Goal: Book appointment/travel/reservation

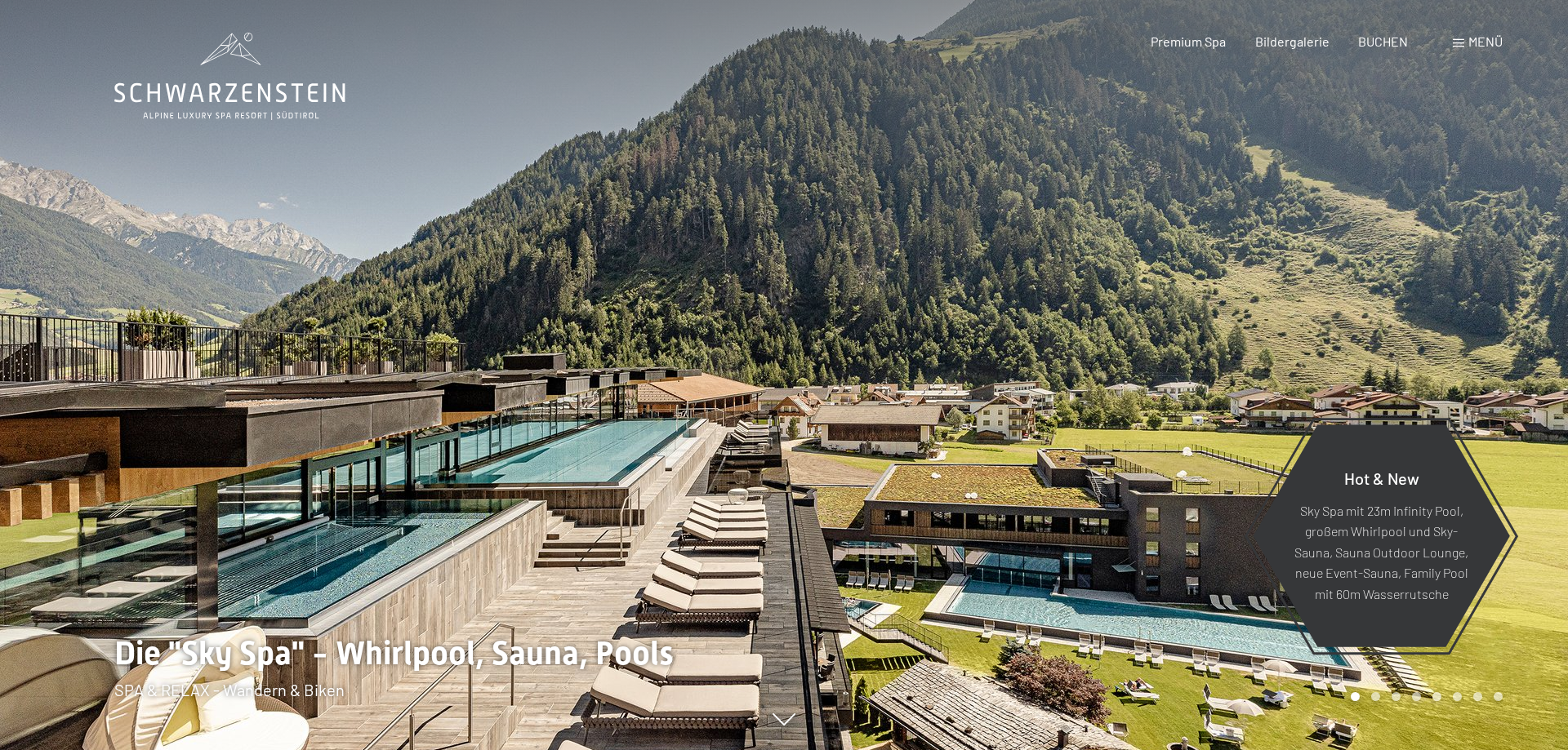
click at [1462, 45] on span at bounding box center [1458, 42] width 12 height 8
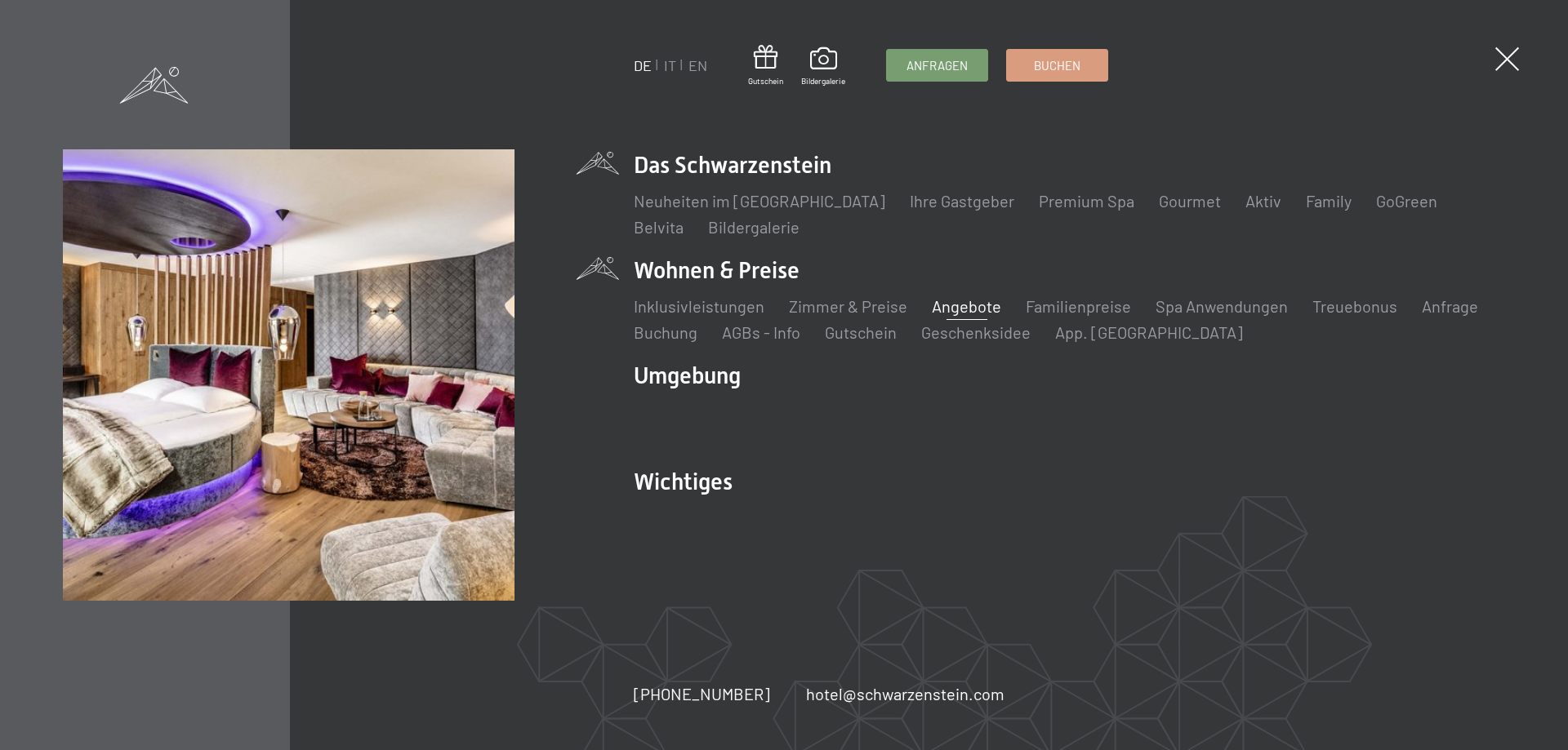
click at [972, 311] on link "Angebote" at bounding box center [966, 306] width 70 height 20
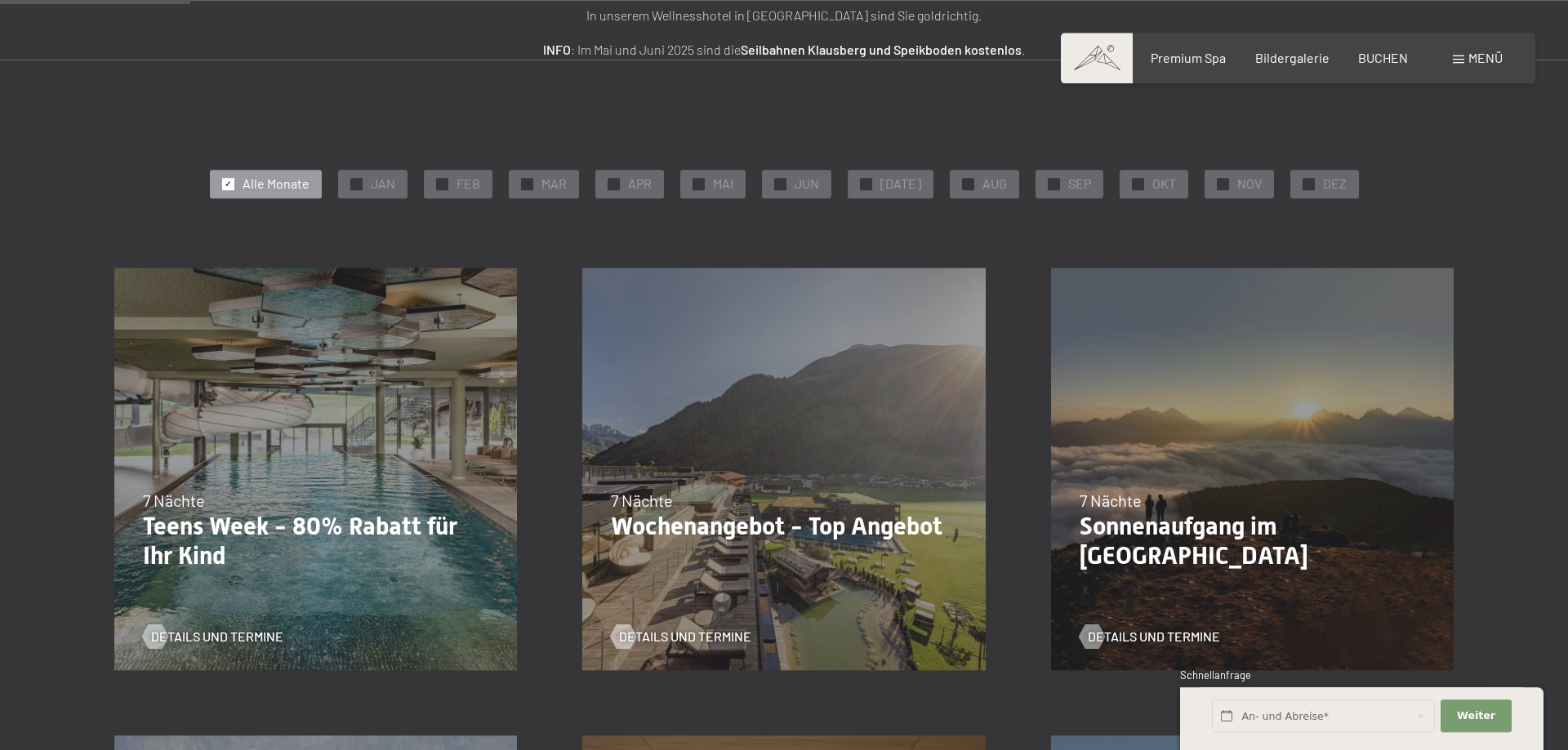
scroll to position [250, 0]
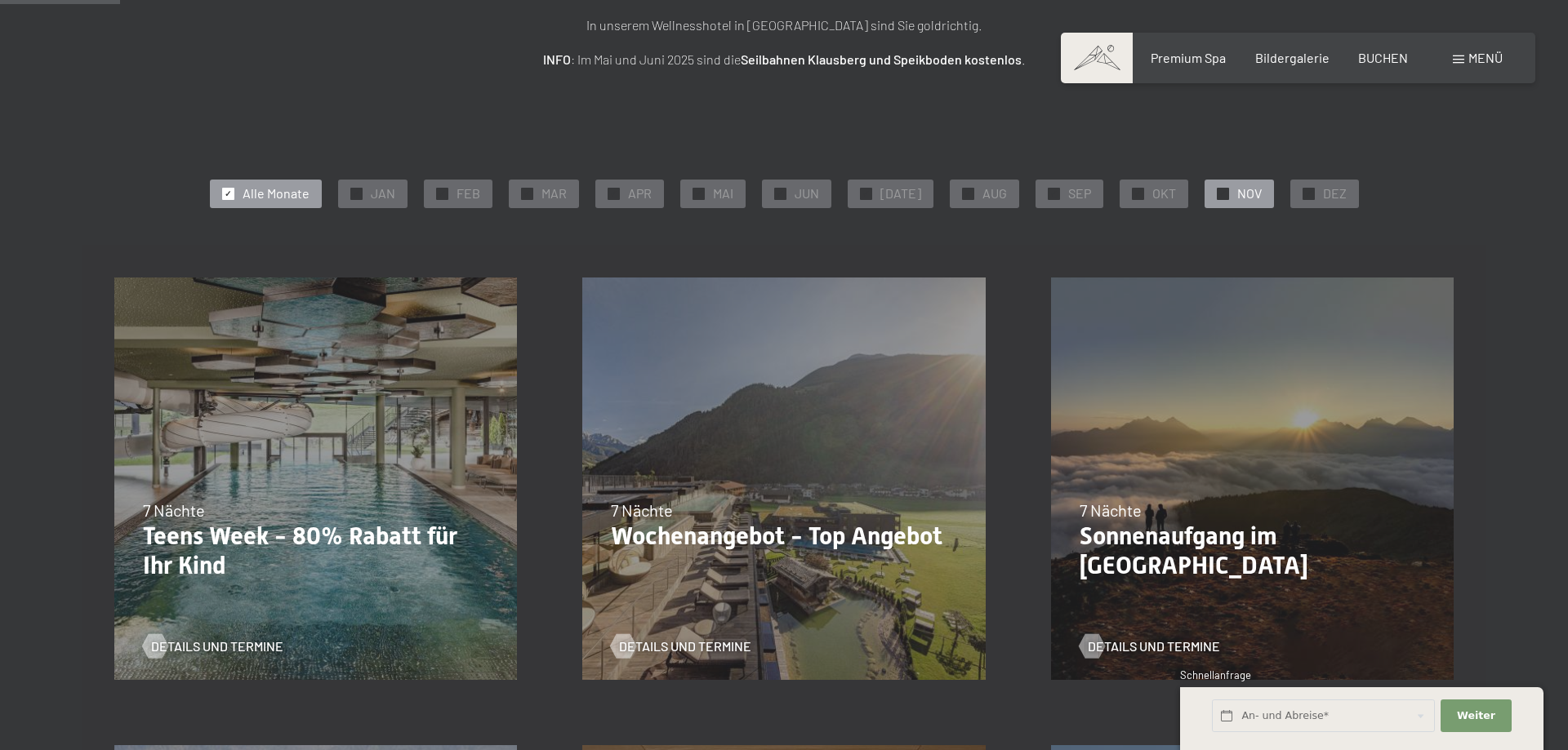
click at [1238, 196] on span "NOV" at bounding box center [1249, 193] width 24 height 18
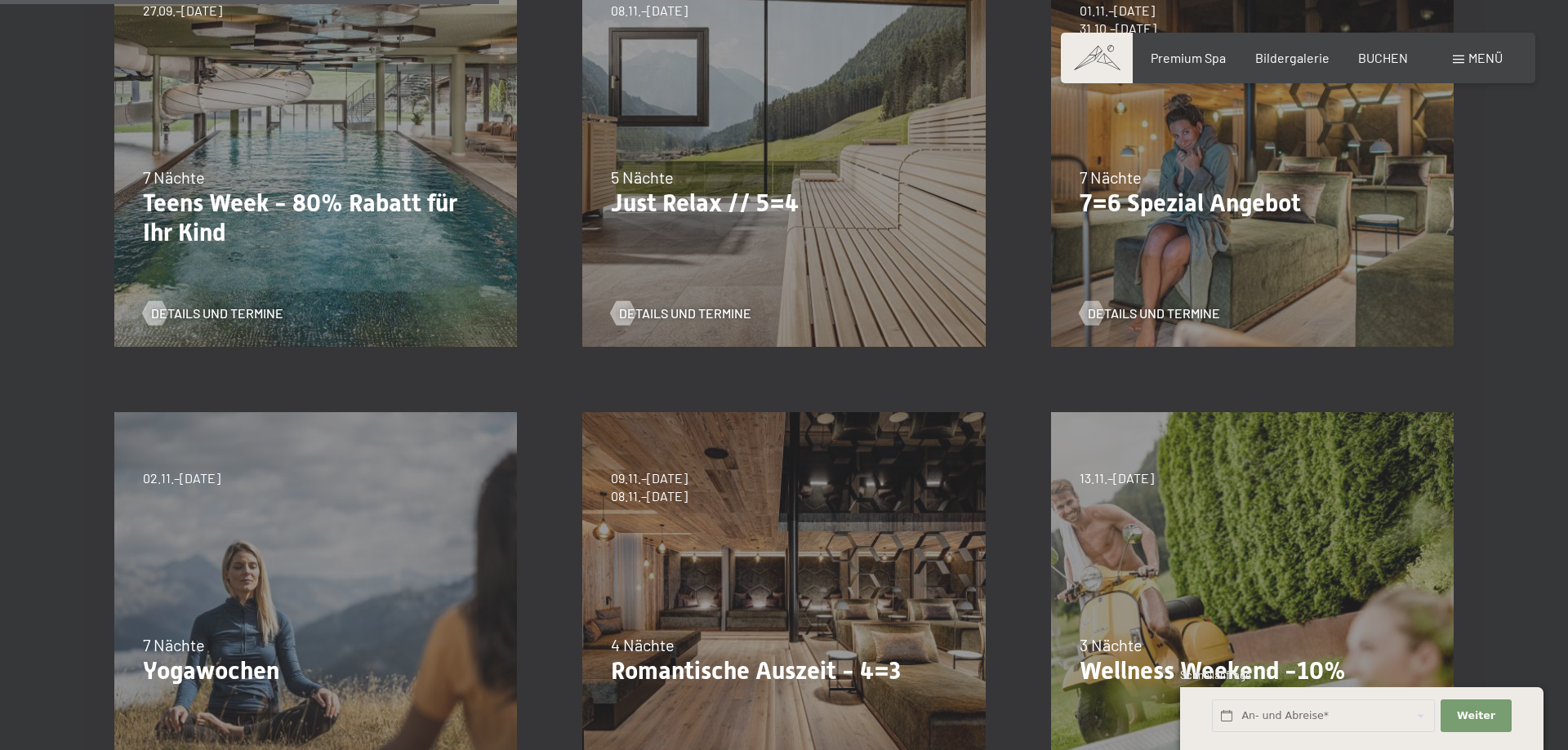
scroll to position [666, 0]
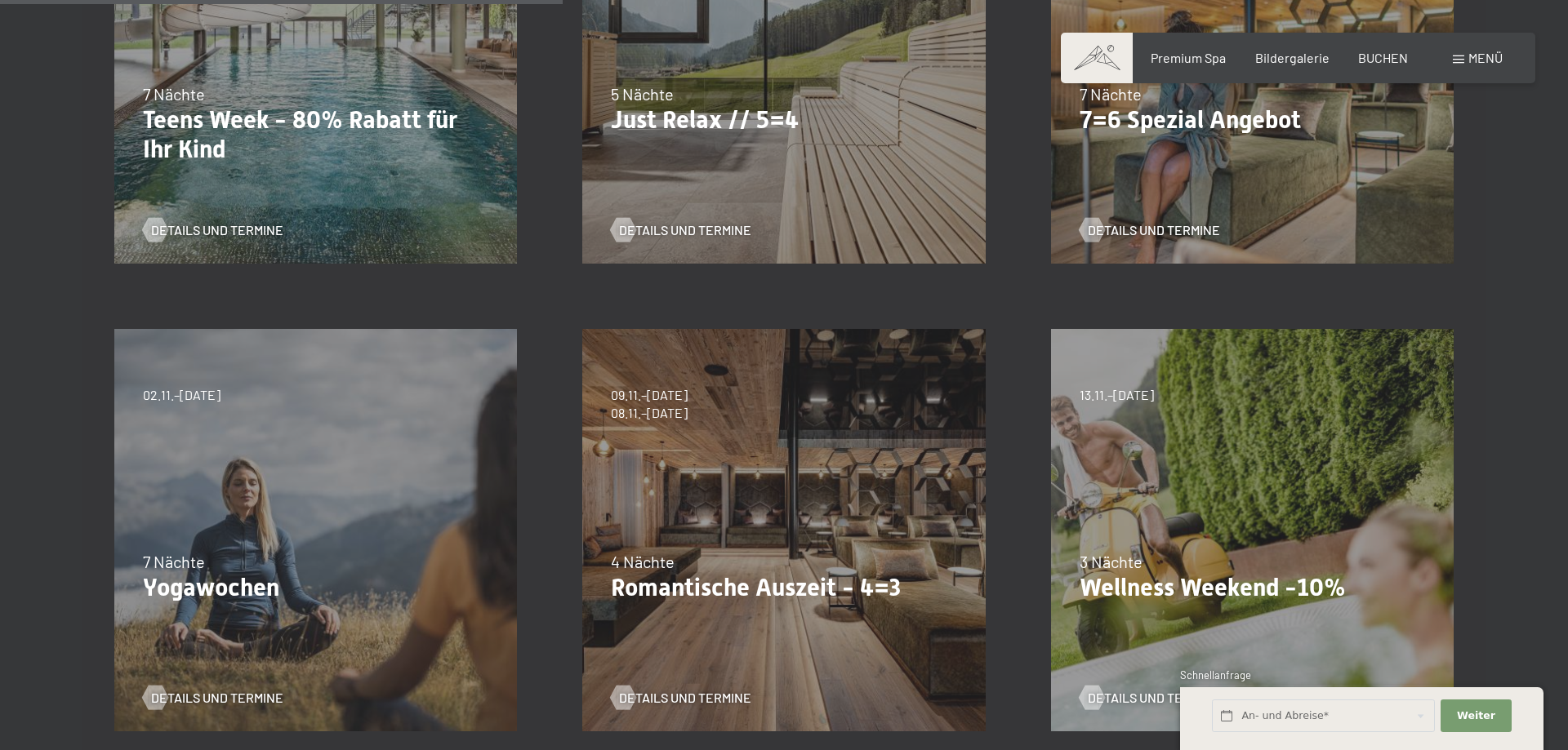
click at [709, 579] on p "Romantische Auszeit - 4=3" at bounding box center [784, 588] width 346 height 30
click at [625, 698] on div at bounding box center [623, 698] width 14 height 24
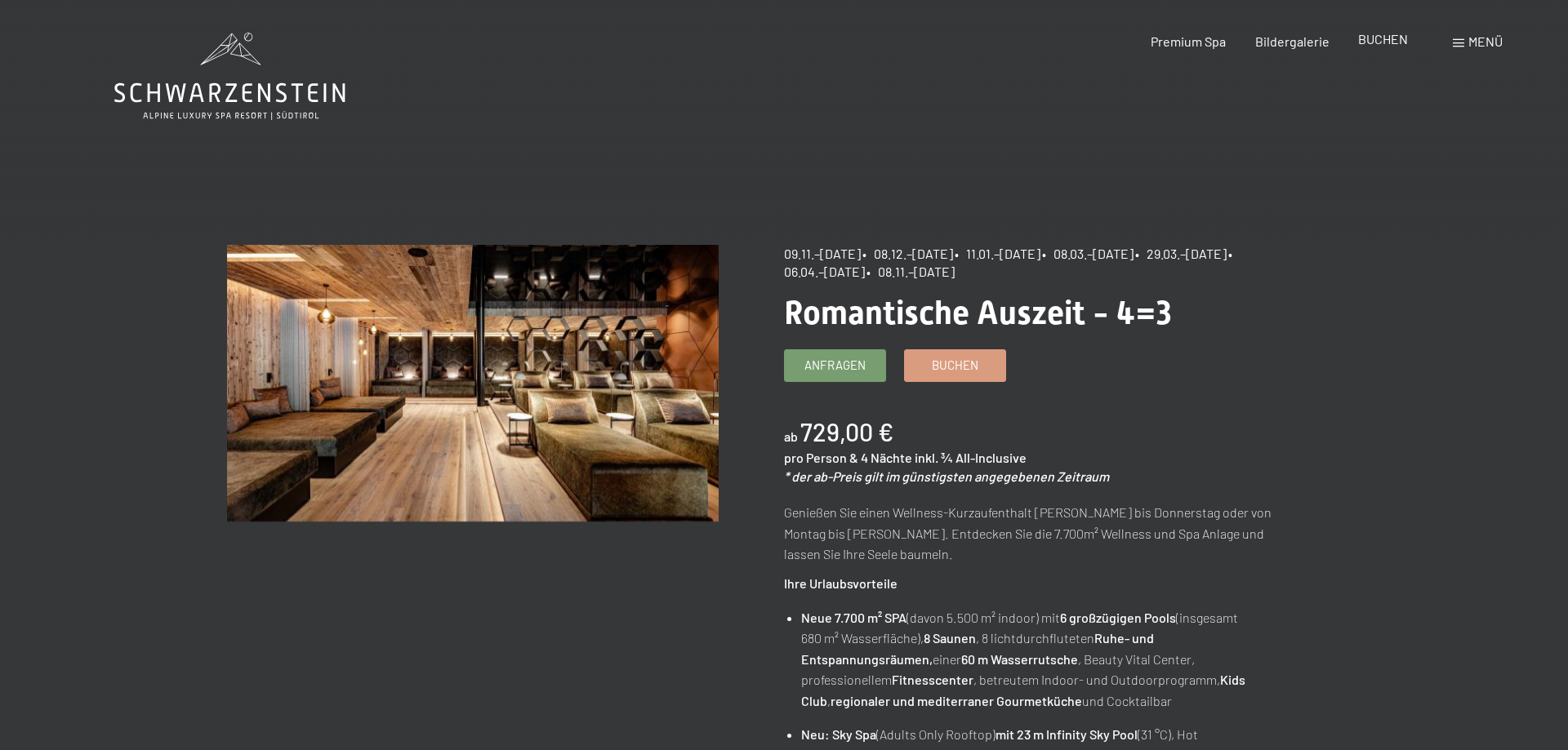
click at [1385, 48] on div "BUCHEN" at bounding box center [1382, 39] width 50 height 18
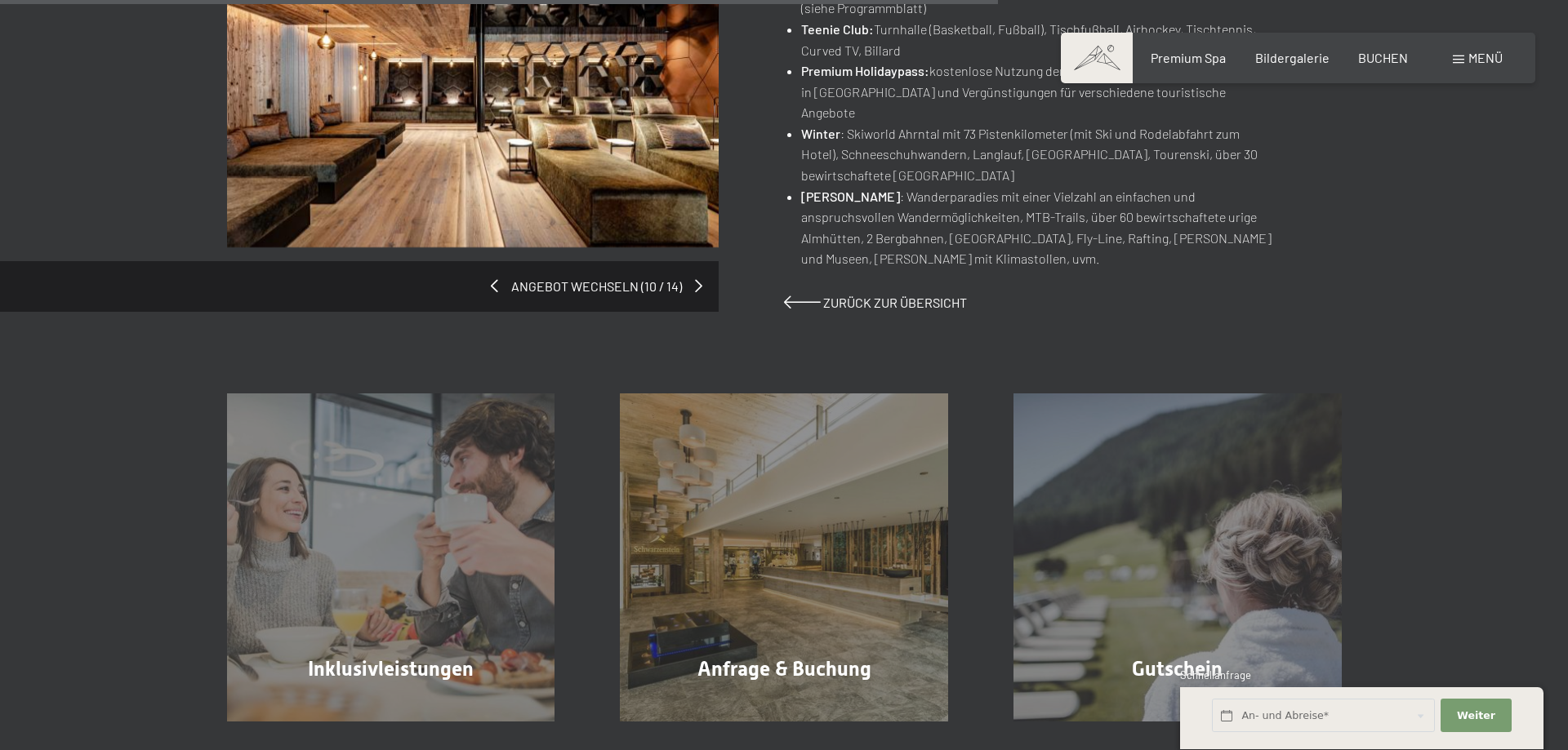
scroll to position [666, 0]
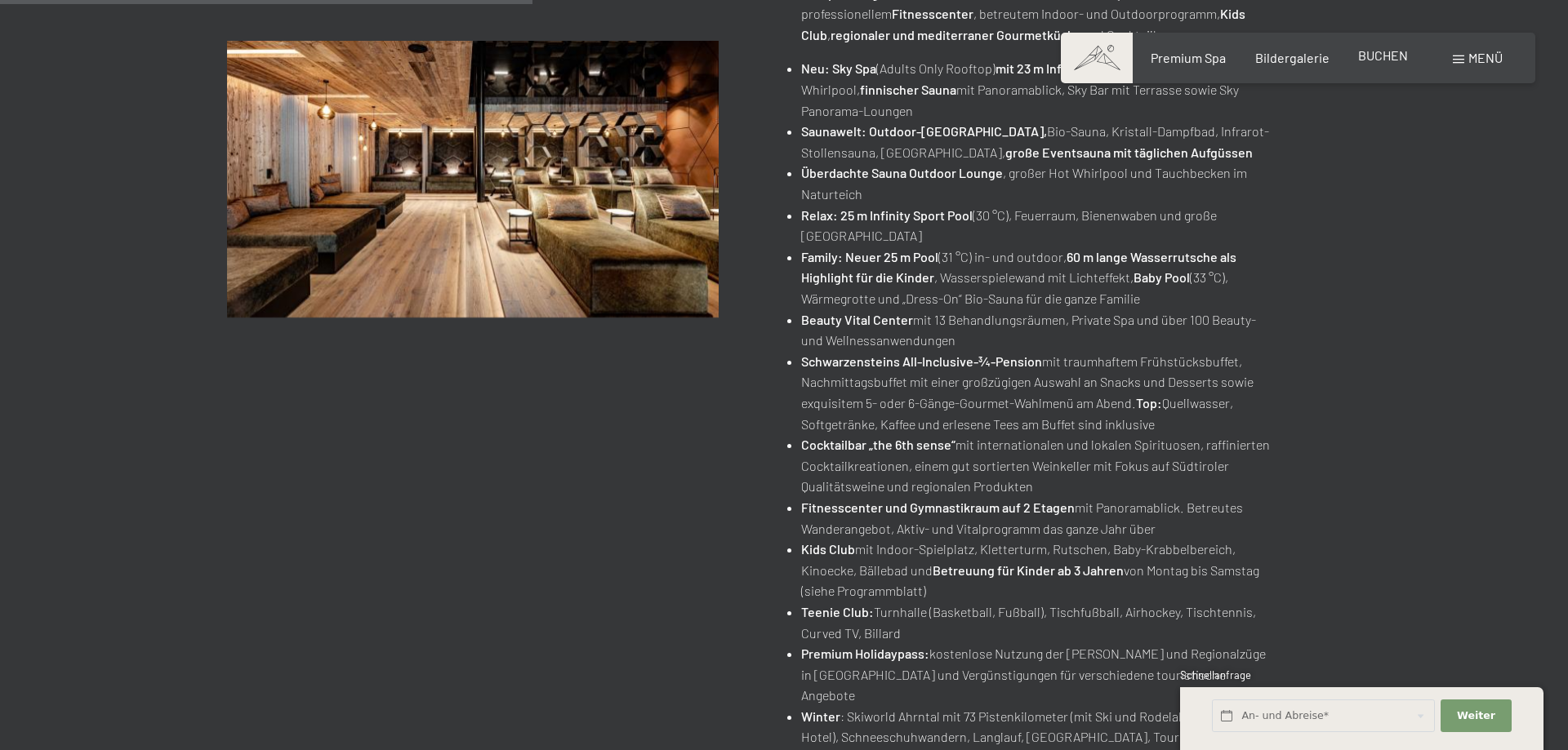
click at [1383, 56] on span "BUCHEN" at bounding box center [1382, 54] width 50 height 15
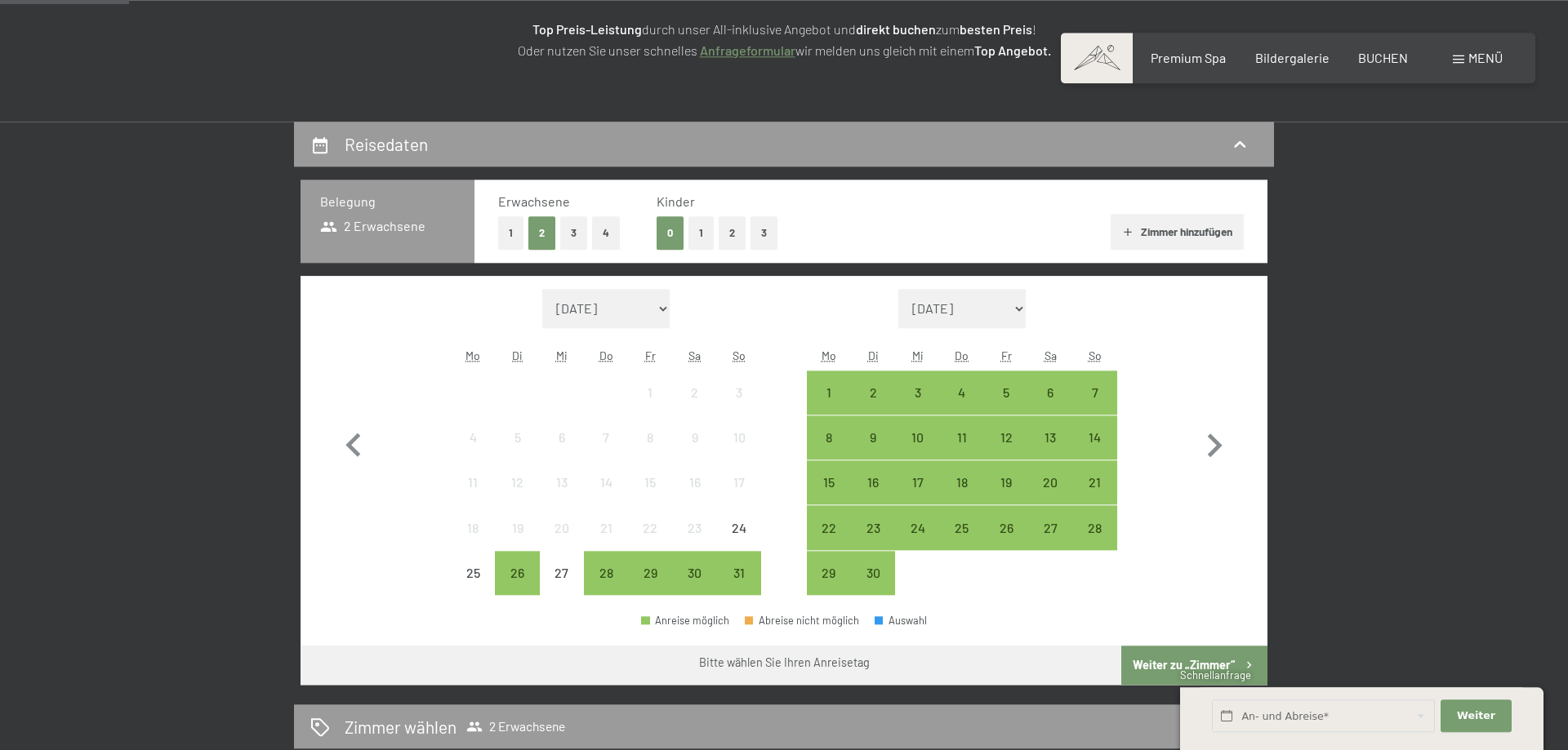
scroll to position [250, 0]
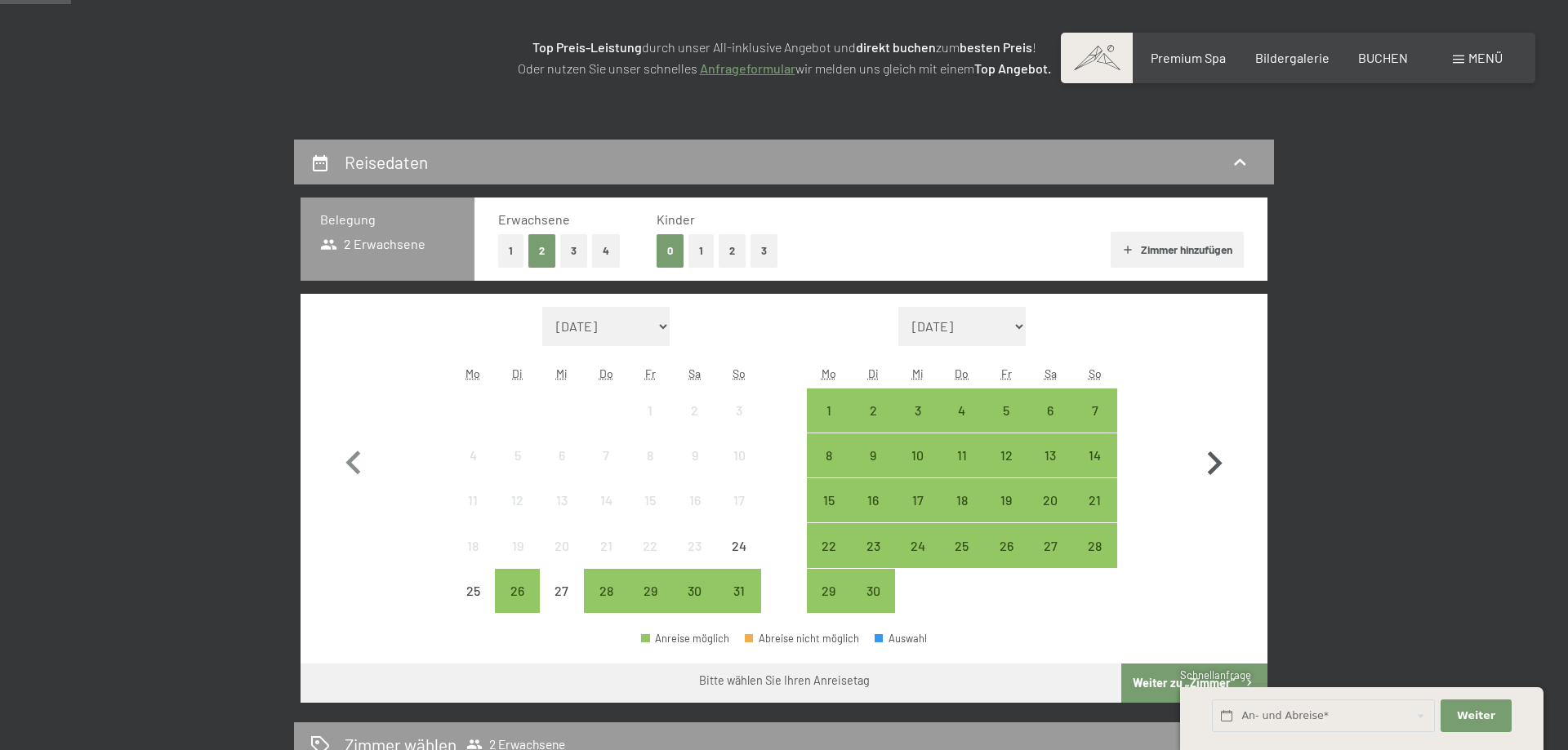
click at [1220, 456] on icon "button" at bounding box center [1214, 464] width 47 height 47
select select "2025-09-01"
select select "2025-10-01"
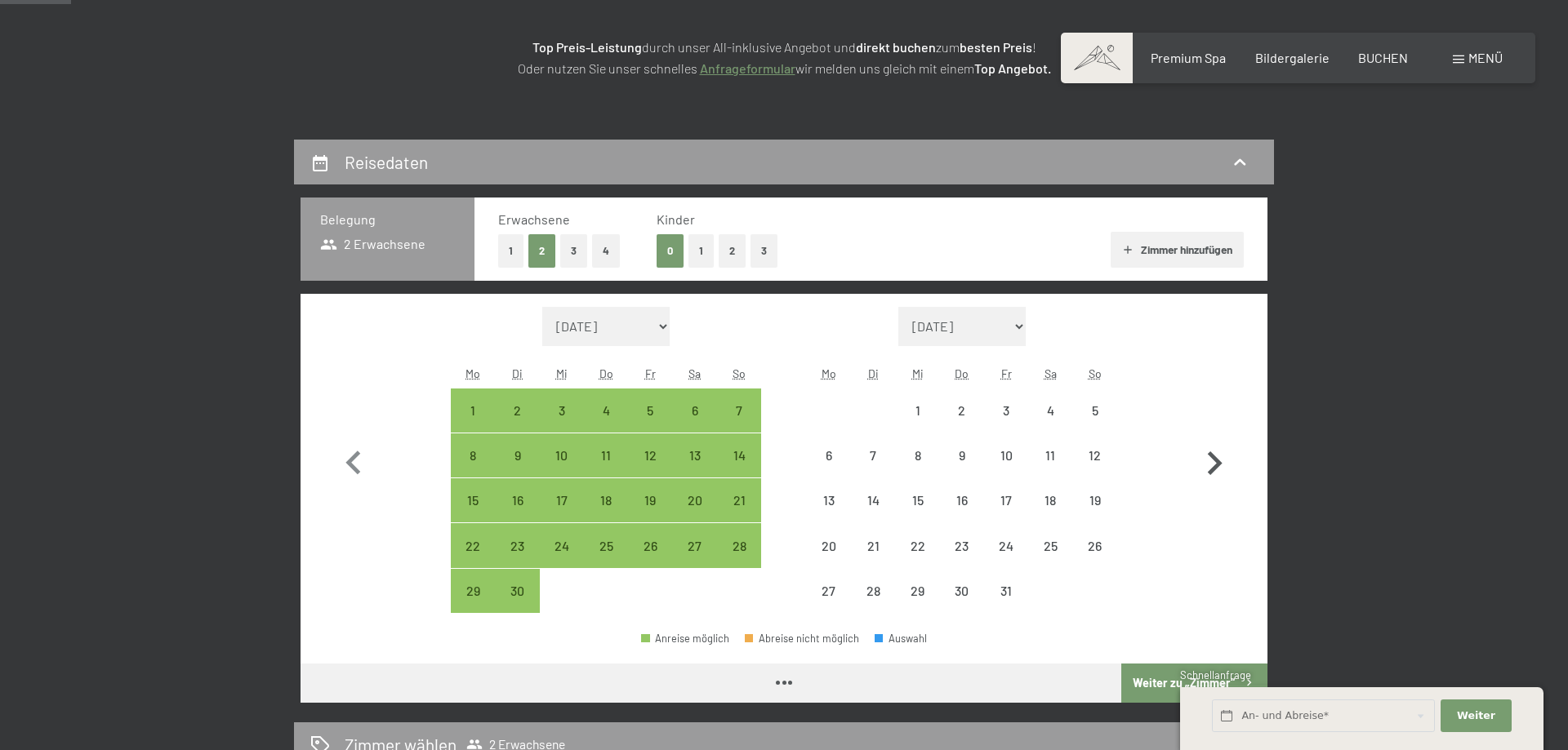
click at [1220, 456] on icon "button" at bounding box center [1214, 464] width 47 height 47
select select "2025-10-01"
select select "2025-11-01"
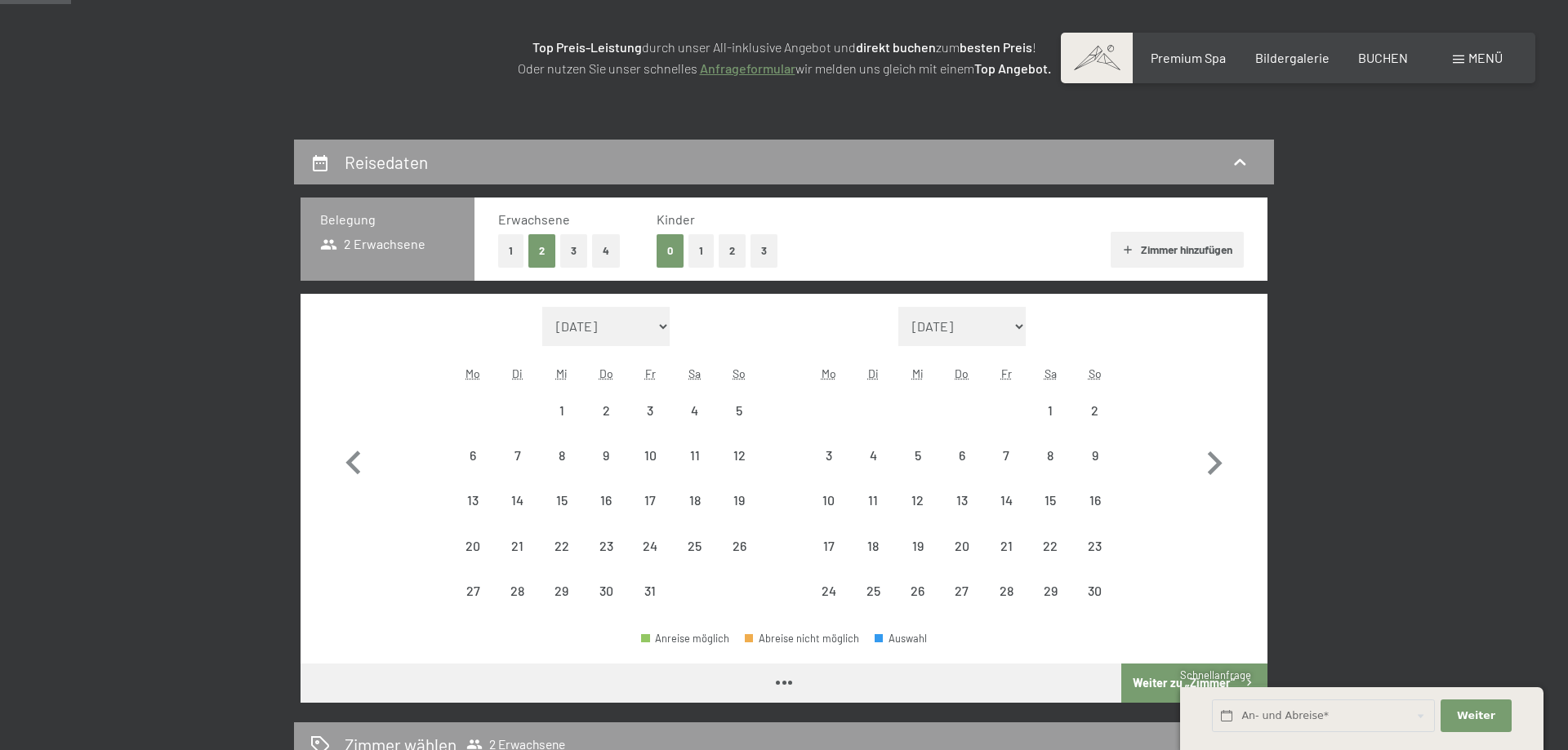
select select "2025-10-01"
select select "2025-11-01"
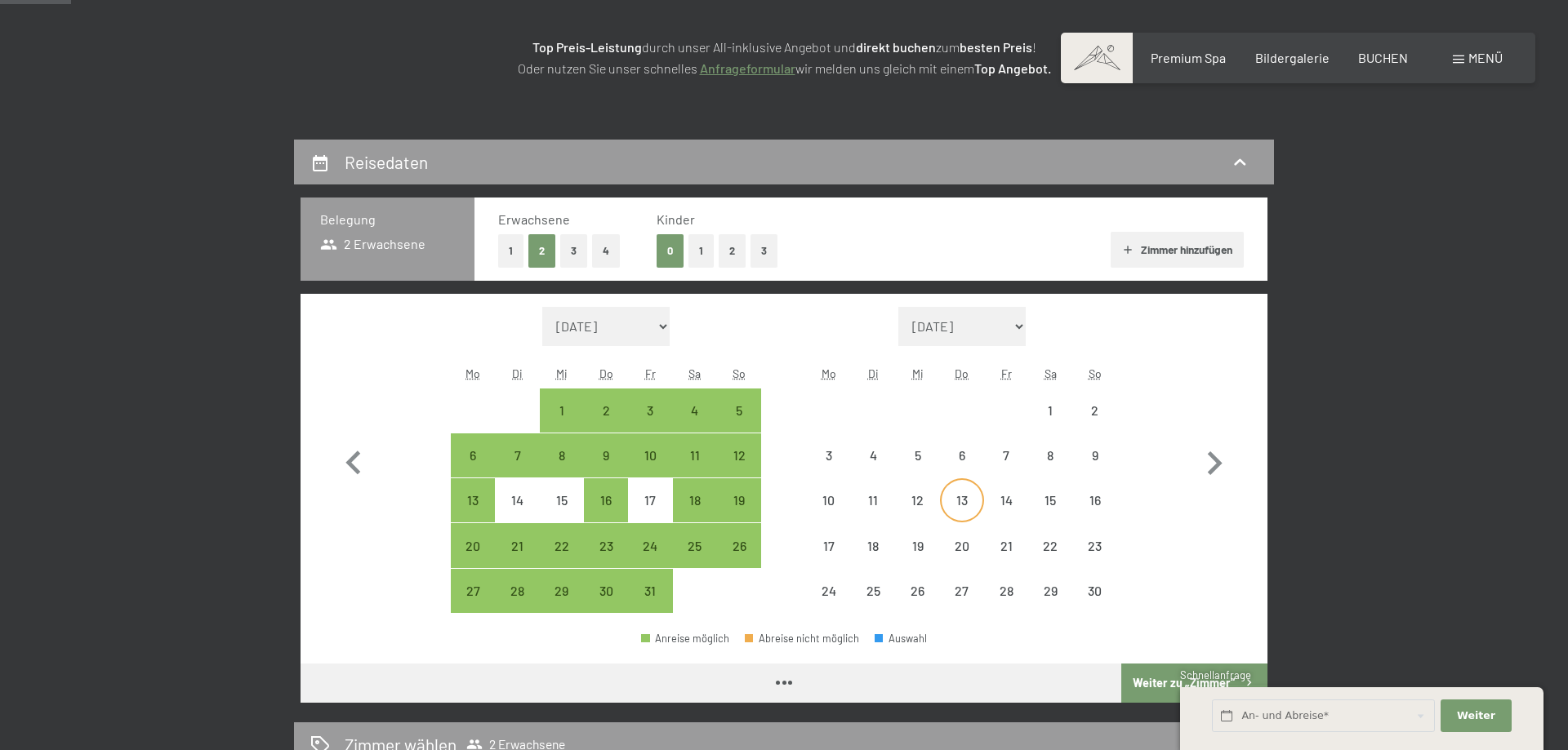
select select "2025-10-01"
select select "2025-11-01"
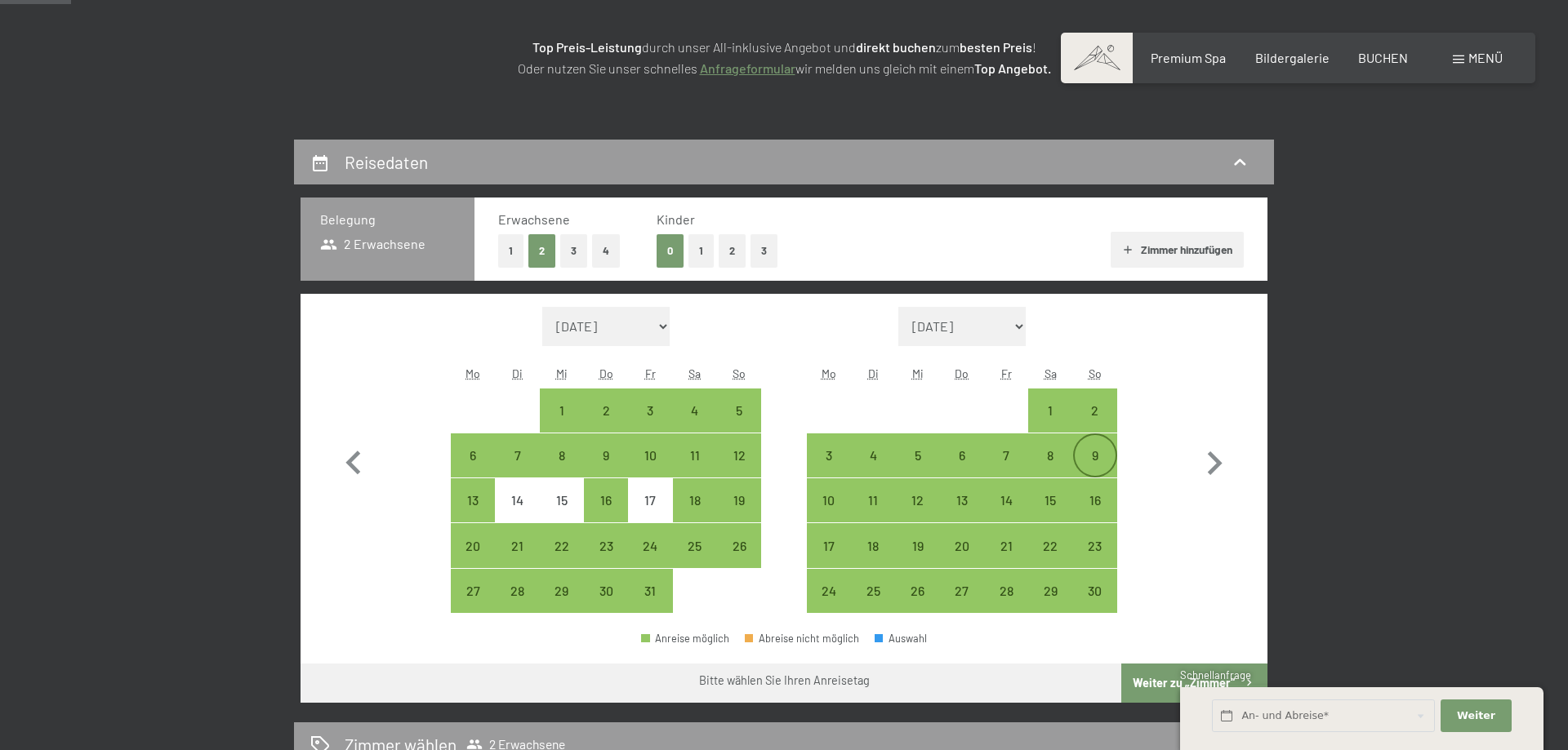
click at [1108, 446] on div "9" at bounding box center [1095, 455] width 41 height 41
select select "2025-10-01"
select select "2025-11-01"
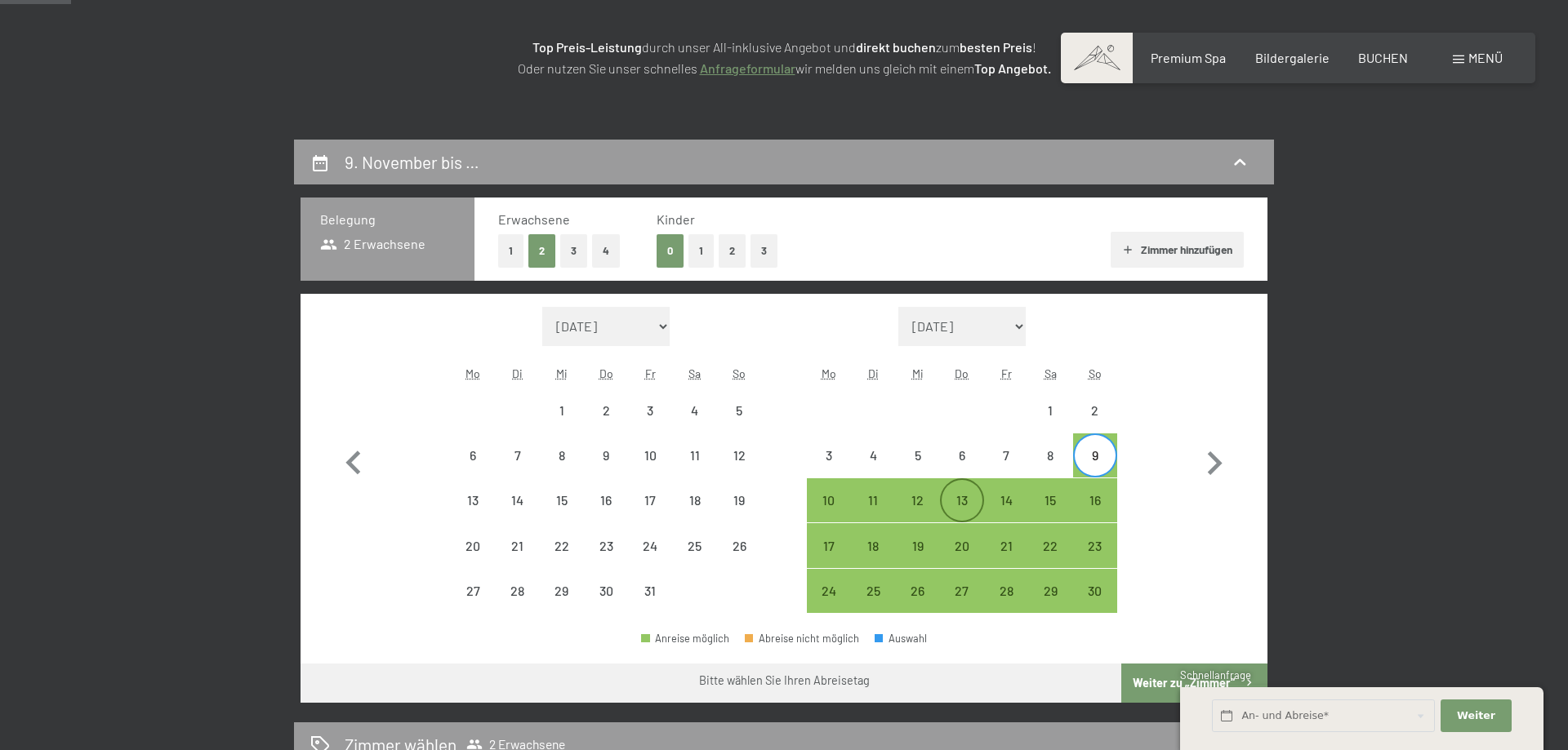
click at [954, 495] on div "13" at bounding box center [961, 514] width 41 height 41
select select "2025-10-01"
select select "2025-11-01"
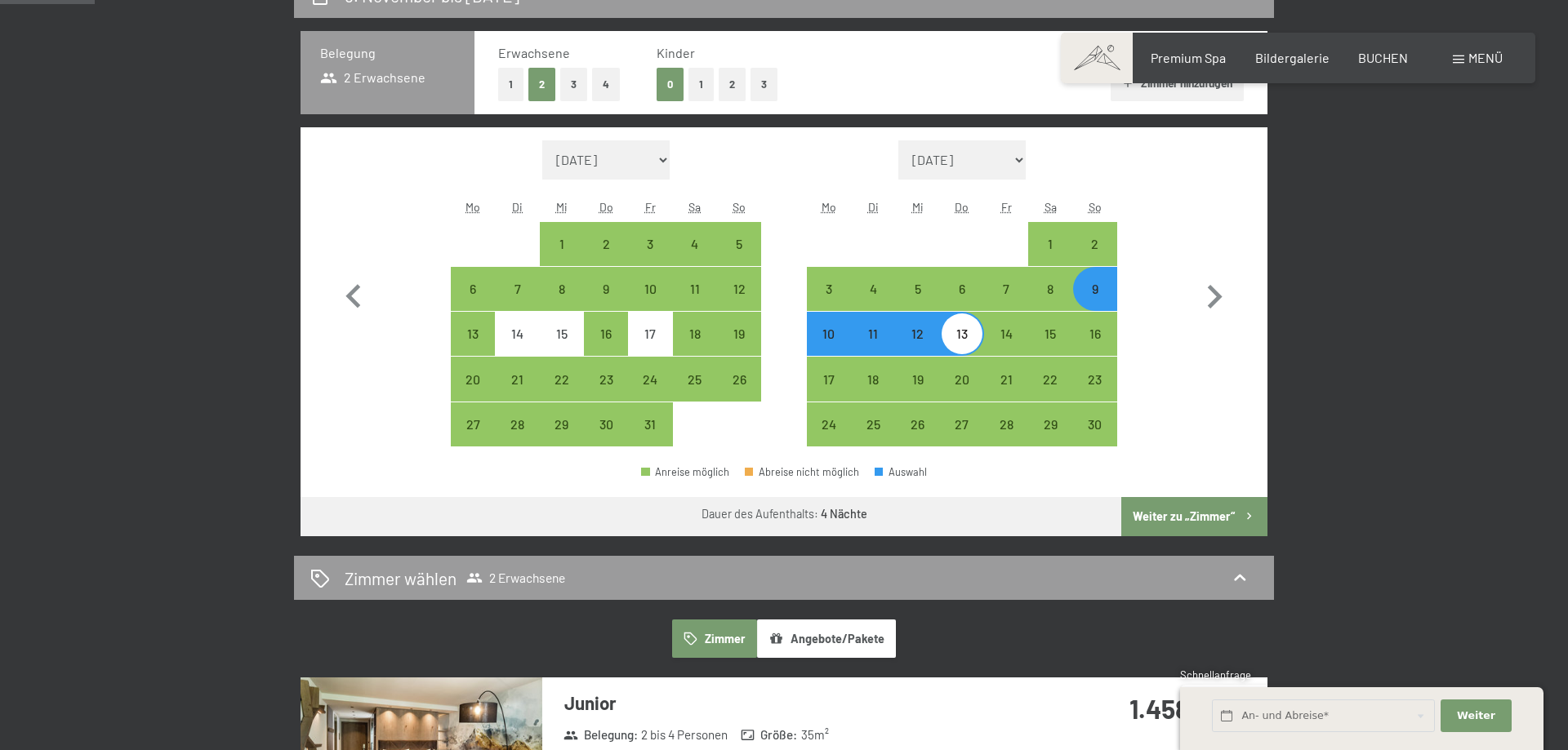
click at [1213, 510] on button "Weiter zu „Zimmer“" at bounding box center [1194, 516] width 146 height 39
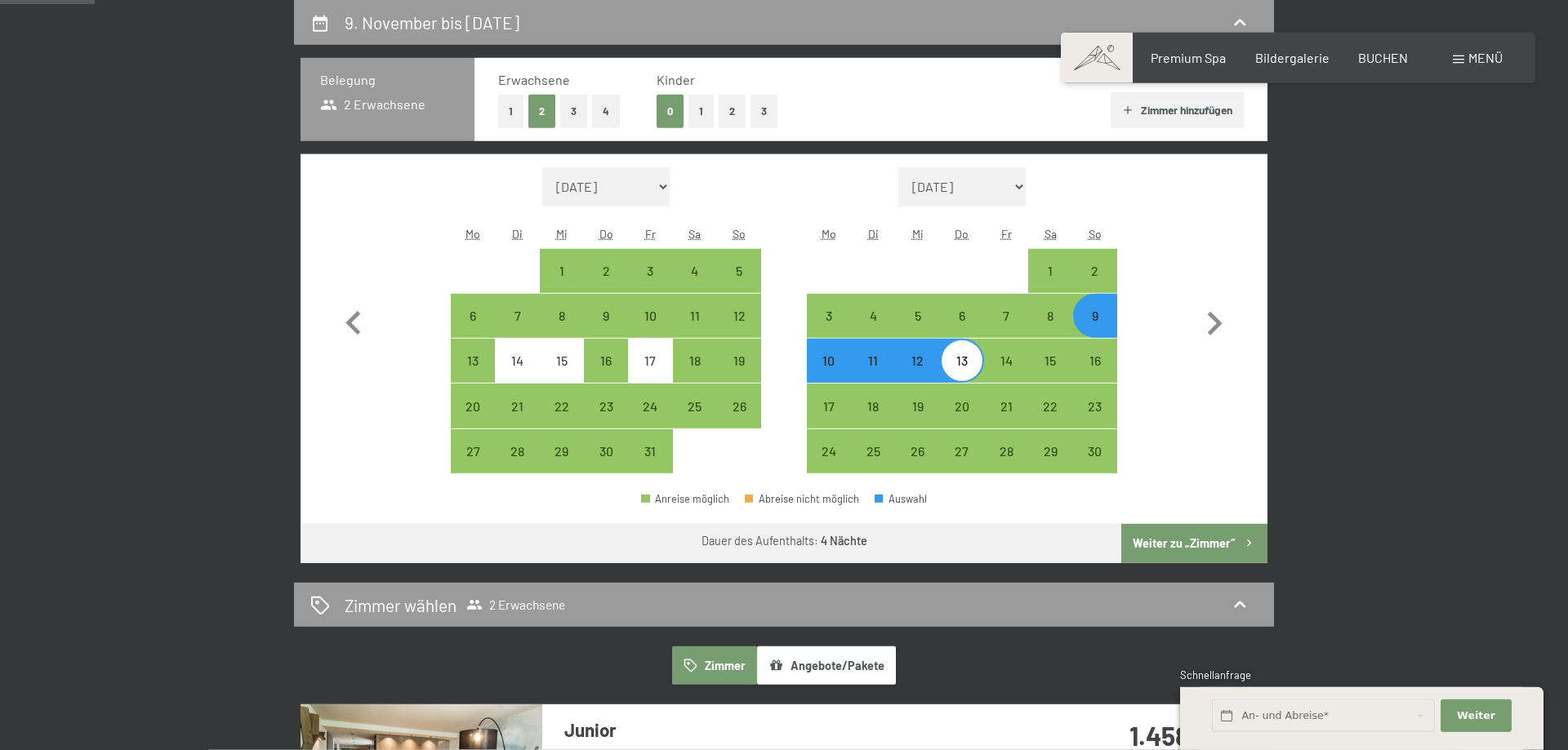
select select "2025-10-01"
select select "2025-11-01"
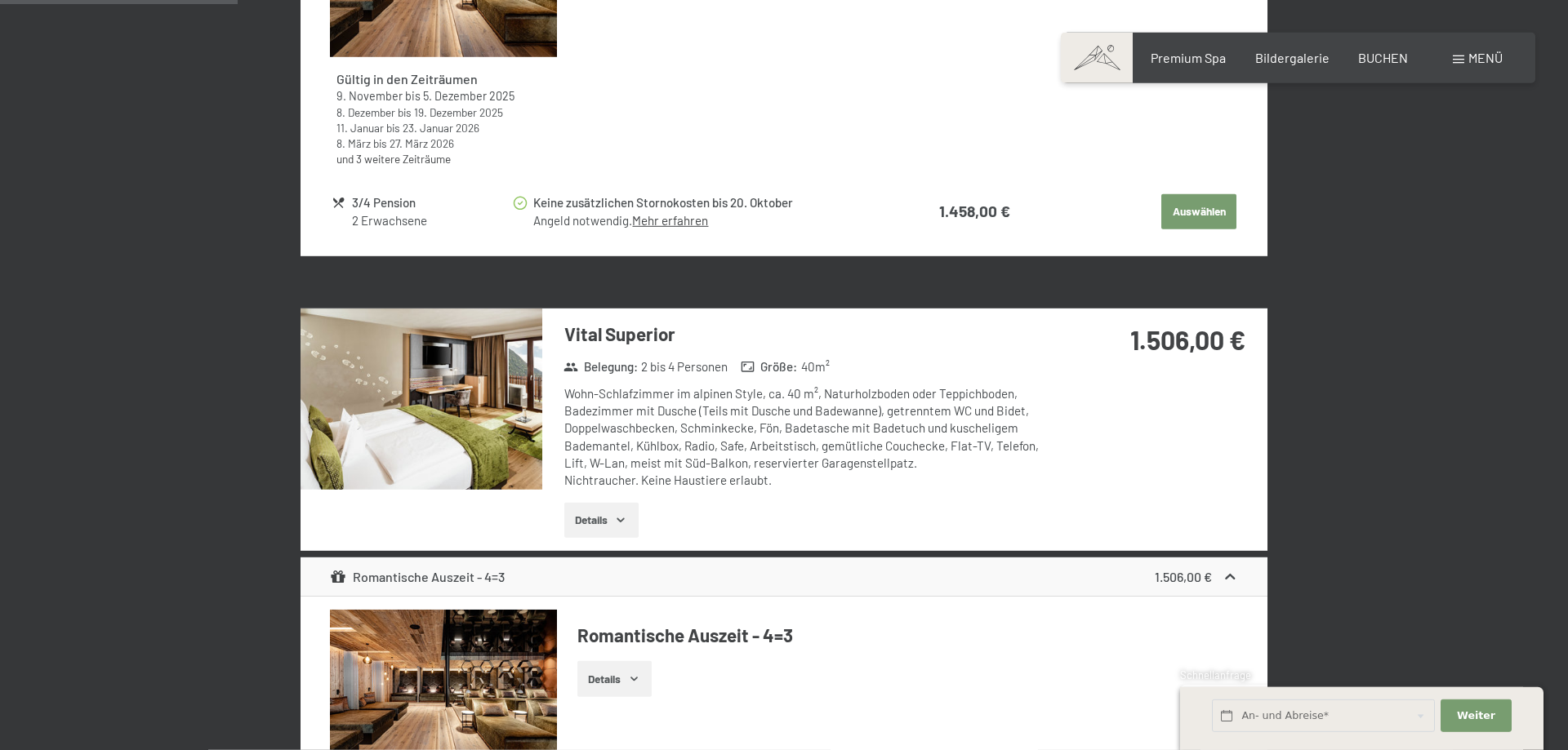
scroll to position [639, 0]
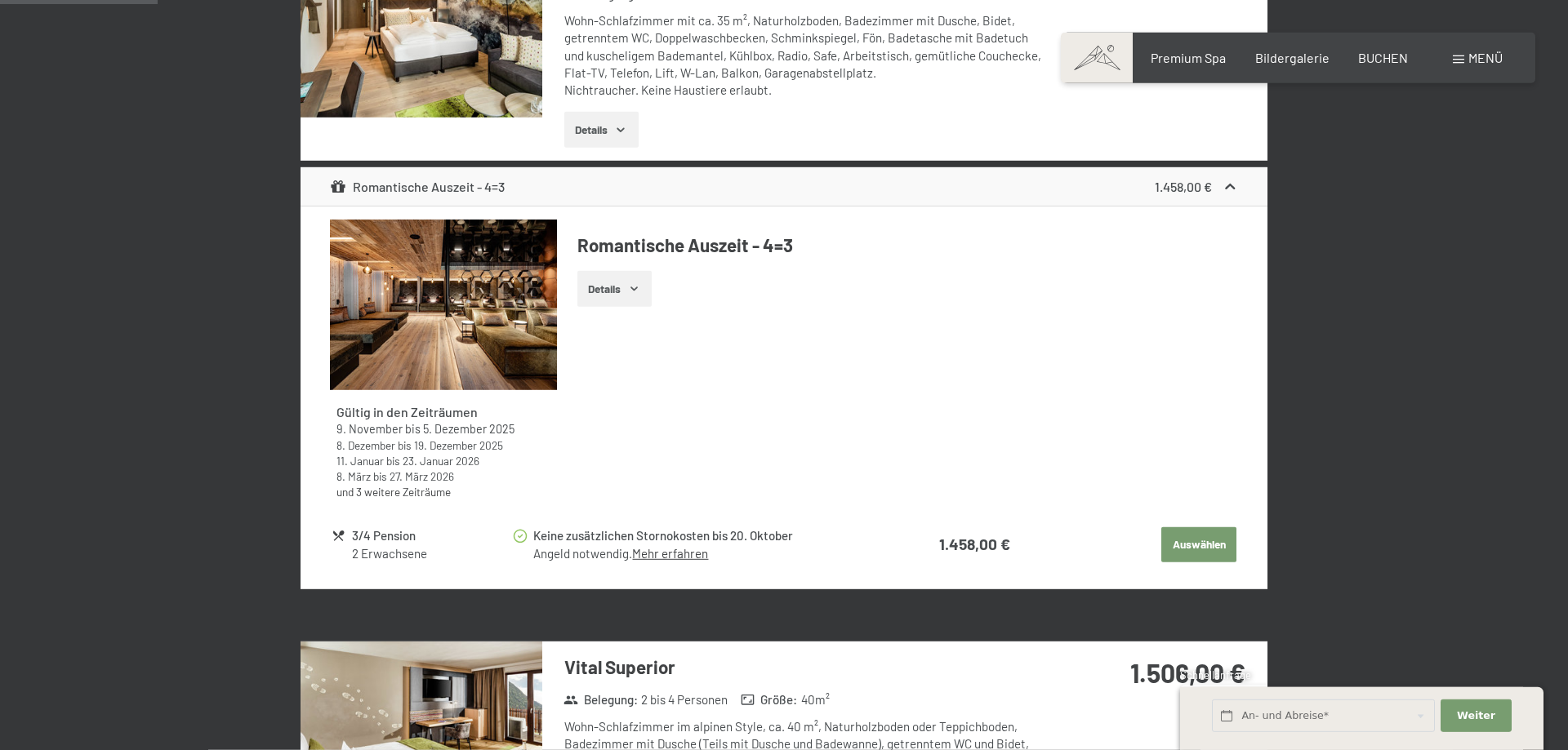
click at [682, 551] on link "Mehr erfahren" at bounding box center [670, 553] width 76 height 14
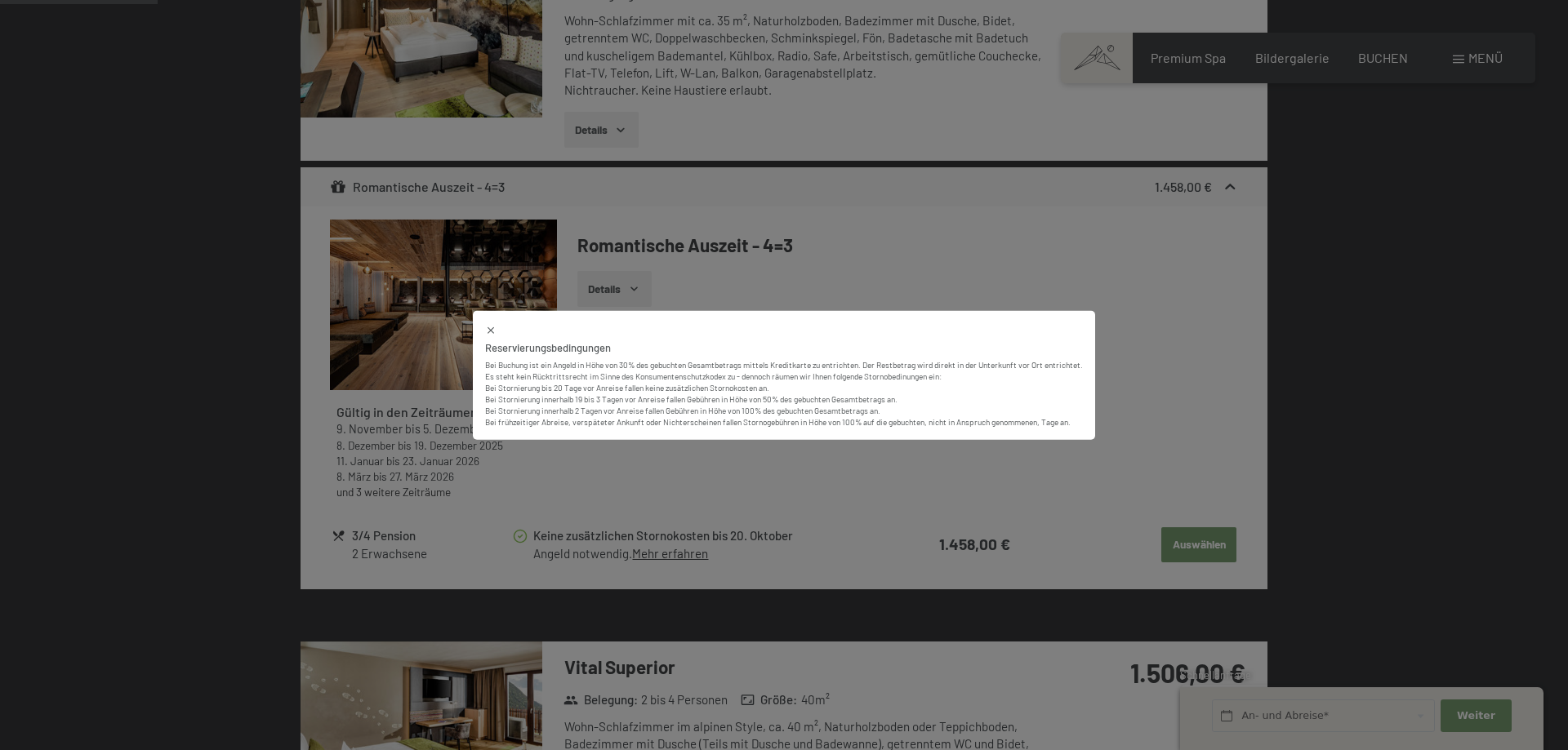
click at [673, 501] on div "Reservierungsbedingungen Bei Buchung ist ein Angeld in Höhe von 30% des gebucht…" at bounding box center [784, 375] width 1568 height 750
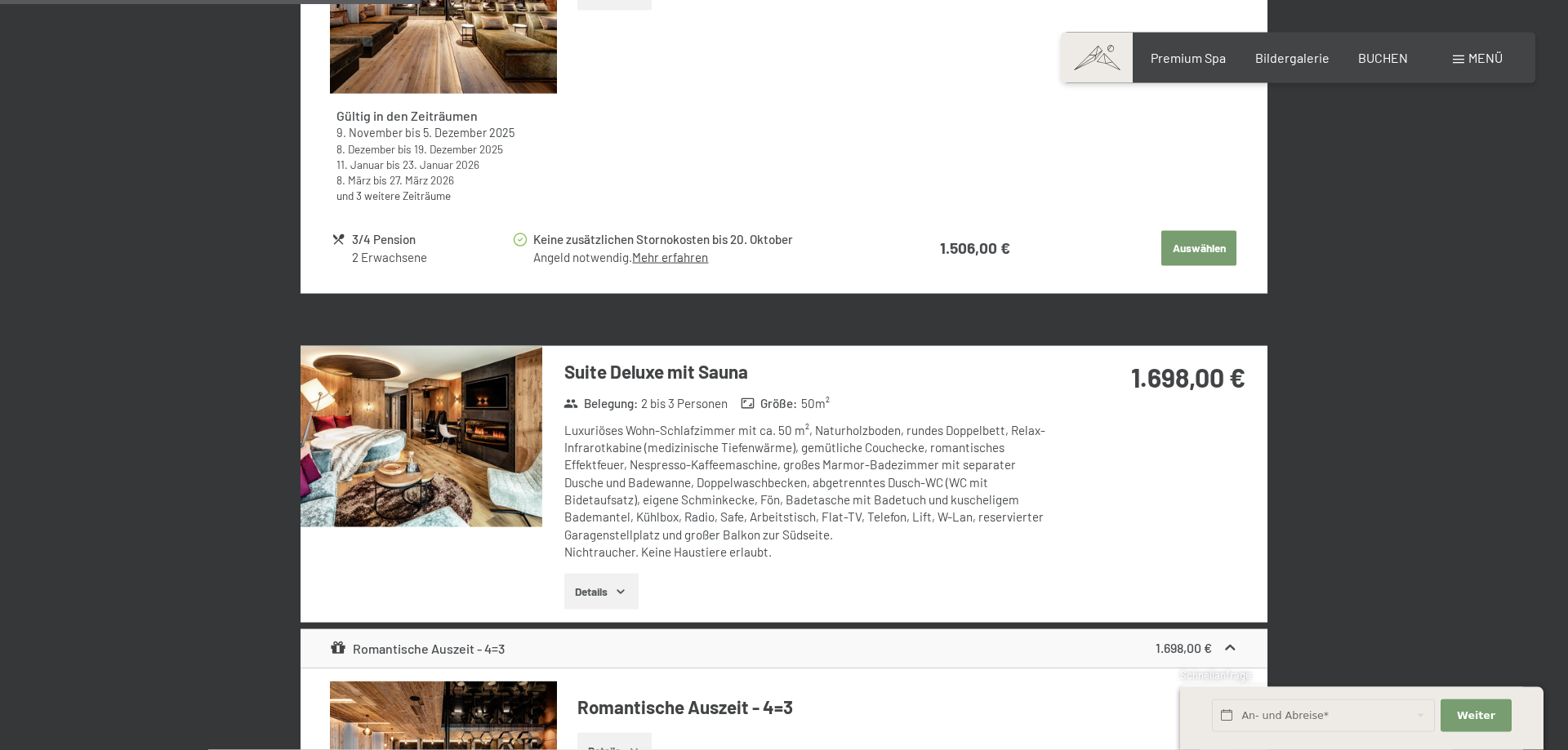
scroll to position [1749, 0]
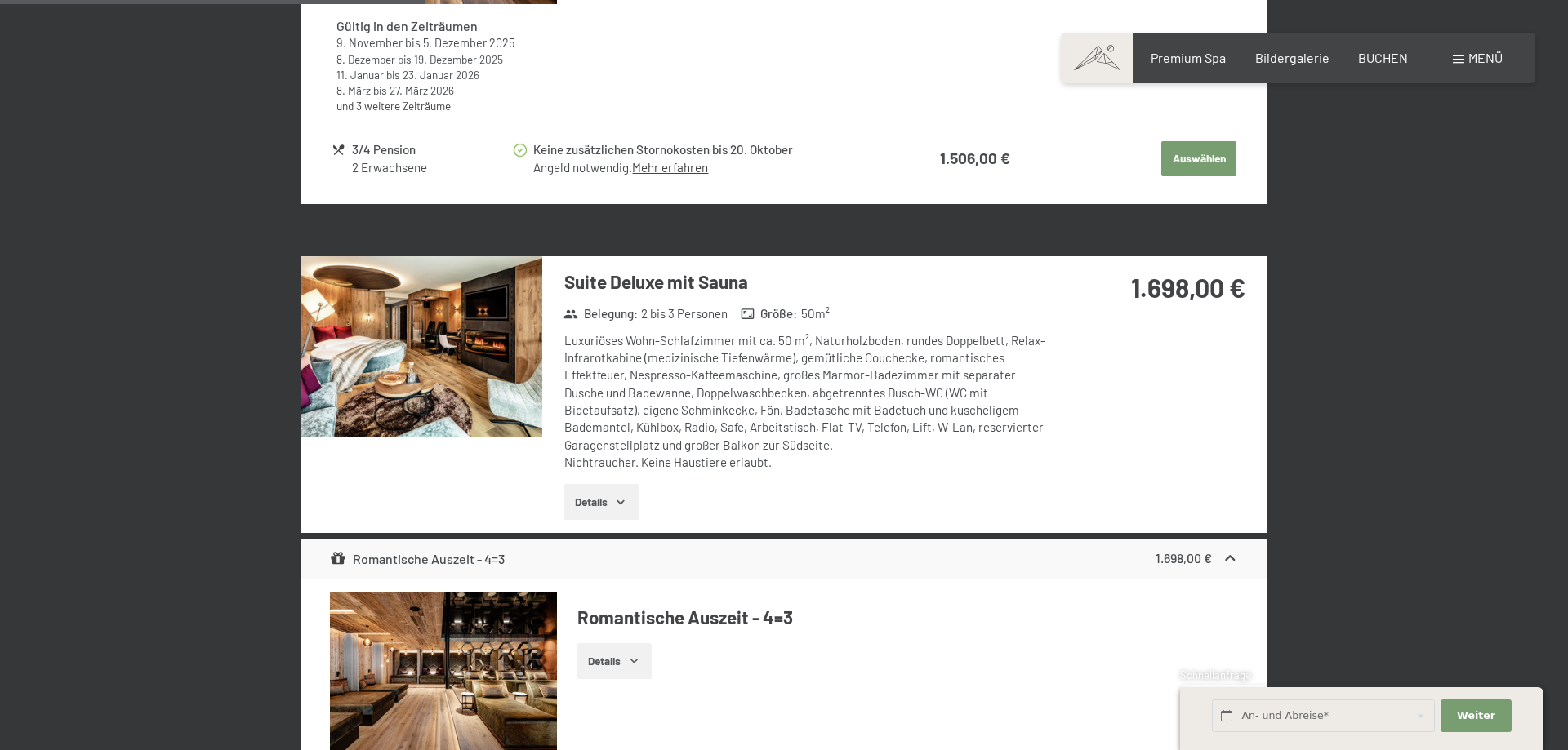
click at [413, 340] on img at bounding box center [422, 347] width 242 height 181
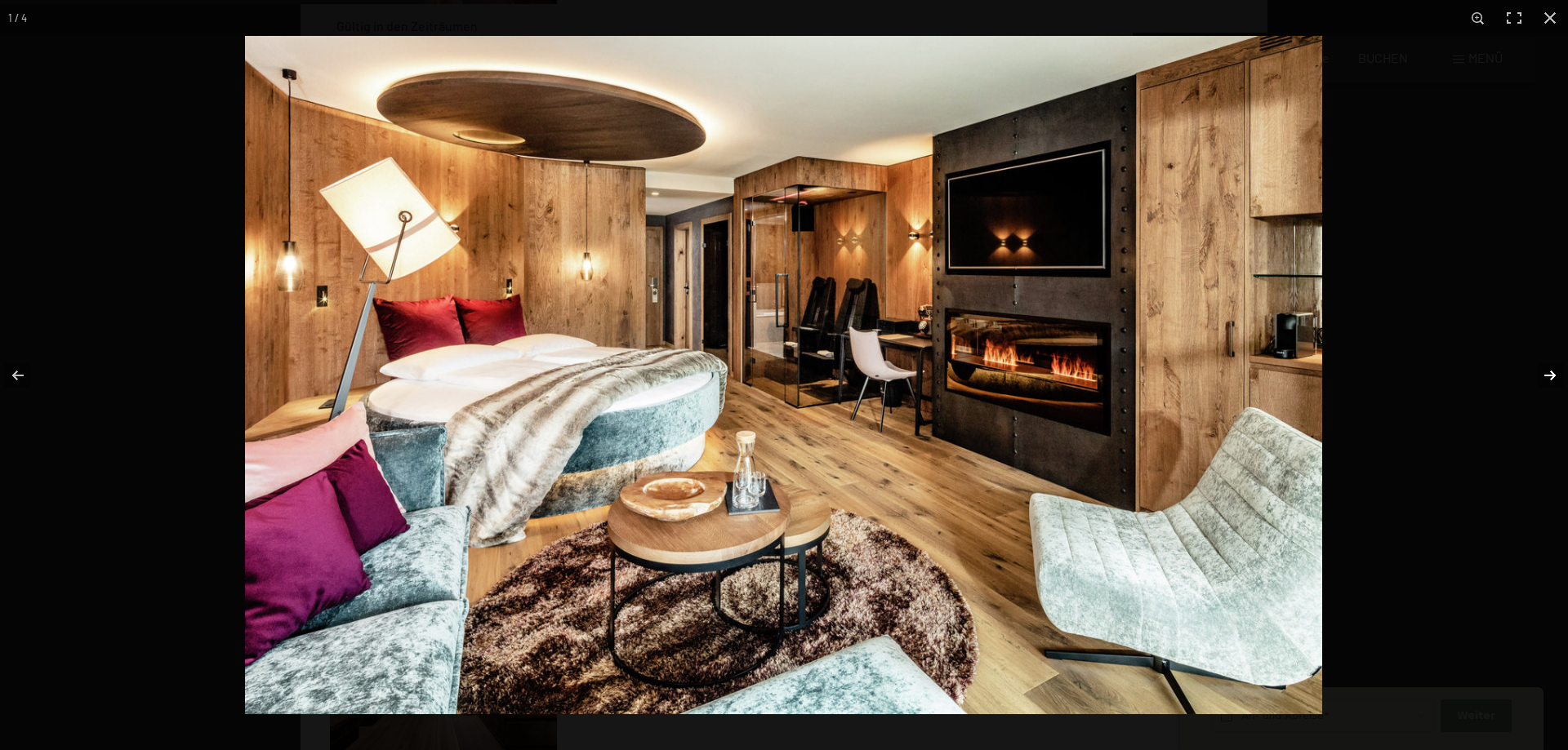
click at [1543, 374] on button "button" at bounding box center [1539, 375] width 57 height 81
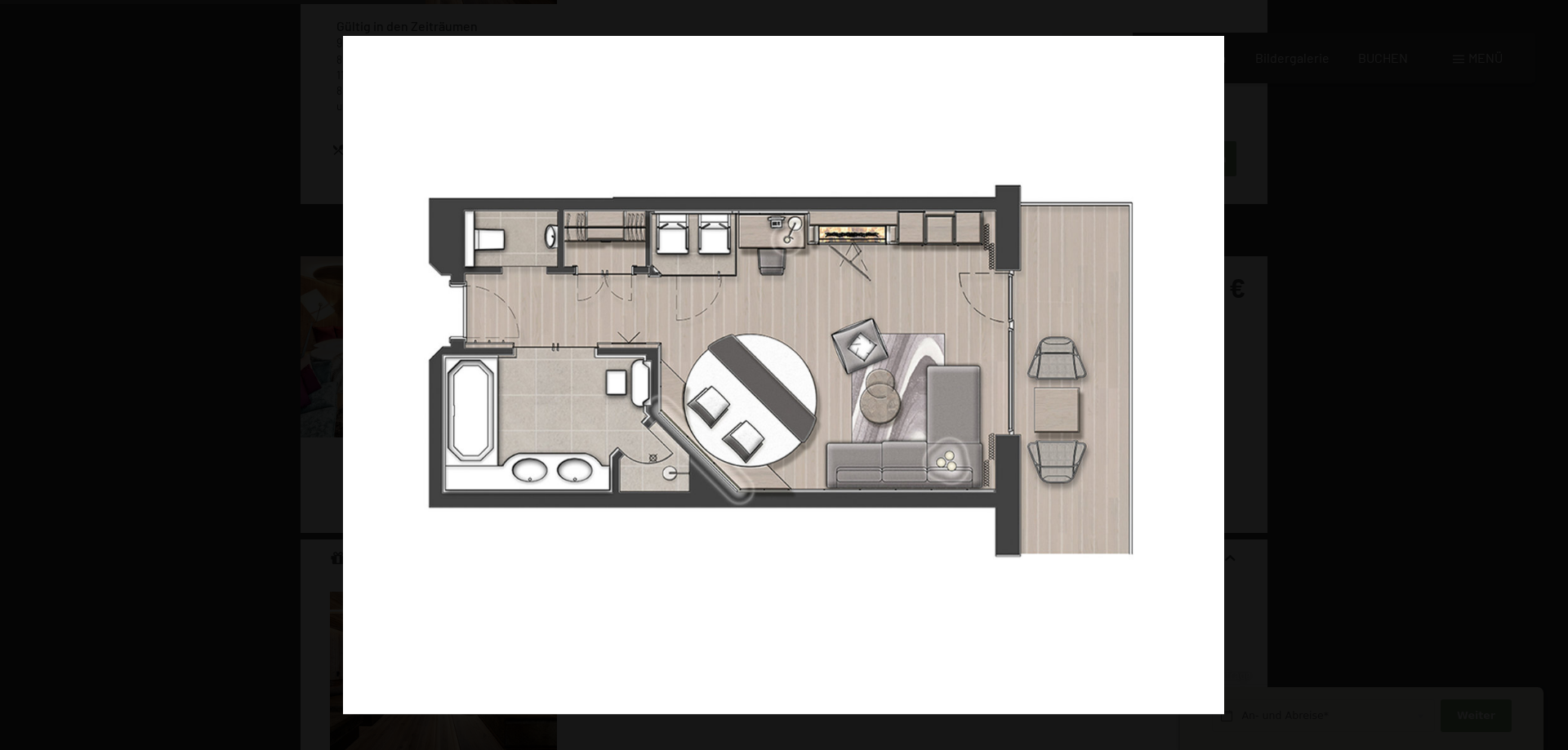
click at [1543, 374] on button "button" at bounding box center [1539, 375] width 57 height 81
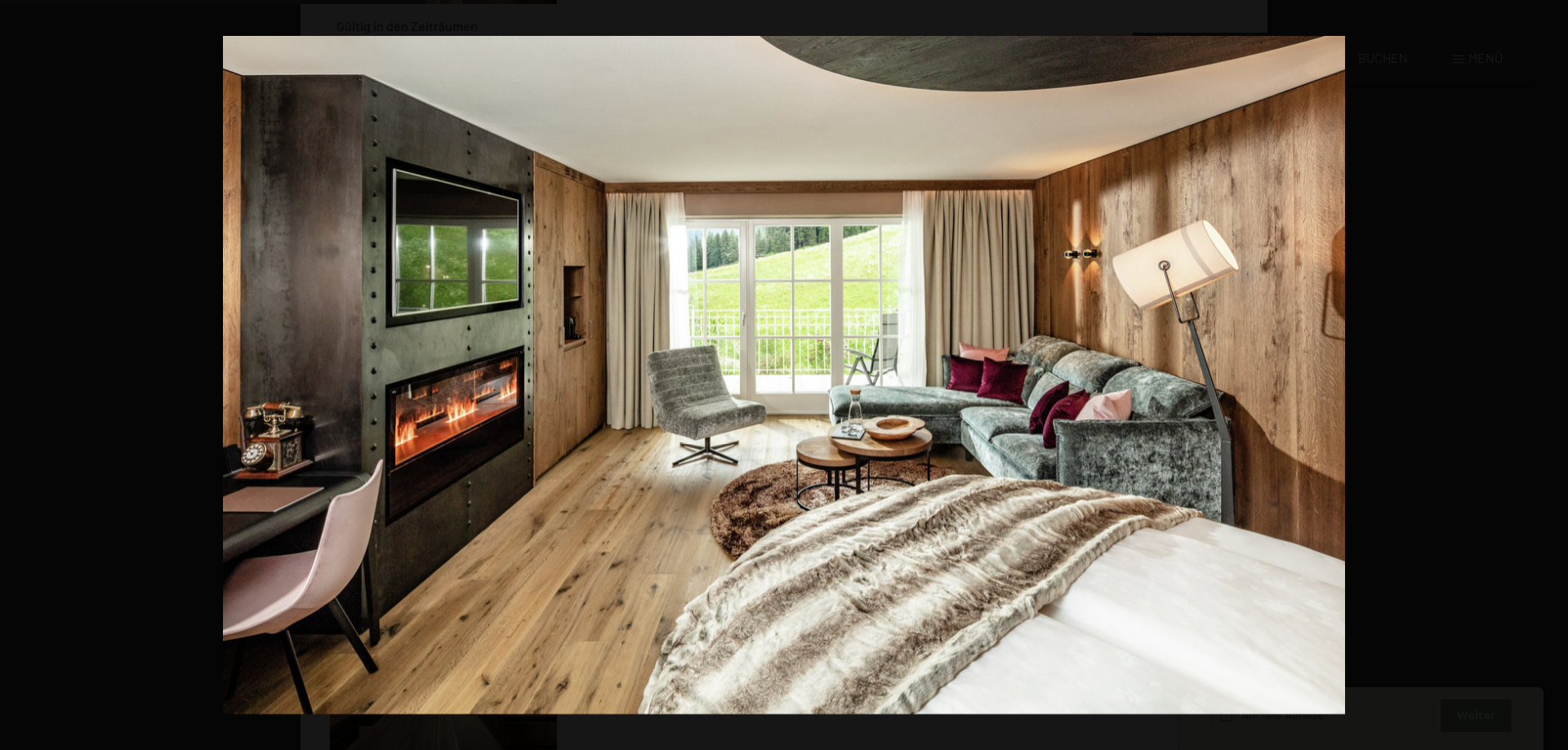
click at [1543, 374] on button "button" at bounding box center [1539, 375] width 57 height 81
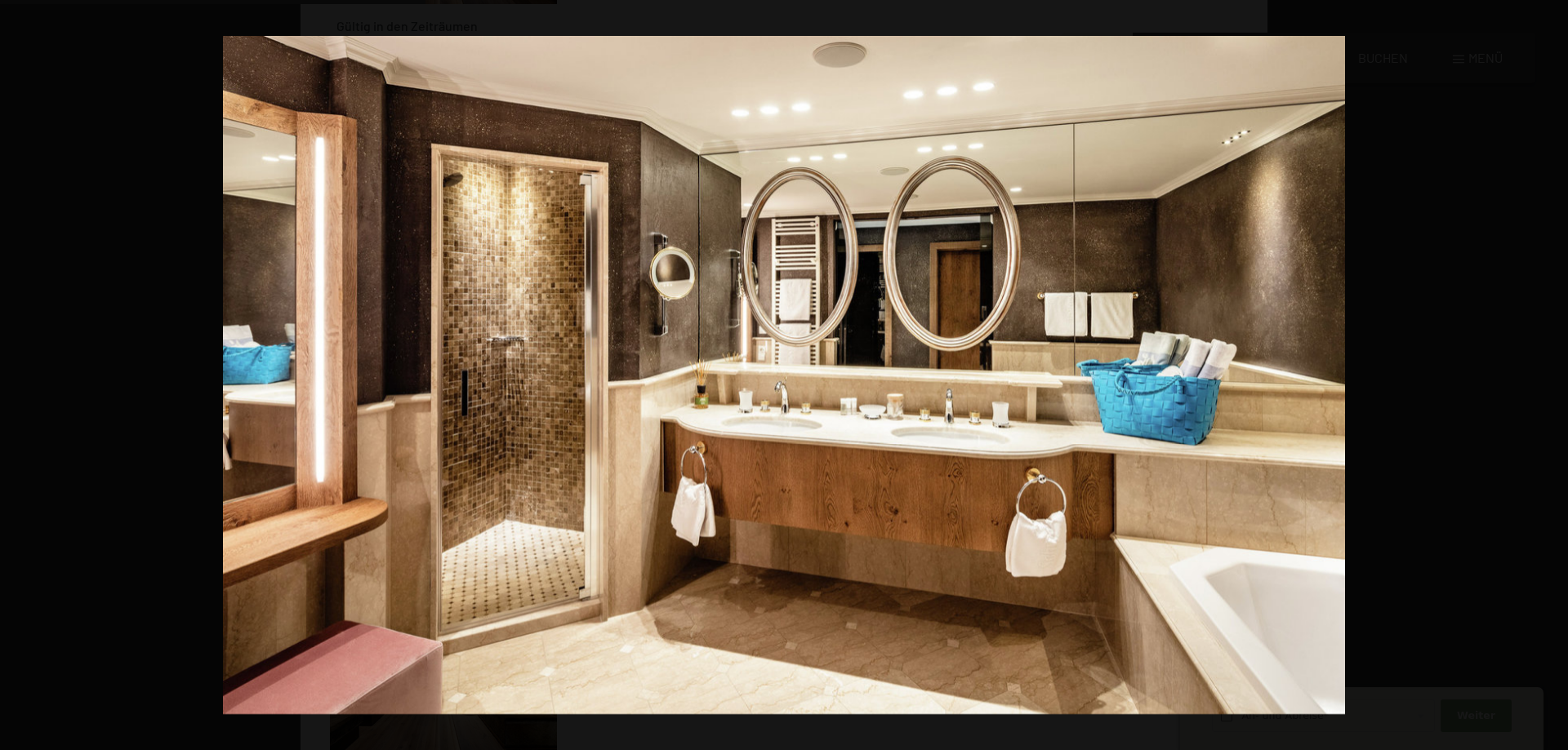
click at [1543, 374] on button "button" at bounding box center [1539, 375] width 57 height 81
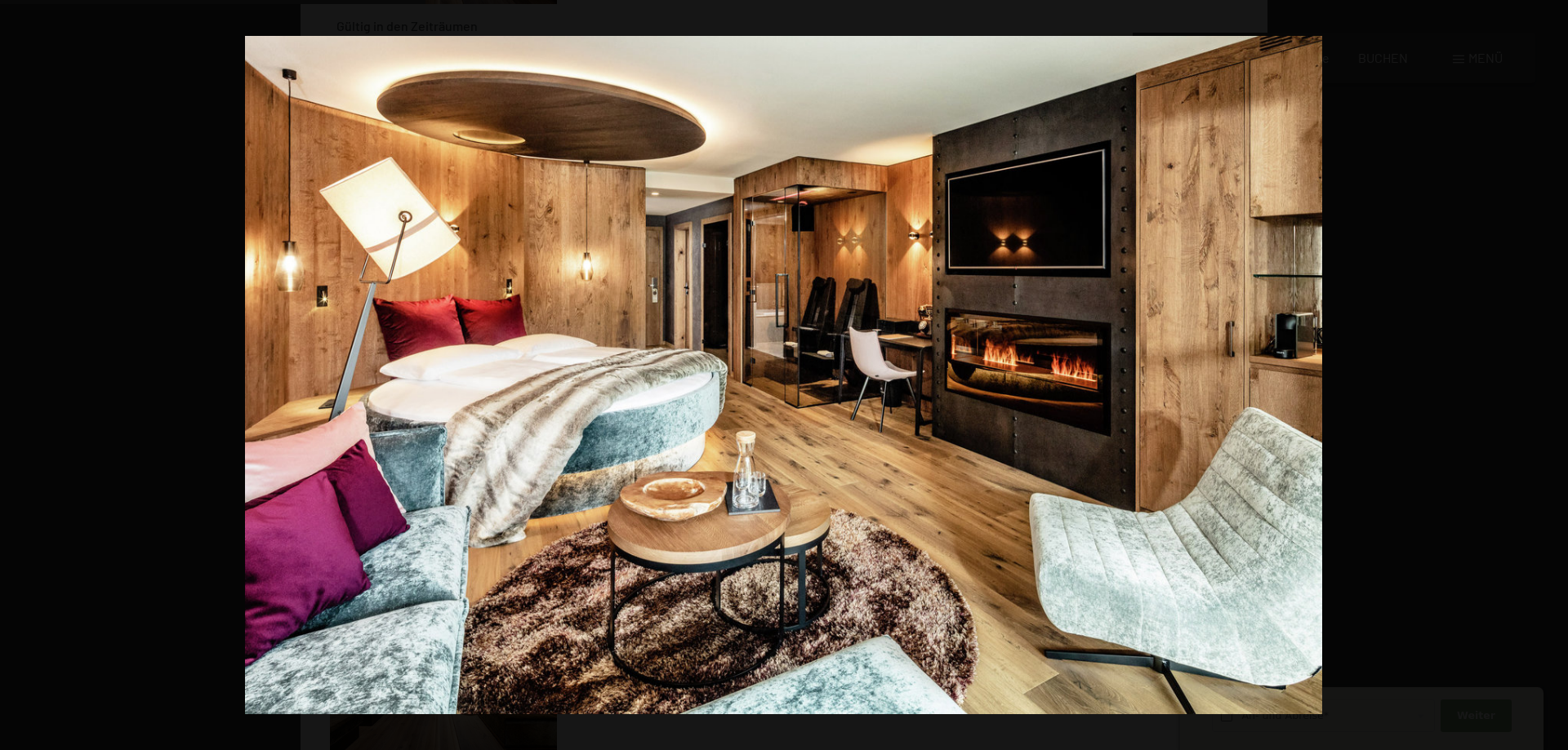
click at [1543, 374] on button "button" at bounding box center [1539, 375] width 57 height 81
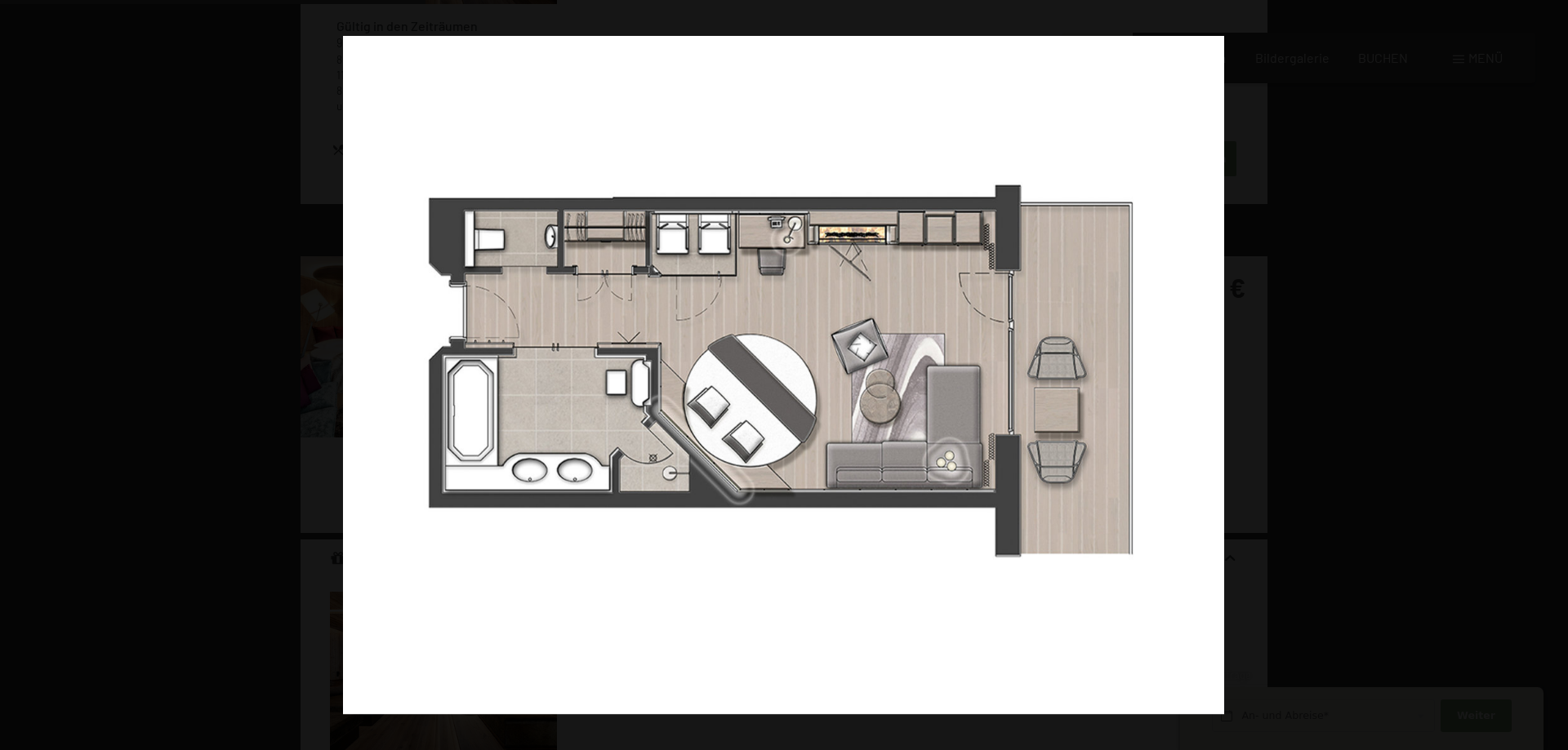
click at [1543, 374] on button "button" at bounding box center [1539, 375] width 57 height 81
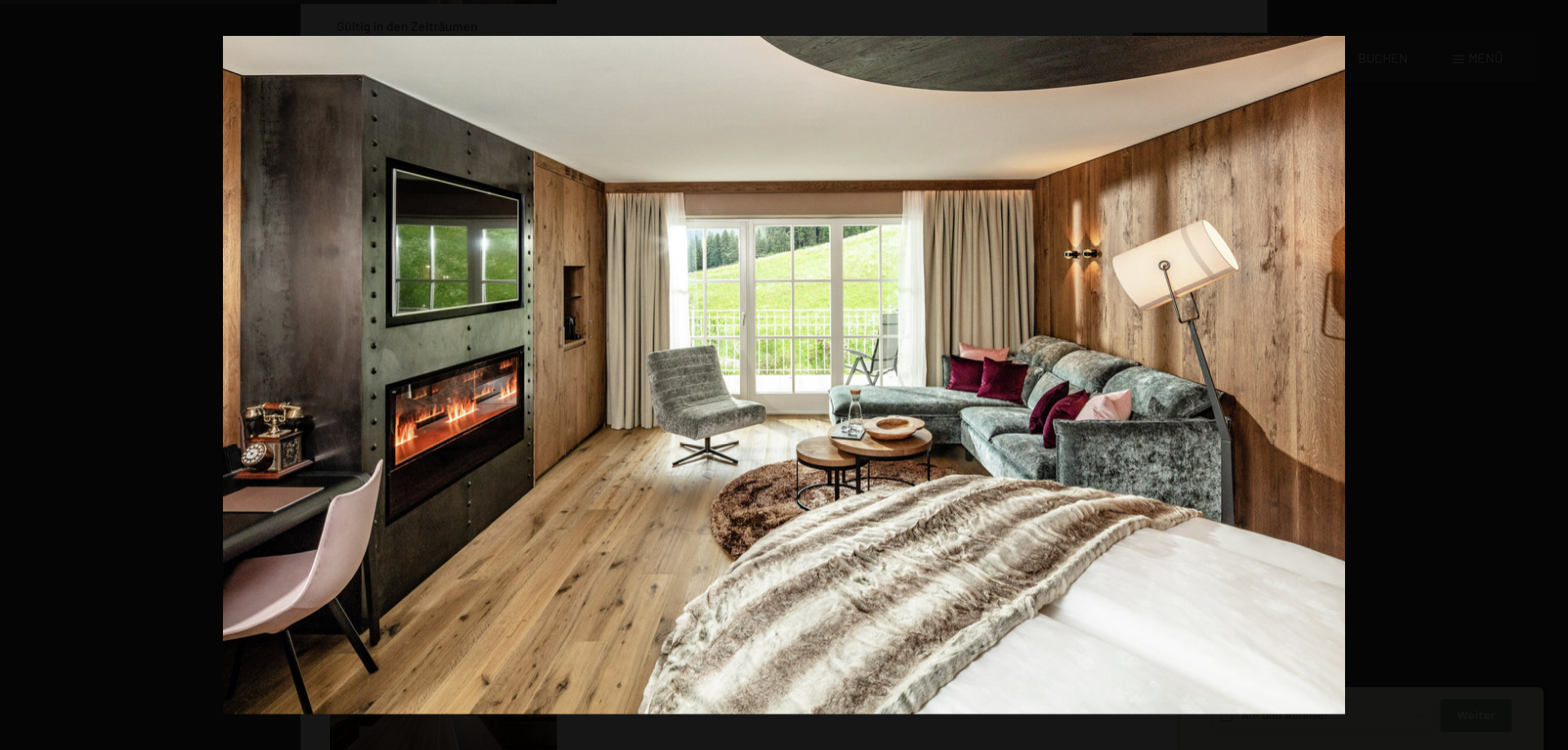
click at [1543, 374] on button "button" at bounding box center [1539, 375] width 57 height 81
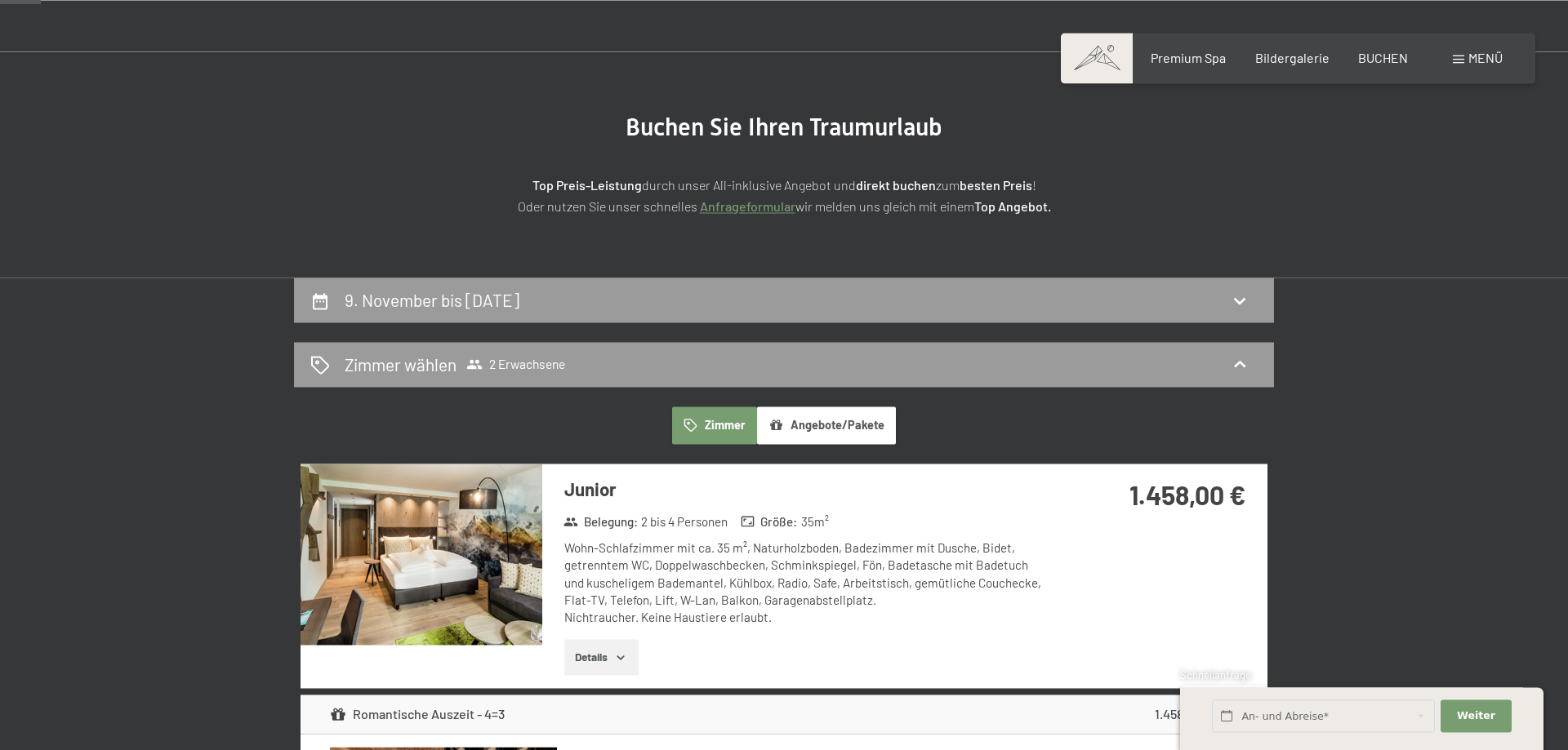
scroll to position [83, 0]
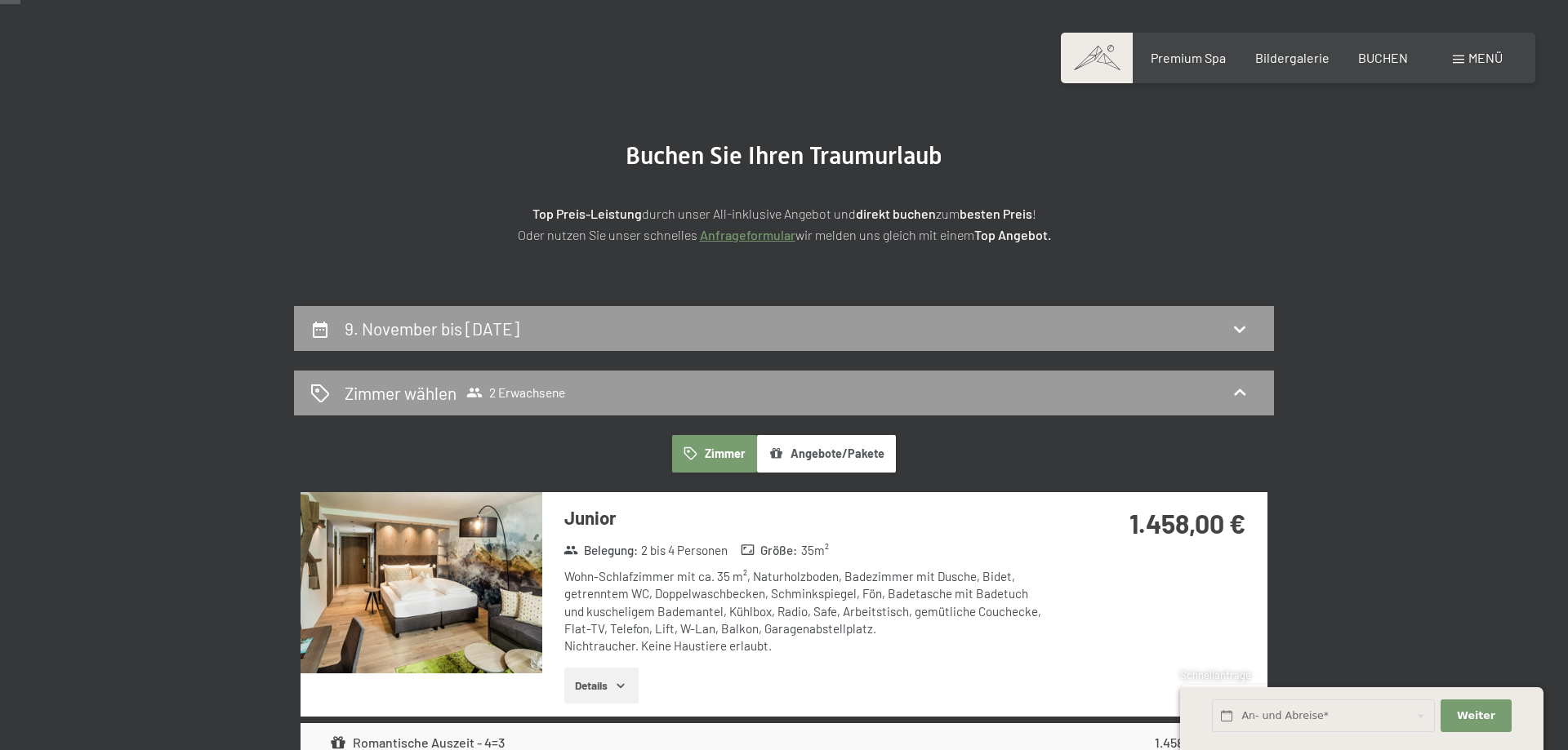
click at [464, 575] on img at bounding box center [422, 583] width 242 height 181
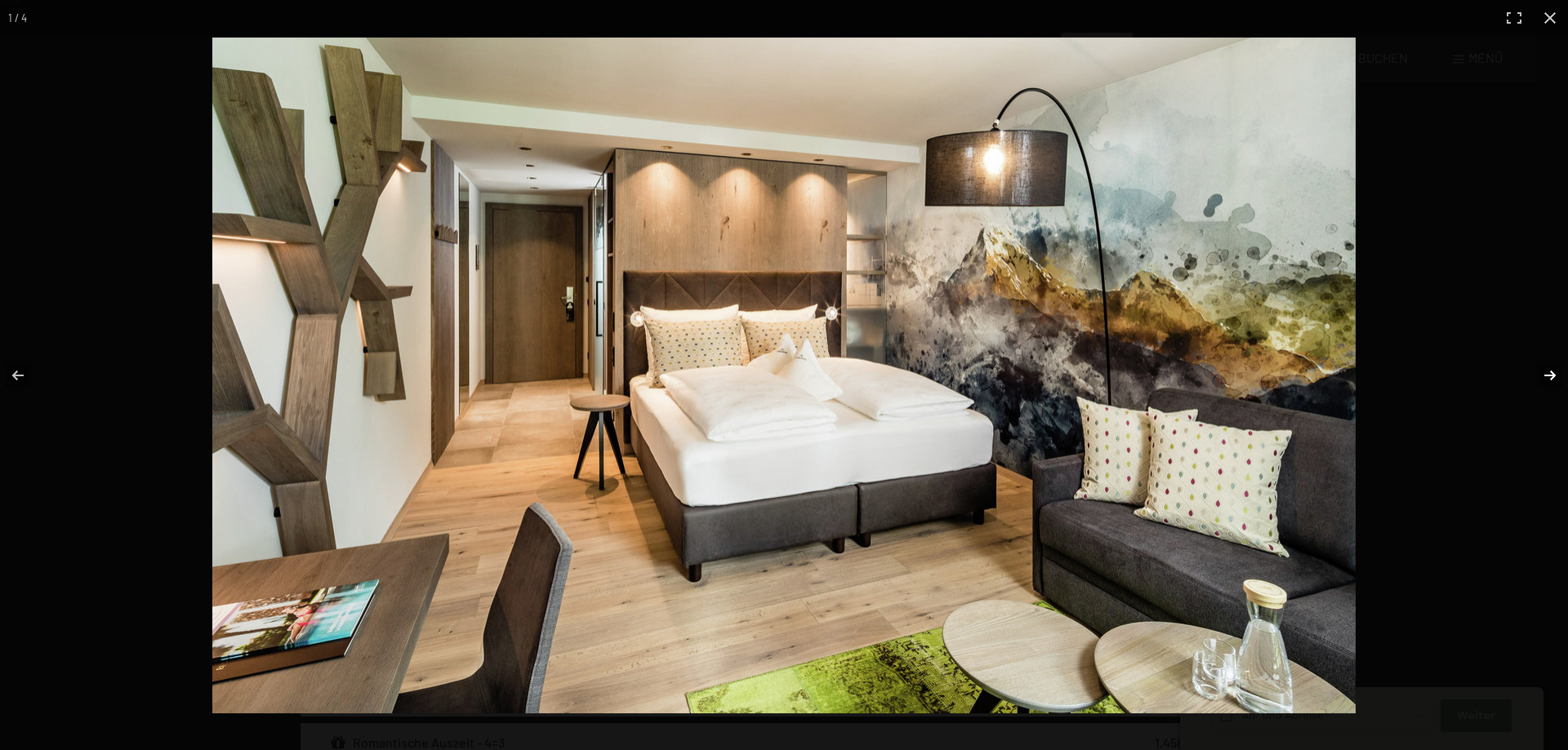
click at [1542, 368] on button "button" at bounding box center [1539, 375] width 57 height 81
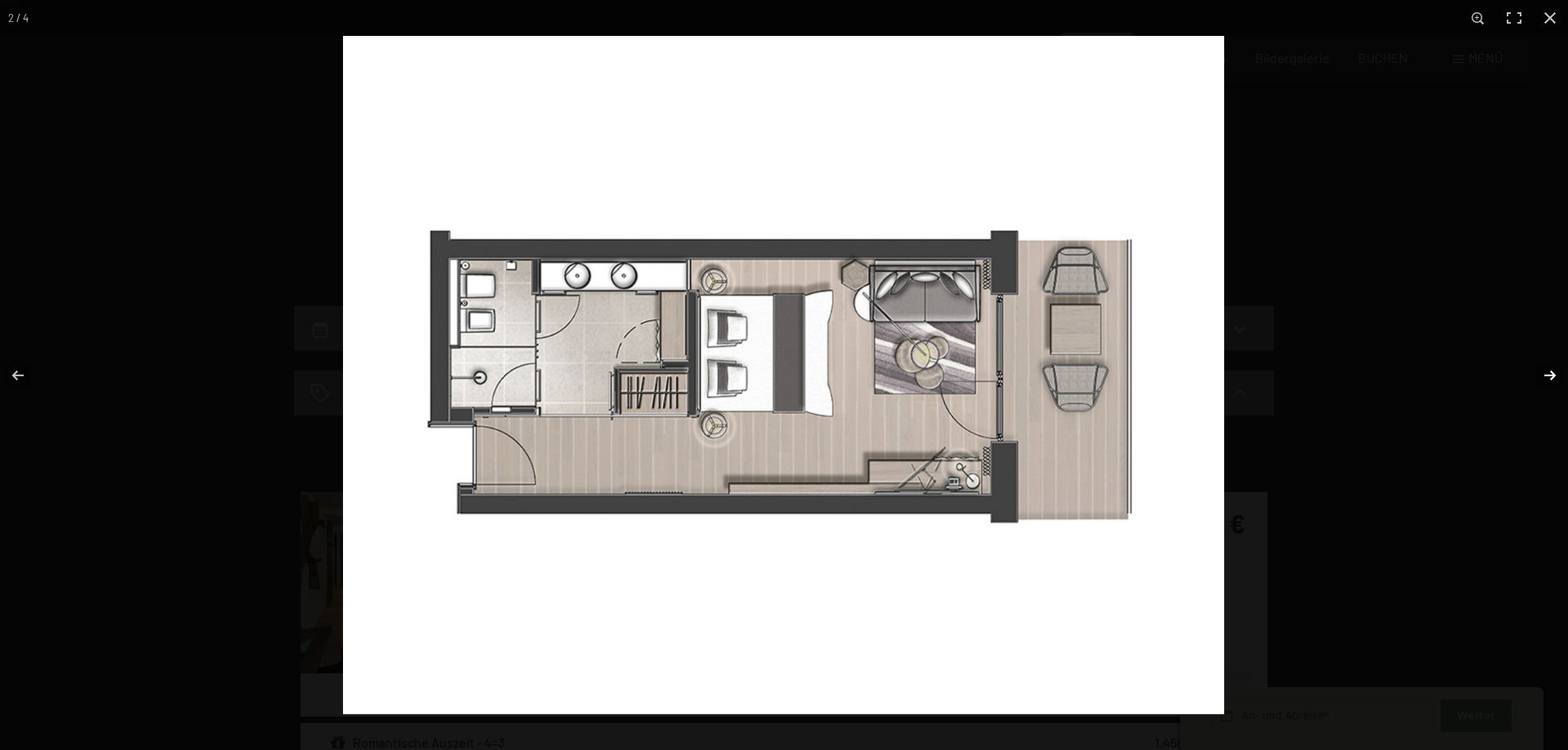
click at [1548, 368] on button "button" at bounding box center [1539, 375] width 57 height 81
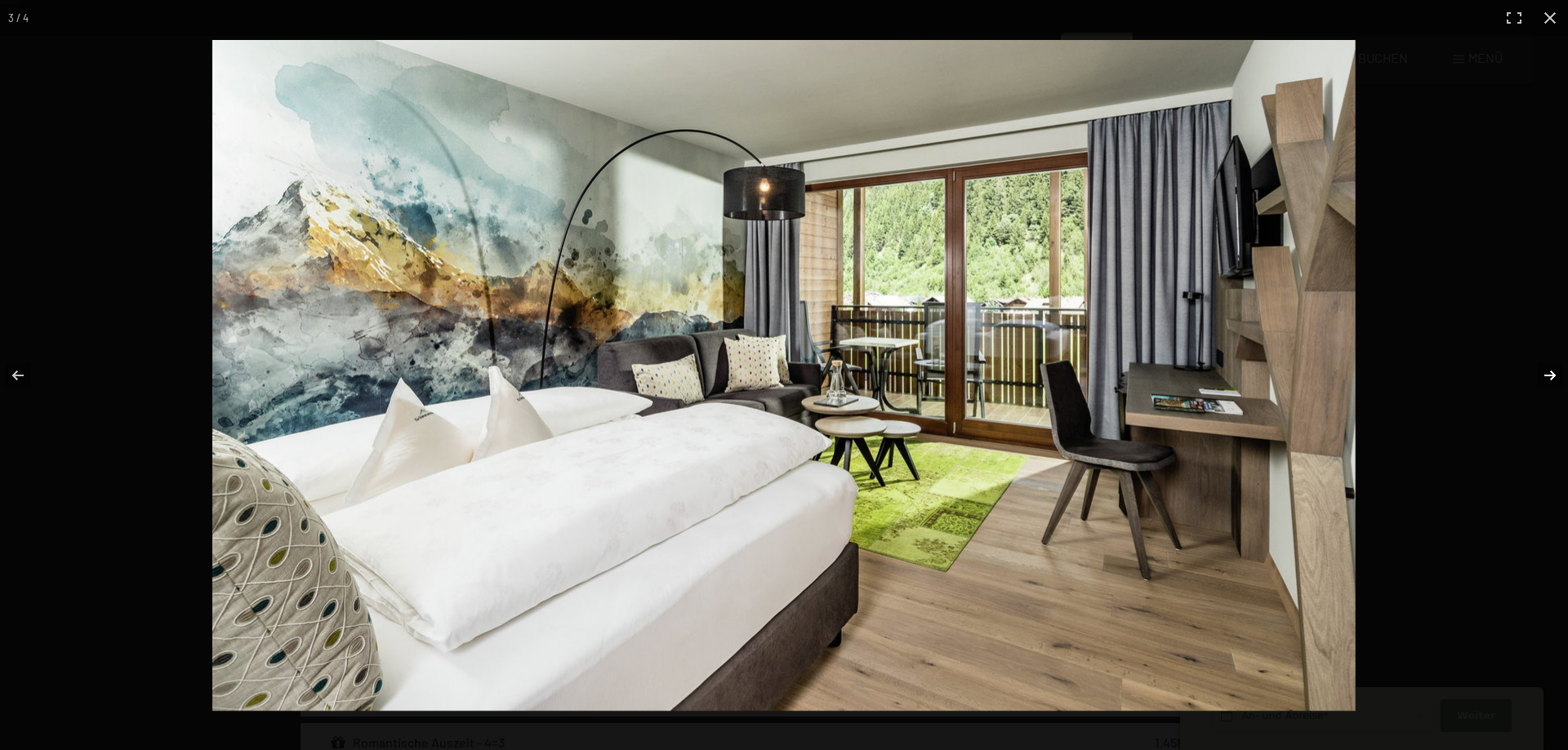
click at [1548, 368] on button "button" at bounding box center [1539, 375] width 57 height 81
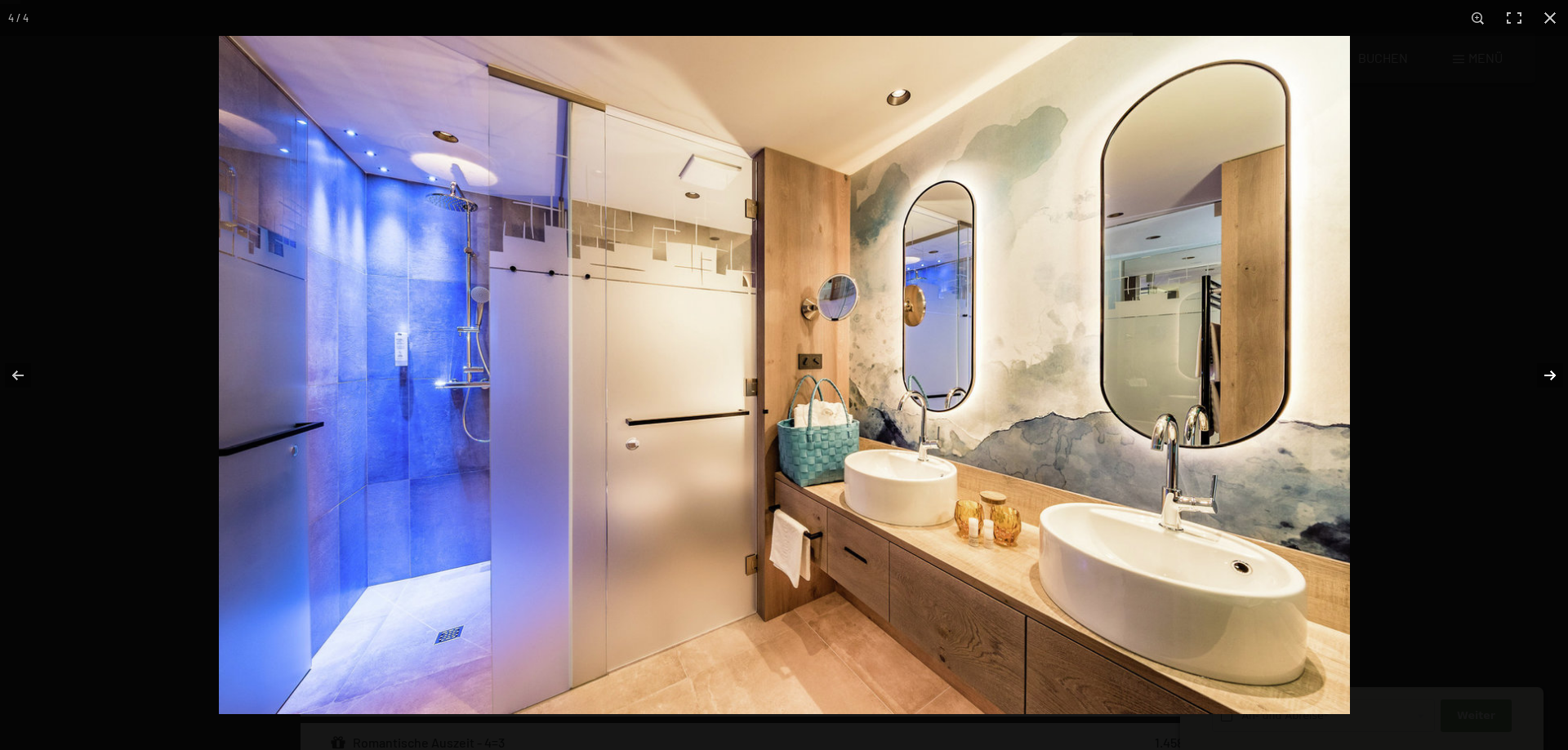
click at [1548, 368] on button "button" at bounding box center [1539, 375] width 57 height 81
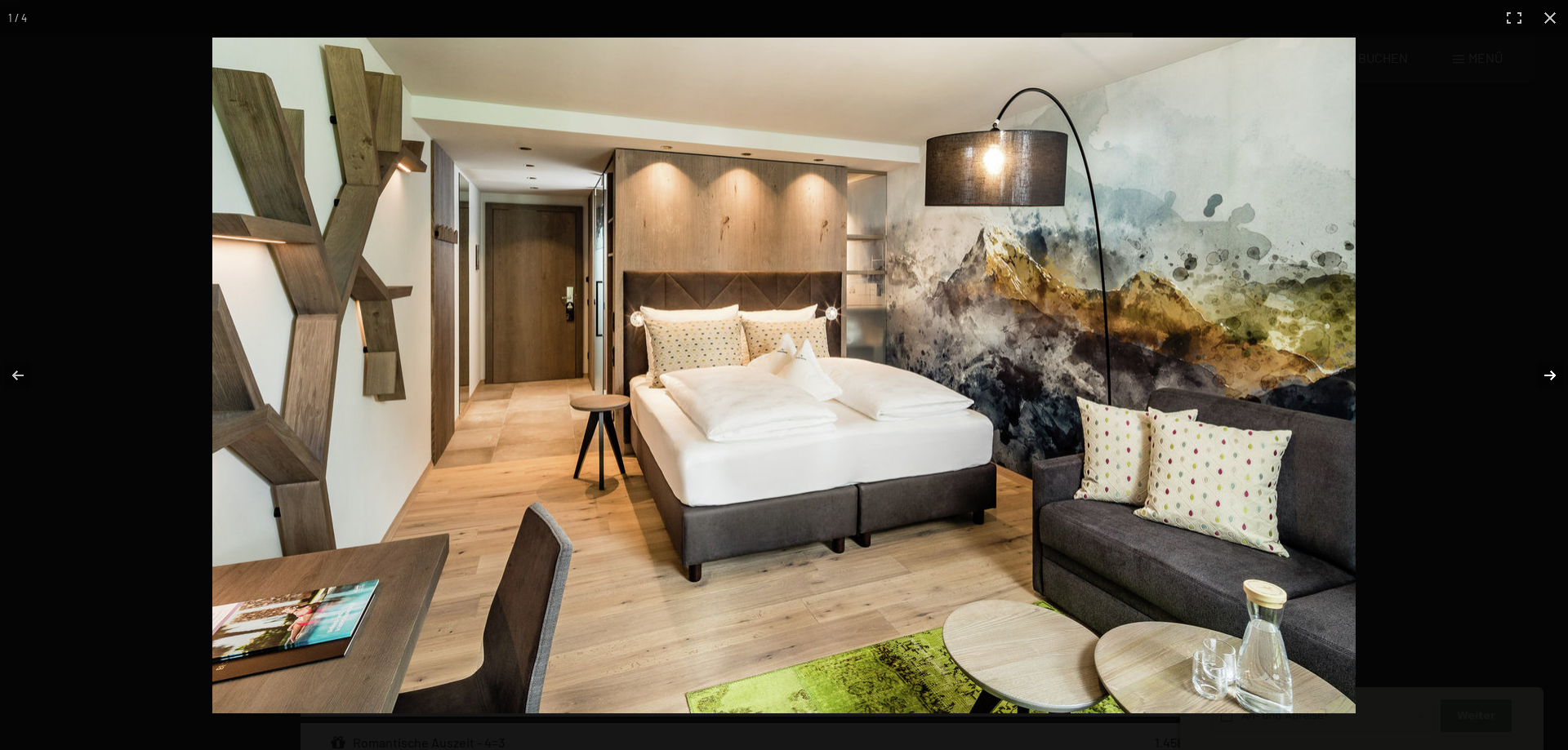
click at [1548, 368] on button "button" at bounding box center [1539, 375] width 57 height 81
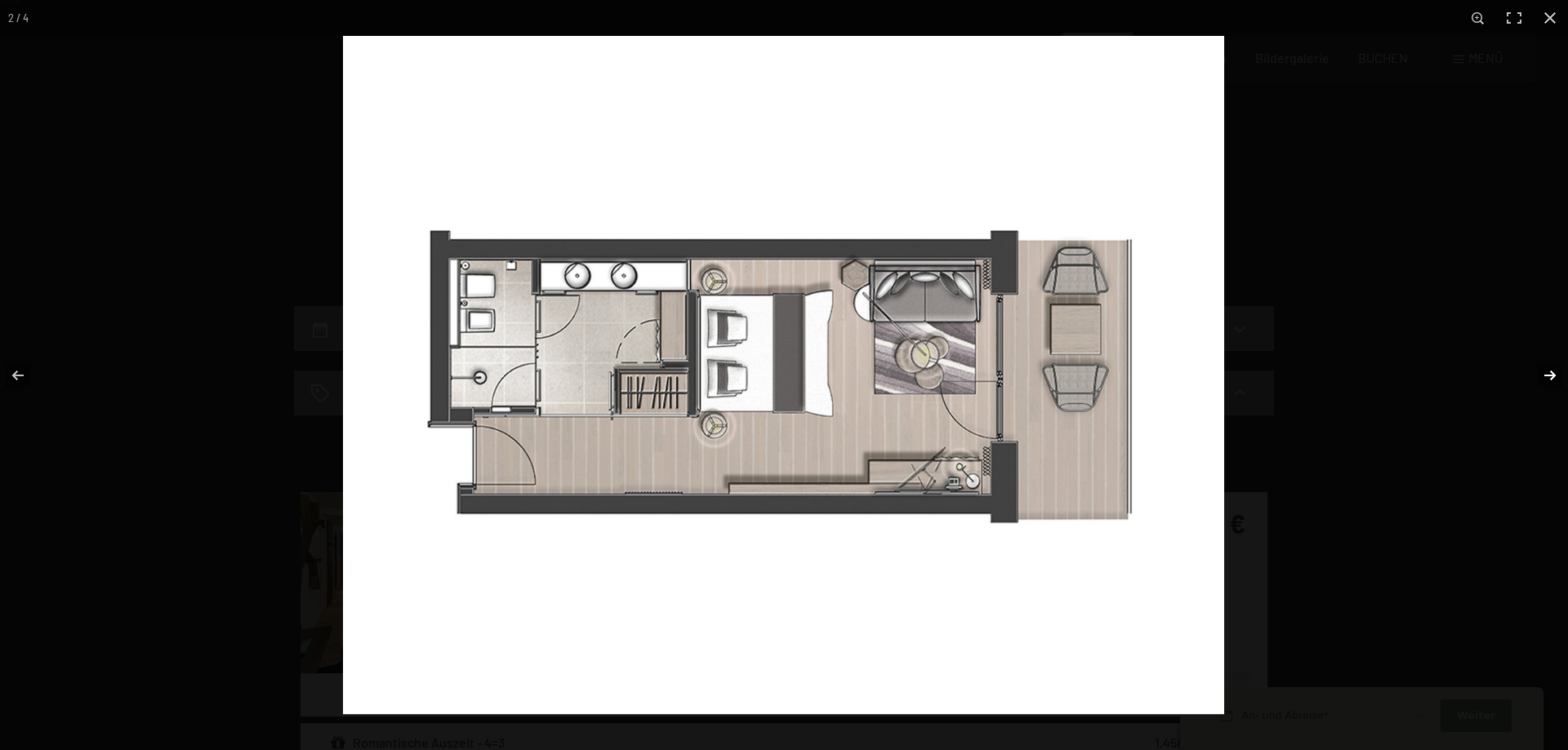
click at [1548, 368] on button "button" at bounding box center [1539, 375] width 57 height 81
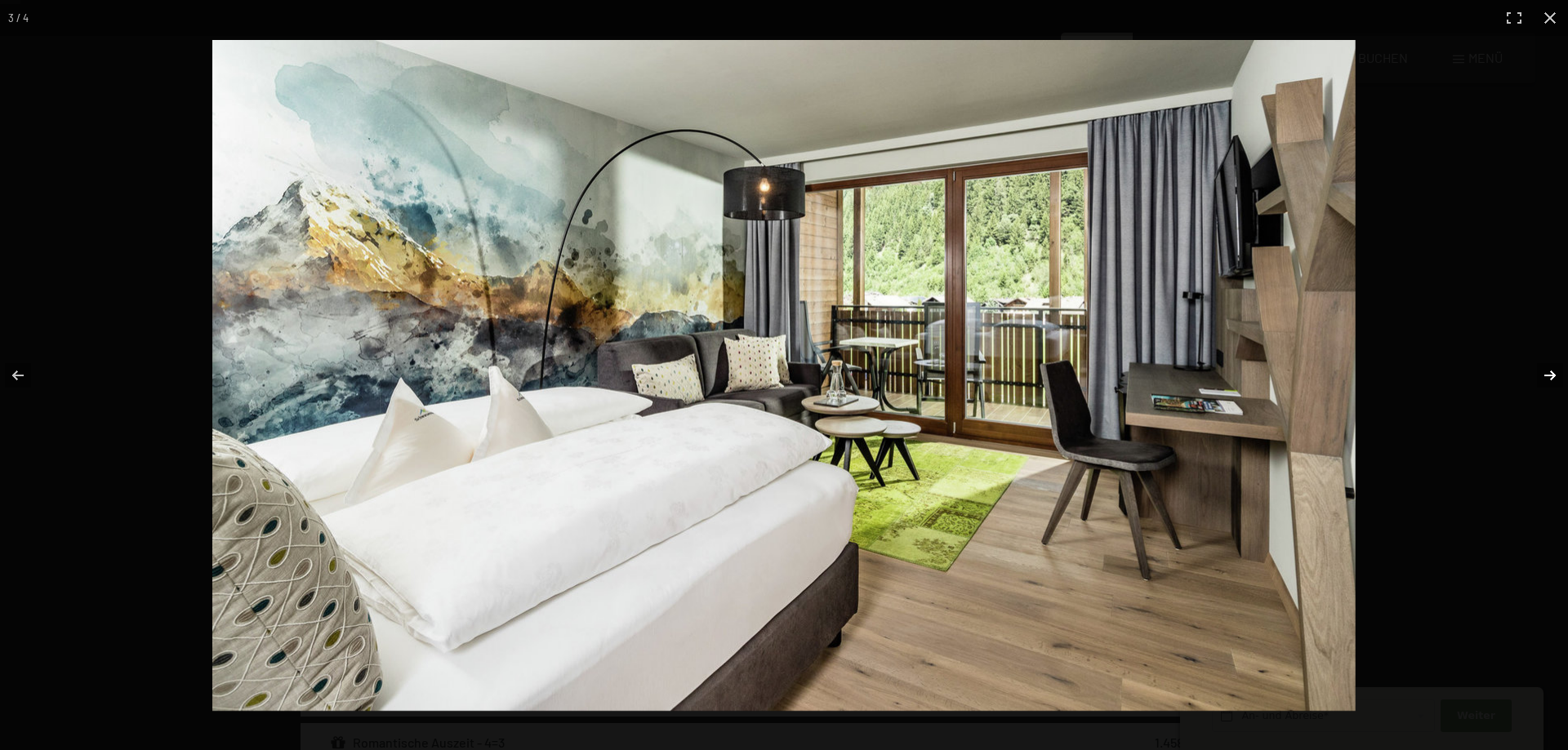
click at [1548, 368] on button "button" at bounding box center [1539, 375] width 57 height 81
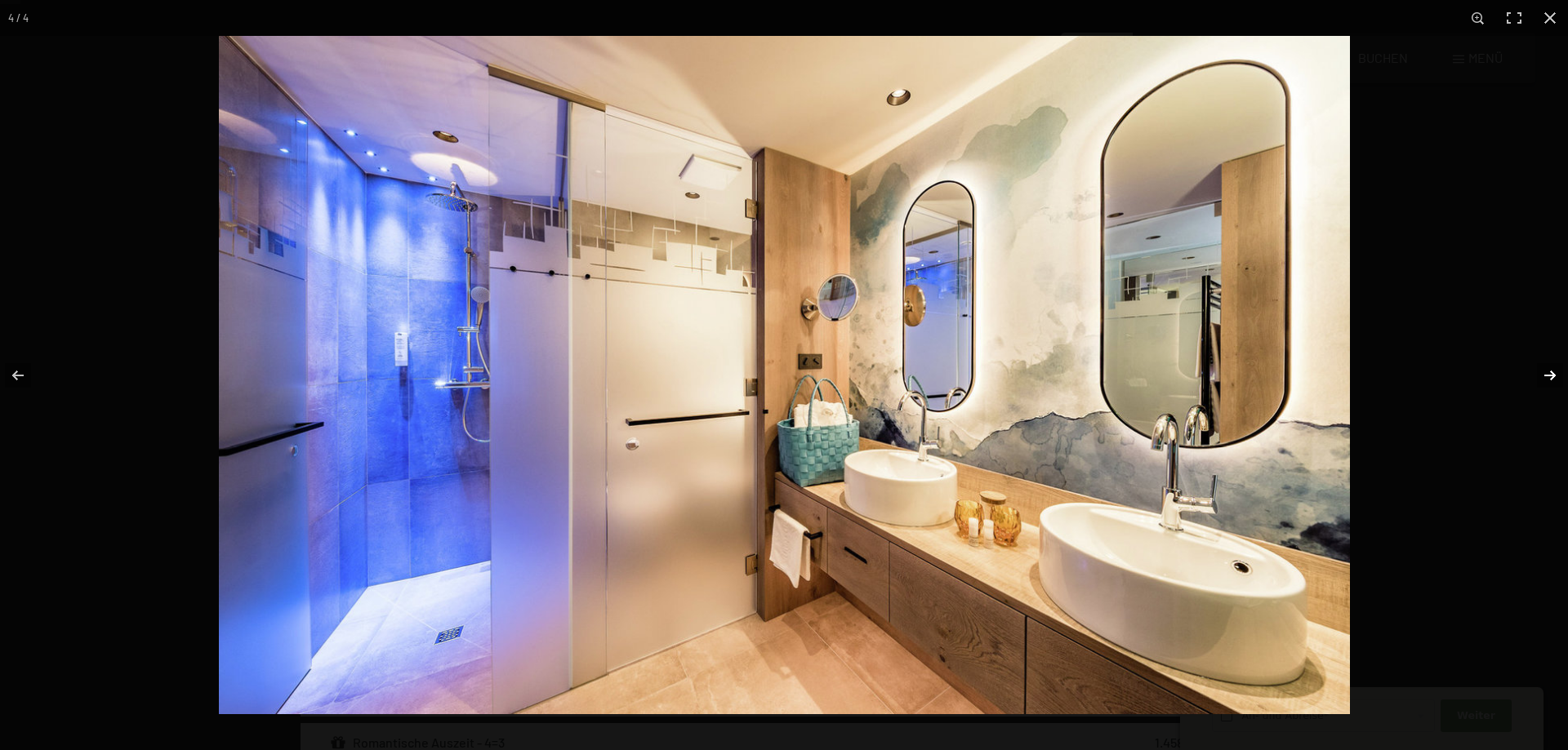
click at [1548, 368] on button "button" at bounding box center [1539, 375] width 57 height 81
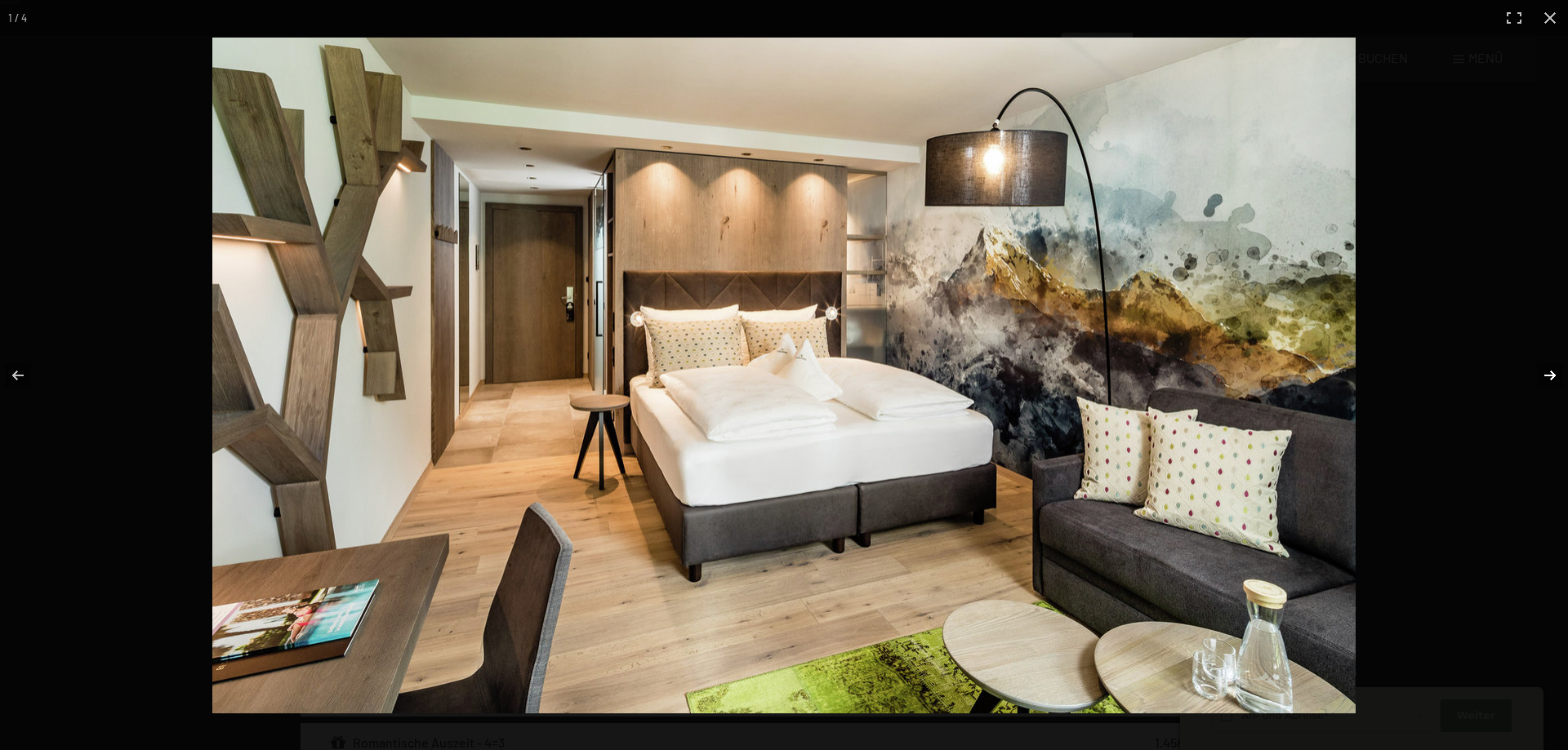
click at [1547, 370] on button "button" at bounding box center [1539, 375] width 57 height 81
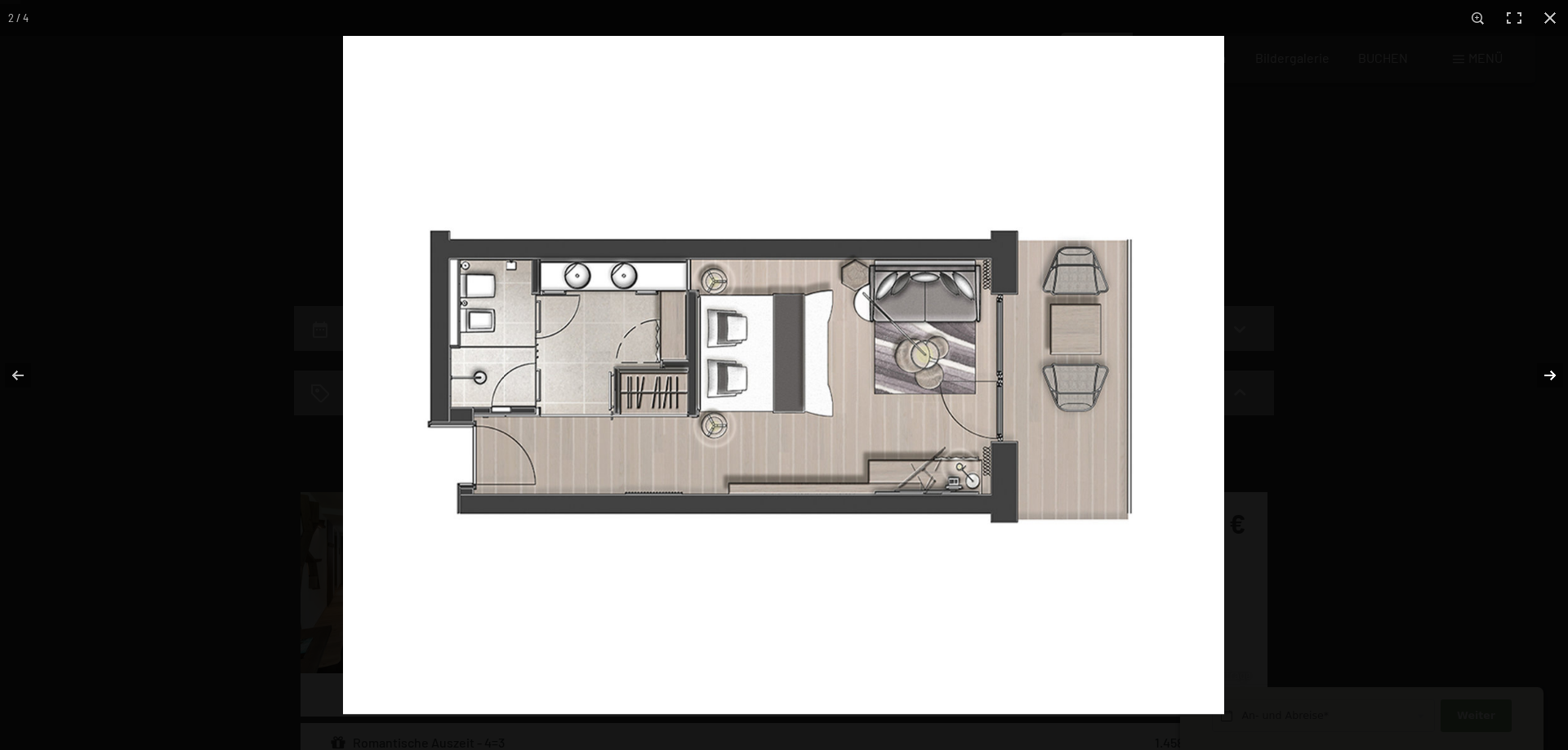
click at [1547, 370] on button "button" at bounding box center [1539, 375] width 57 height 81
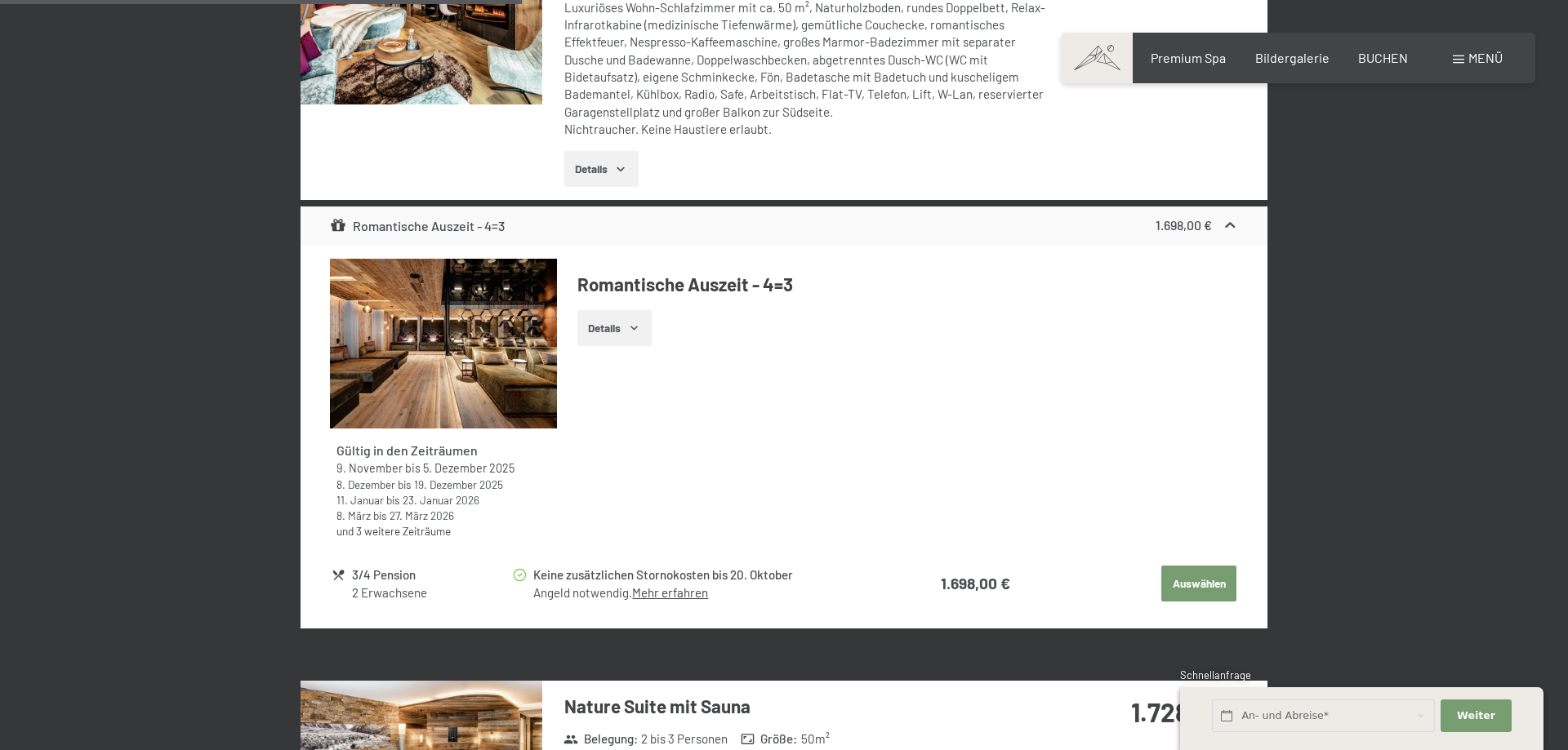
scroll to position [2248, 0]
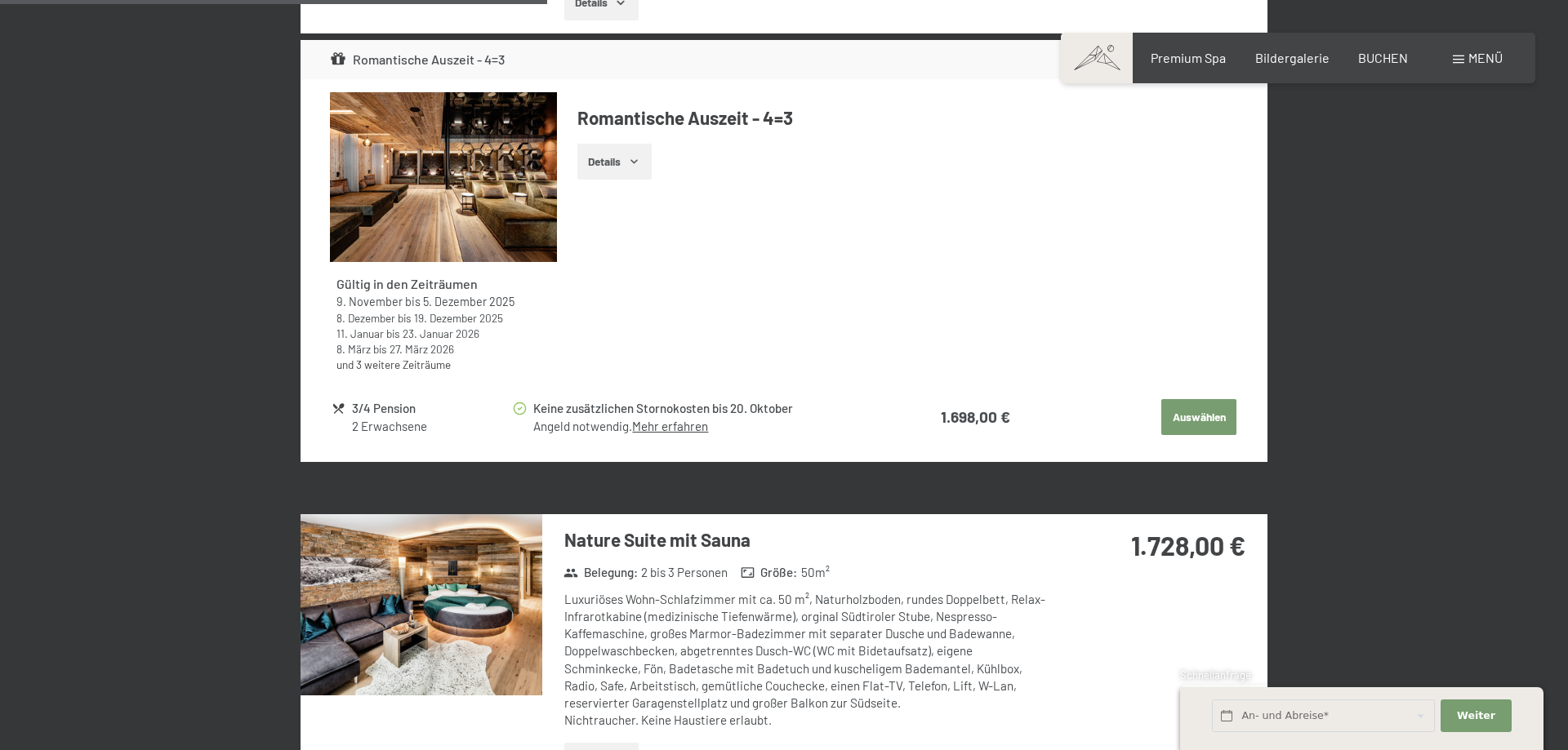
click at [497, 581] on img at bounding box center [422, 605] width 242 height 181
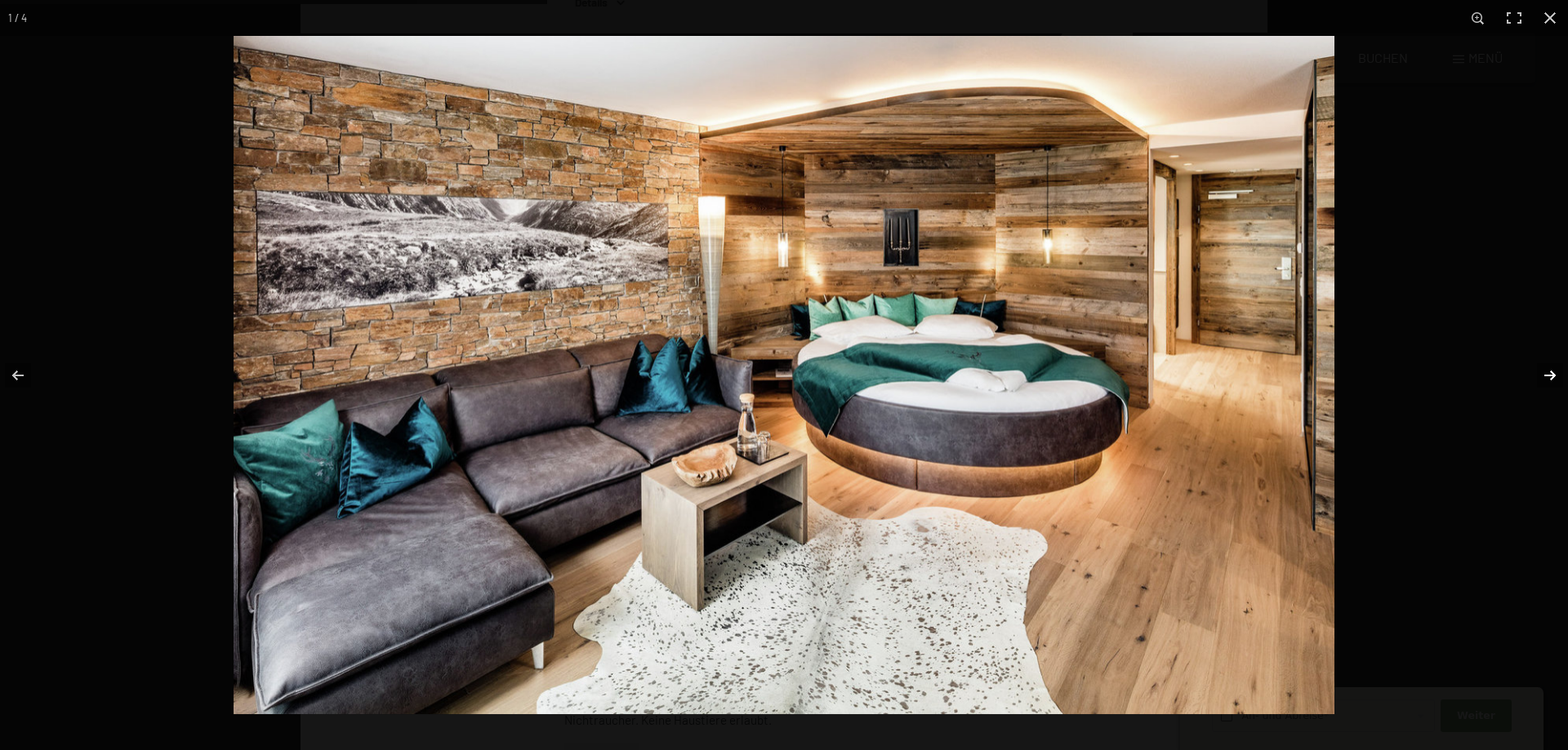
click at [1551, 375] on button "button" at bounding box center [1539, 375] width 57 height 81
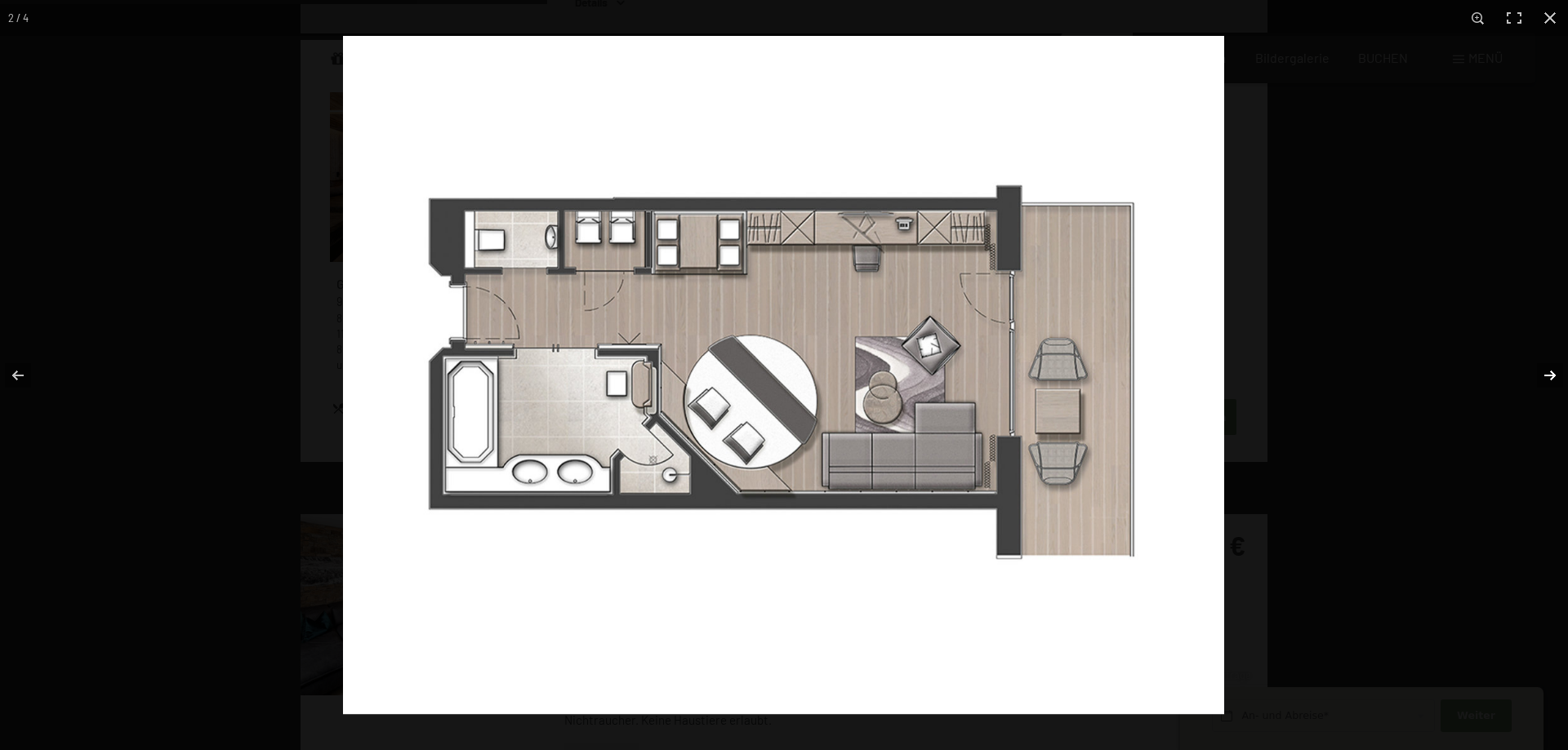
click at [1551, 376] on button "button" at bounding box center [1539, 375] width 57 height 81
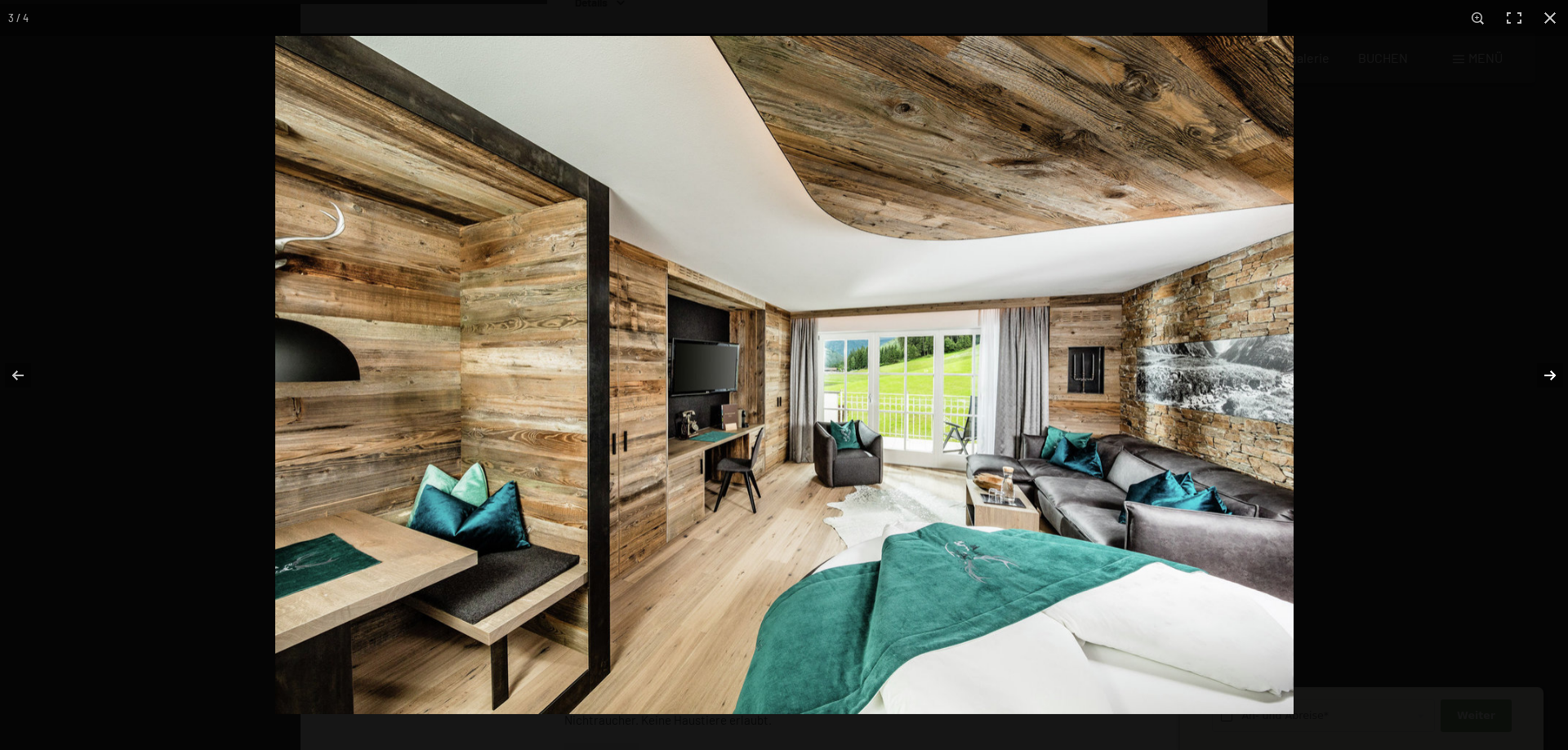
click at [1551, 376] on button "button" at bounding box center [1539, 375] width 57 height 81
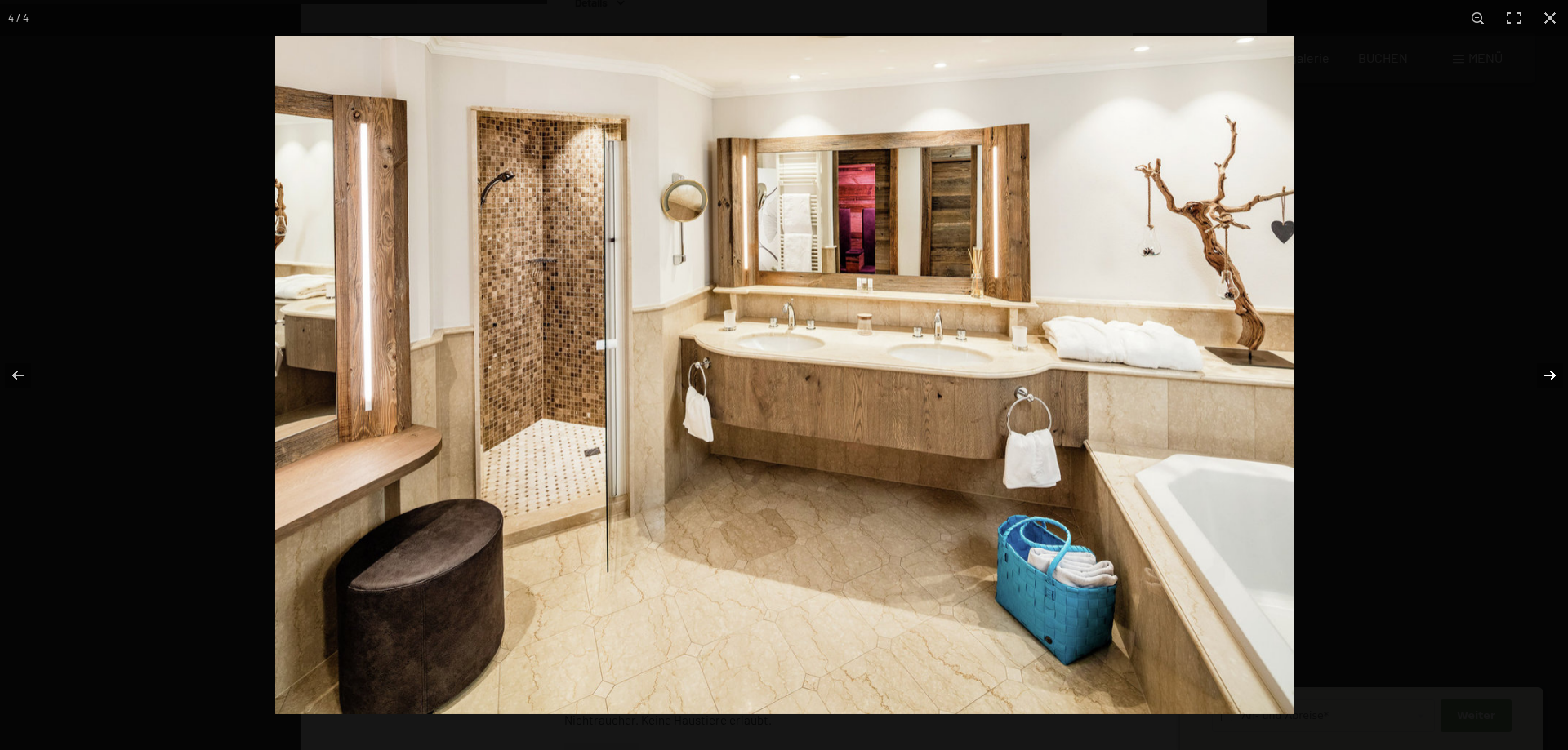
click at [1551, 376] on button "button" at bounding box center [1539, 375] width 57 height 81
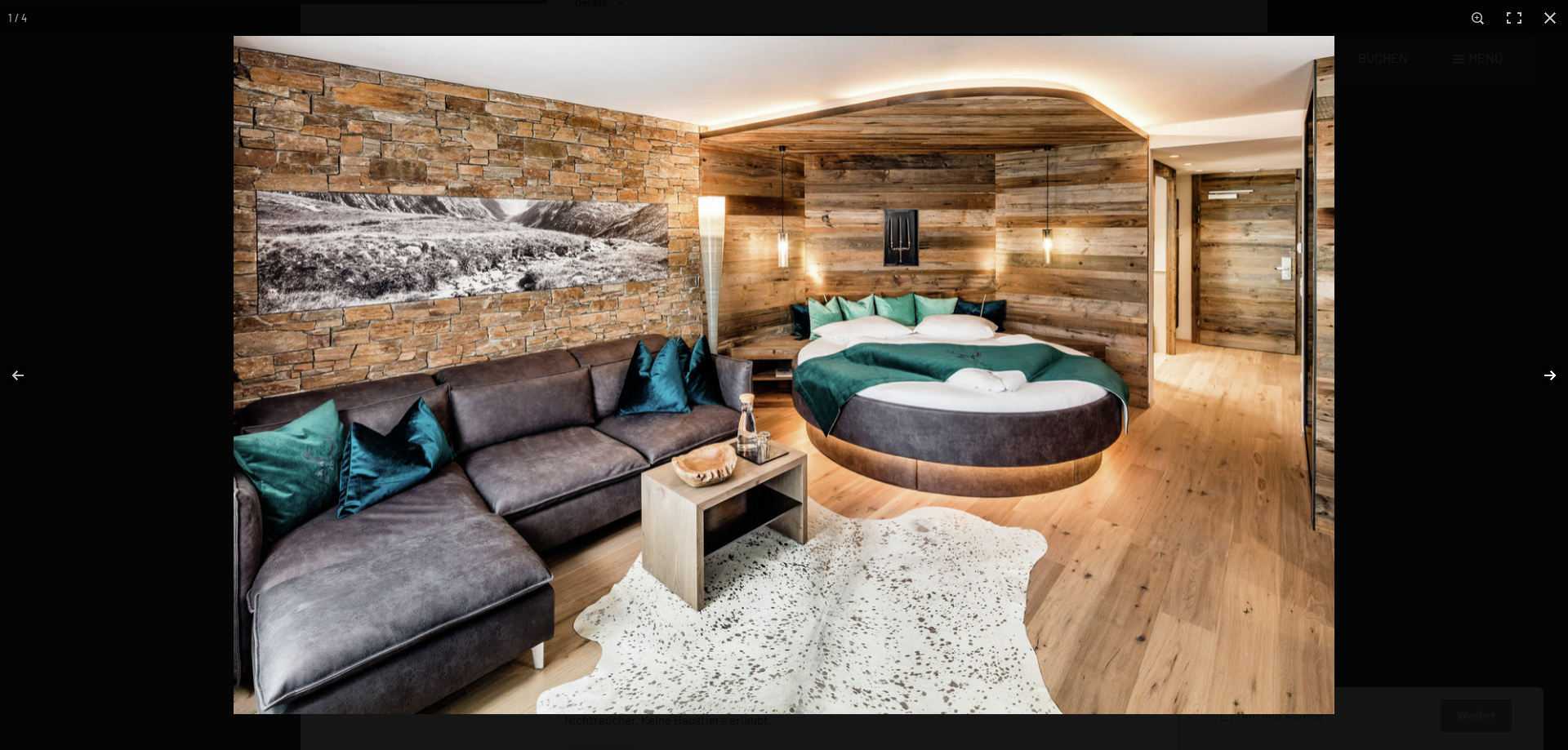
click at [1551, 376] on button "button" at bounding box center [1539, 375] width 57 height 81
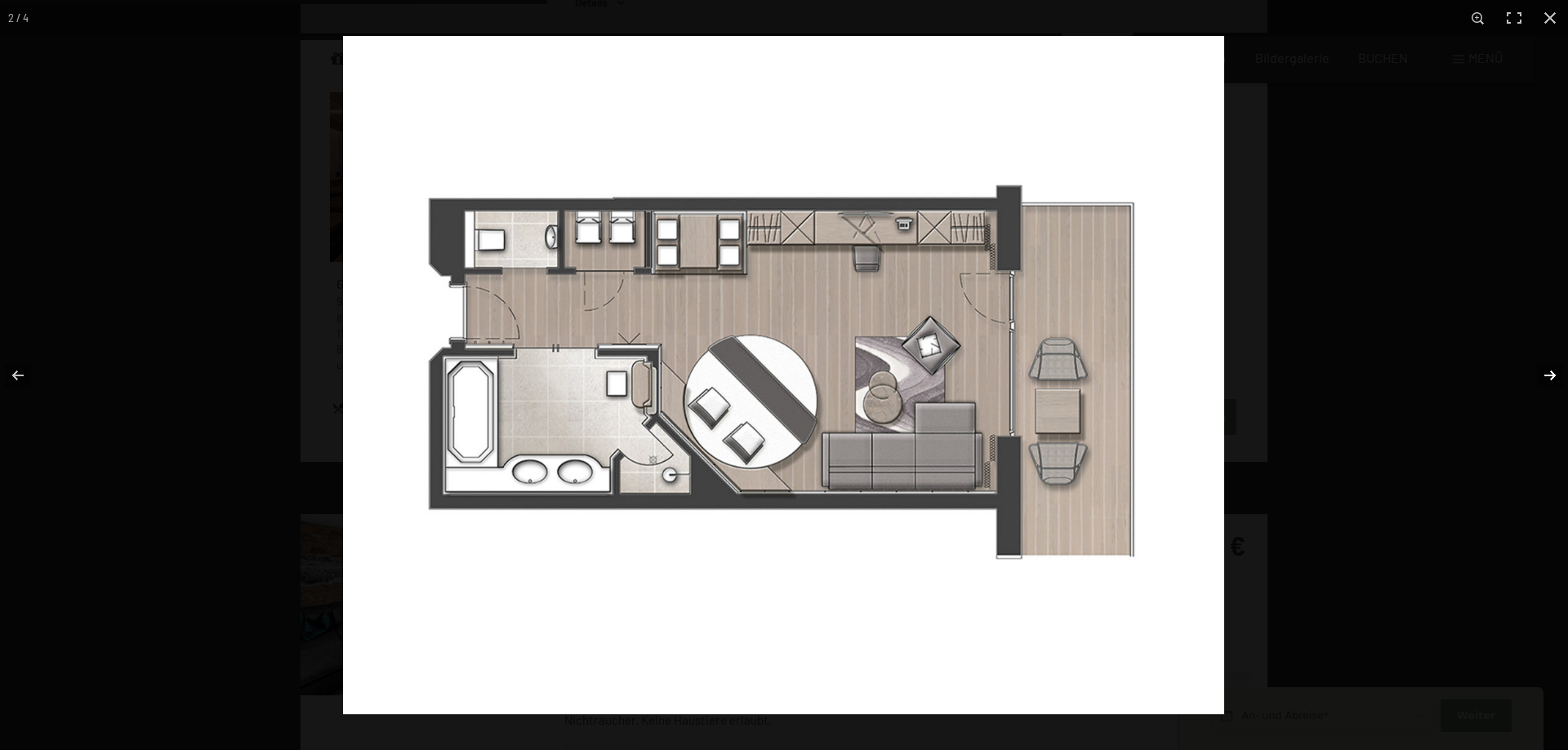
click at [1551, 376] on button "button" at bounding box center [1539, 375] width 57 height 81
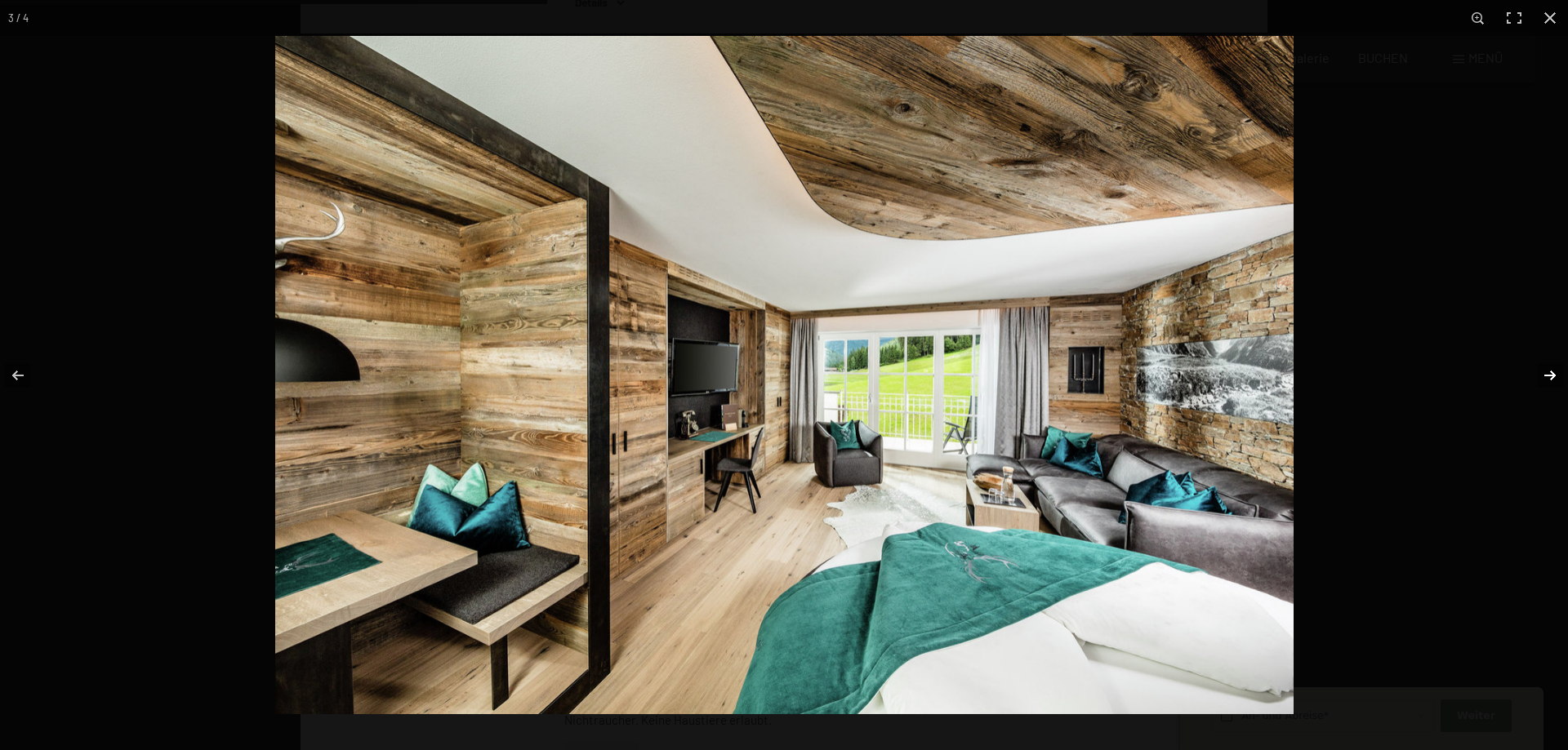
click at [1551, 376] on button "button" at bounding box center [1539, 375] width 57 height 81
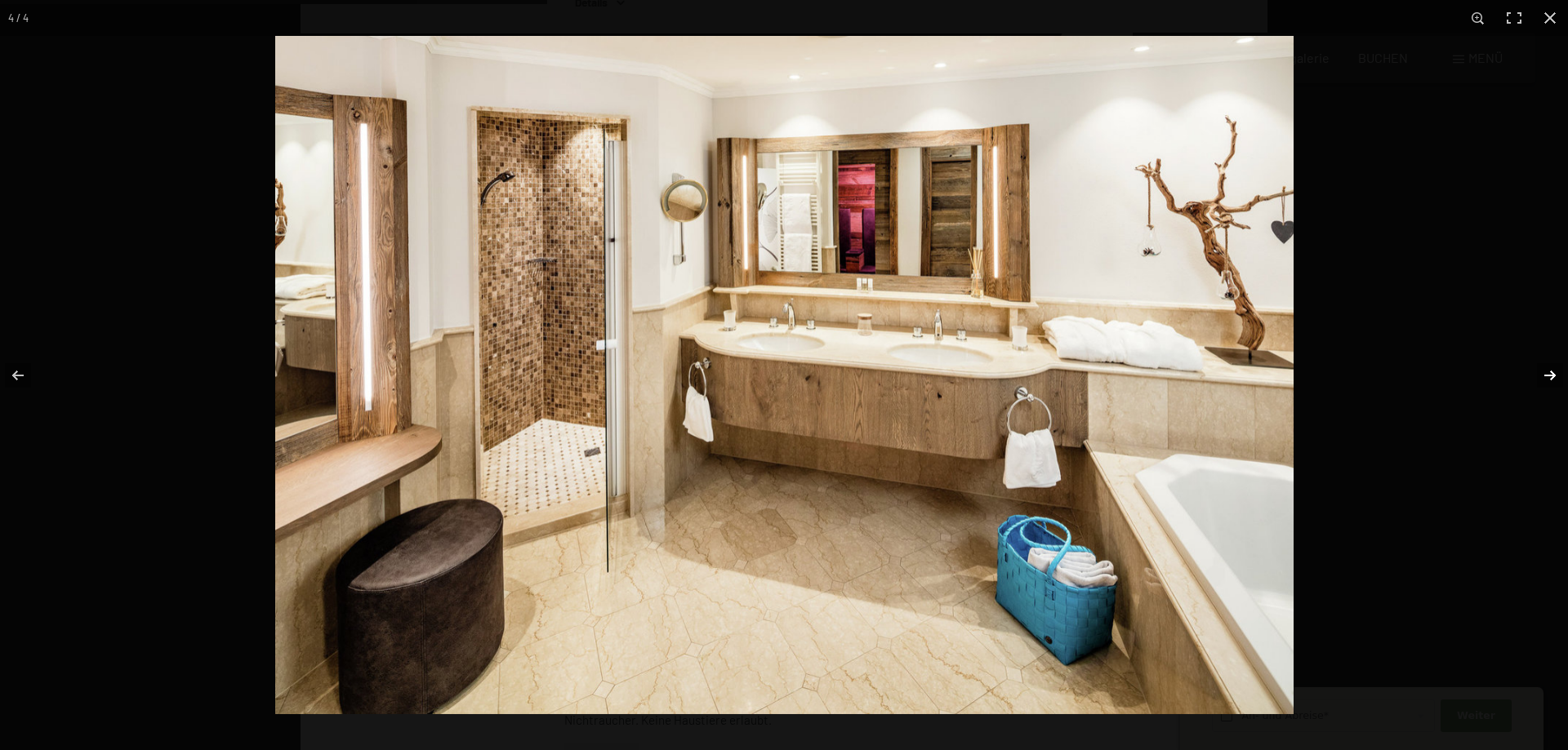
click at [1551, 376] on button "button" at bounding box center [1539, 375] width 57 height 81
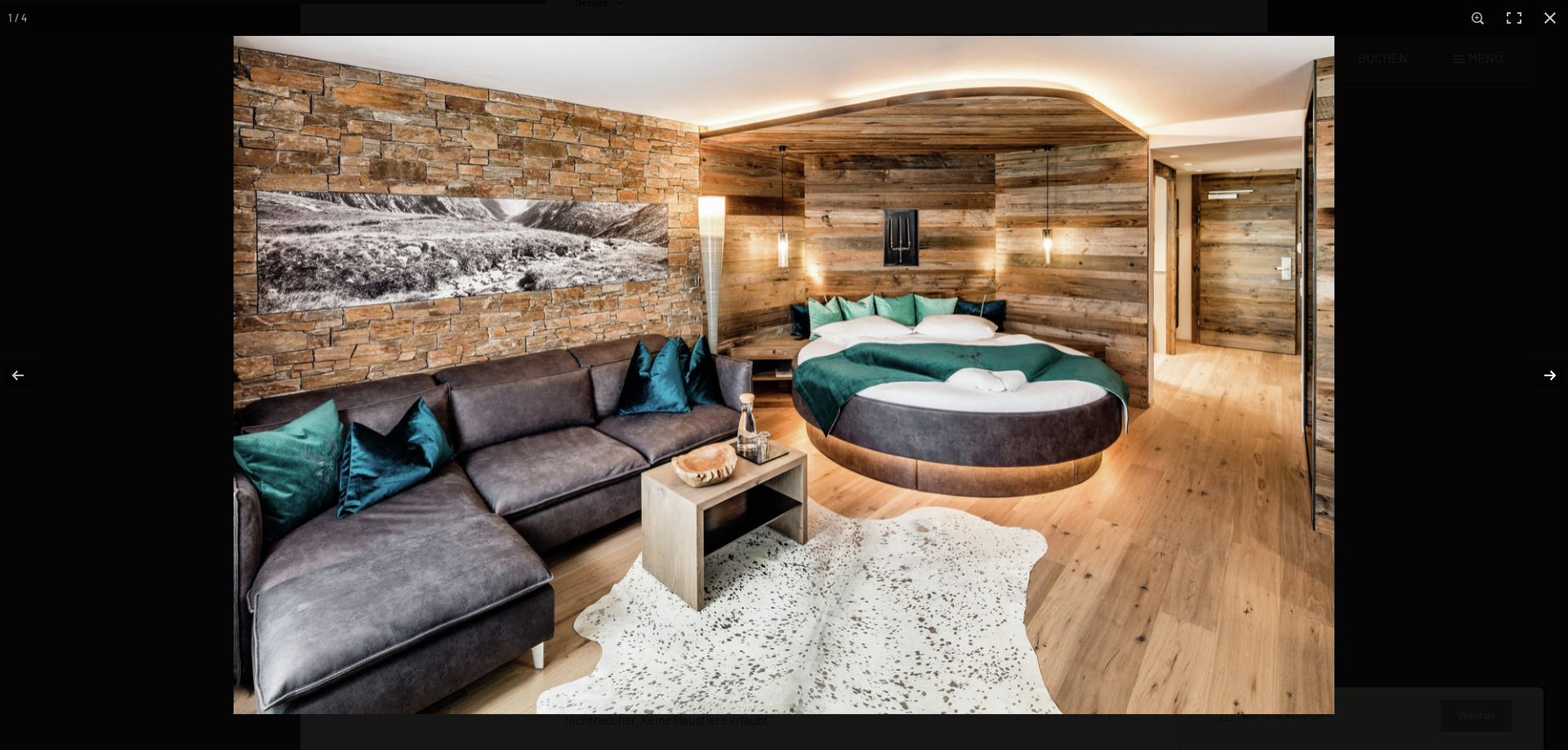
click at [1551, 376] on button "button" at bounding box center [1539, 375] width 57 height 81
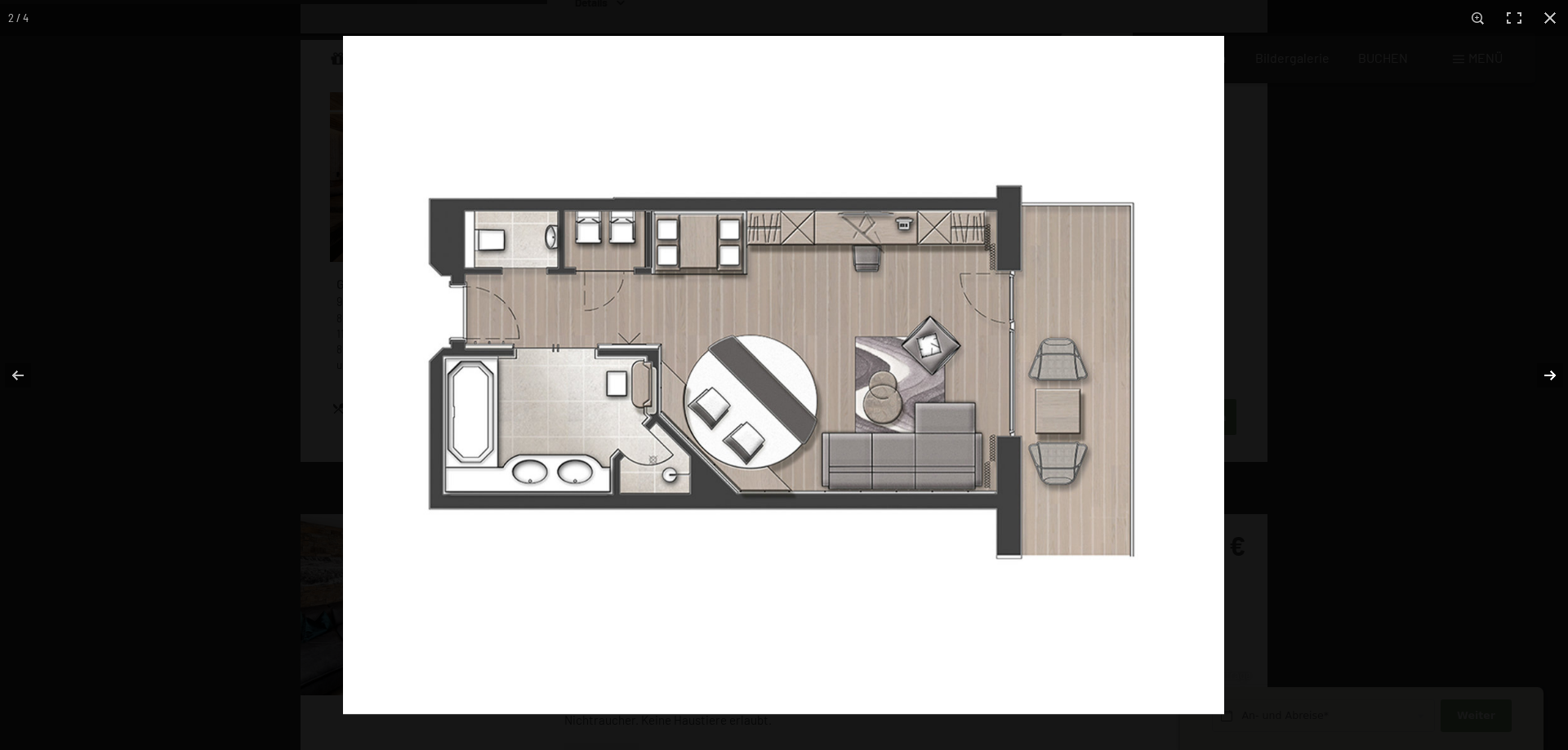
click at [1551, 376] on button "button" at bounding box center [1539, 375] width 57 height 81
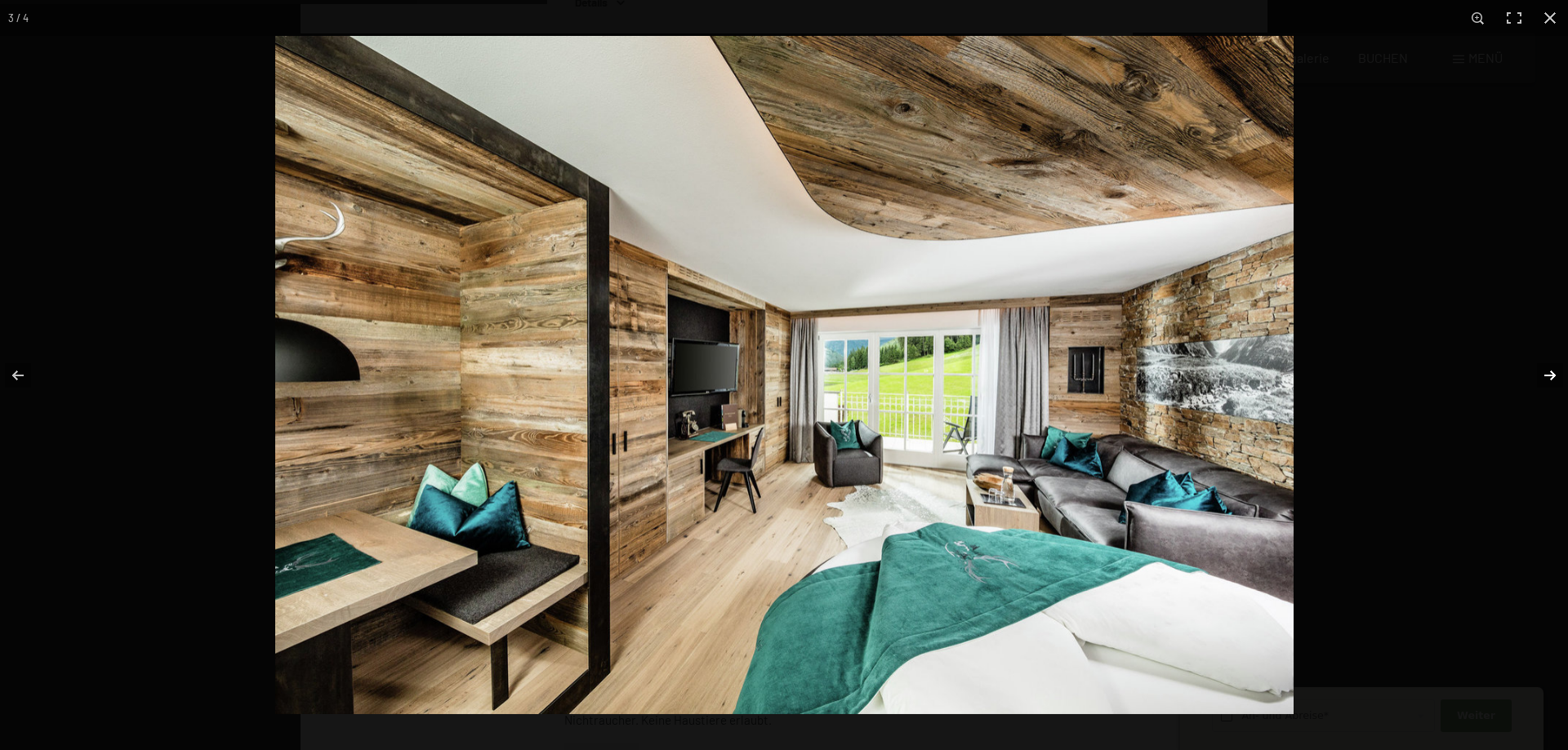
click at [1551, 376] on button "button" at bounding box center [1539, 375] width 57 height 81
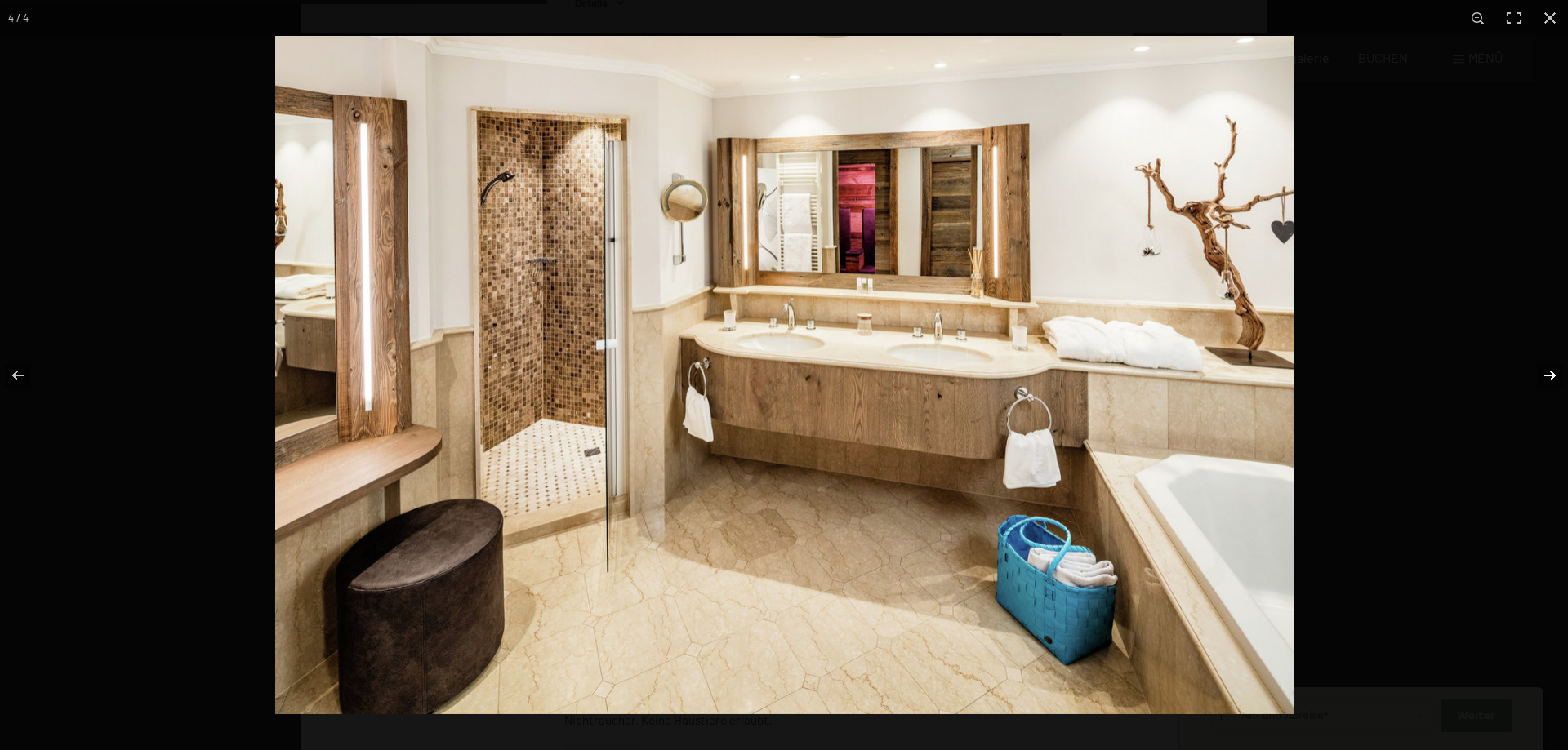
click at [1551, 376] on button "button" at bounding box center [1539, 375] width 57 height 81
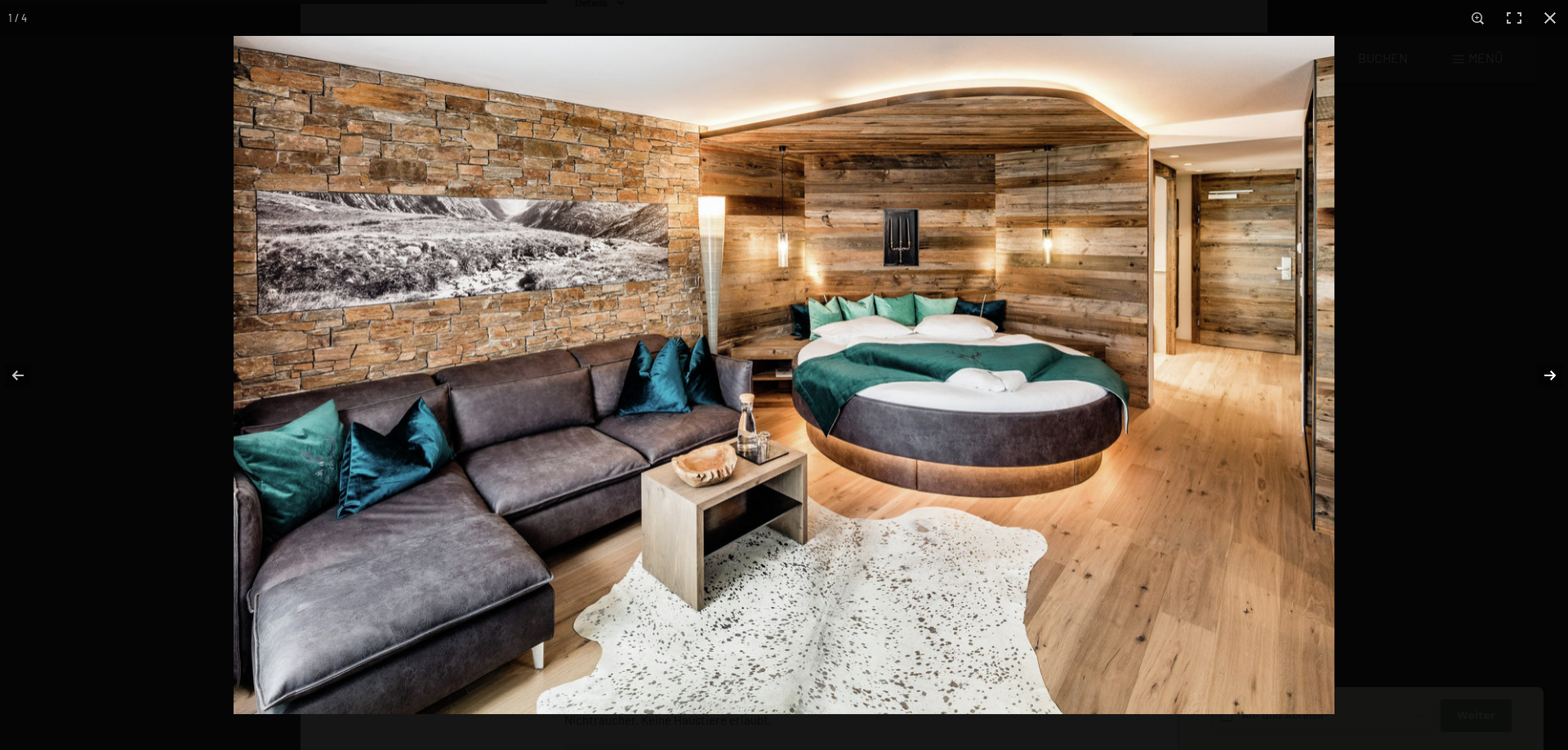
click at [1551, 376] on button "button" at bounding box center [1539, 375] width 57 height 81
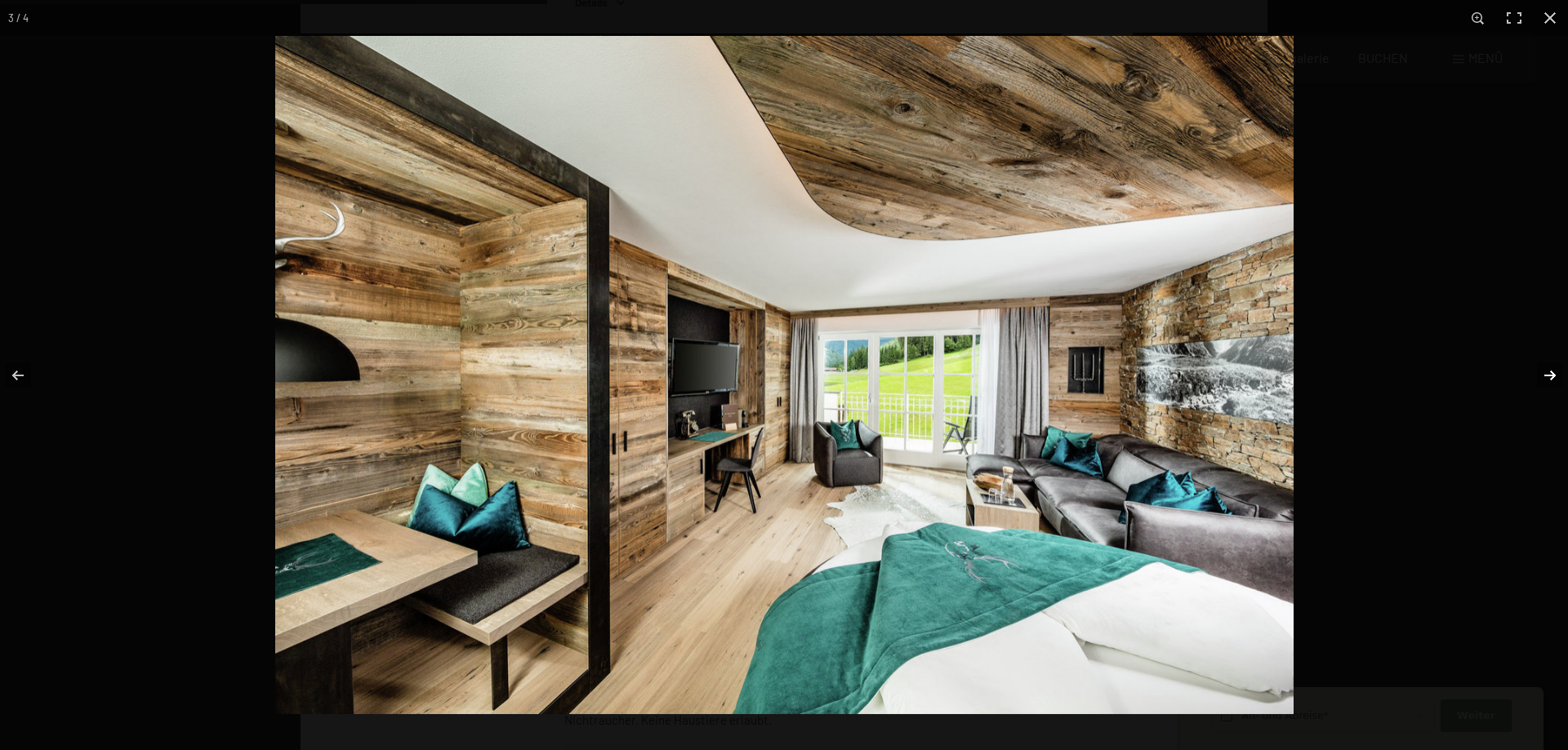
click at [1551, 376] on button "button" at bounding box center [1539, 375] width 57 height 81
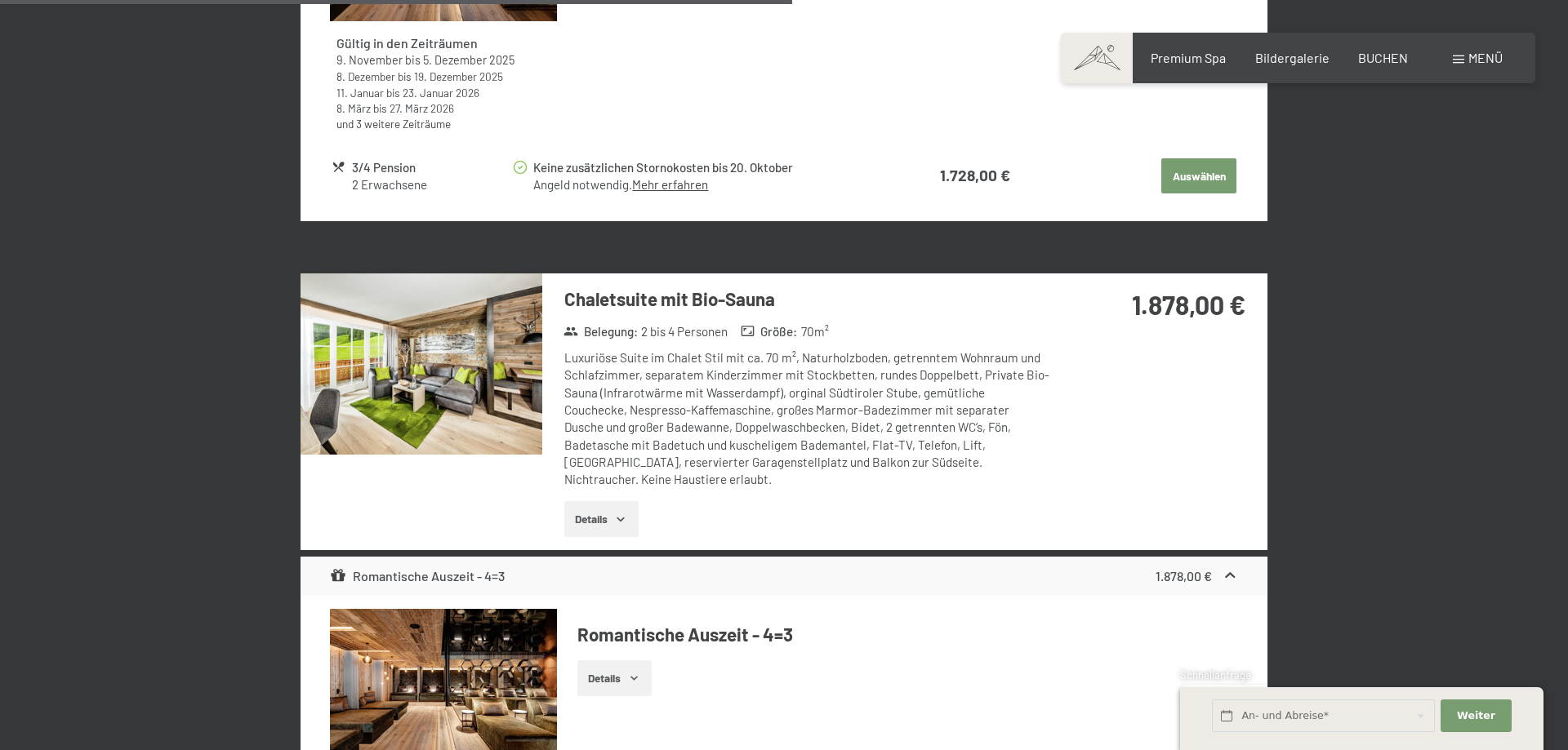
scroll to position [3331, 0]
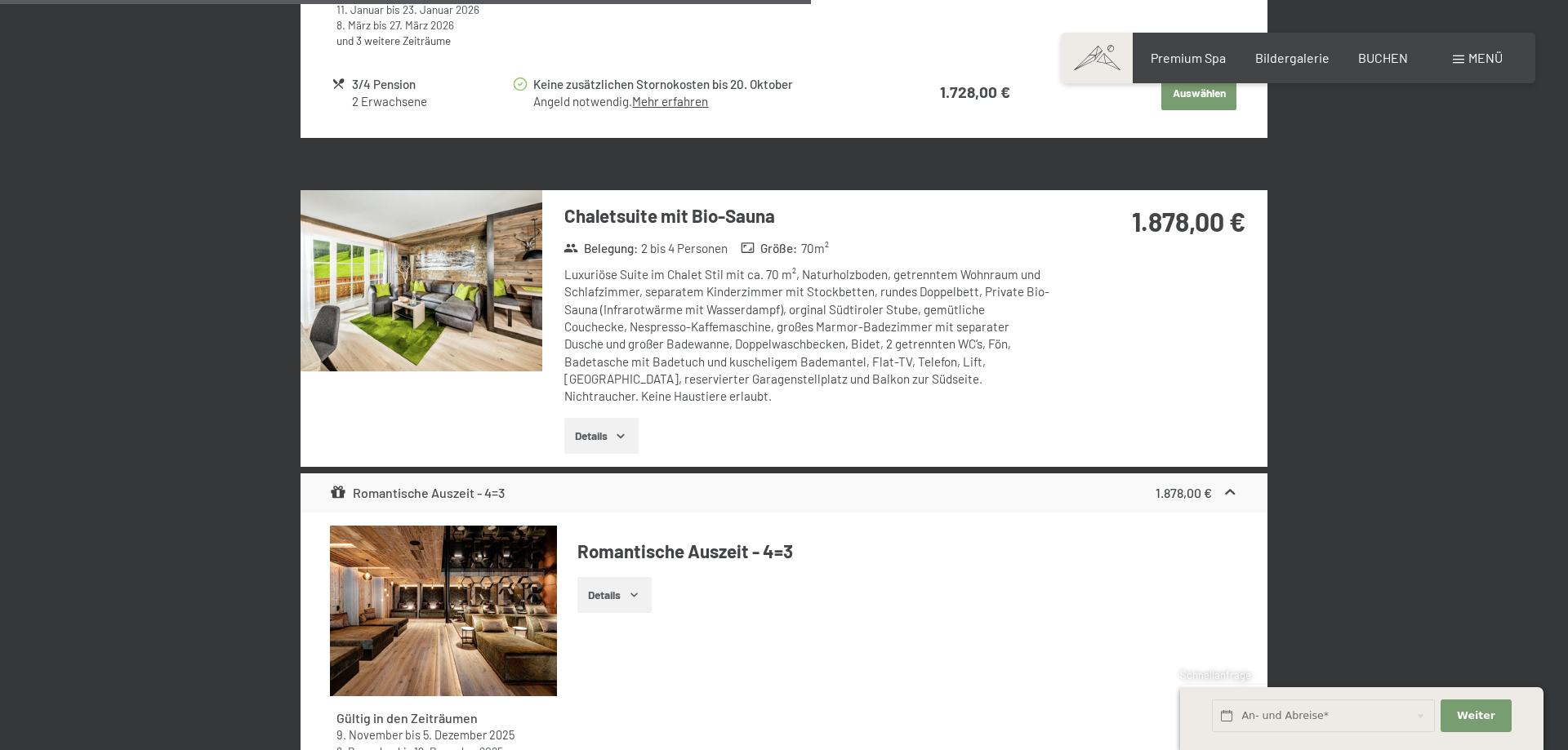
click at [491, 264] on img at bounding box center [422, 281] width 242 height 181
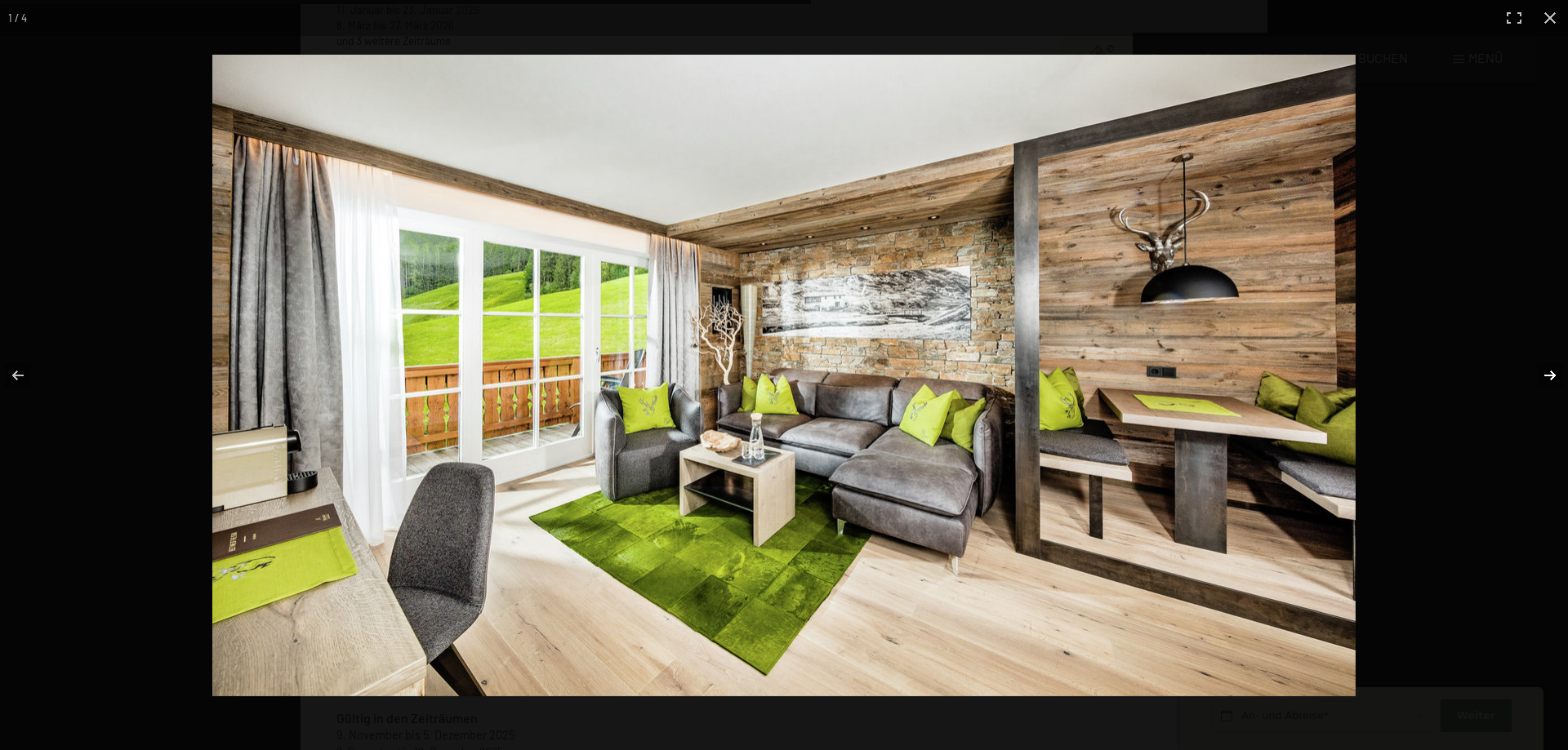
click at [1538, 369] on button "button" at bounding box center [1539, 375] width 57 height 81
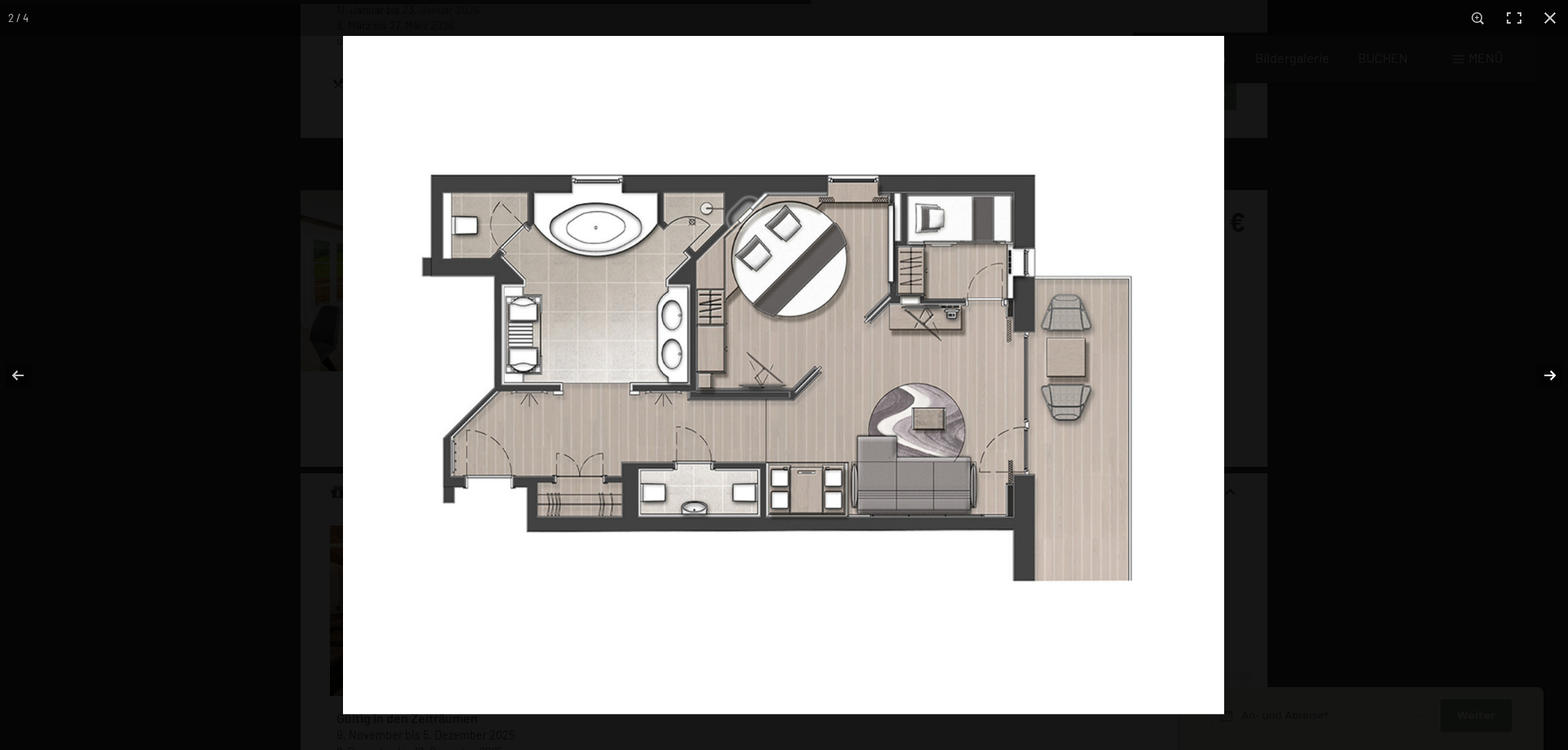
click at [1538, 369] on button "button" at bounding box center [1539, 375] width 57 height 81
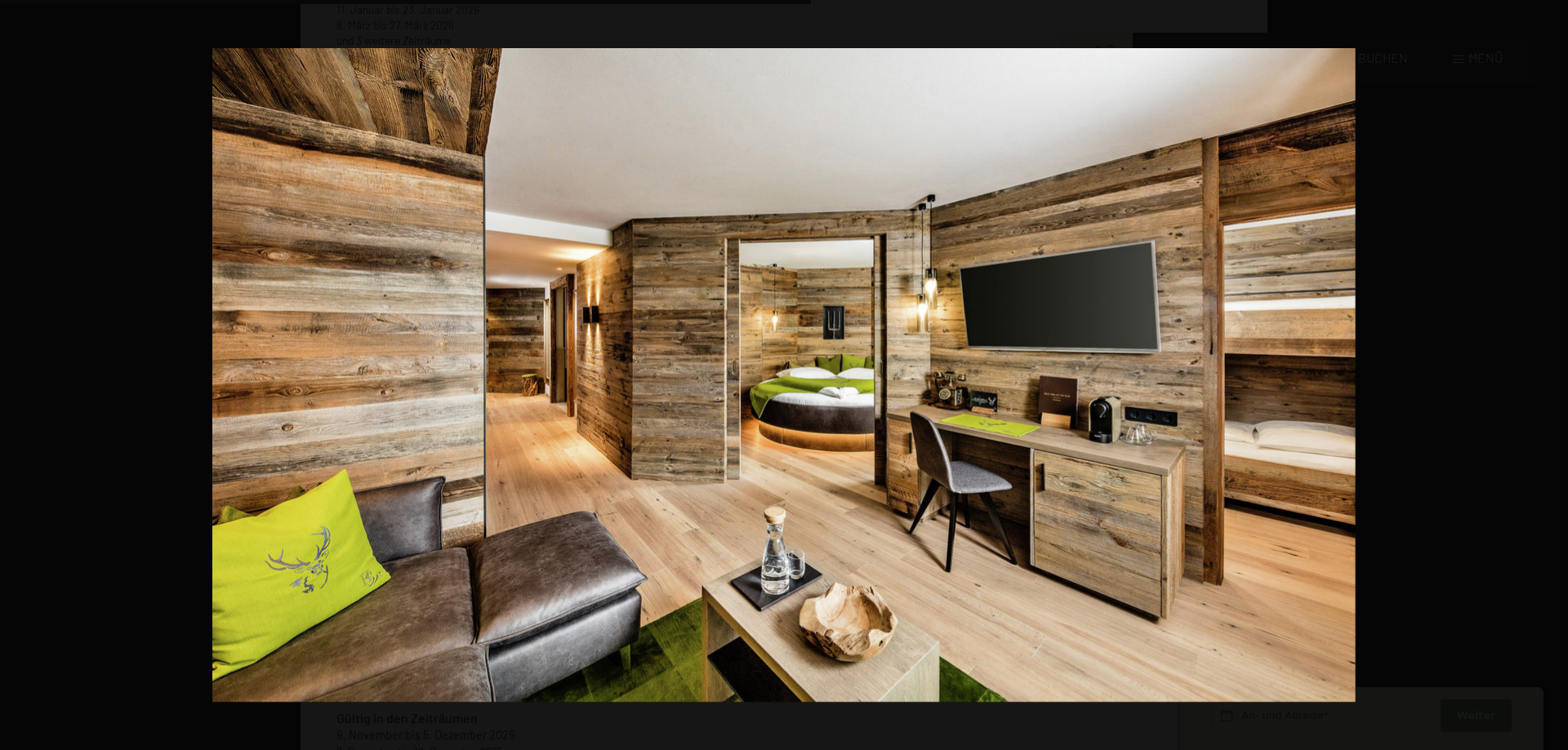
click at [1538, 369] on button "button" at bounding box center [1539, 375] width 57 height 81
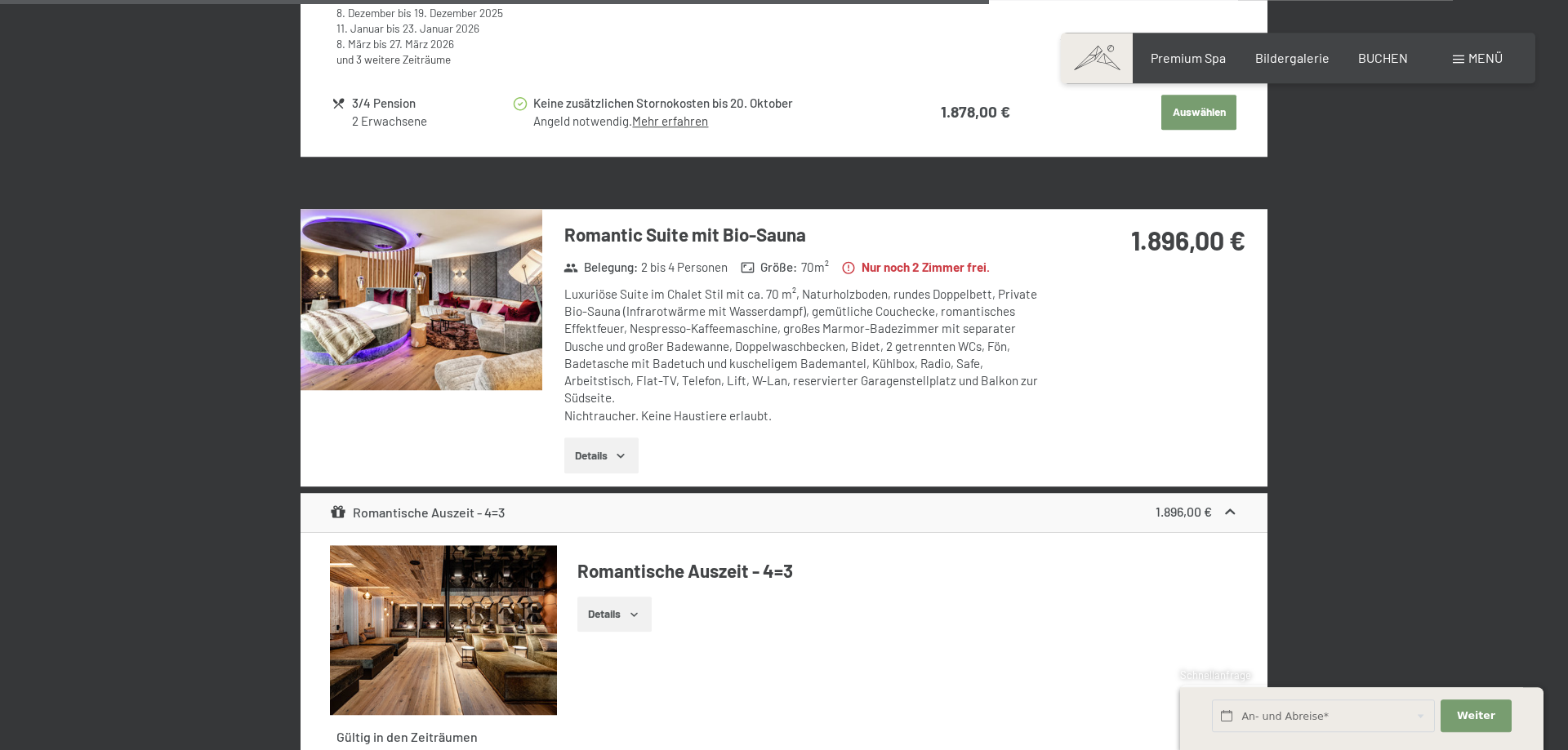
scroll to position [4080, 0]
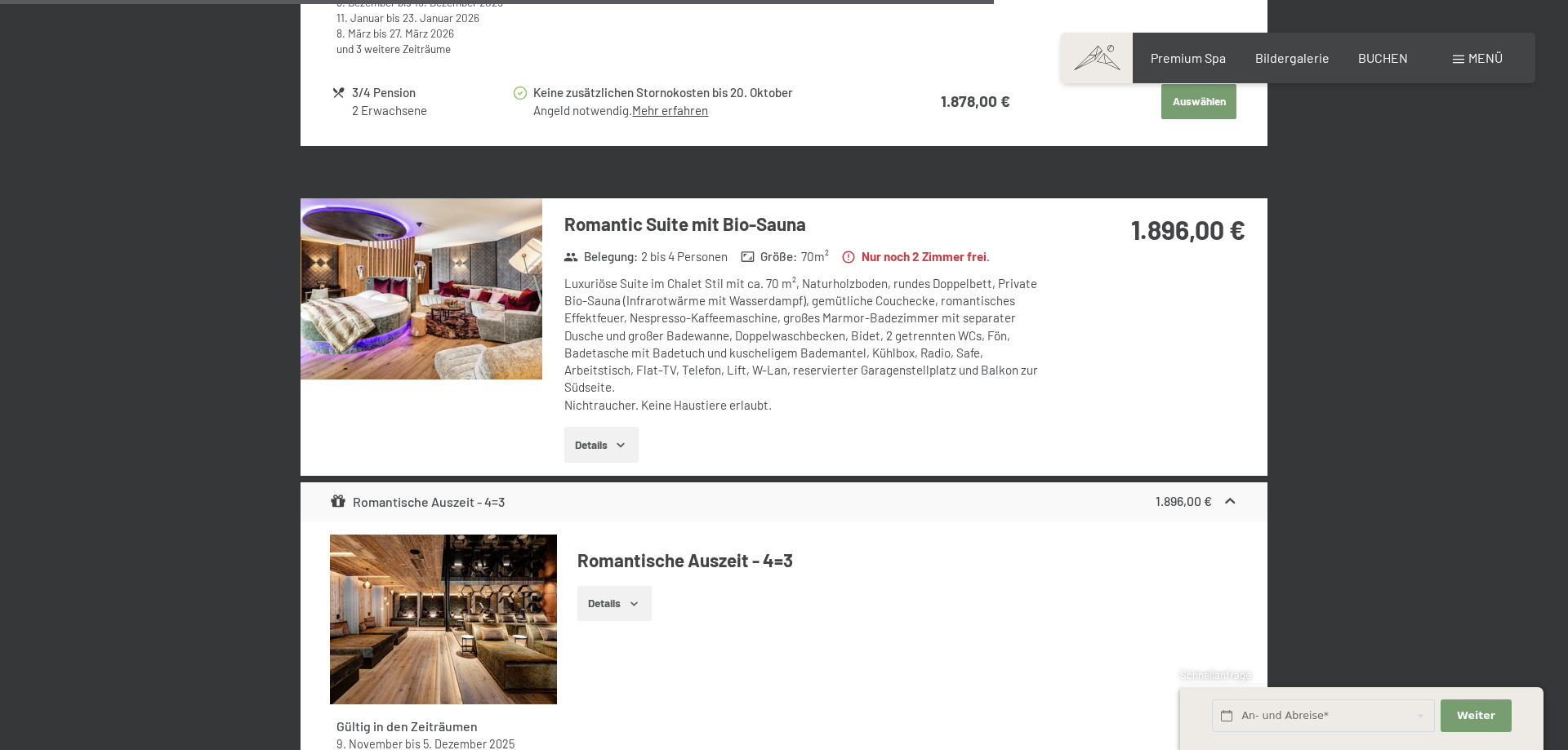
click at [467, 284] on img at bounding box center [422, 289] width 242 height 181
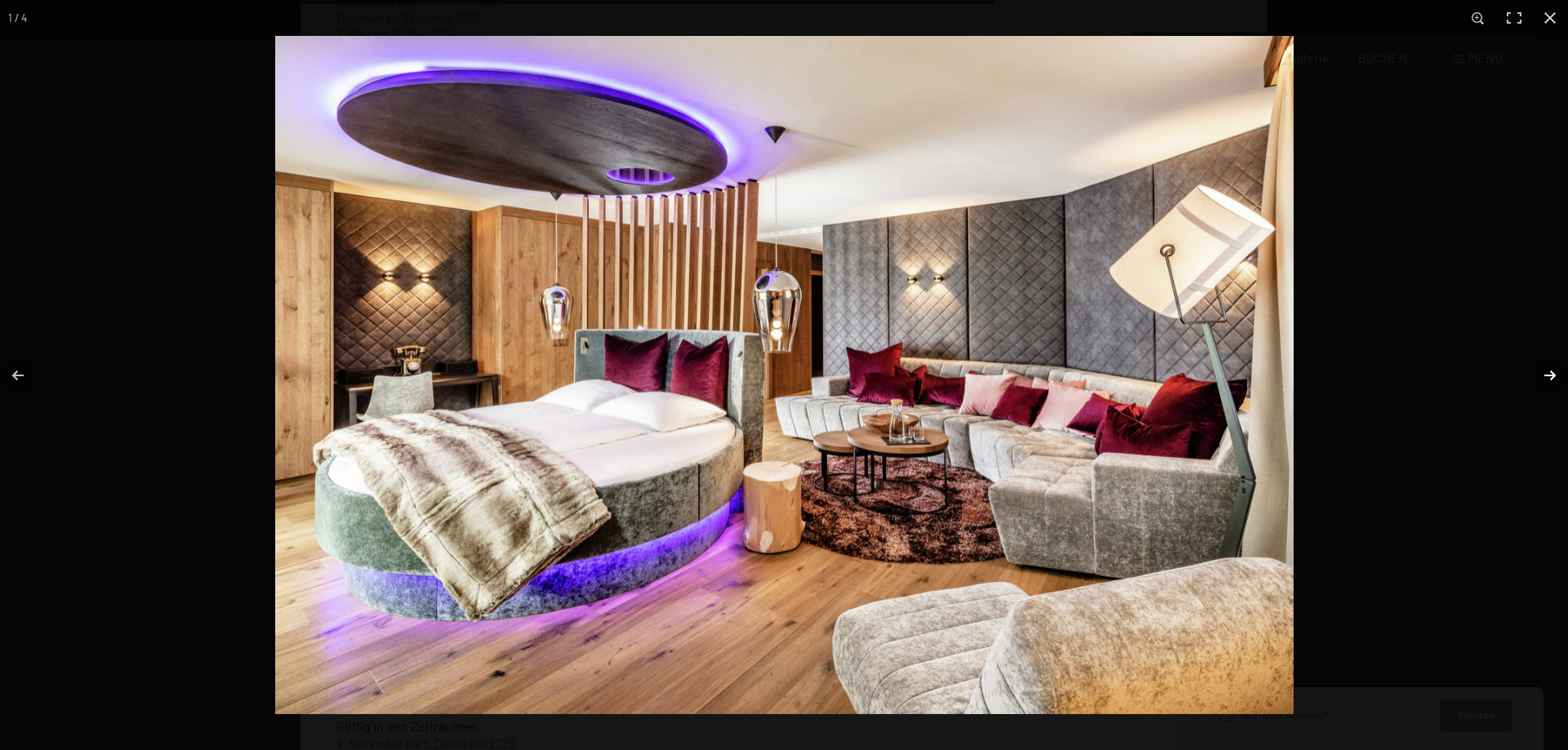
click at [1538, 379] on button "button" at bounding box center [1539, 375] width 57 height 81
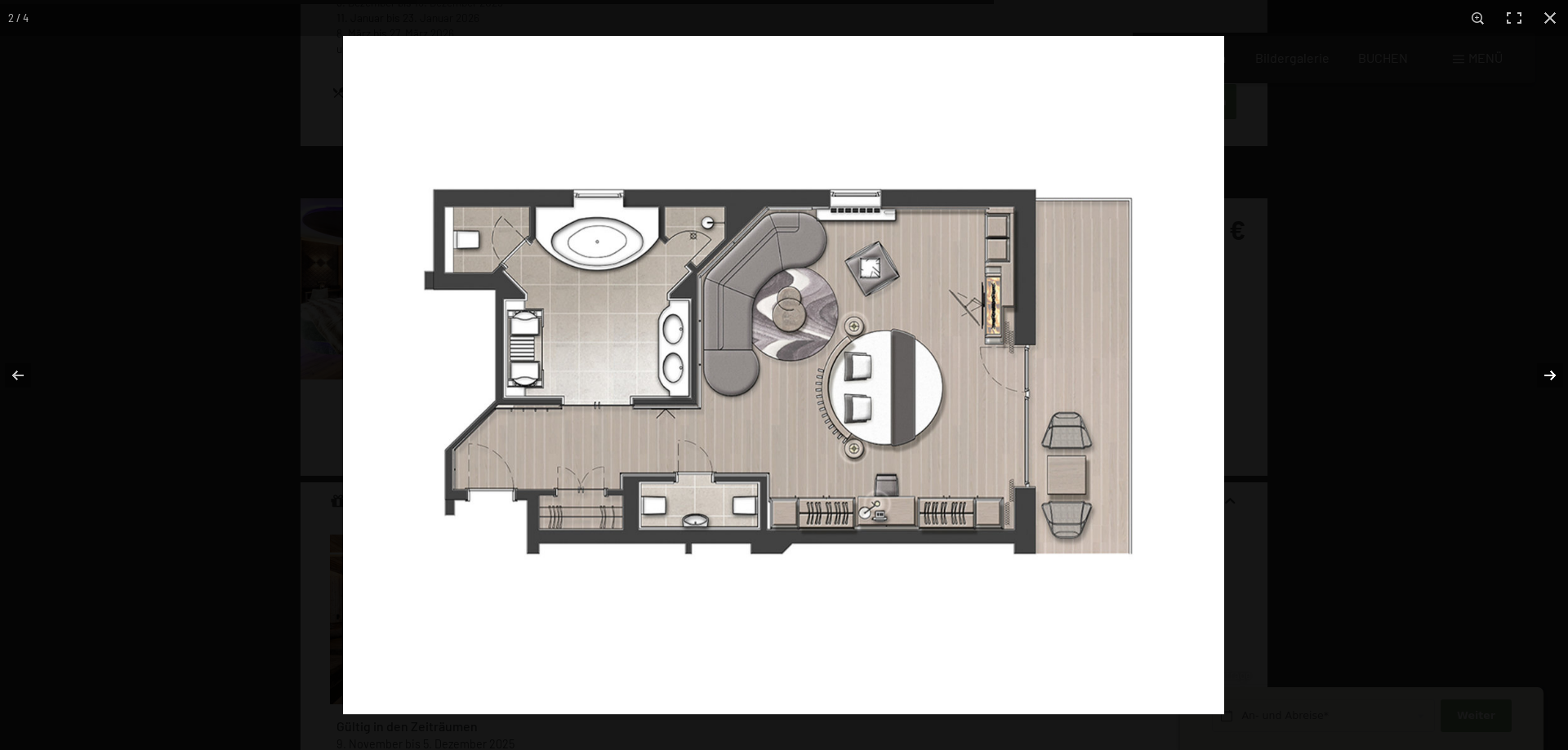
click at [1538, 379] on button "button" at bounding box center [1539, 375] width 57 height 81
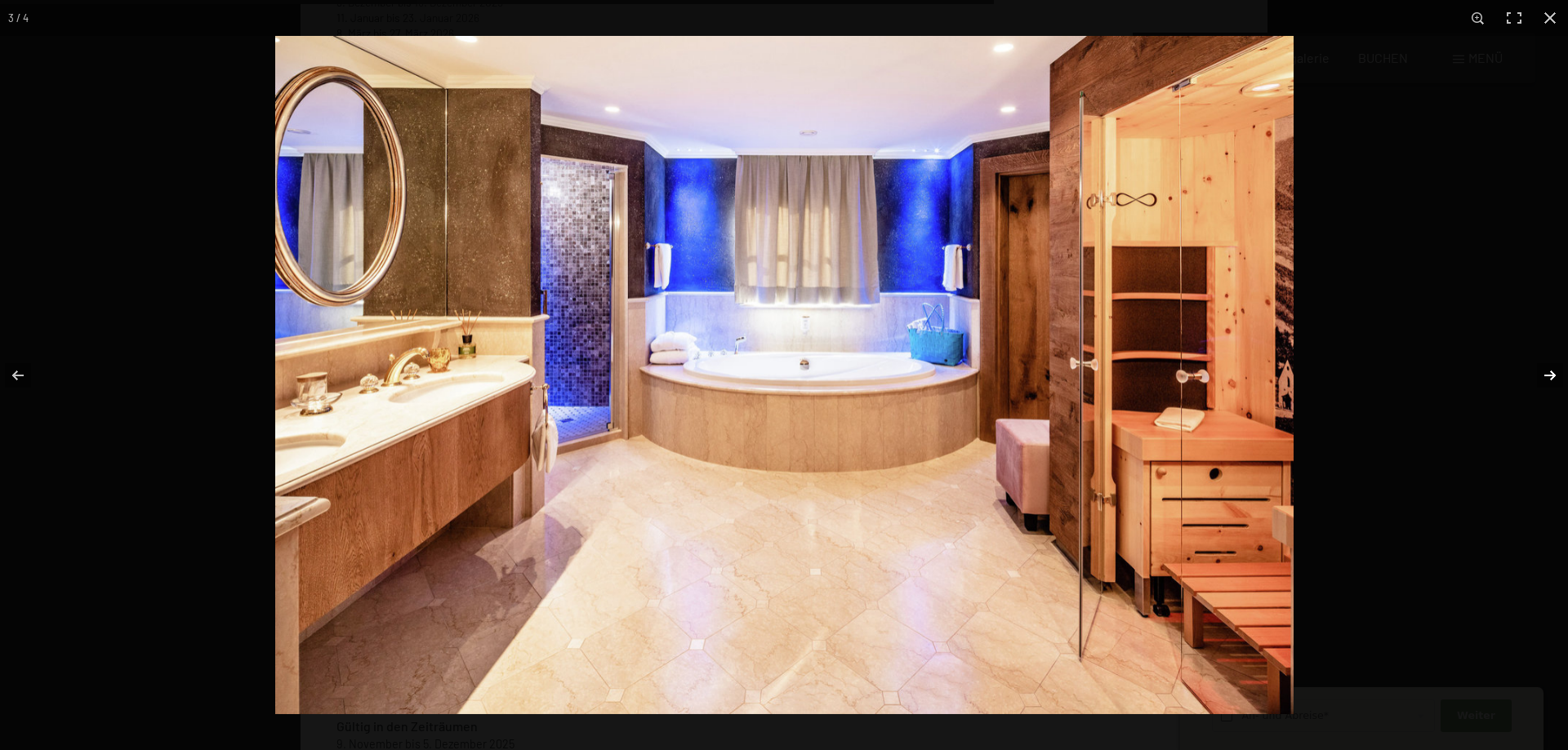
click at [1538, 379] on button "button" at bounding box center [1539, 375] width 57 height 81
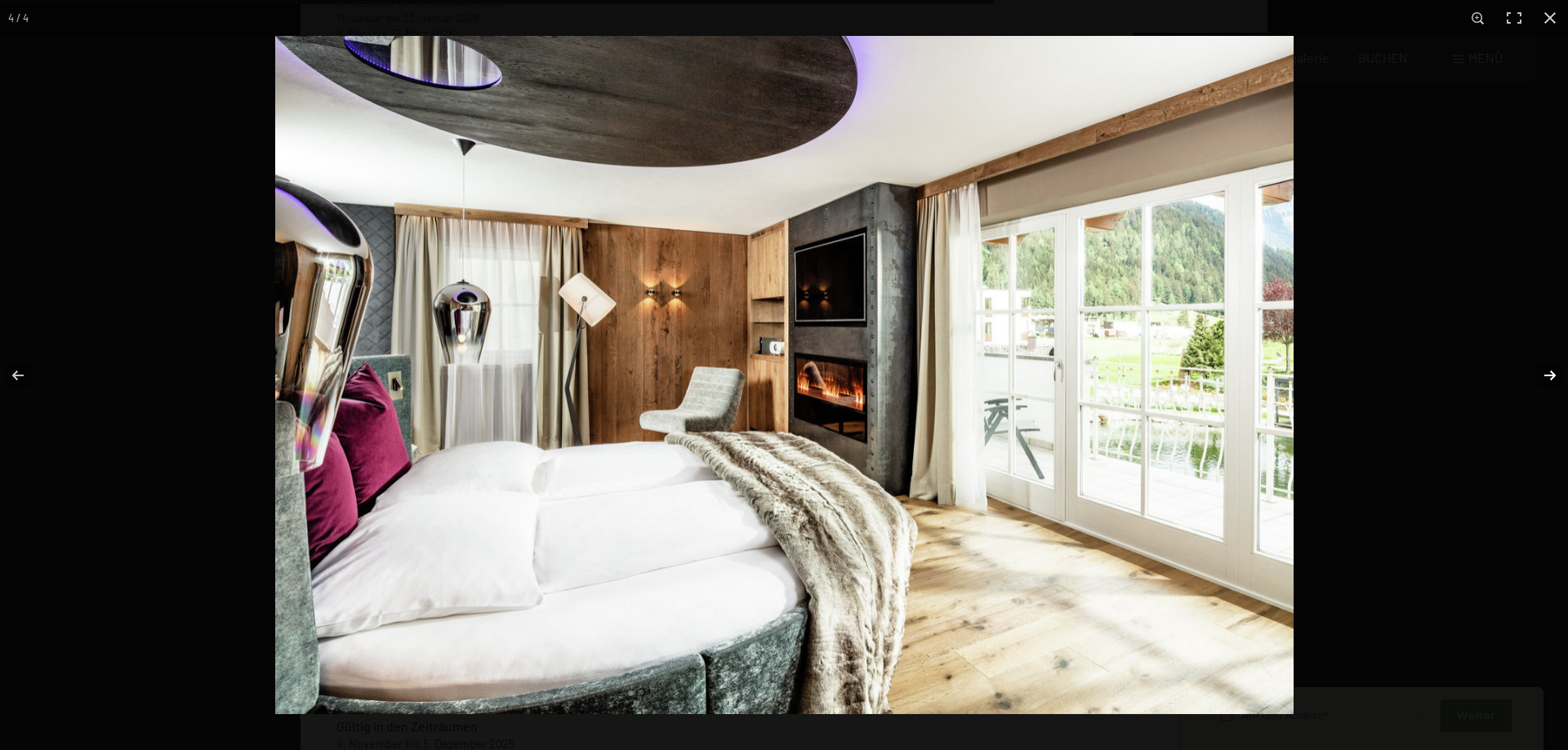
click at [1538, 379] on button "button" at bounding box center [1539, 375] width 57 height 81
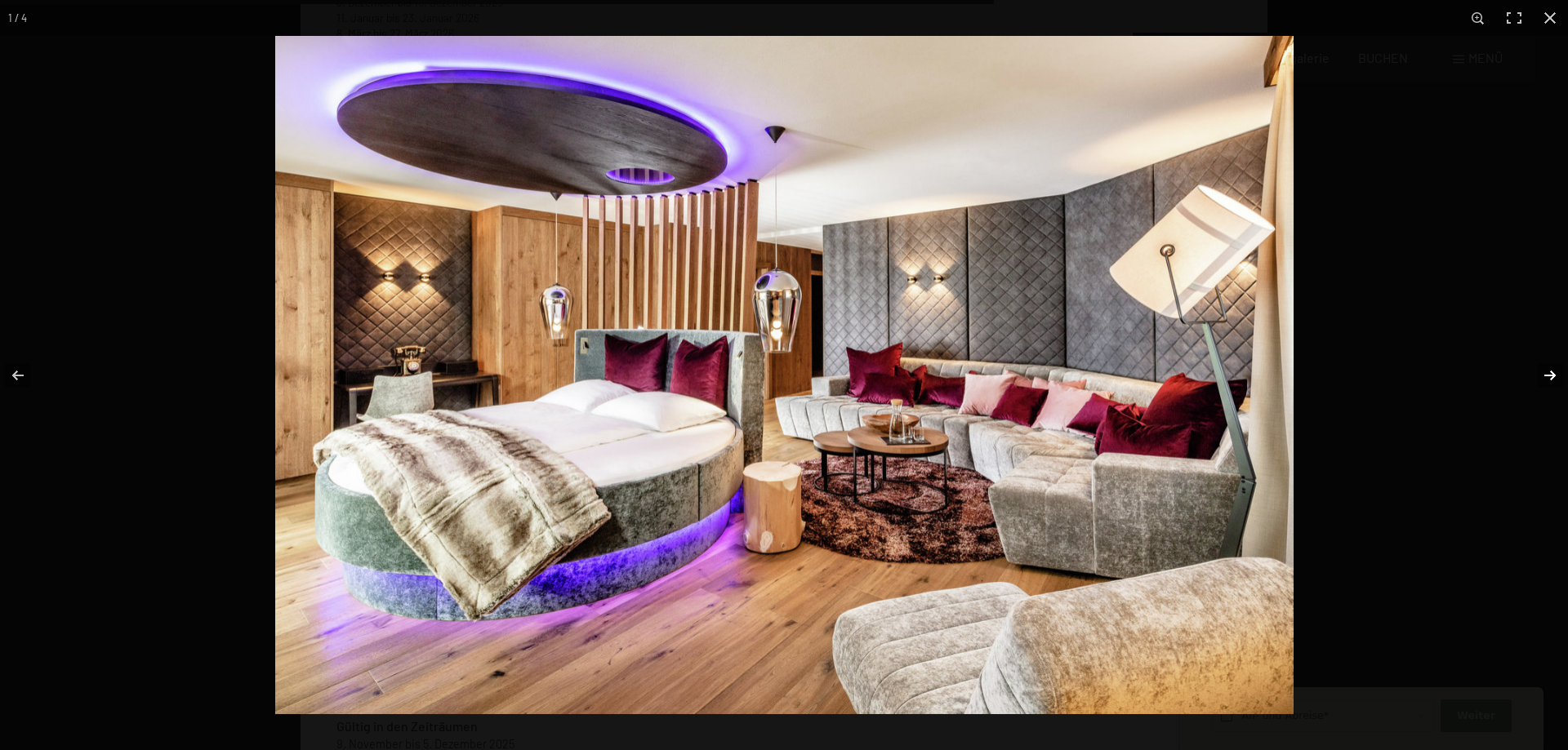
click at [1538, 379] on button "button" at bounding box center [1539, 375] width 57 height 81
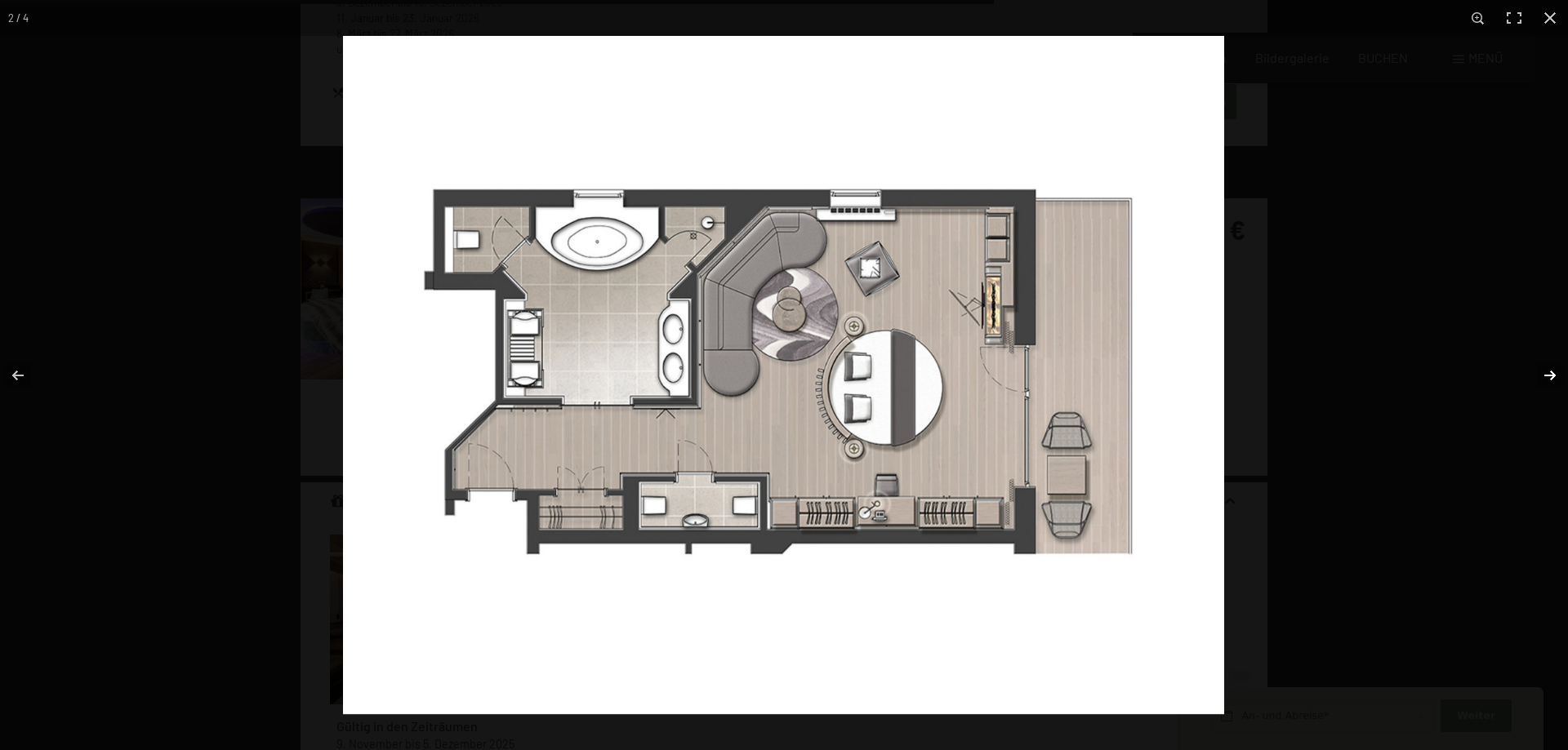
click at [1538, 379] on button "button" at bounding box center [1539, 375] width 57 height 81
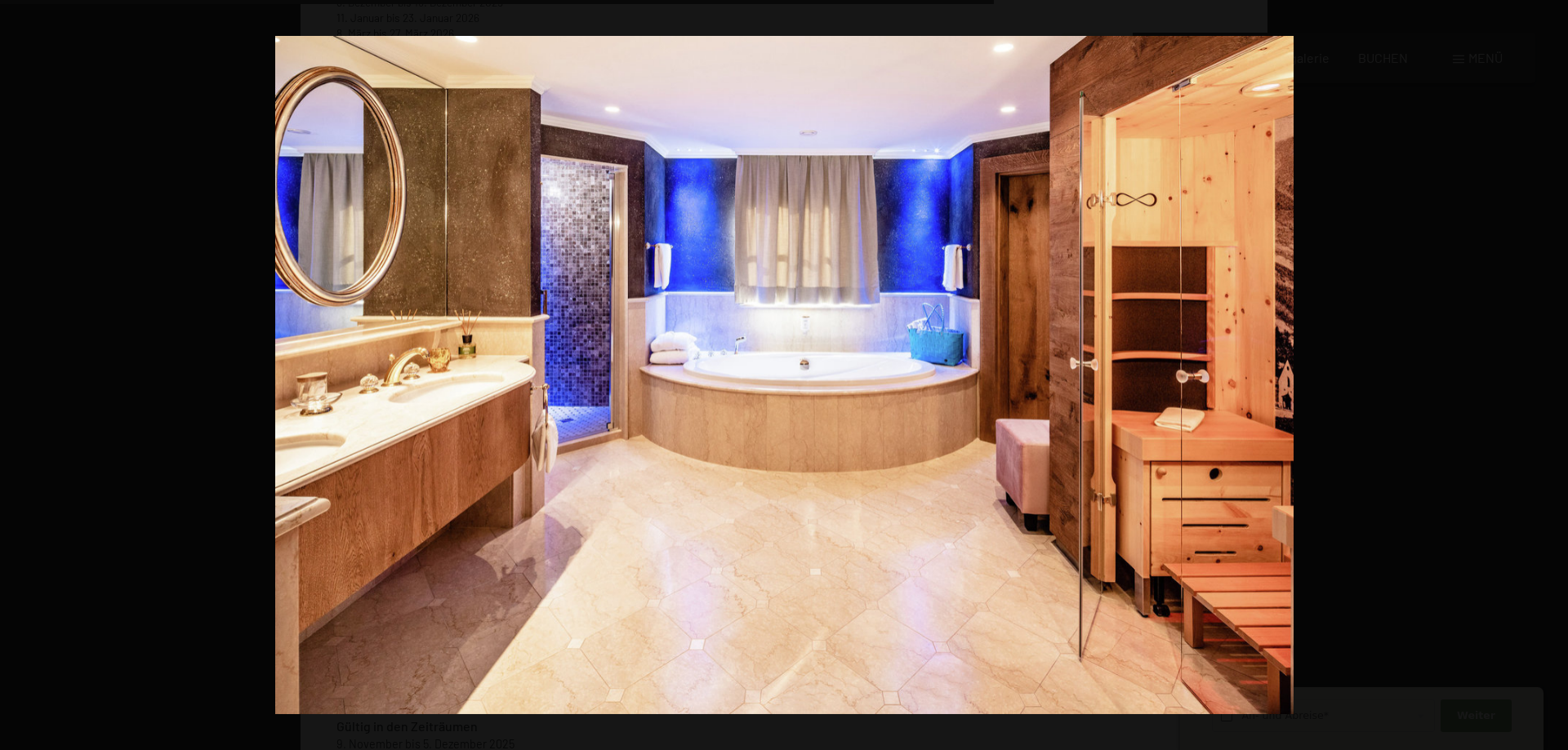
click at [1538, 379] on button "button" at bounding box center [1539, 375] width 57 height 81
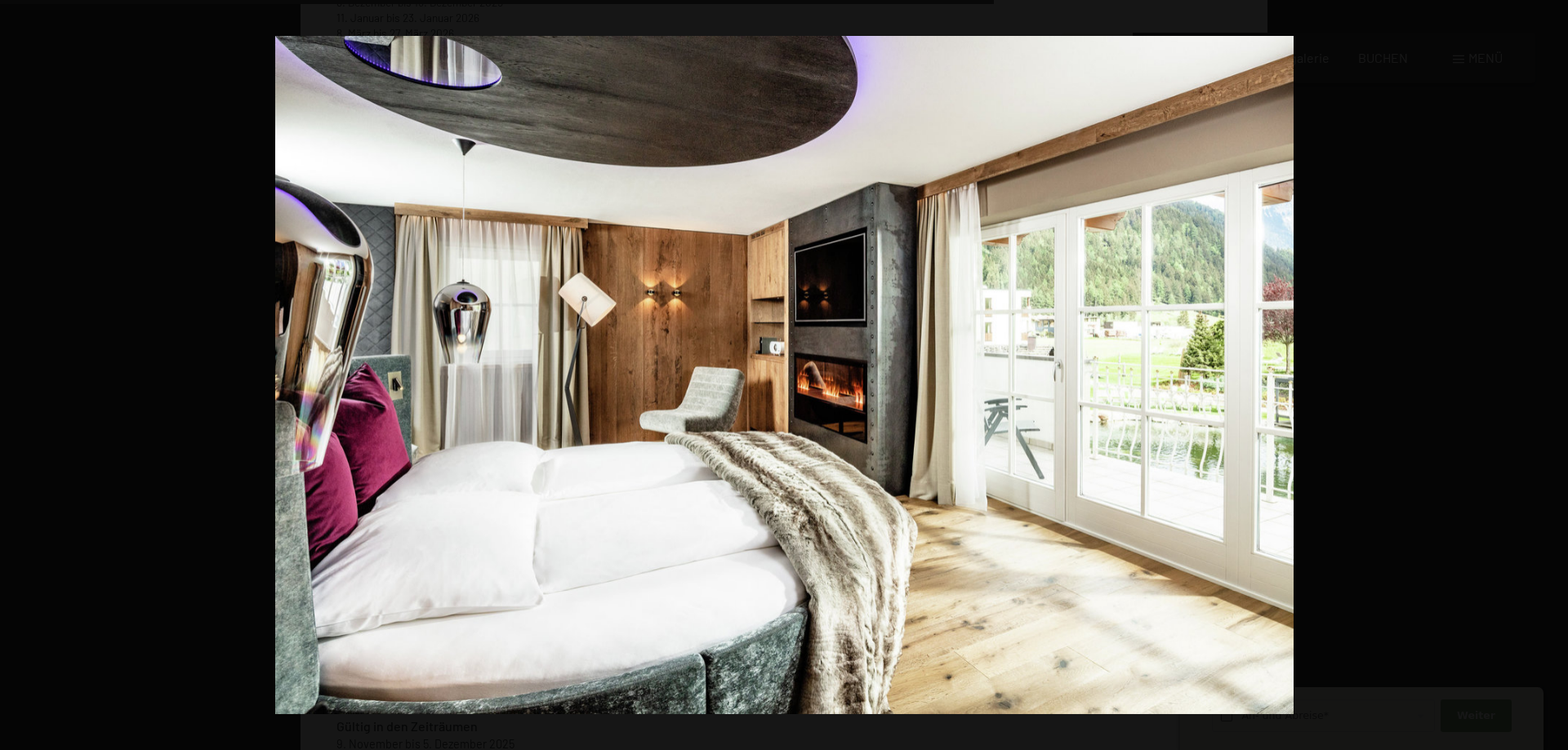
click at [1538, 379] on button "button" at bounding box center [1539, 375] width 57 height 81
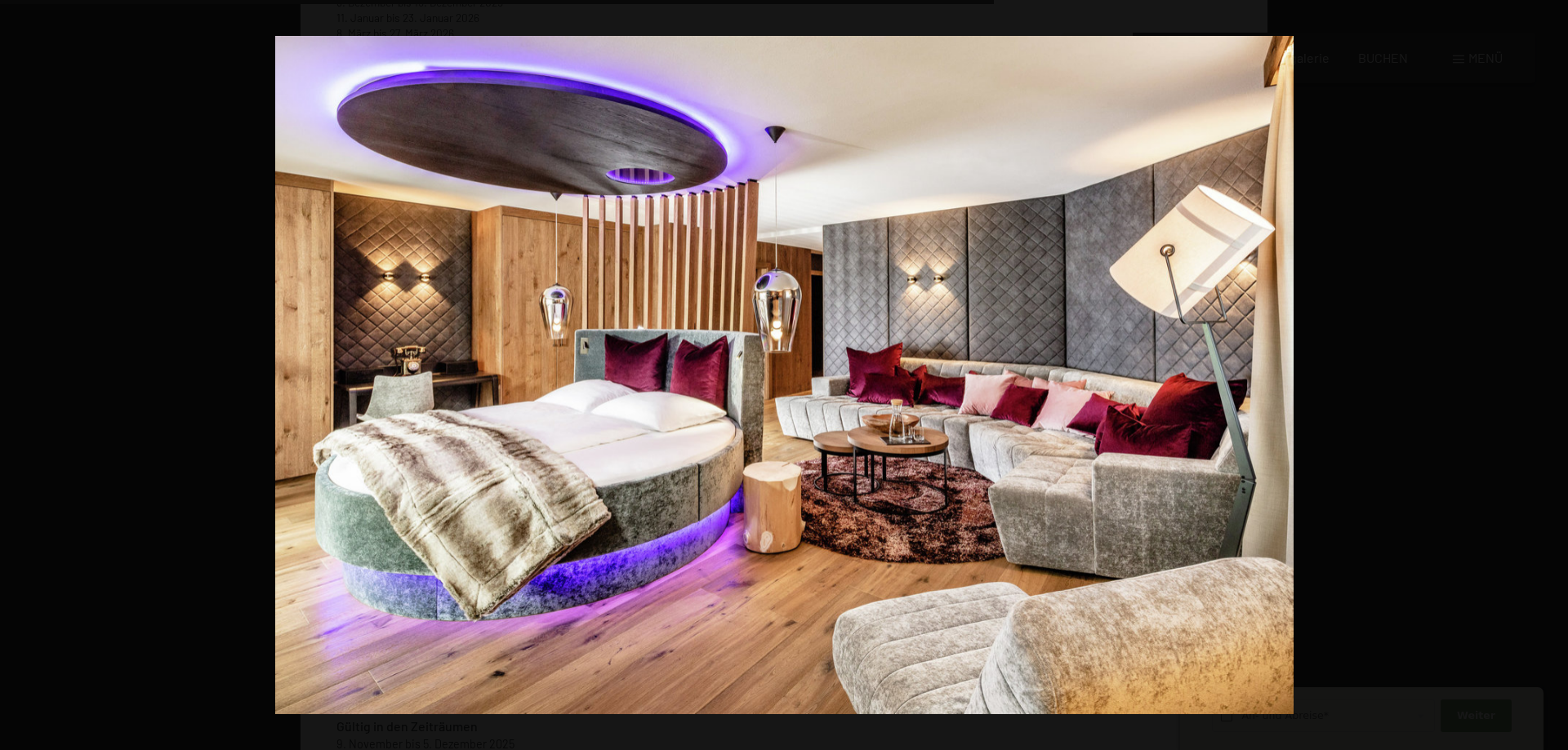
click at [1538, 379] on button "button" at bounding box center [1539, 375] width 57 height 81
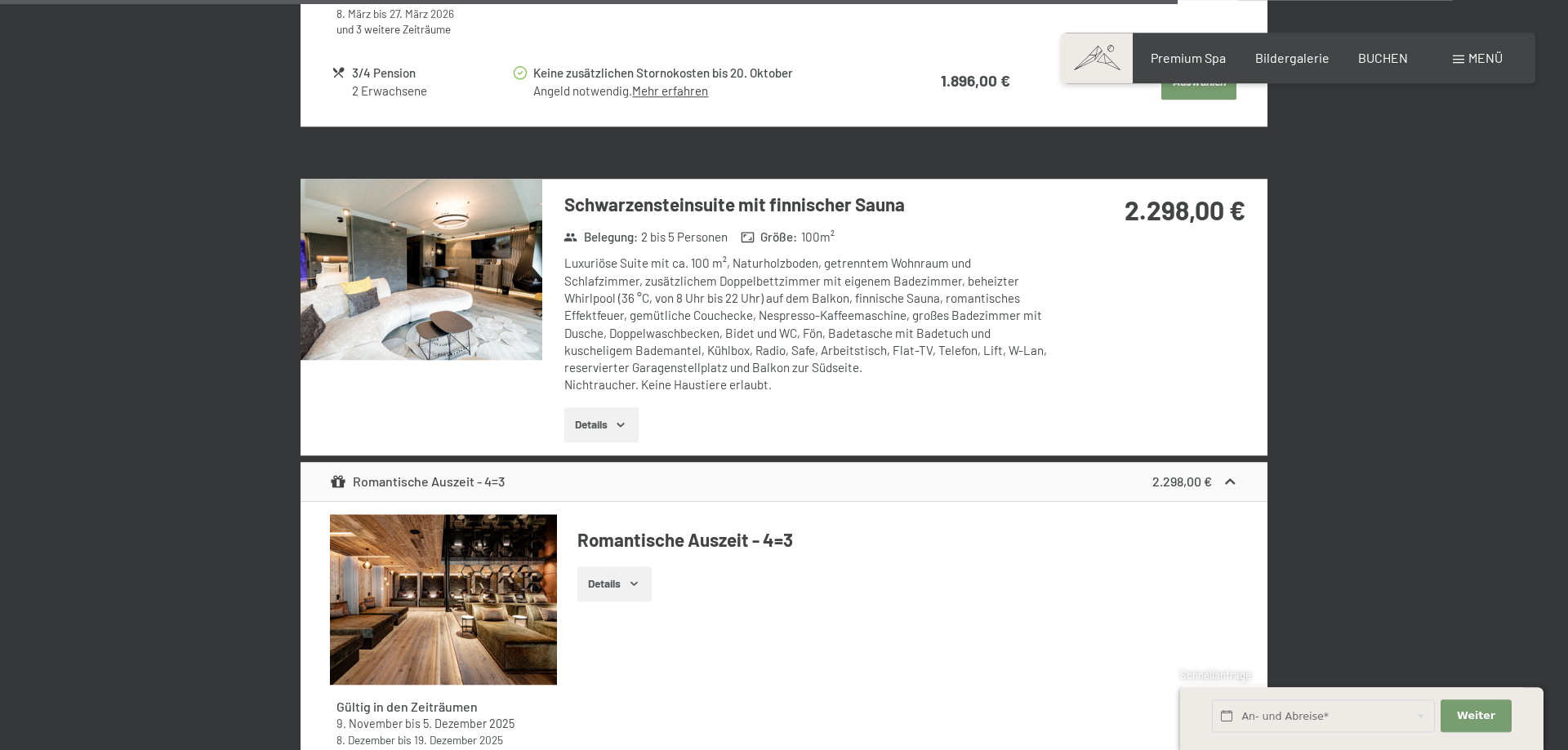
scroll to position [4830, 0]
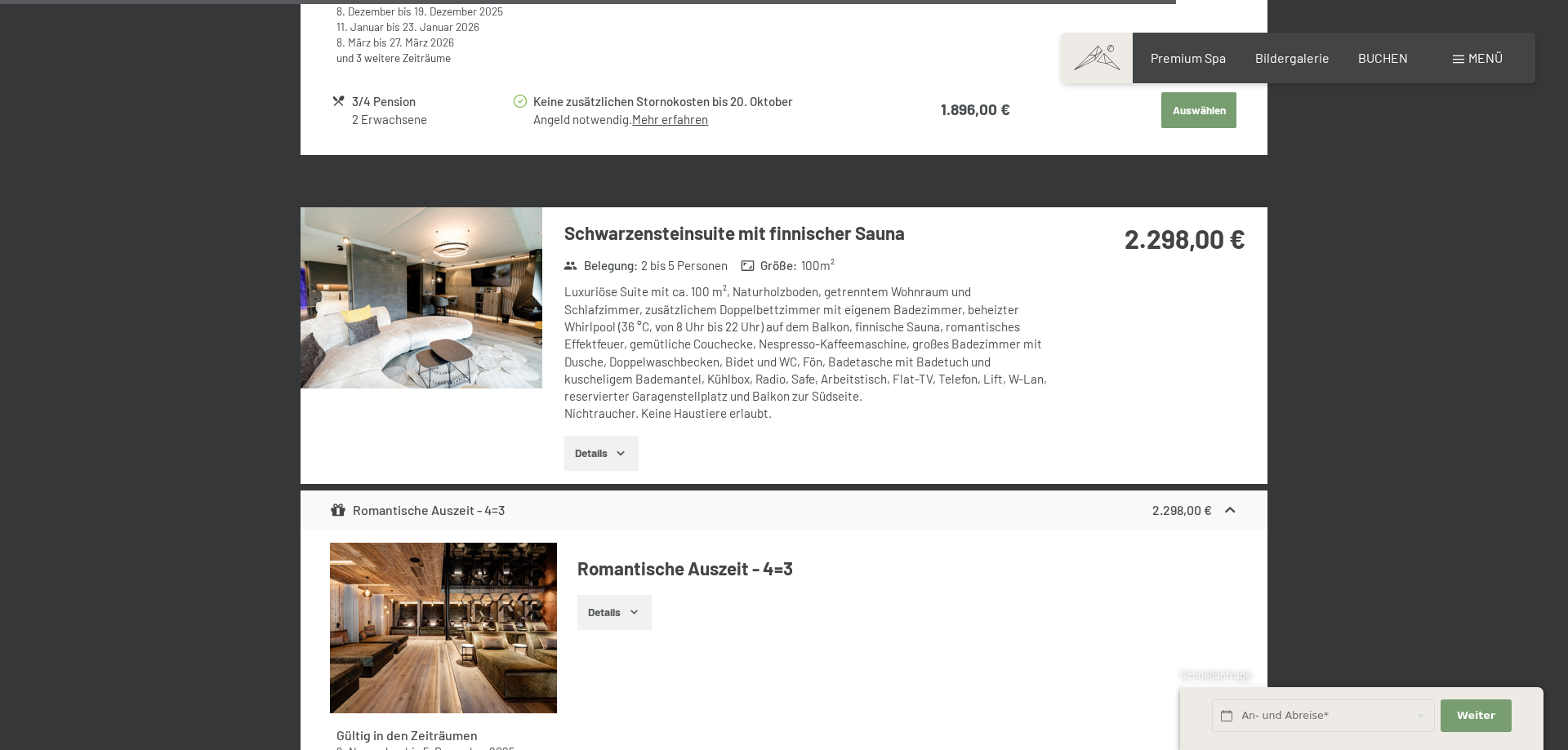
click at [426, 282] on img at bounding box center [422, 298] width 242 height 181
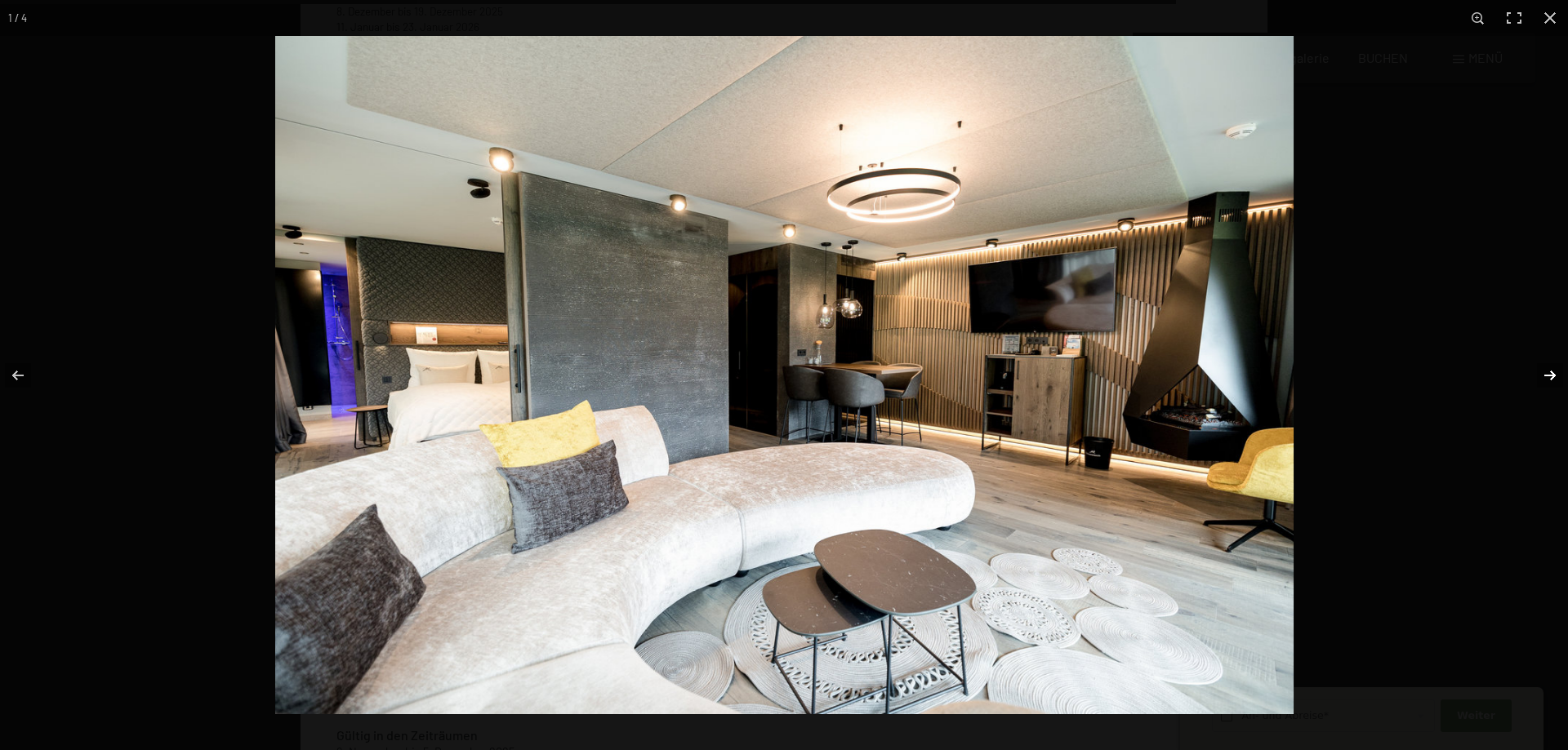
click at [1549, 364] on button "button" at bounding box center [1539, 375] width 57 height 81
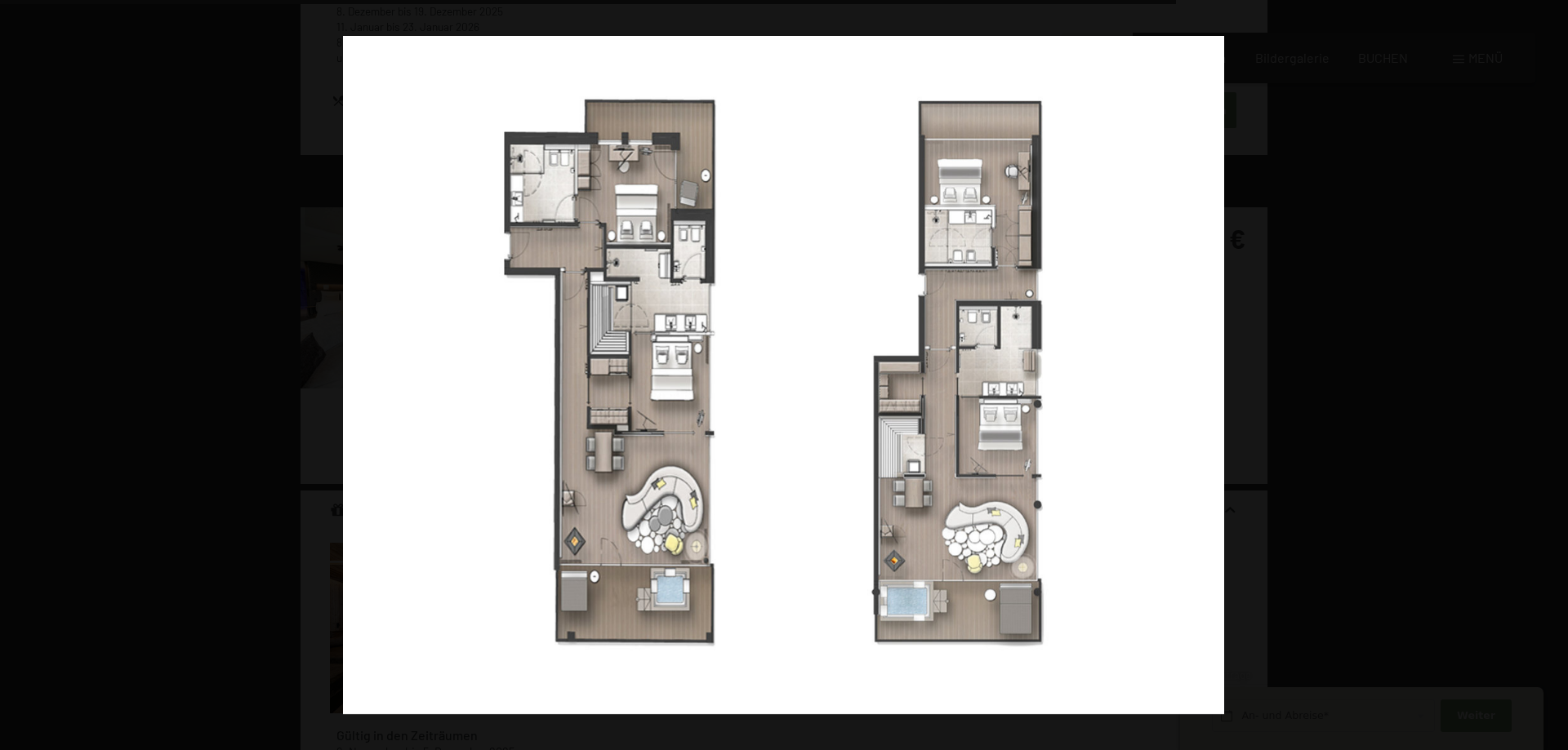
click at [1549, 364] on button "button" at bounding box center [1539, 375] width 57 height 81
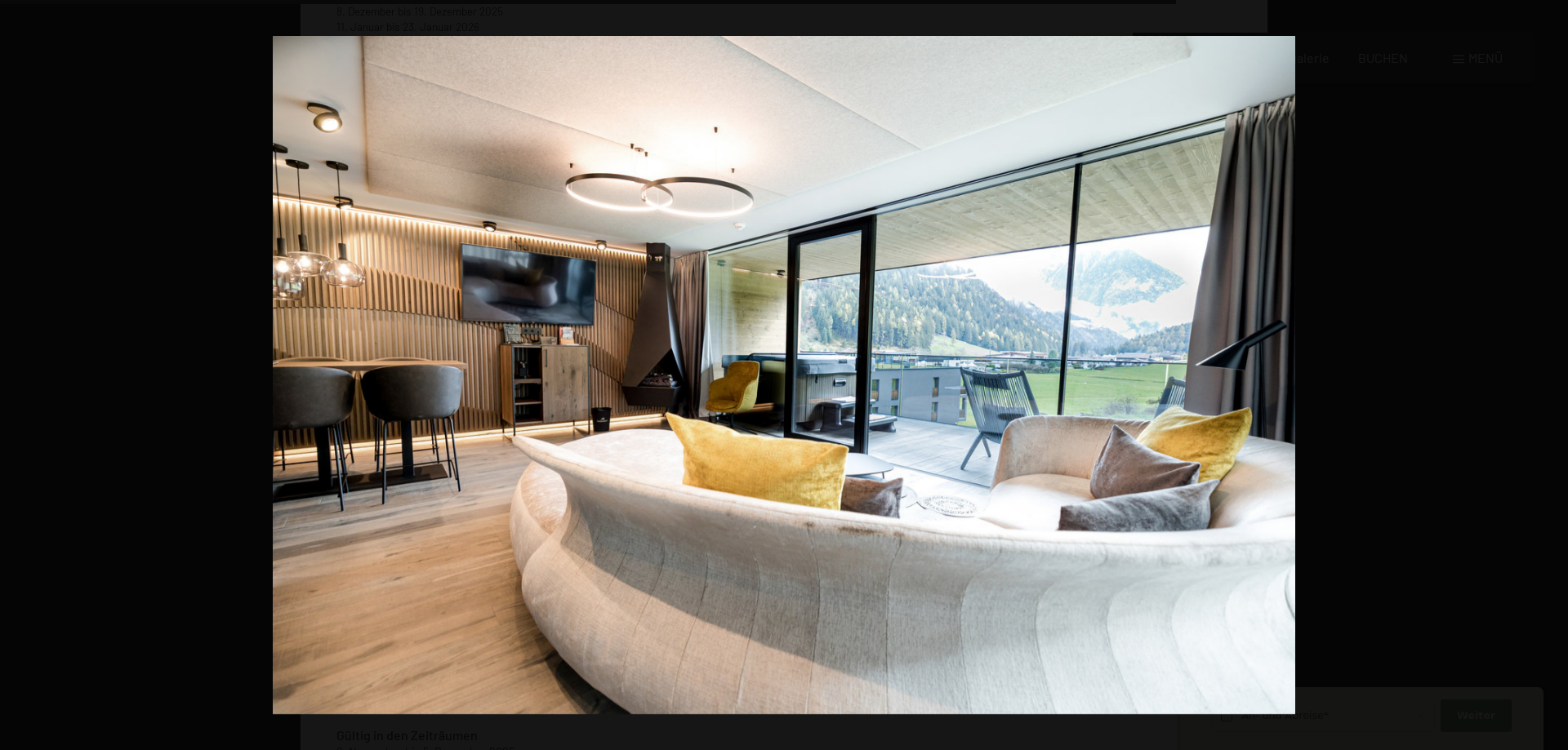
click at [1549, 364] on button "button" at bounding box center [1539, 375] width 57 height 81
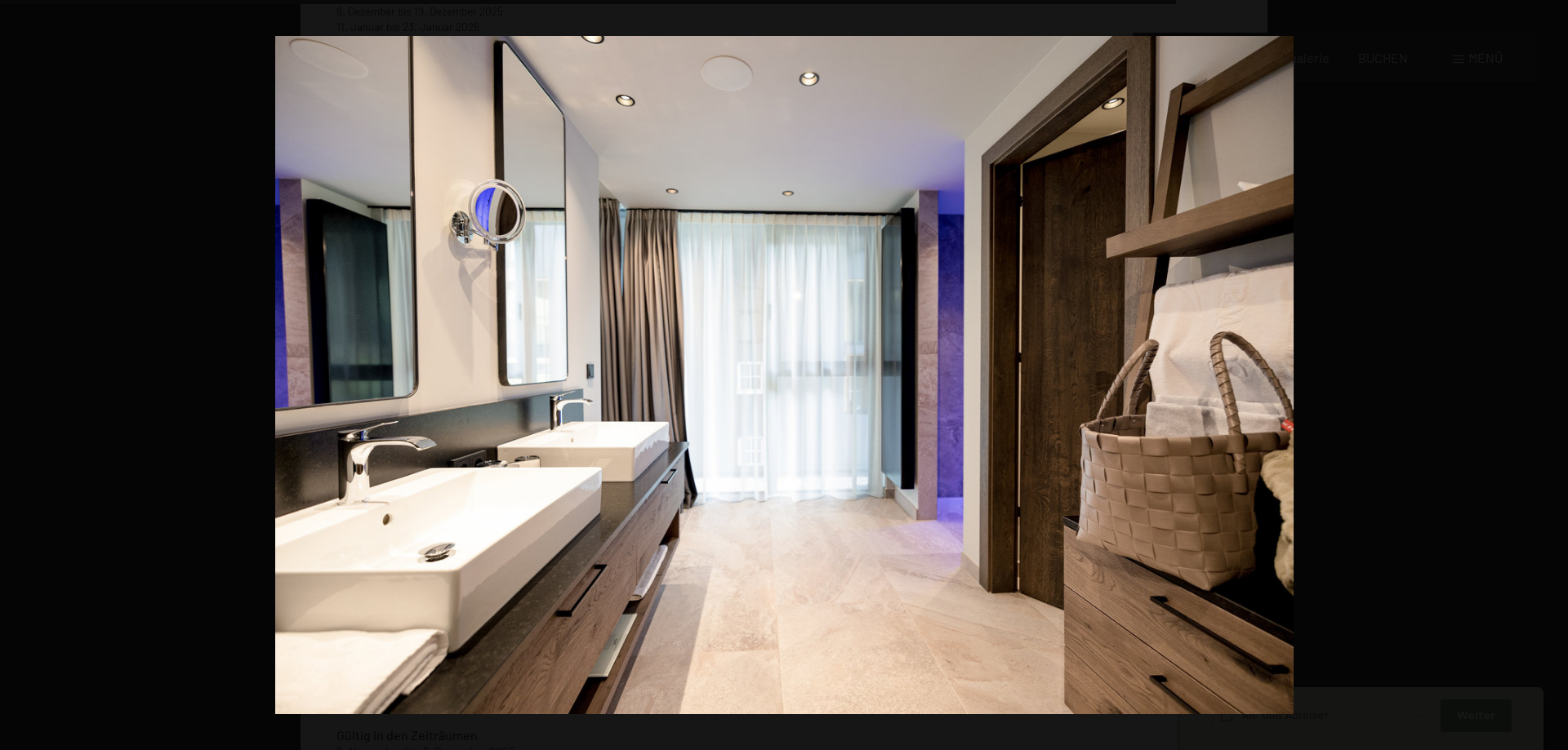
click at [1549, 364] on button "button" at bounding box center [1539, 375] width 57 height 81
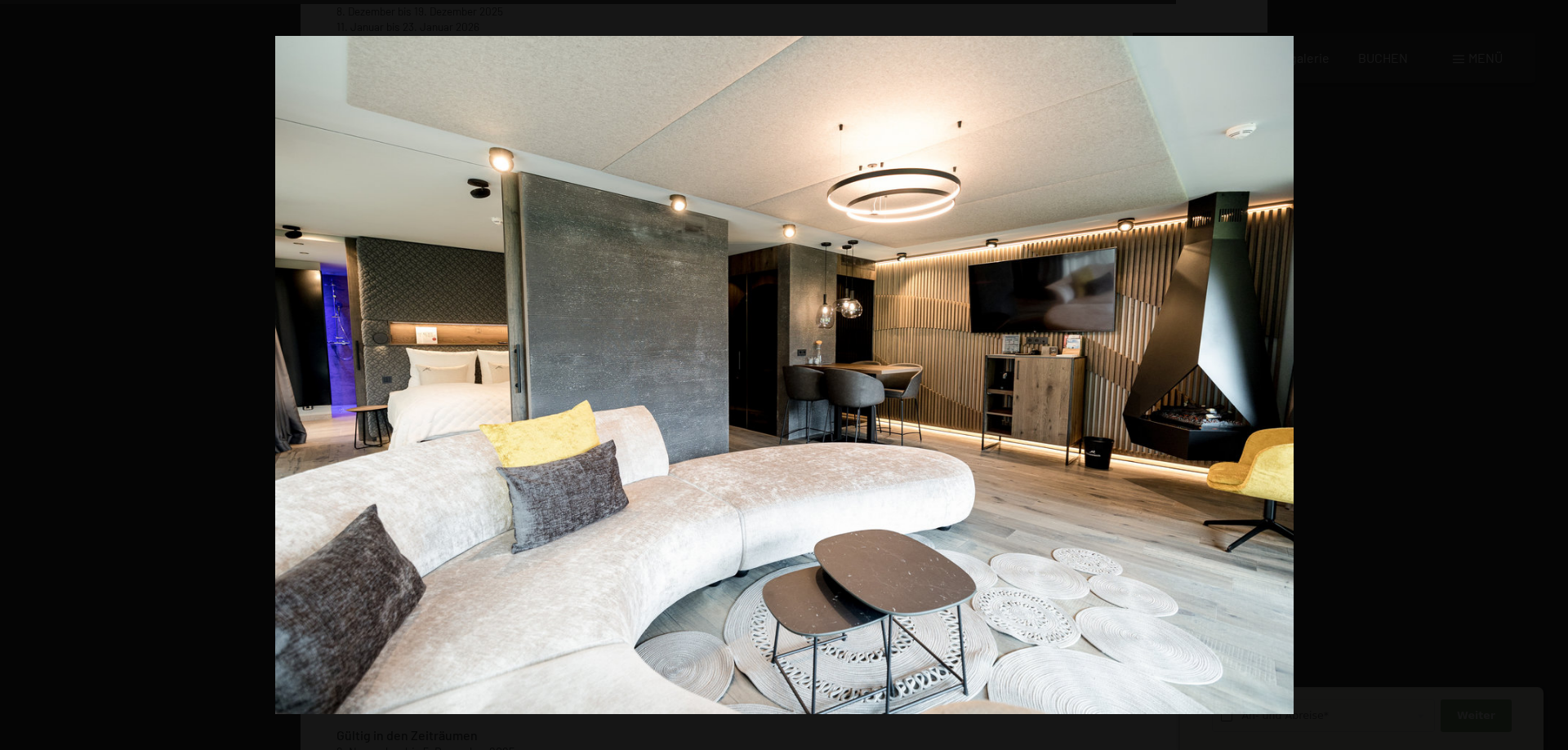
click at [1549, 364] on button "button" at bounding box center [1539, 375] width 57 height 81
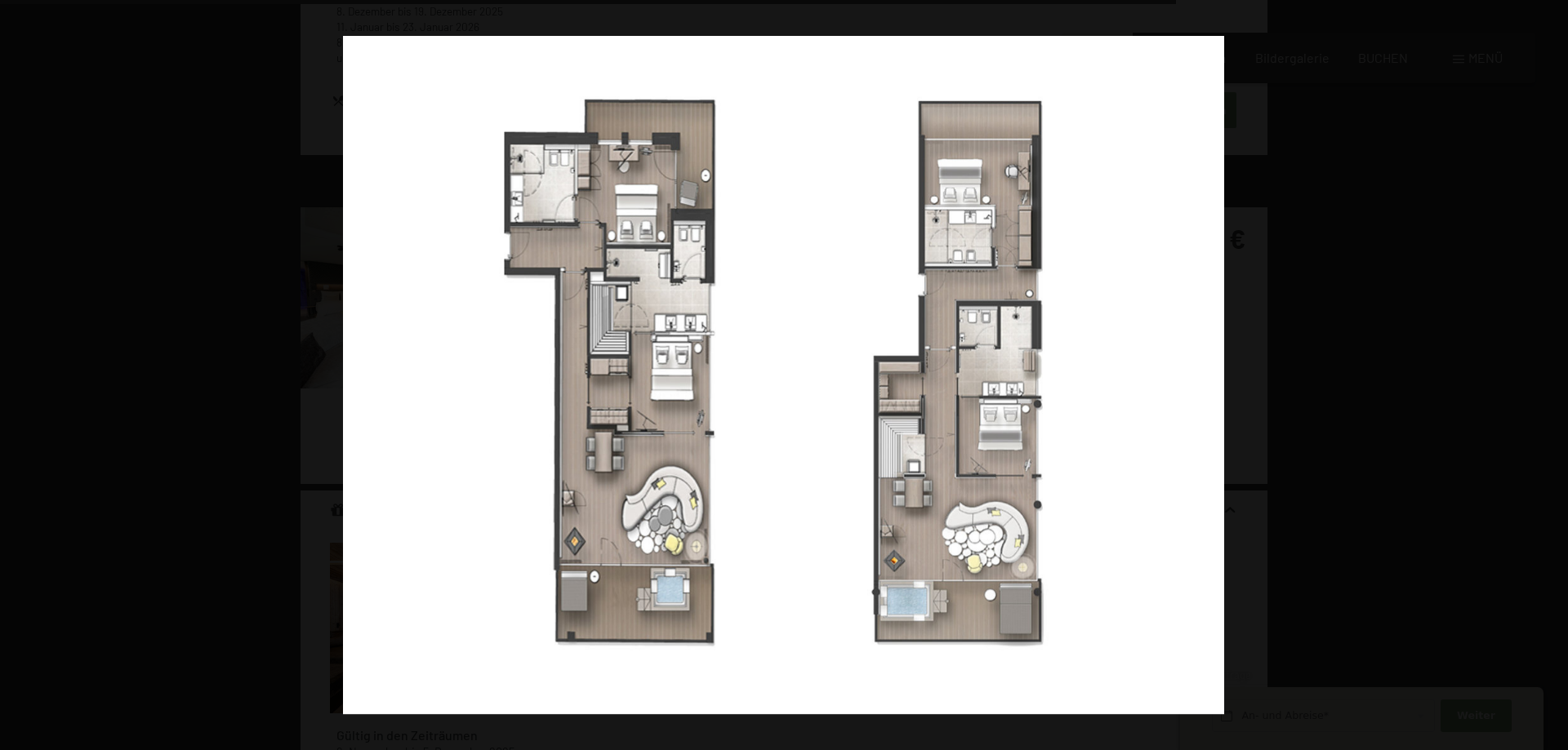
click at [1549, 364] on button "button" at bounding box center [1539, 375] width 57 height 81
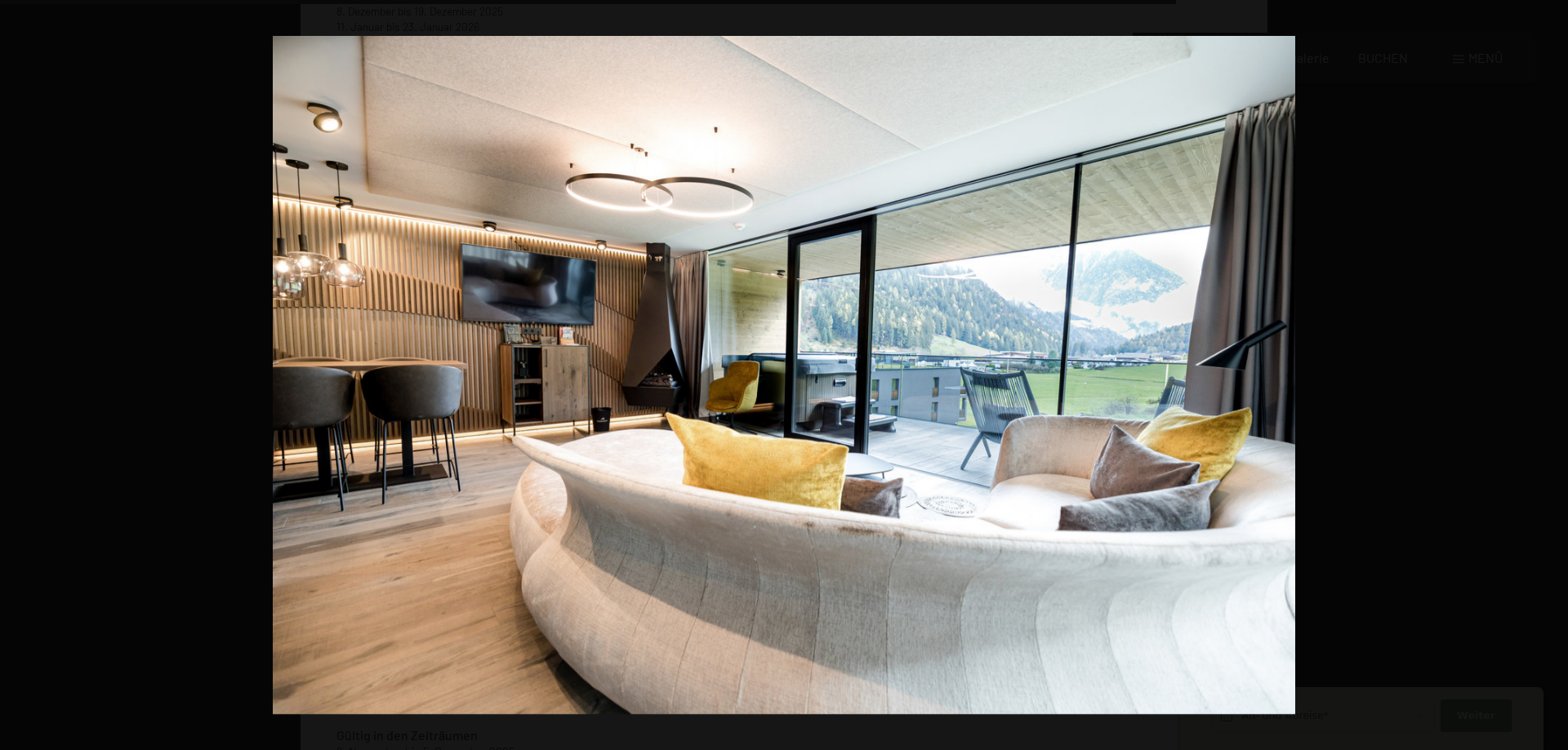
click at [1549, 364] on button "button" at bounding box center [1539, 375] width 57 height 81
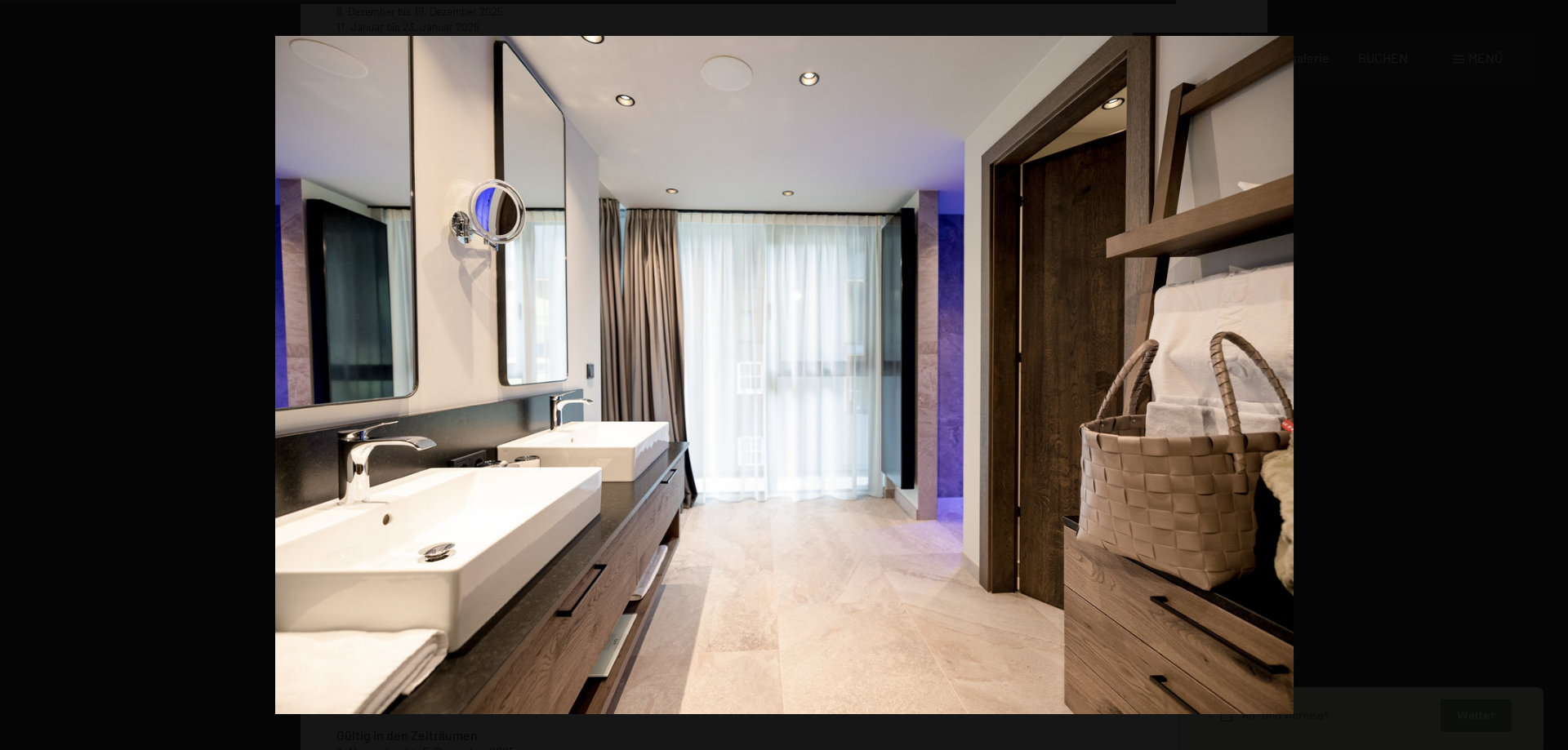
click at [1549, 364] on button "button" at bounding box center [1539, 375] width 57 height 81
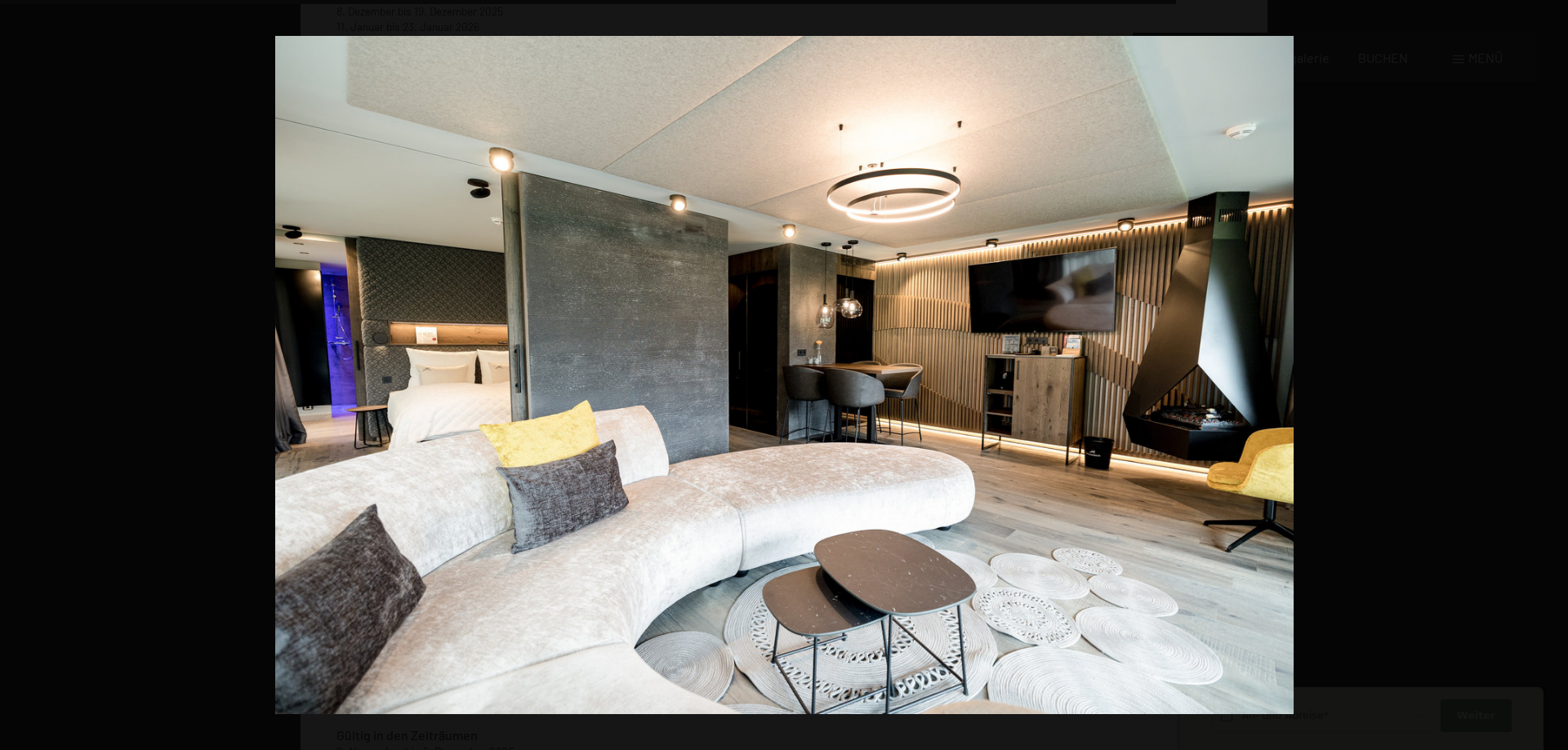
click at [1549, 364] on button "button" at bounding box center [1539, 375] width 57 height 81
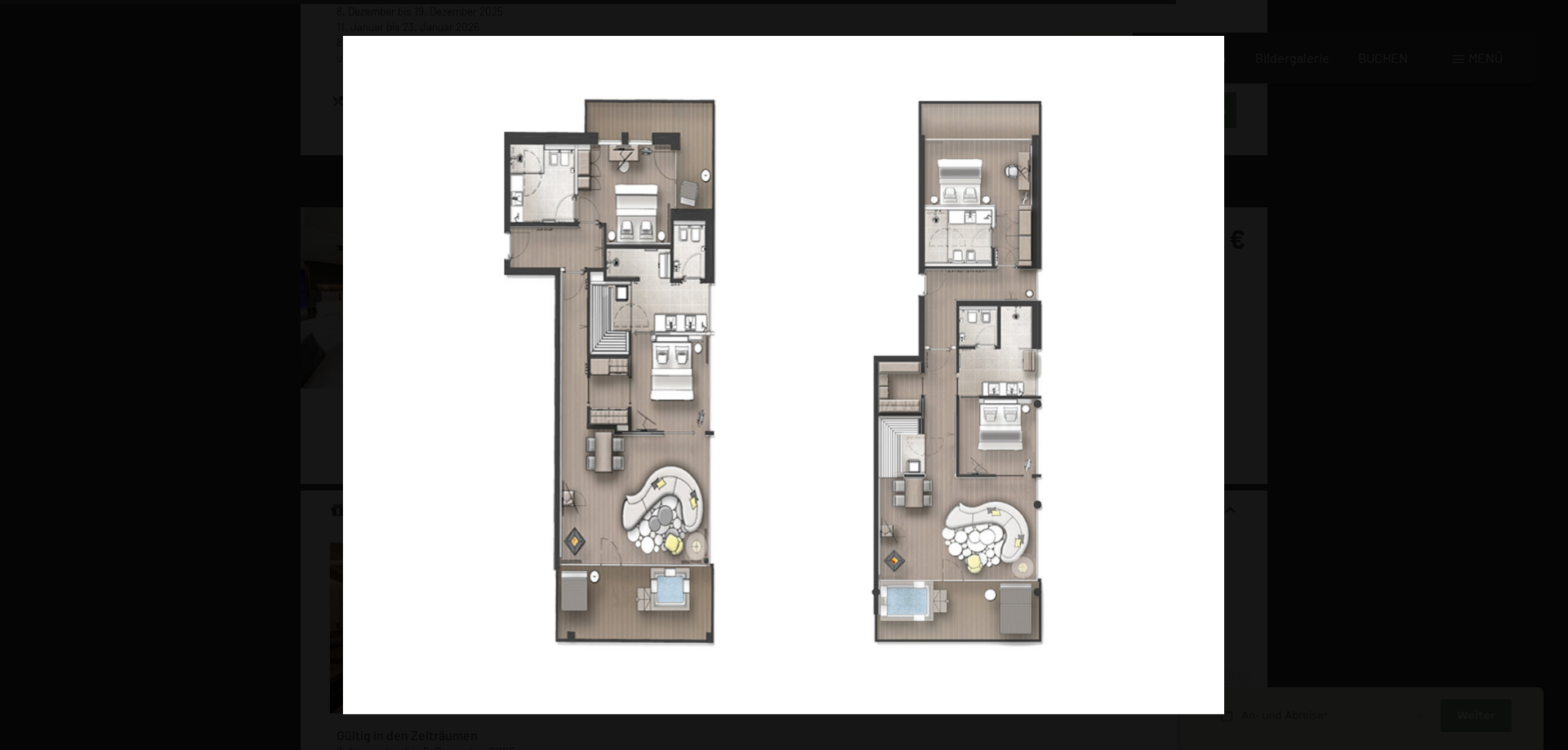
click at [1549, 364] on button "button" at bounding box center [1539, 375] width 57 height 81
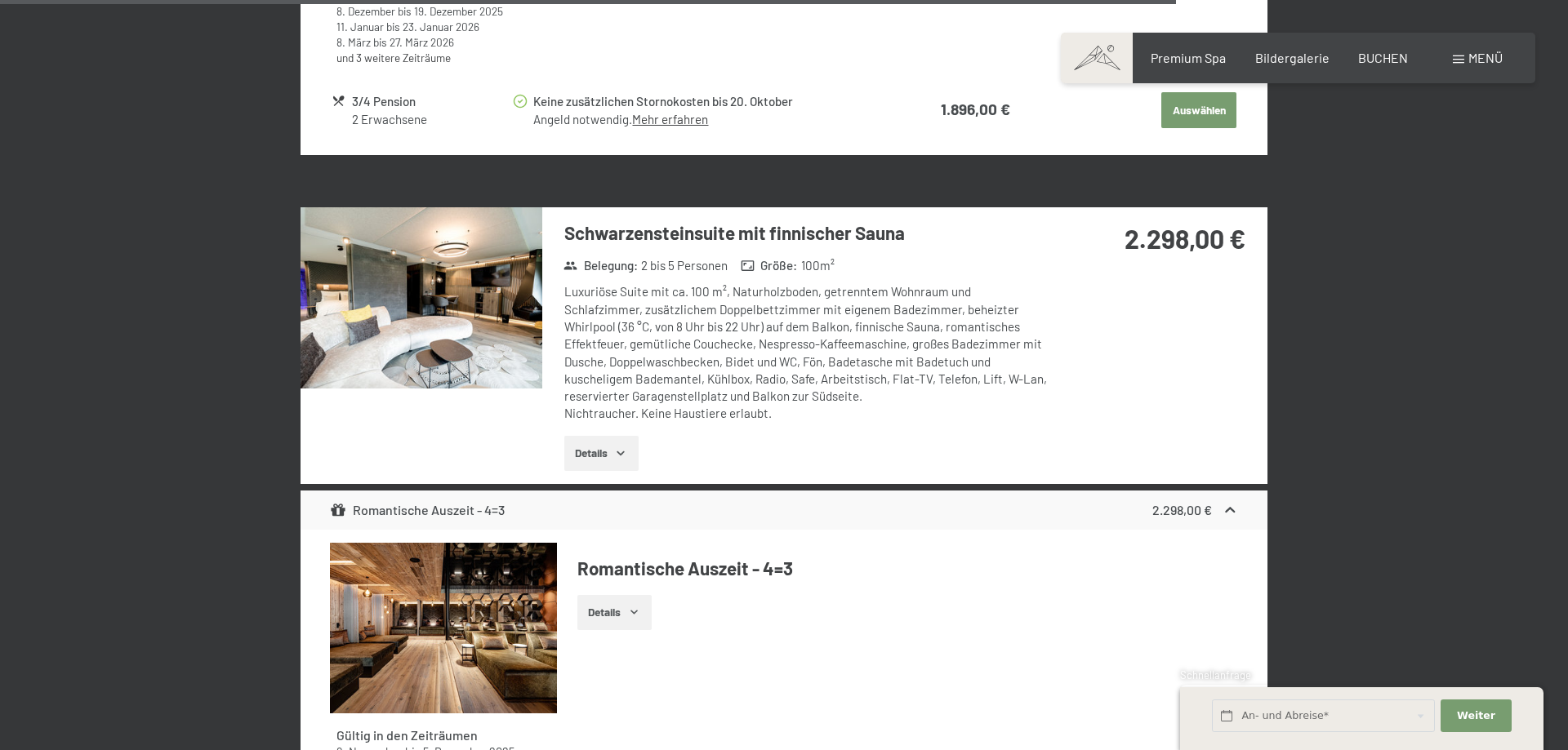
click at [623, 455] on icon "button" at bounding box center [620, 453] width 13 height 13
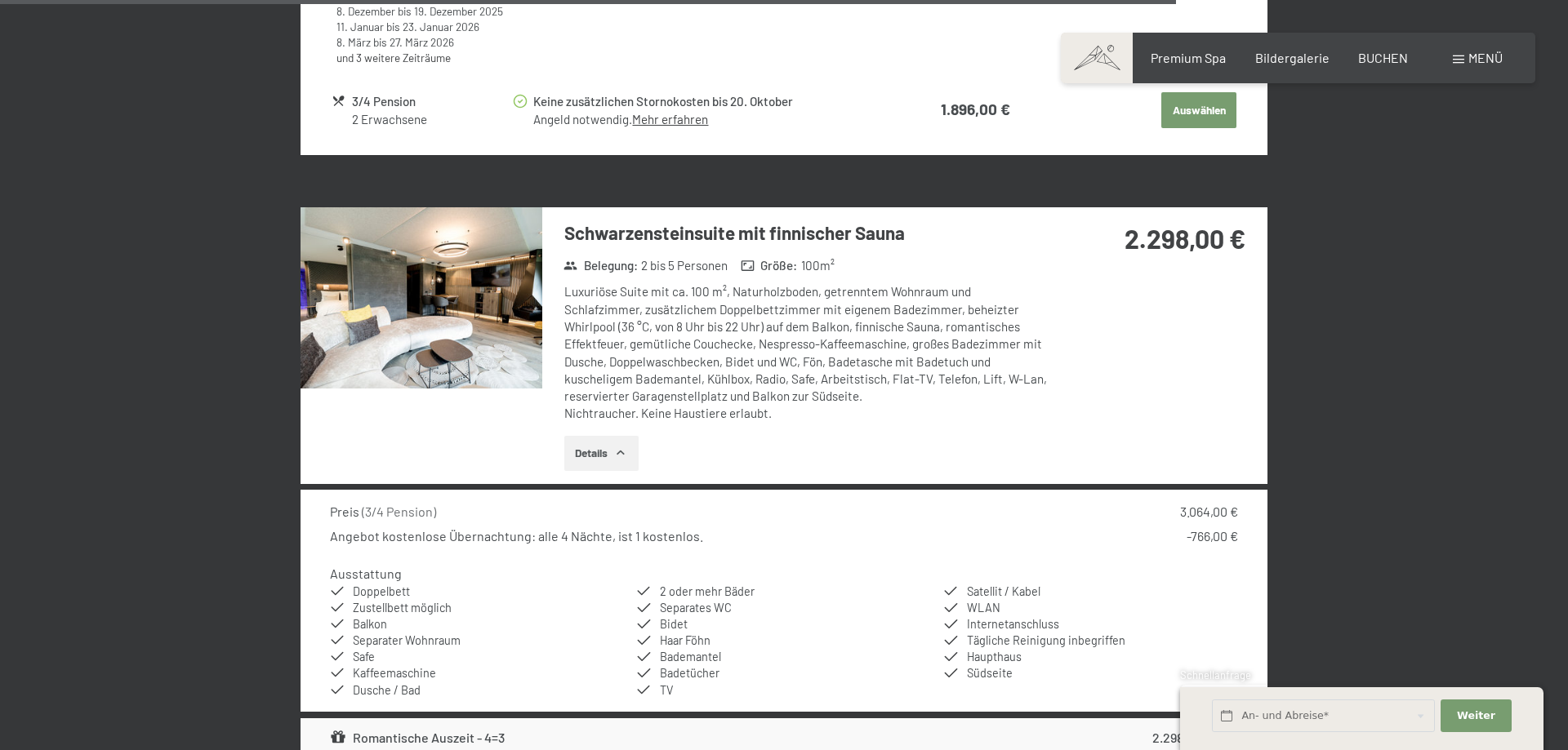
click at [623, 454] on icon "button" at bounding box center [620, 453] width 13 height 13
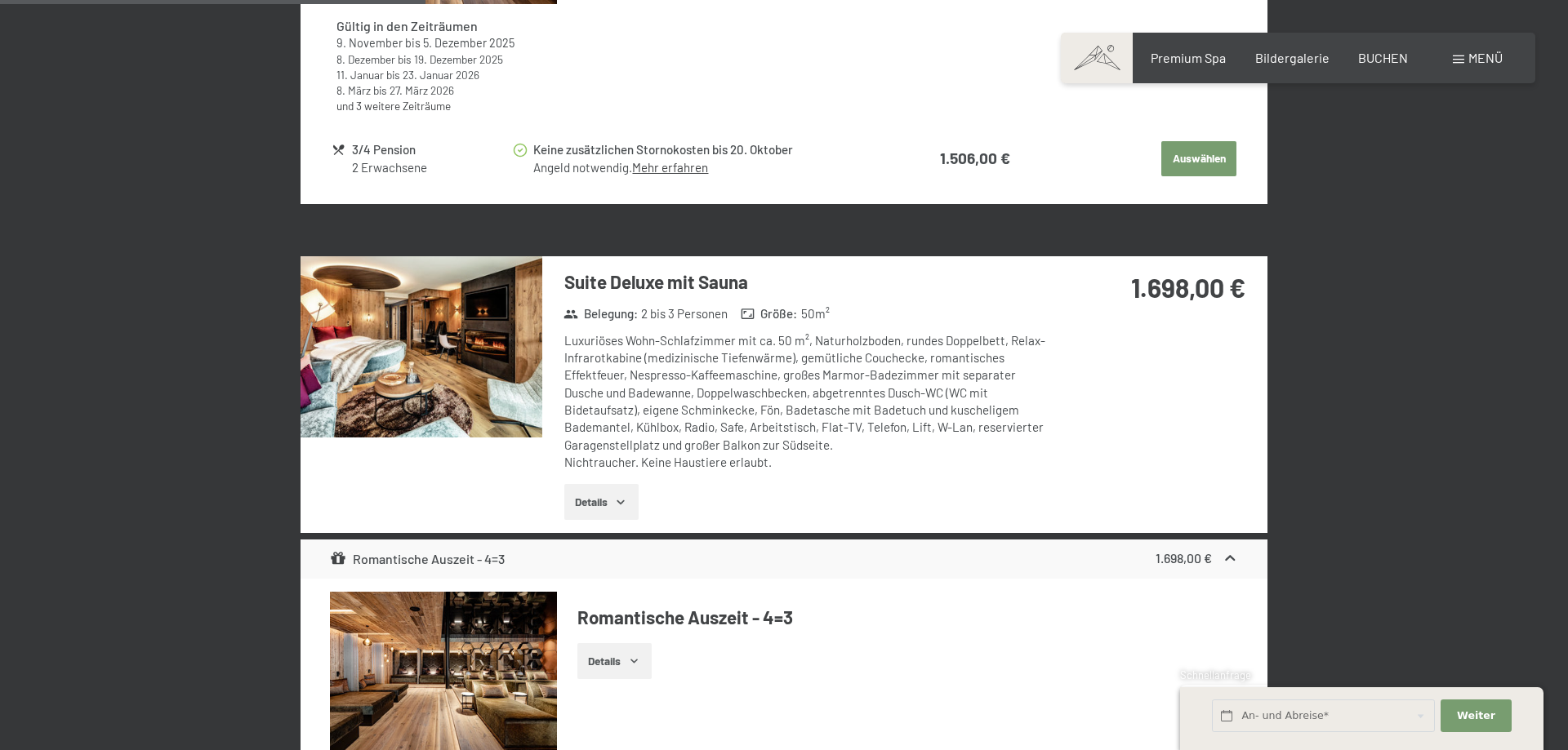
scroll to position [1665, 0]
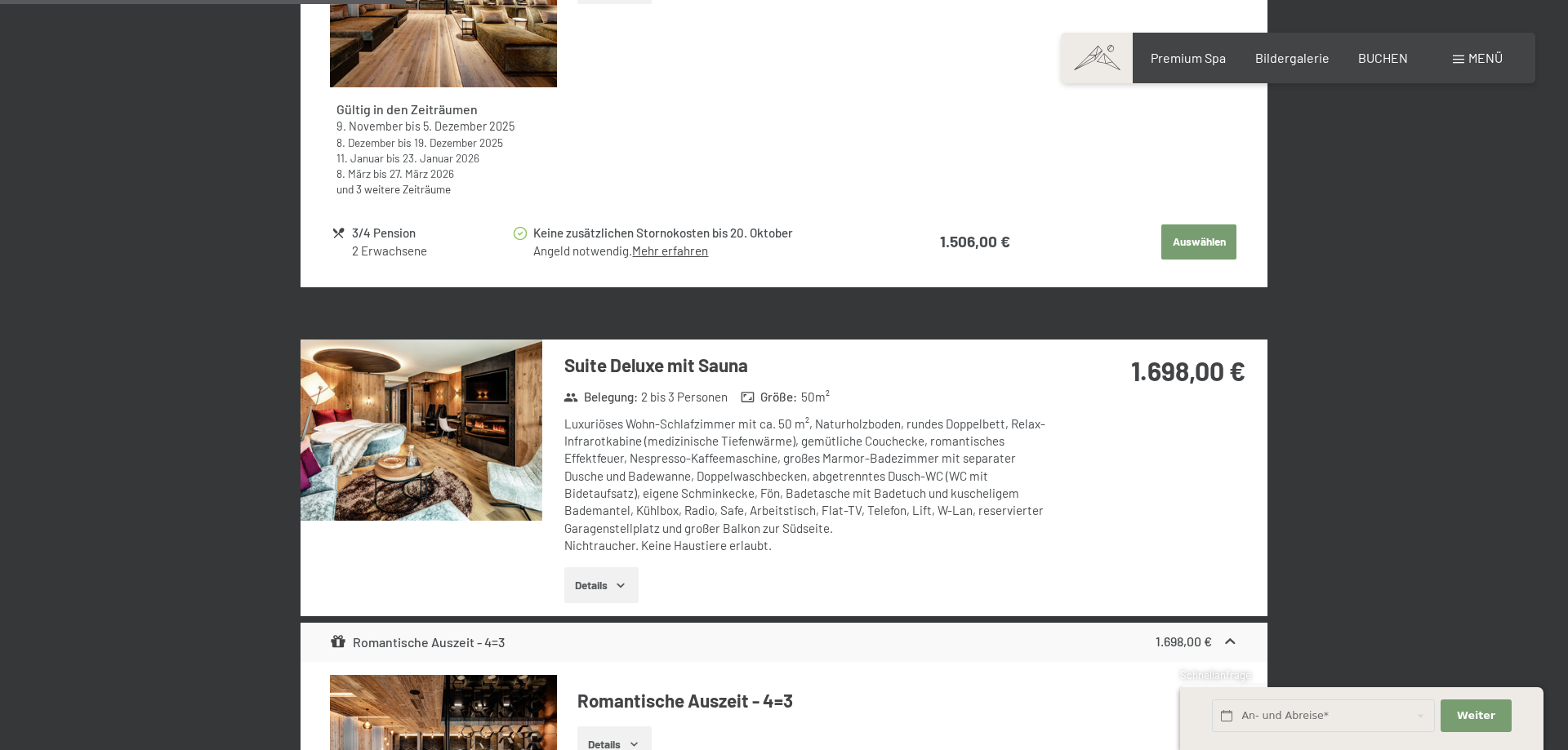
click at [606, 586] on button "Details" at bounding box center [601, 586] width 74 height 36
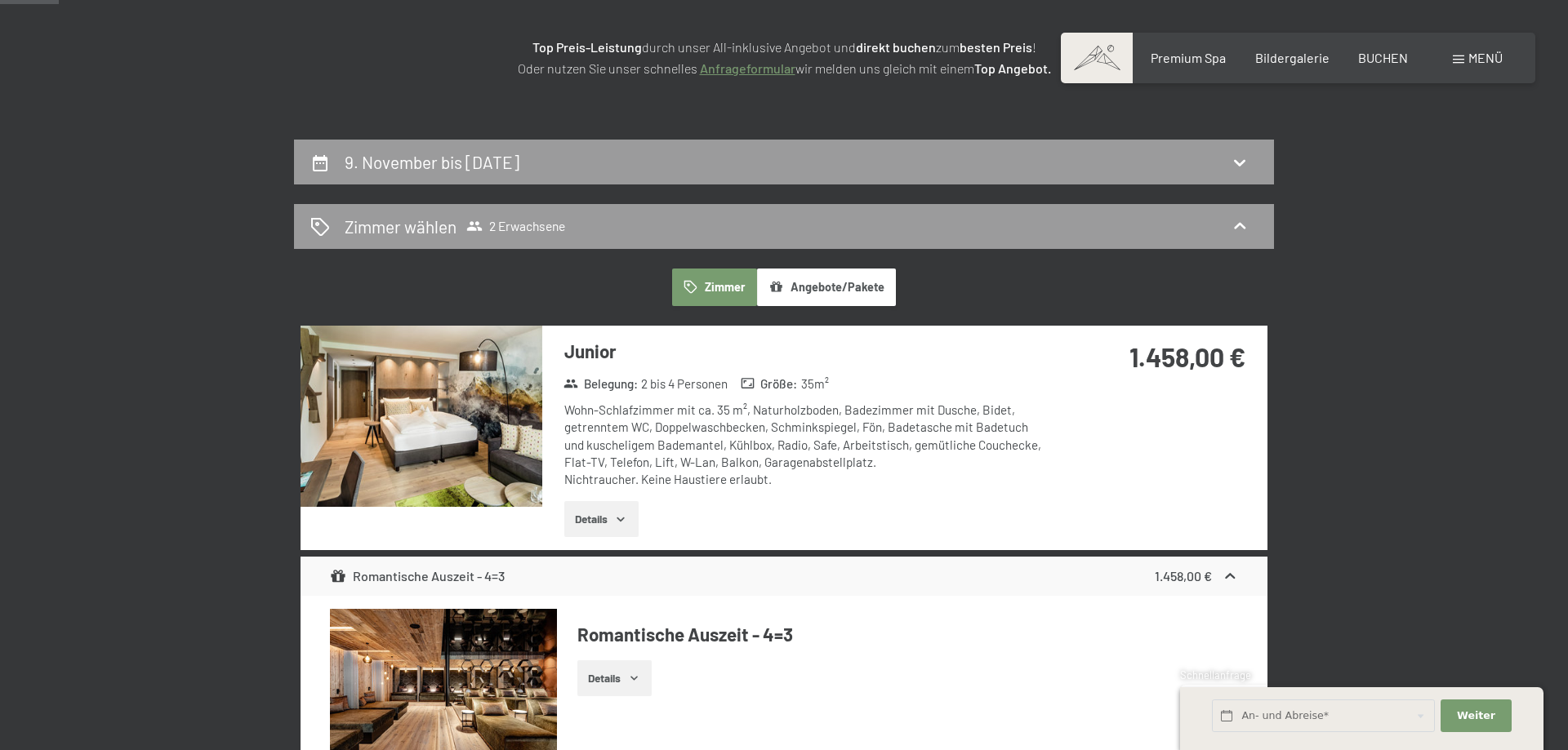
scroll to position [0, 0]
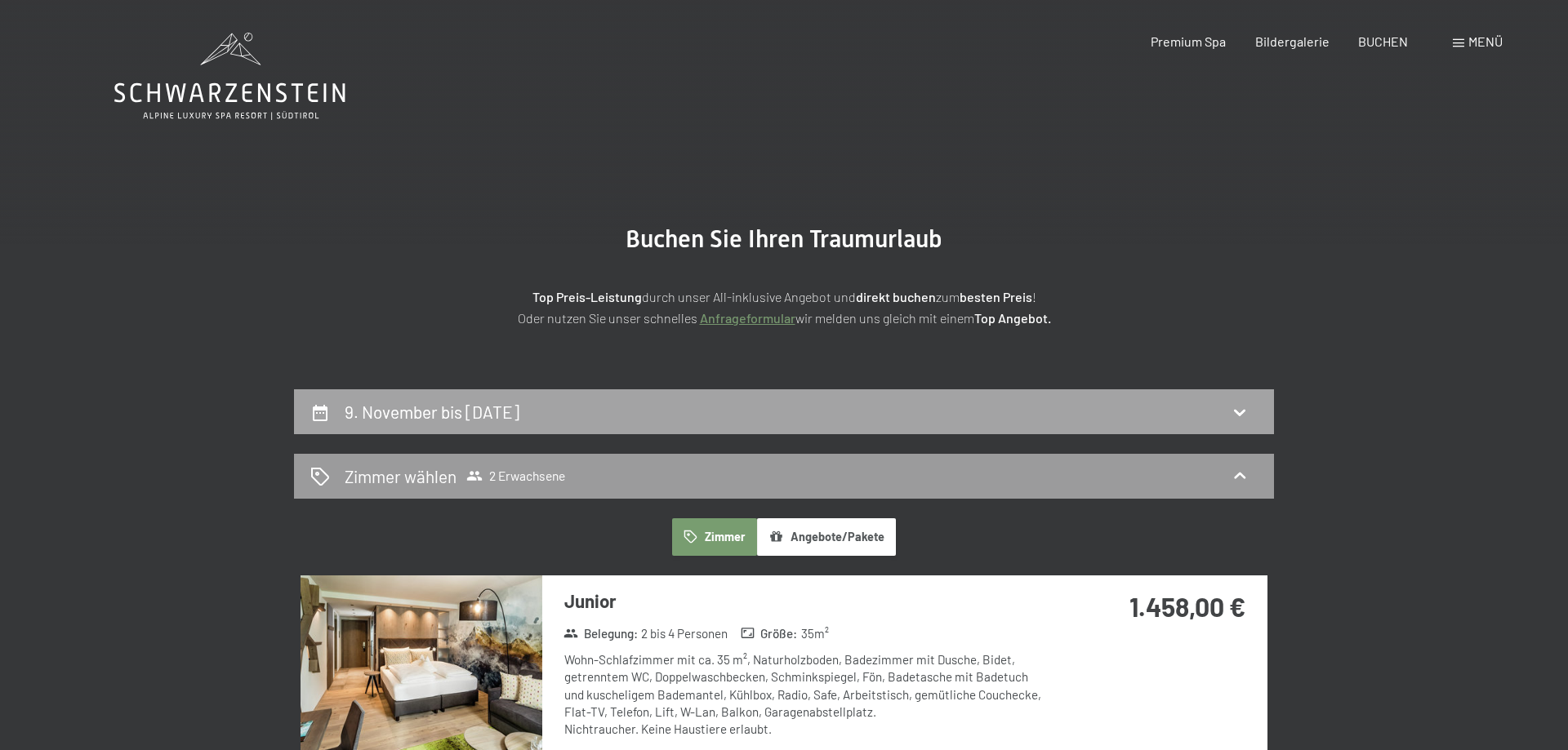
click at [1250, 404] on div "9. November bis 13. November 2025" at bounding box center [784, 412] width 947 height 23
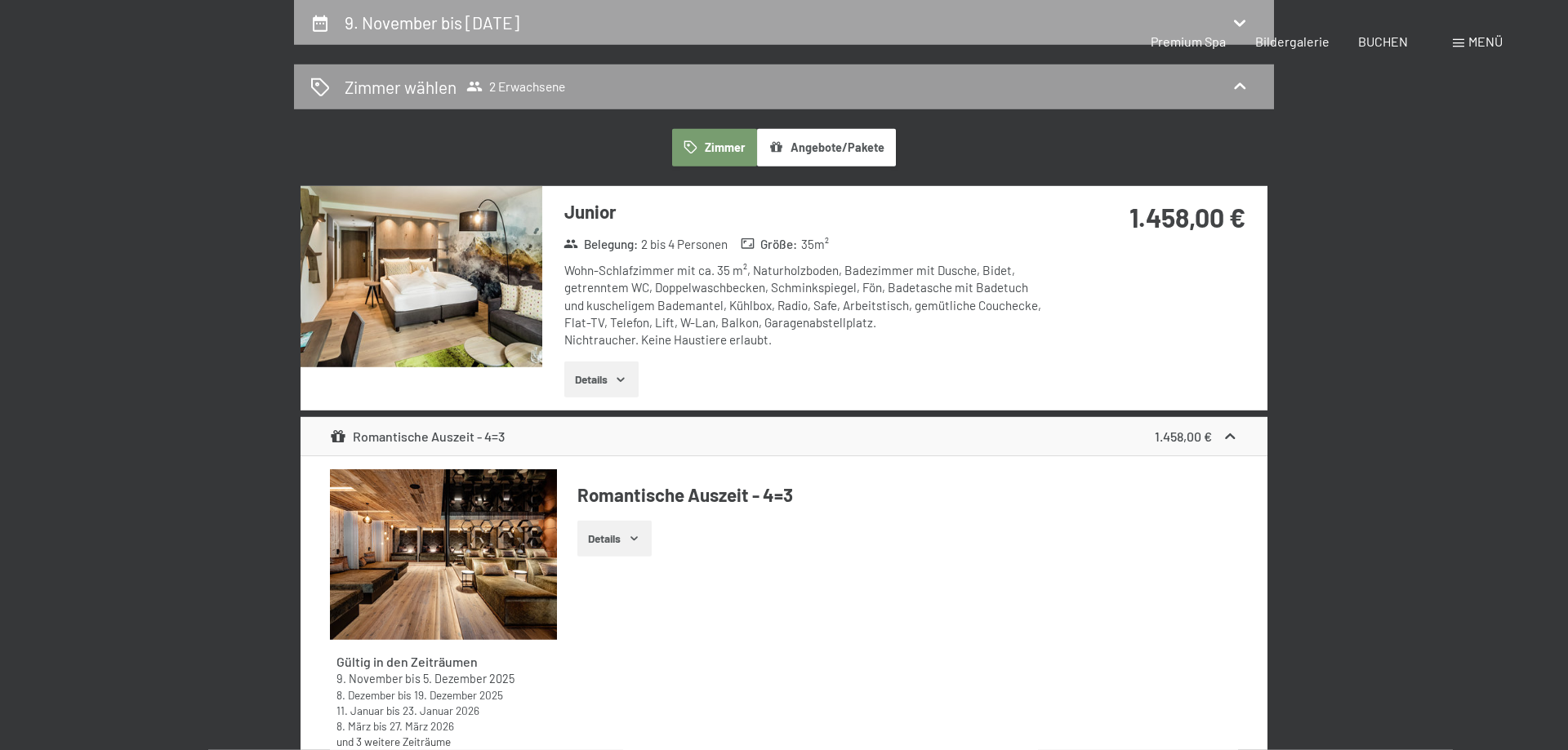
select select "2025-10-01"
select select "2025-11-01"
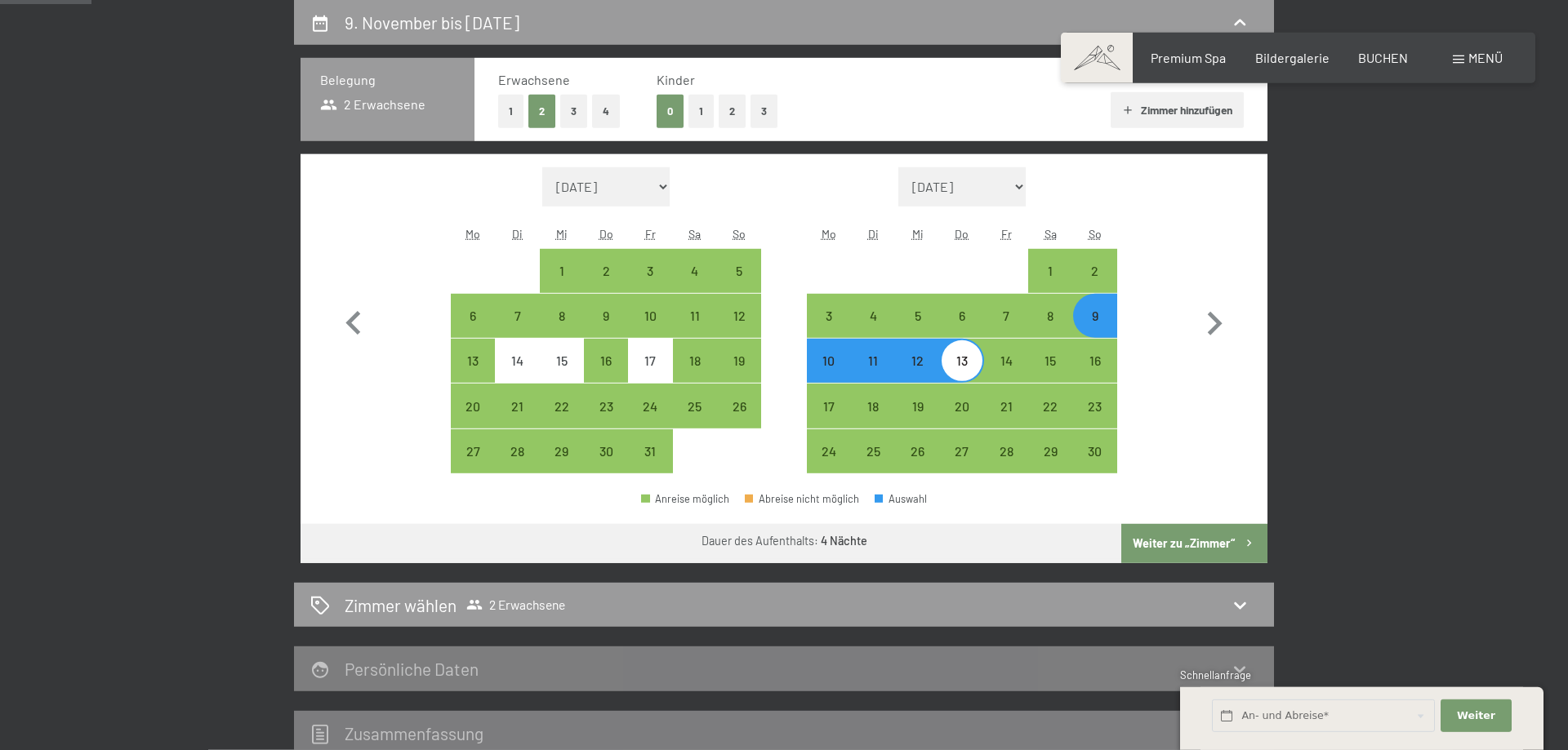
click at [844, 363] on div "10" at bounding box center [829, 375] width 41 height 41
select select "2025-10-01"
select select "2025-11-01"
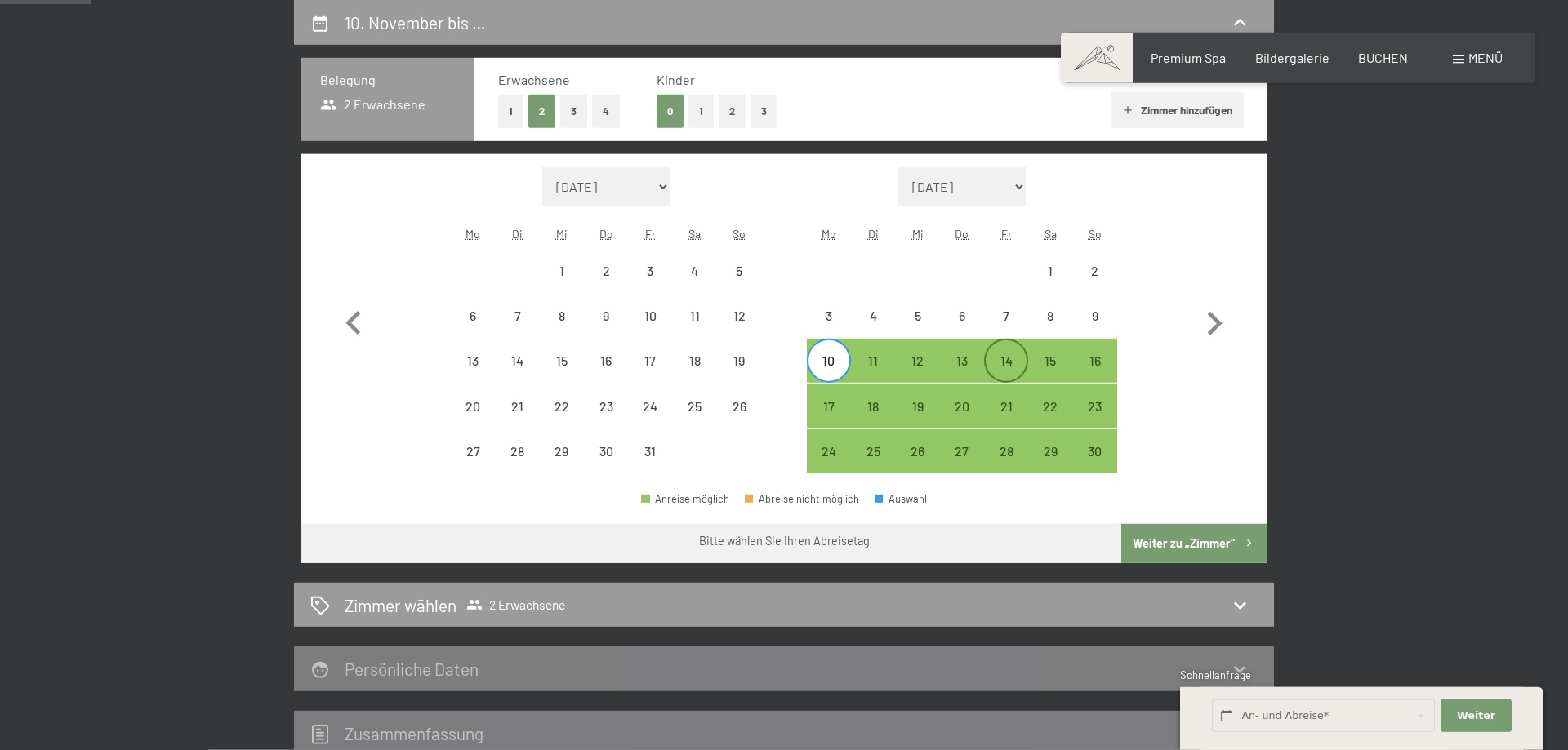
click at [1020, 362] on div "14" at bounding box center [1006, 375] width 41 height 41
select select "2025-10-01"
select select "2025-11-01"
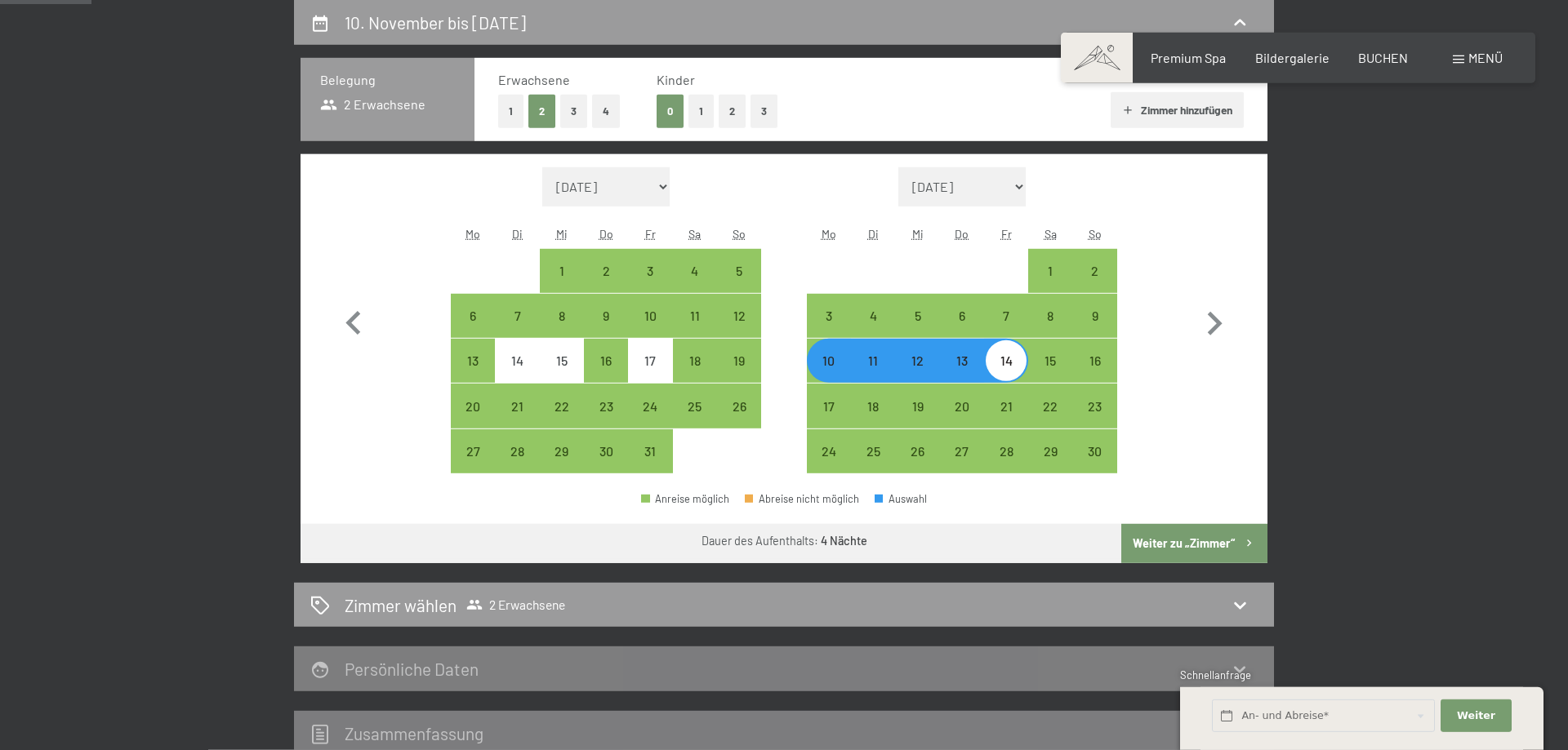
click at [1193, 535] on button "Weiter zu „Zimmer“" at bounding box center [1194, 543] width 146 height 39
select select "2025-10-01"
select select "2025-11-01"
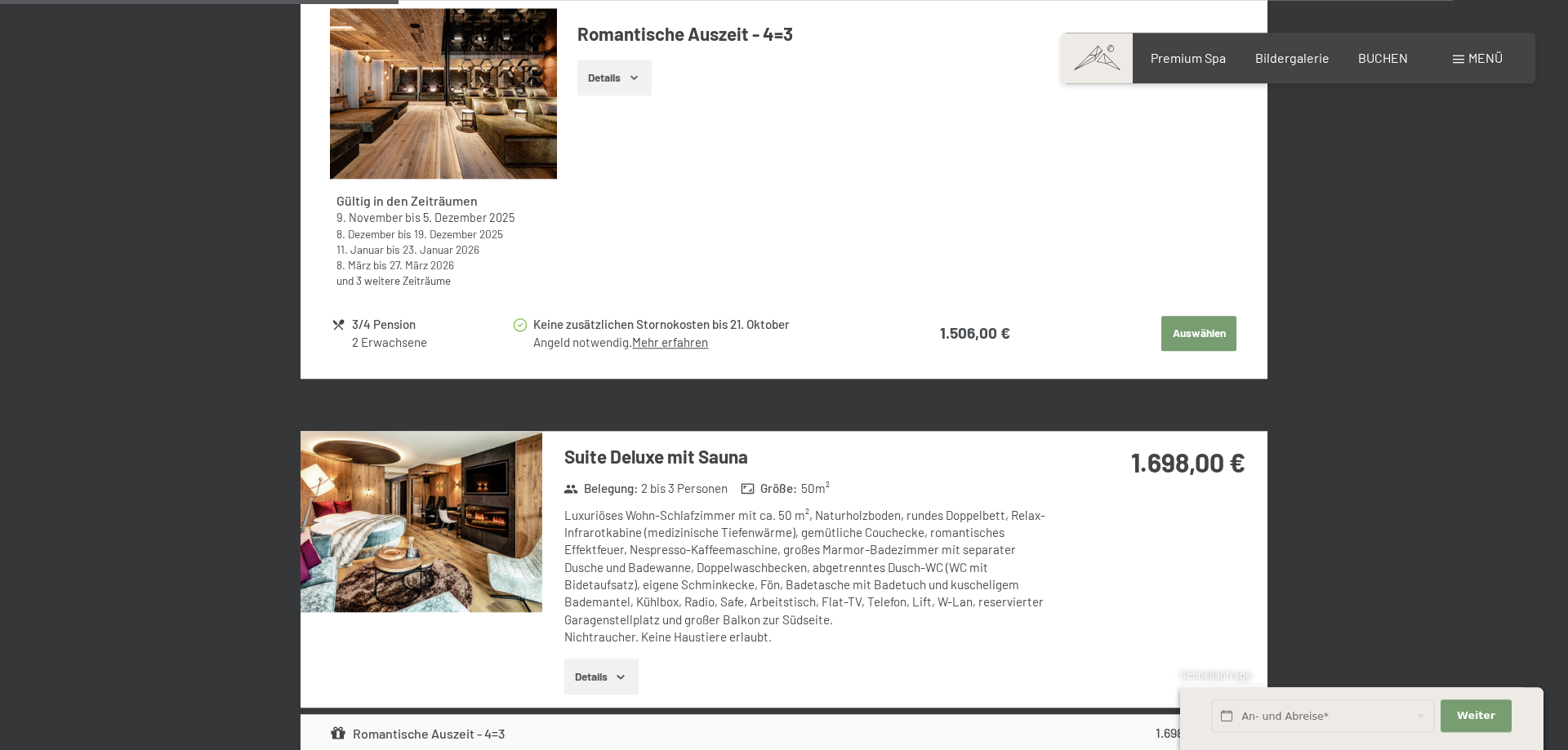
scroll to position [1639, 0]
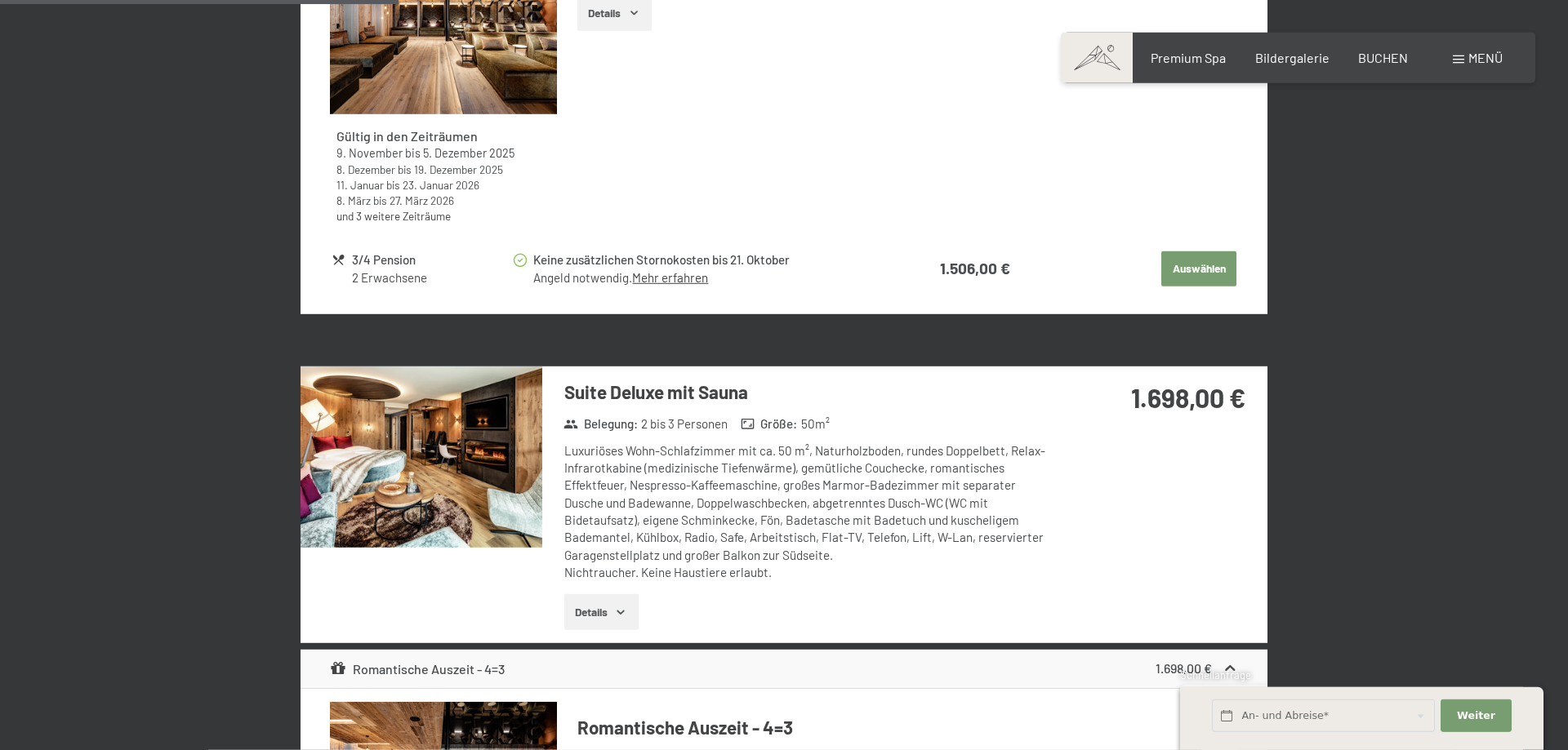
click at [447, 454] on img at bounding box center [422, 457] width 242 height 181
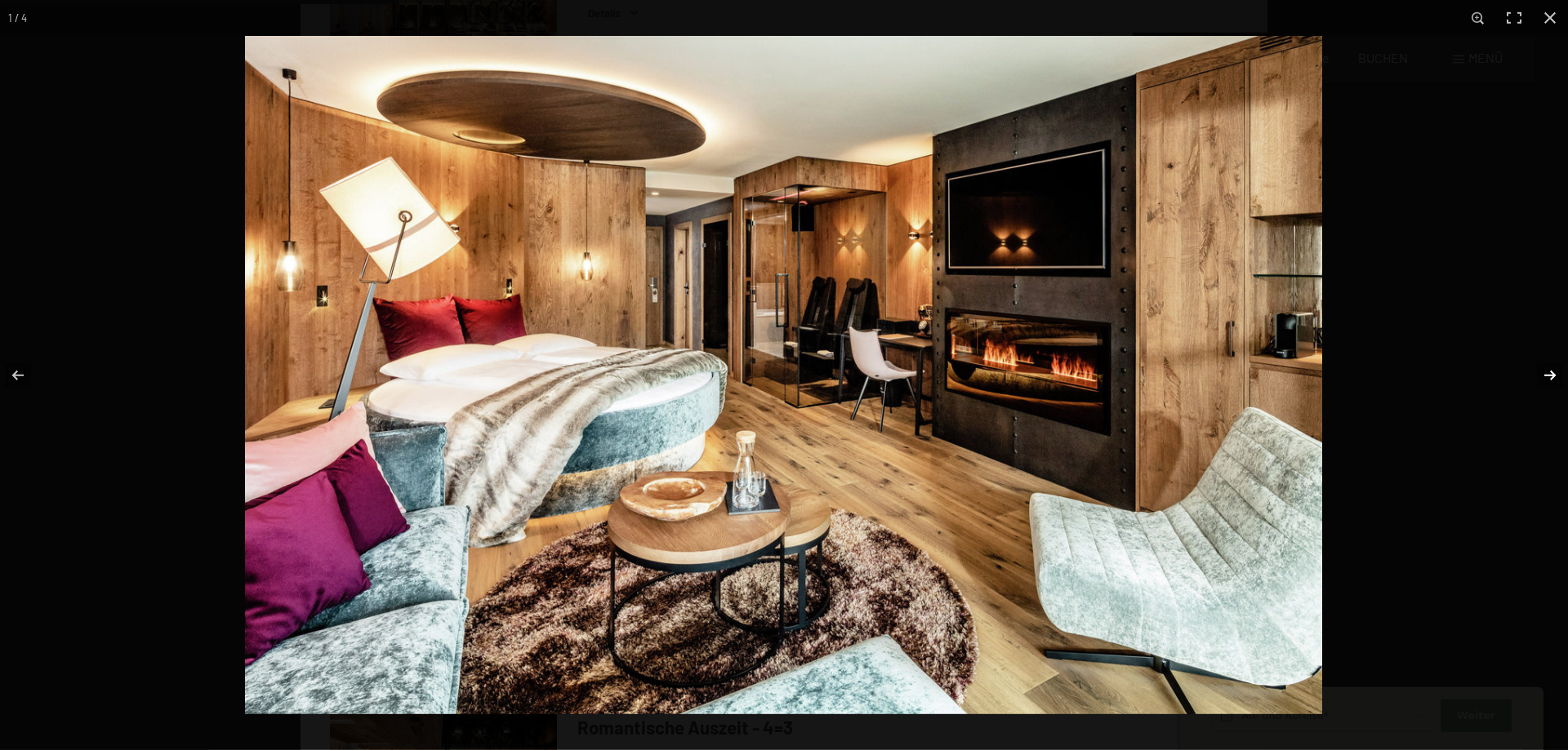
click at [1538, 372] on button "button" at bounding box center [1539, 375] width 57 height 81
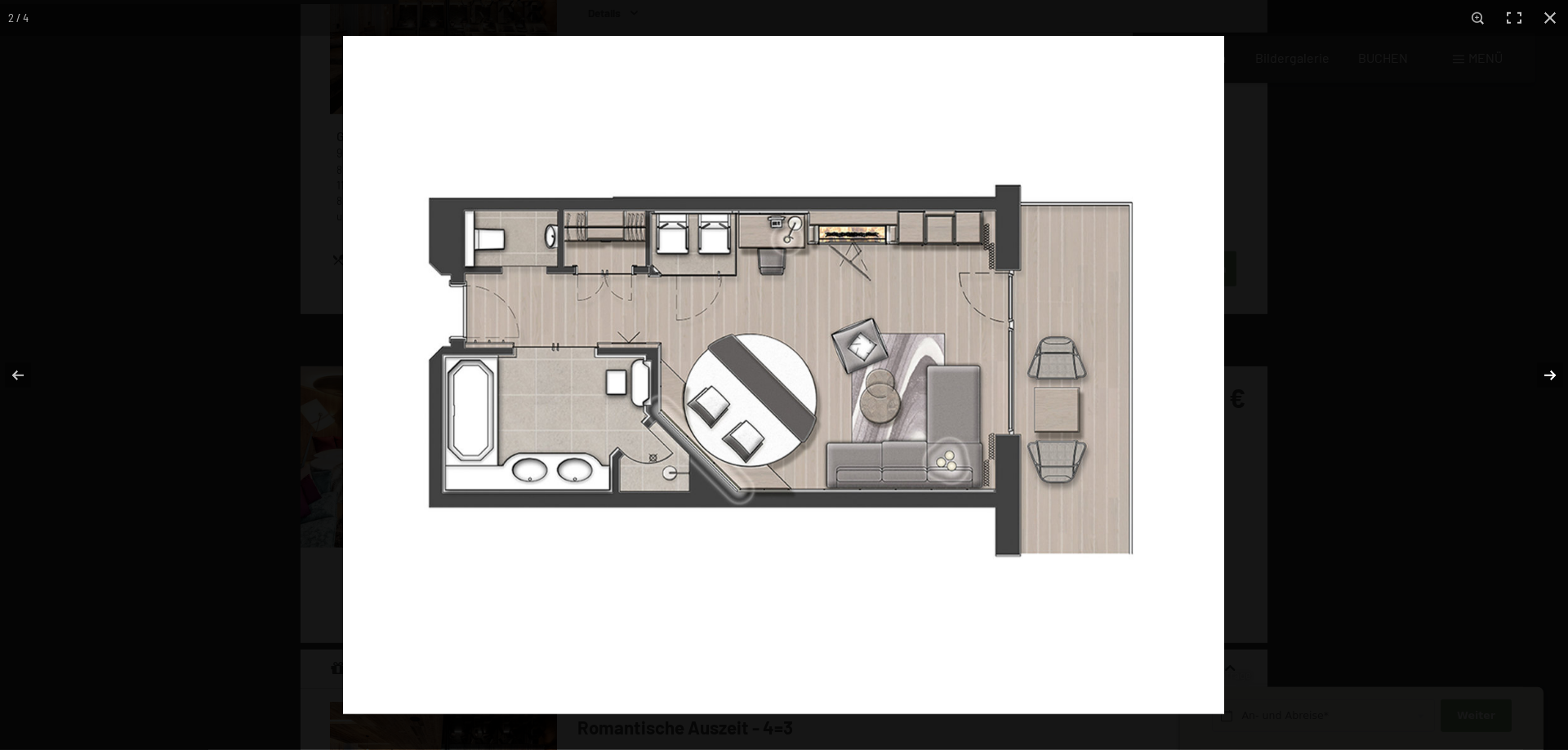
click at [1538, 372] on button "button" at bounding box center [1539, 375] width 57 height 81
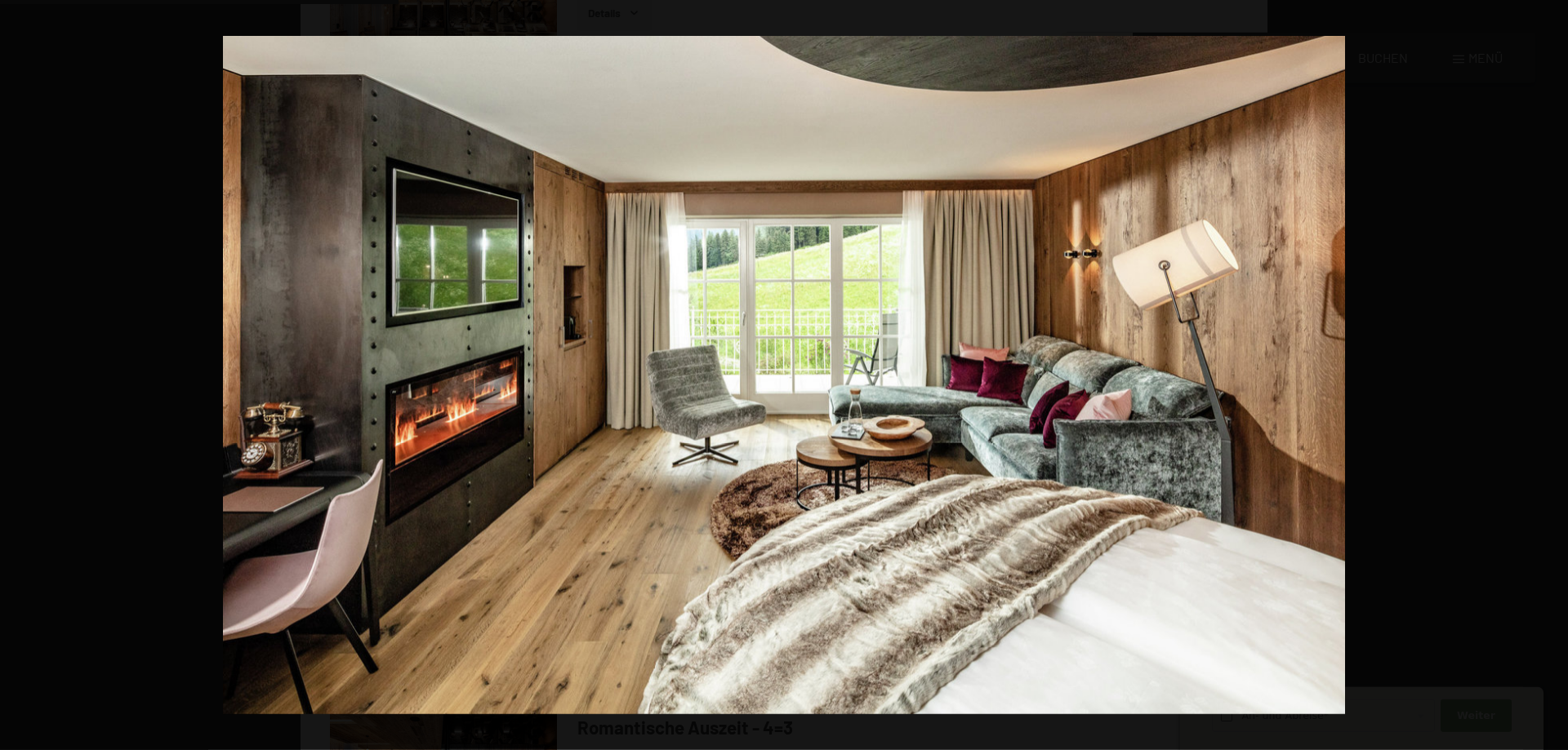
click at [1538, 372] on button "button" at bounding box center [1539, 375] width 57 height 81
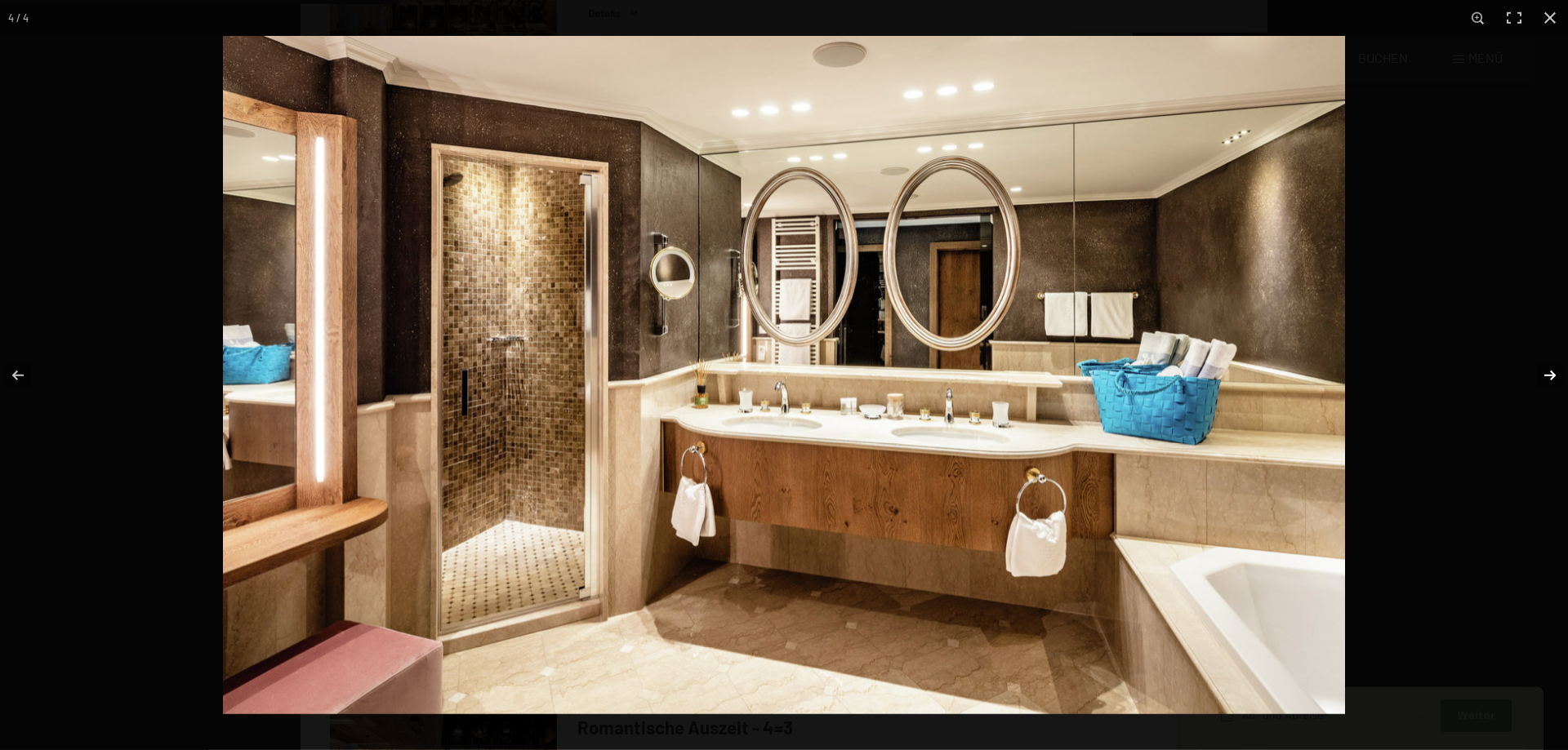
click at [1536, 372] on button "button" at bounding box center [1539, 375] width 57 height 81
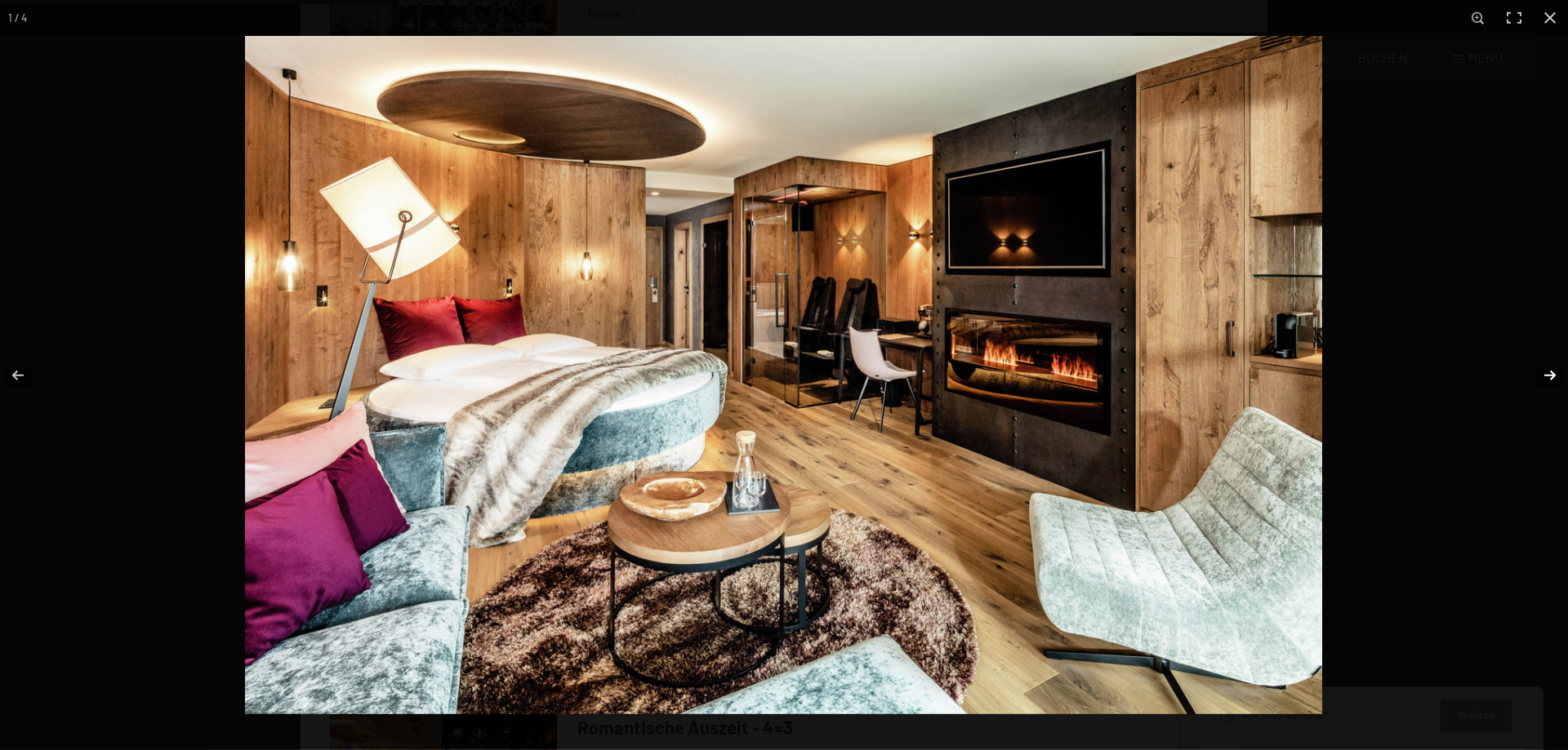
click at [1536, 372] on button "button" at bounding box center [1539, 375] width 57 height 81
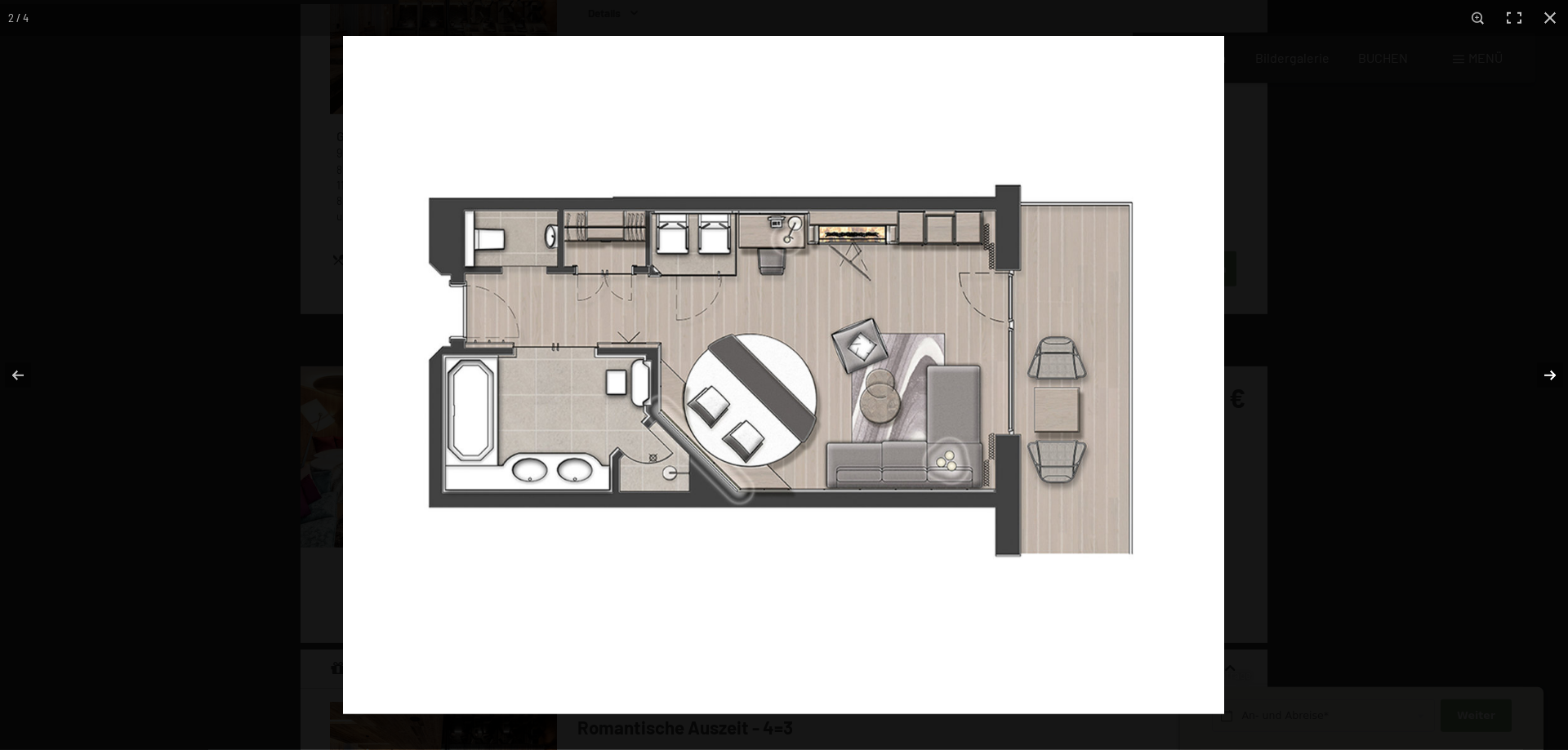
click at [1536, 372] on button "button" at bounding box center [1539, 375] width 57 height 81
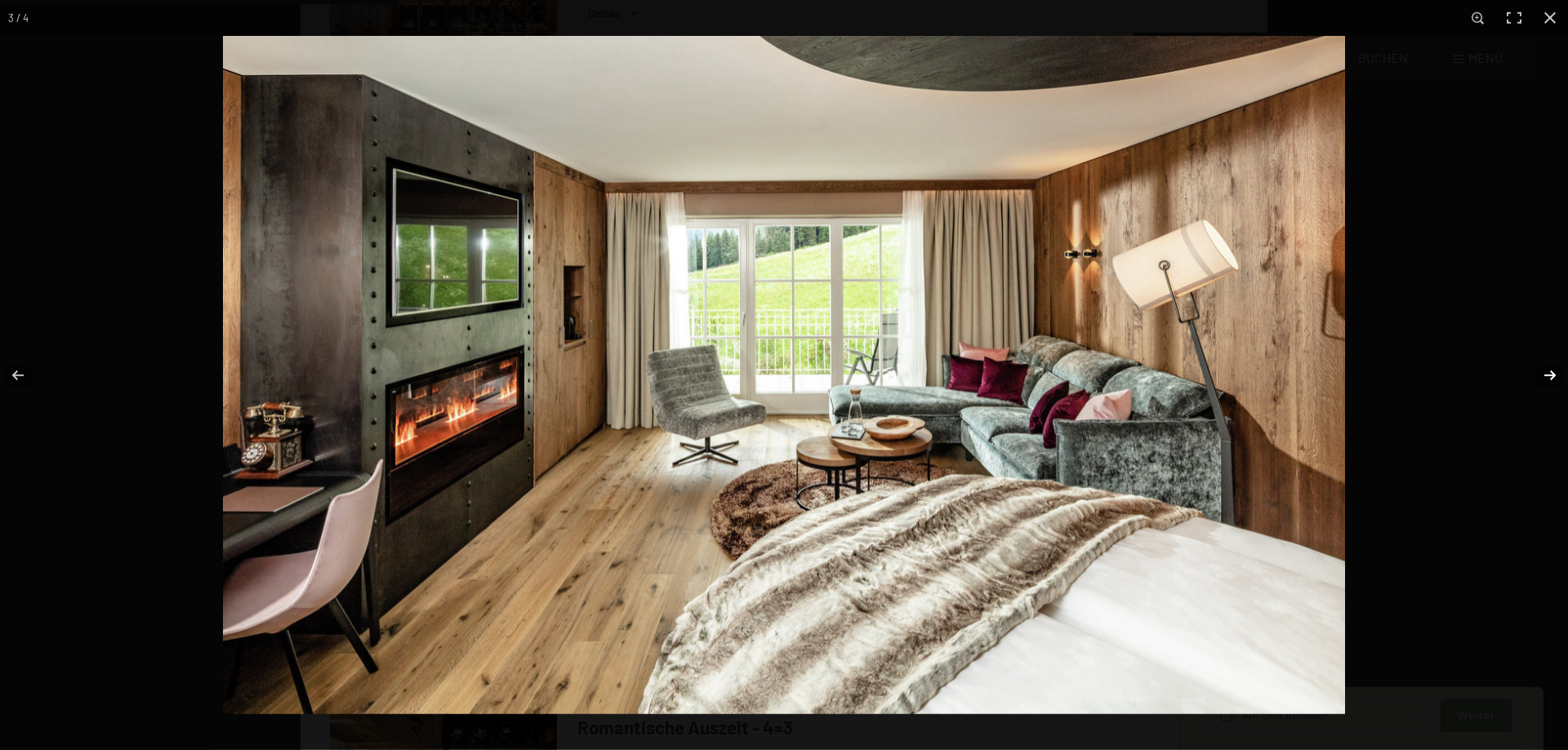
click at [1536, 372] on button "button" at bounding box center [1539, 375] width 57 height 81
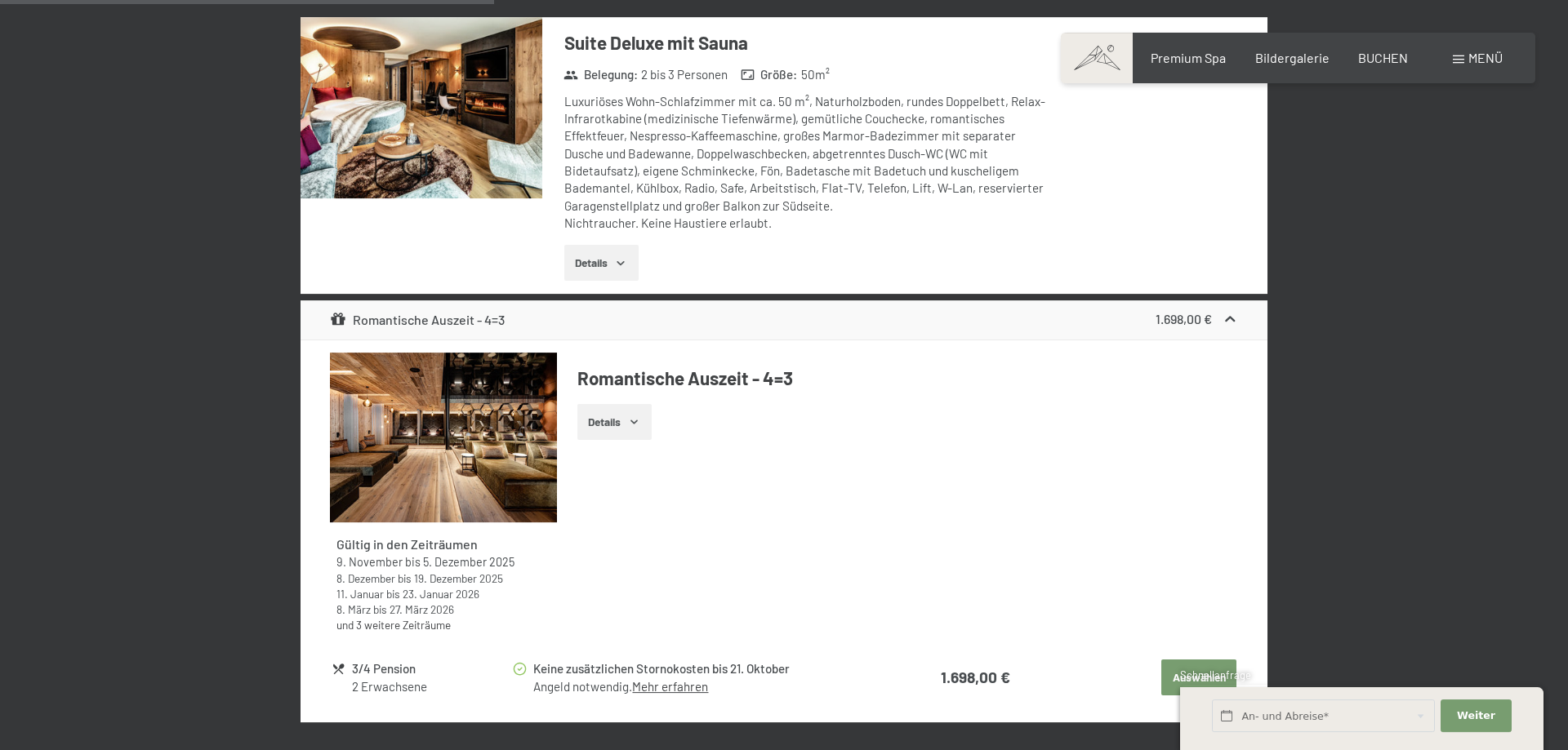
scroll to position [2055, 0]
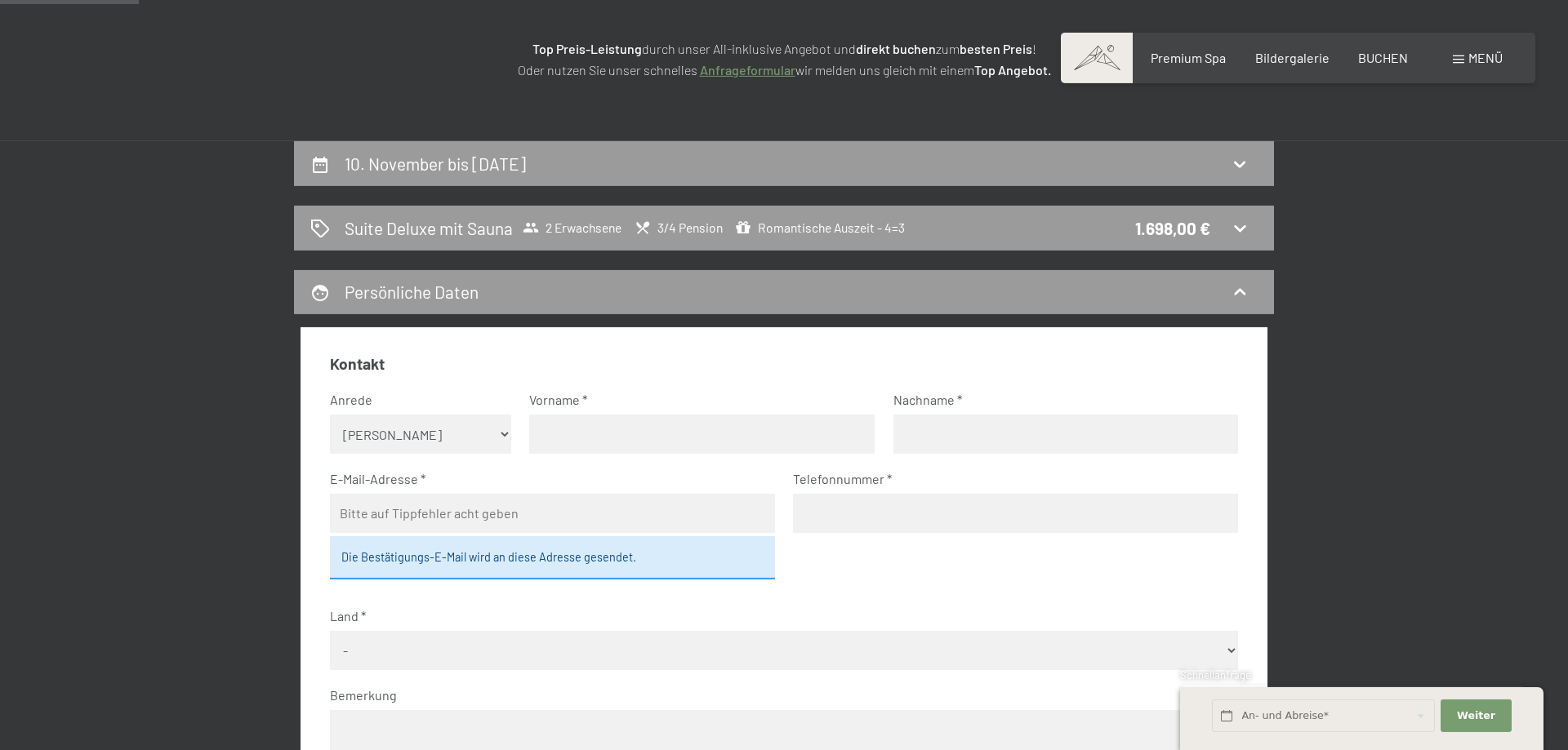
scroll to position [166, 0]
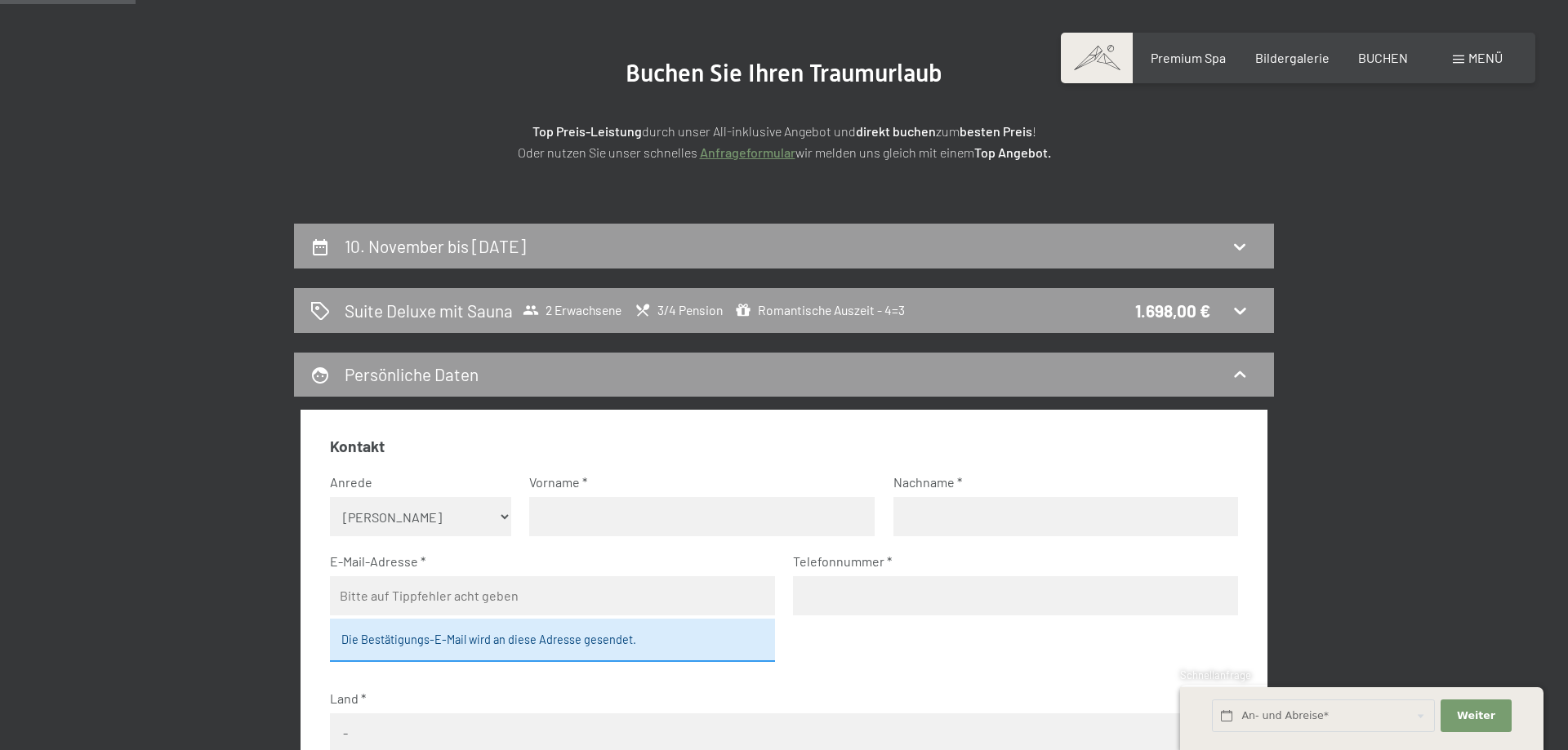
click at [1455, 67] on div "Buchen Anfragen Premium Spa Bildergalerie BUCHEN Menü DE IT EN Gutschein Bilder…" at bounding box center [1297, 58] width 409 height 18
click at [1470, 61] on span "Menü" at bounding box center [1486, 57] width 34 height 15
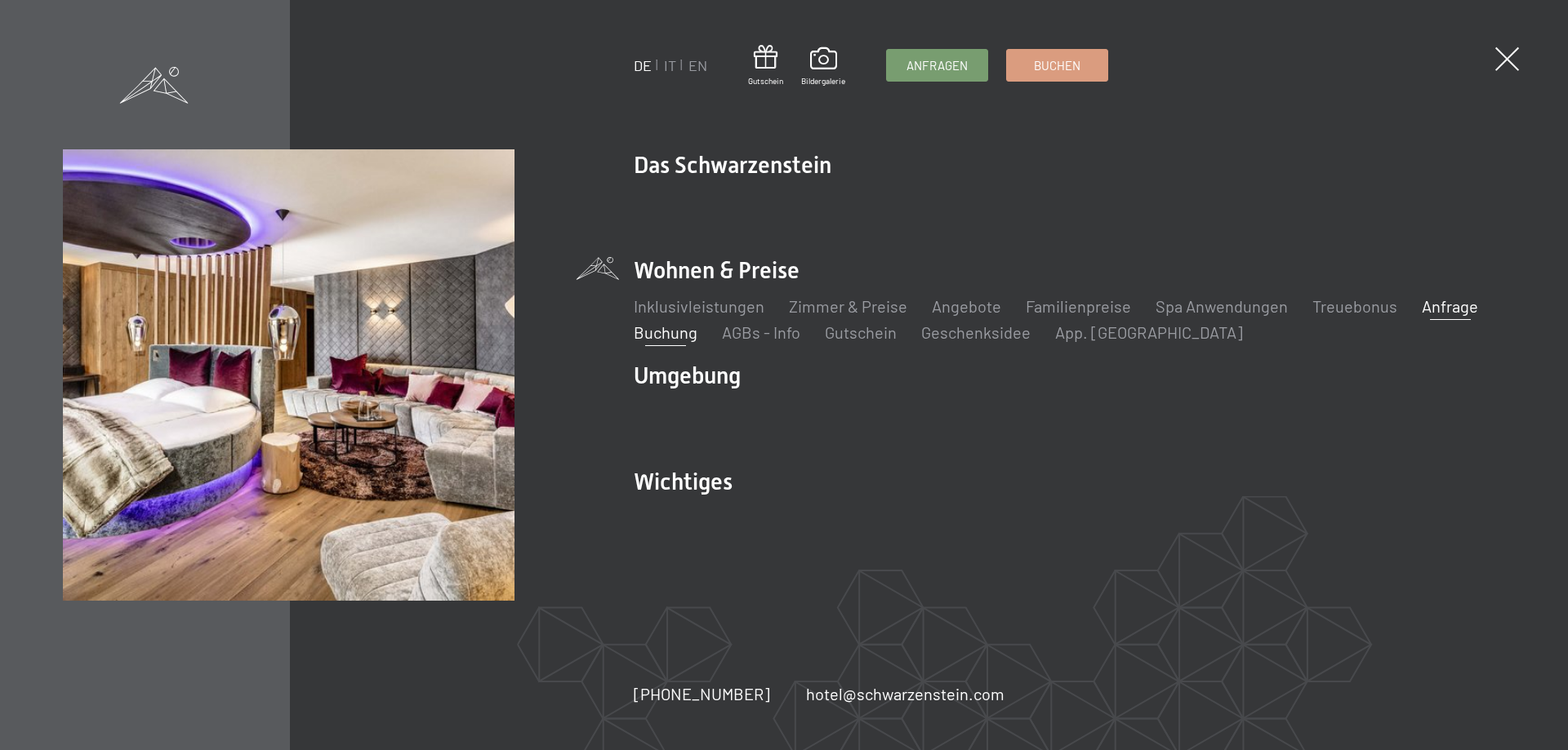
click at [1423, 302] on link "Anfrage" at bounding box center [1450, 306] width 56 height 20
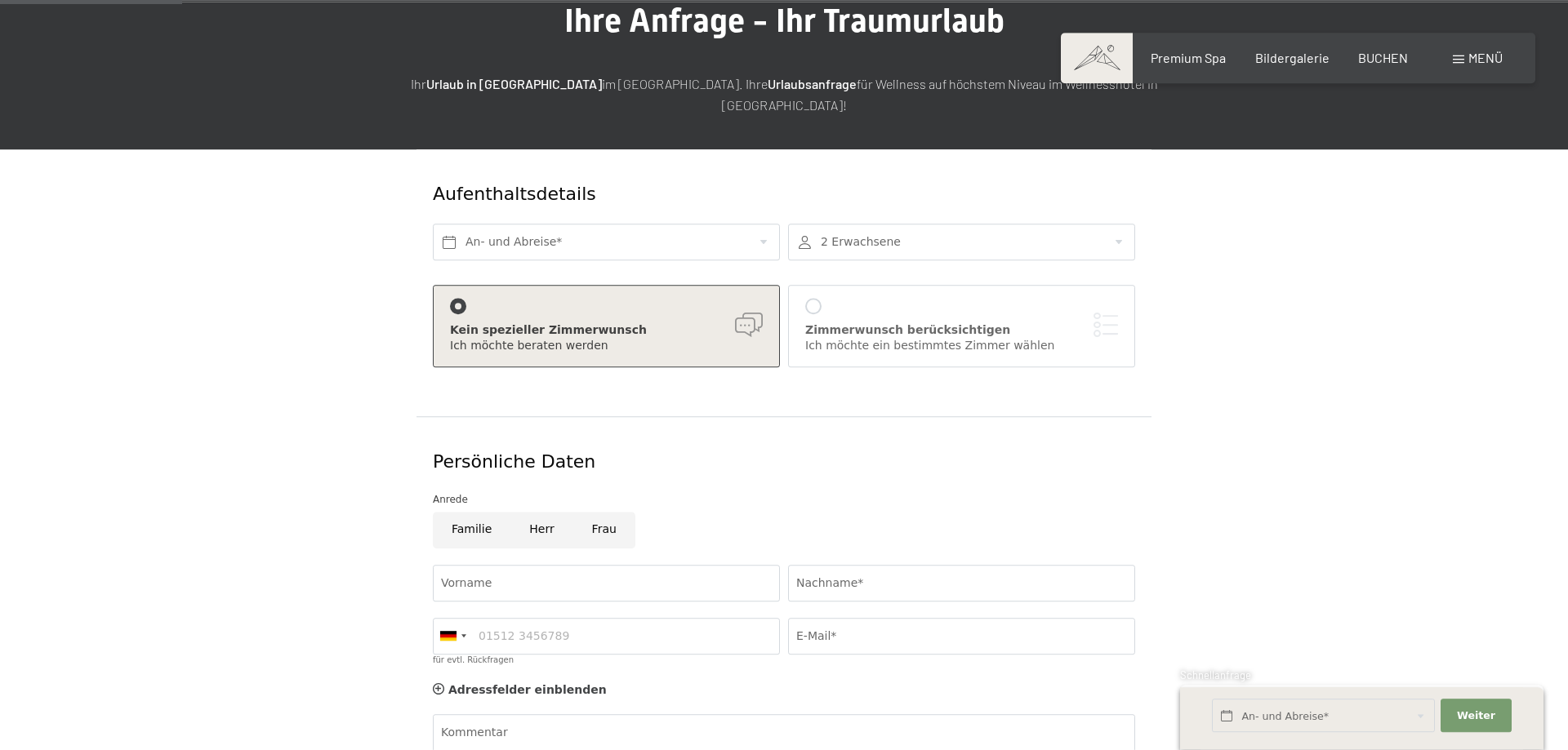
scroll to position [167, 0]
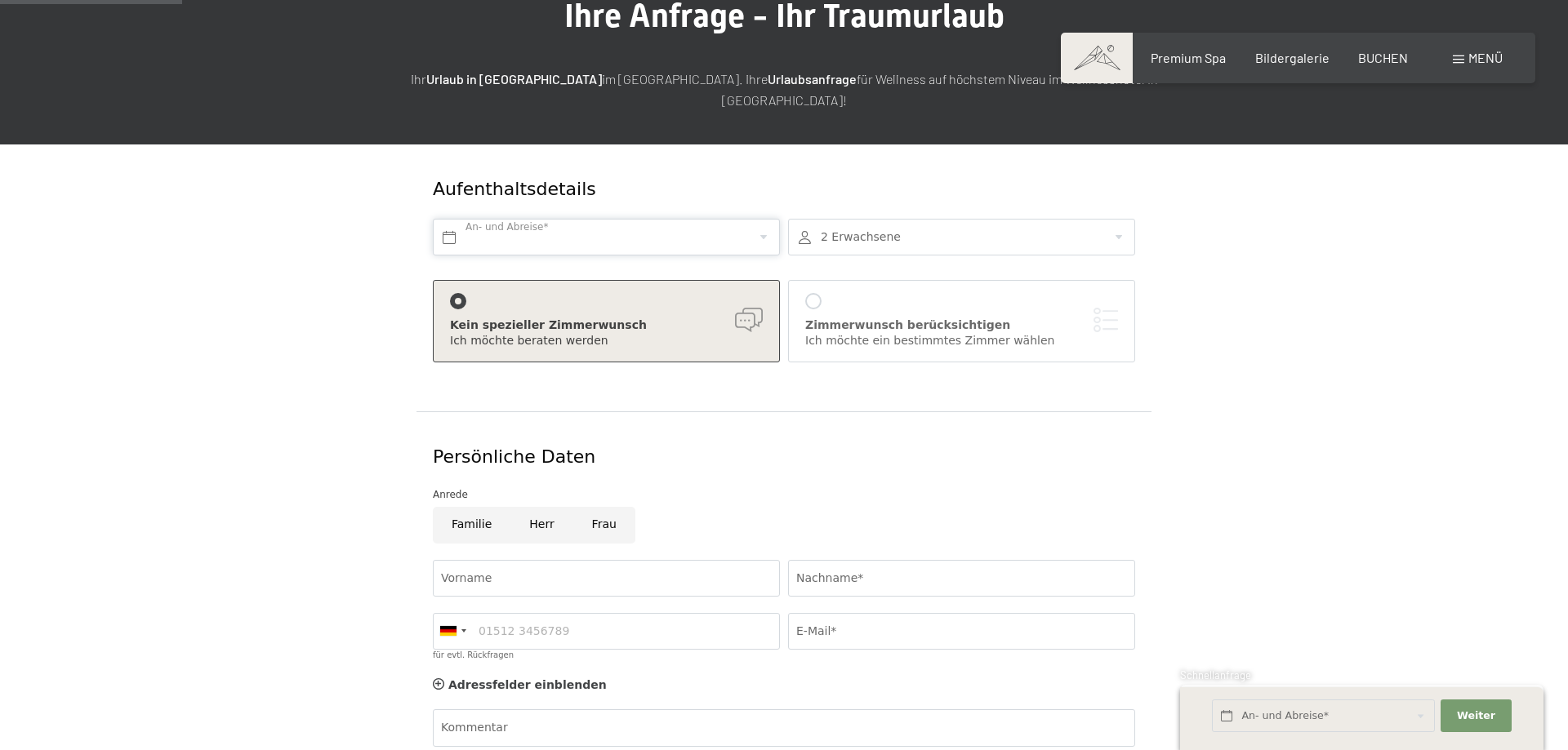
click at [580, 218] on input "text" at bounding box center [606, 236] width 347 height 37
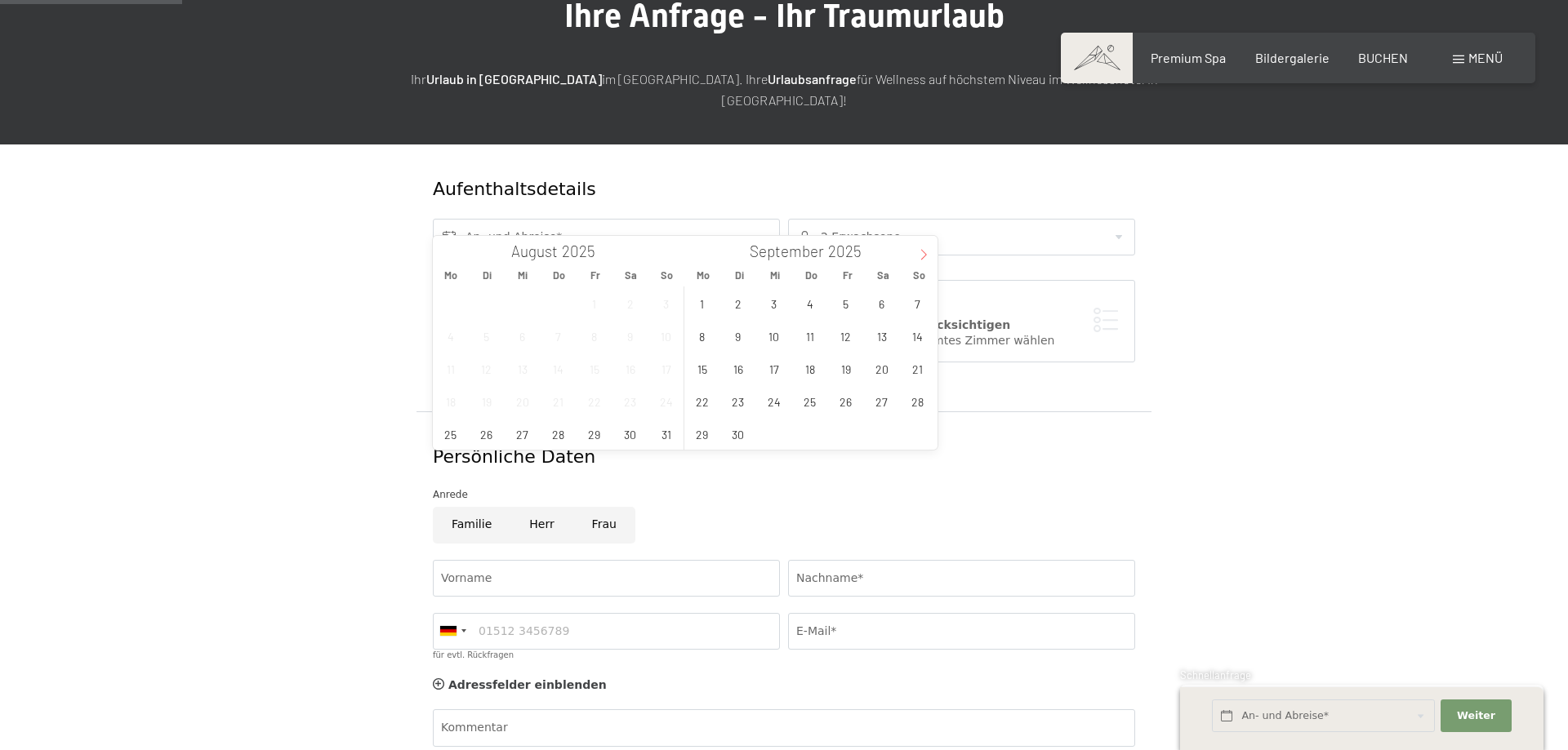
click at [918, 253] on icon at bounding box center [923, 255] width 12 height 12
click at [715, 375] on span "10" at bounding box center [701, 368] width 32 height 32
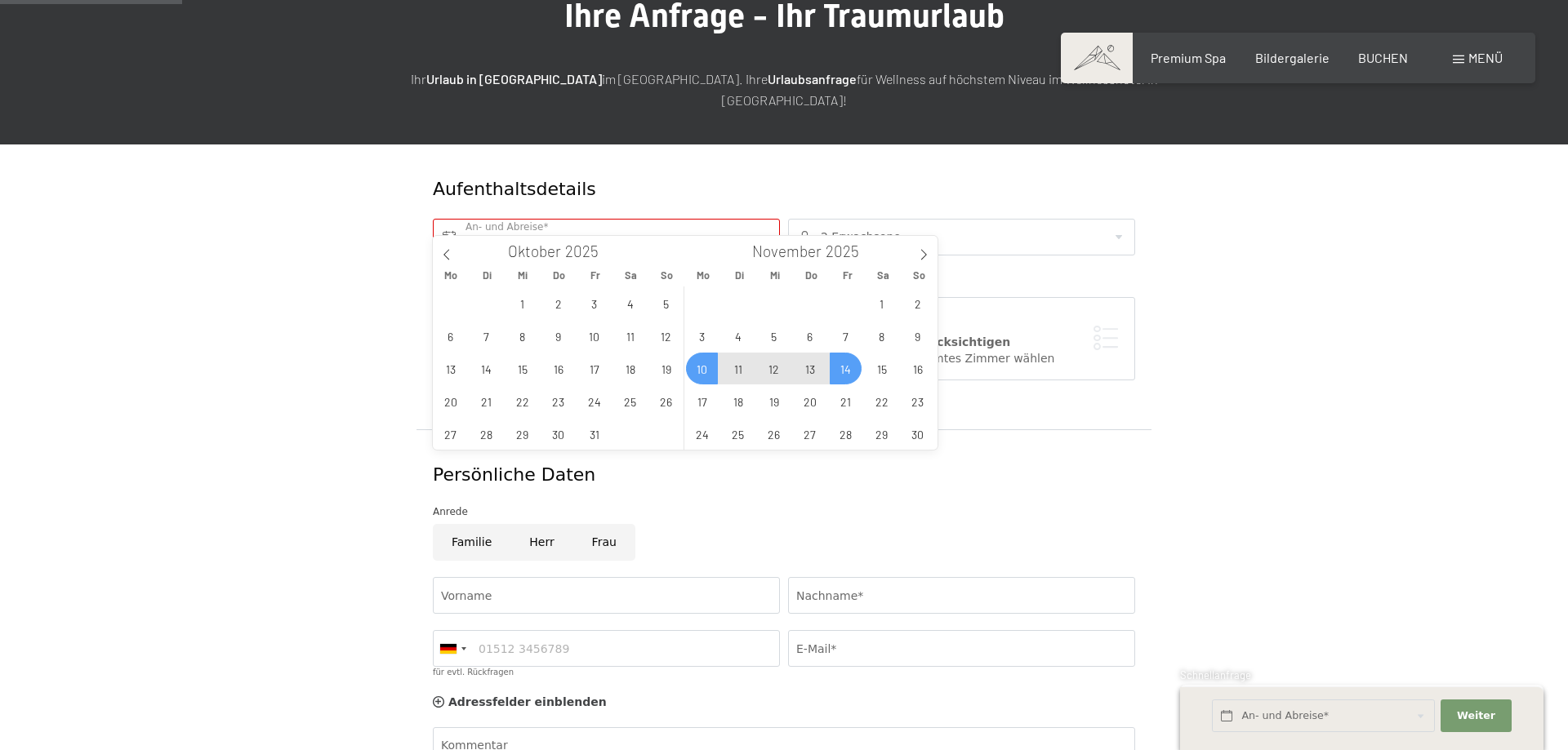
click at [839, 366] on span "14" at bounding box center [845, 368] width 32 height 32
type input "[DATE] - [DATE]"
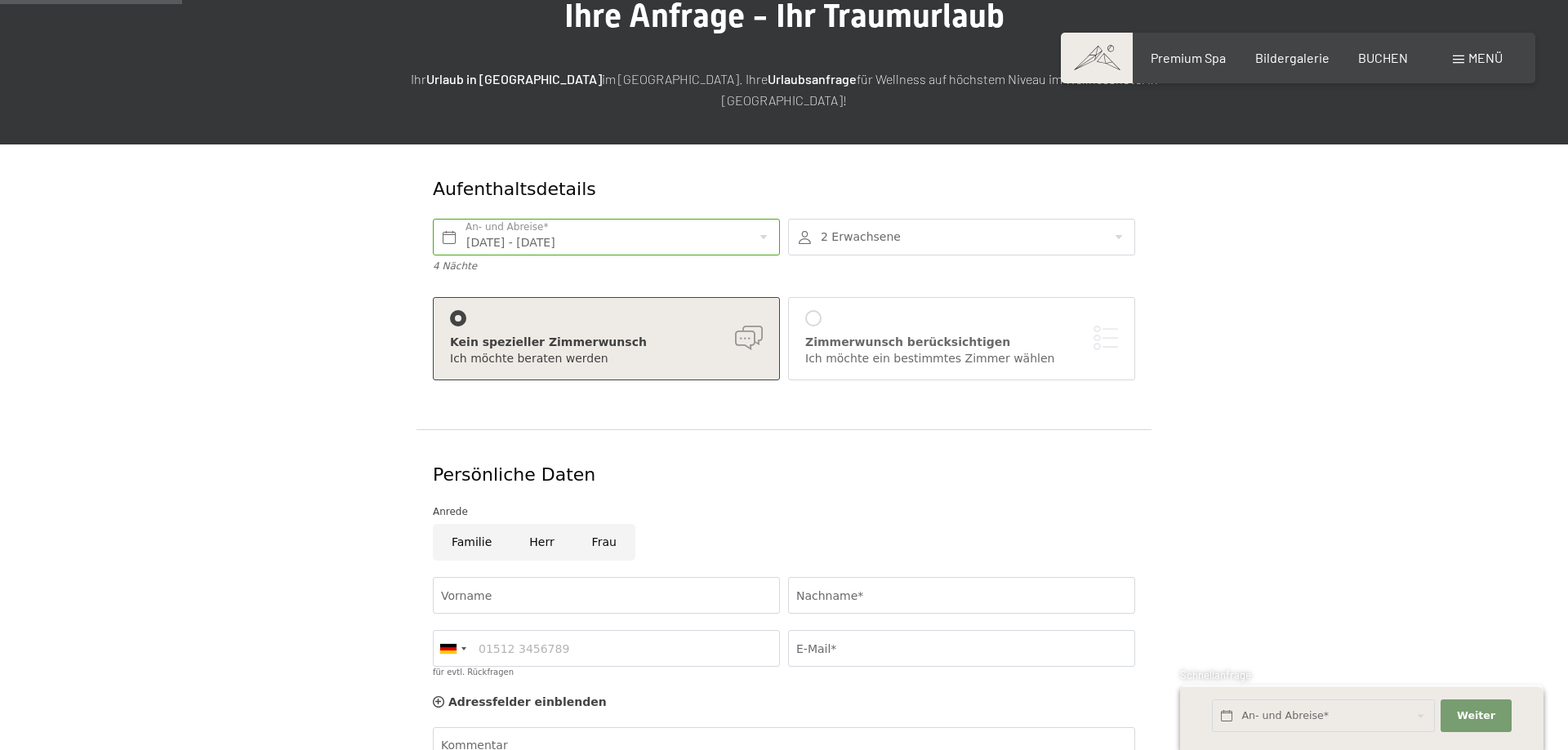
click at [814, 311] on div "[PERSON_NAME] berücksichtigen Ich möchte ein bestimmtes [PERSON_NAME] [PERSON_N…" at bounding box center [961, 338] width 312 height 56
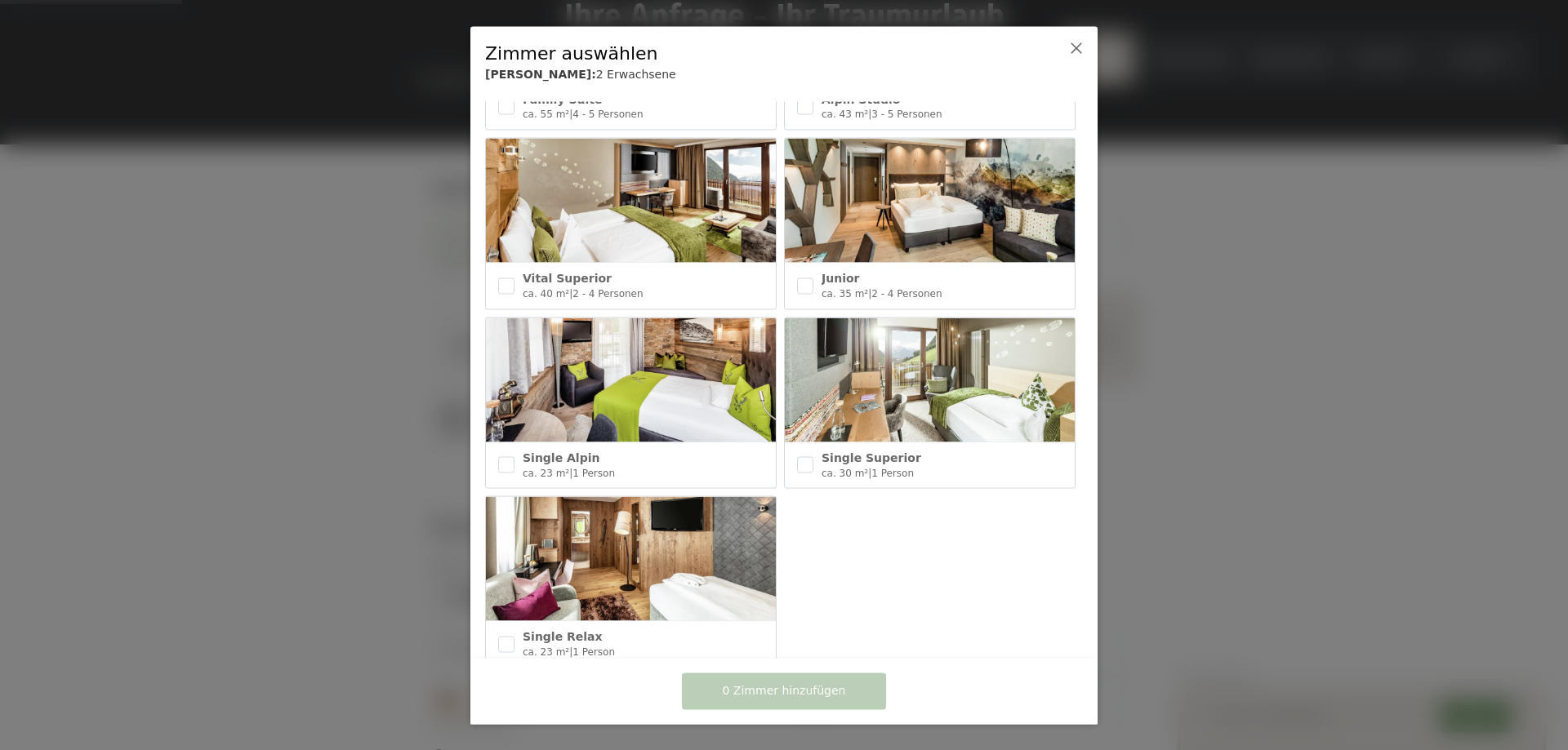
scroll to position [673, 0]
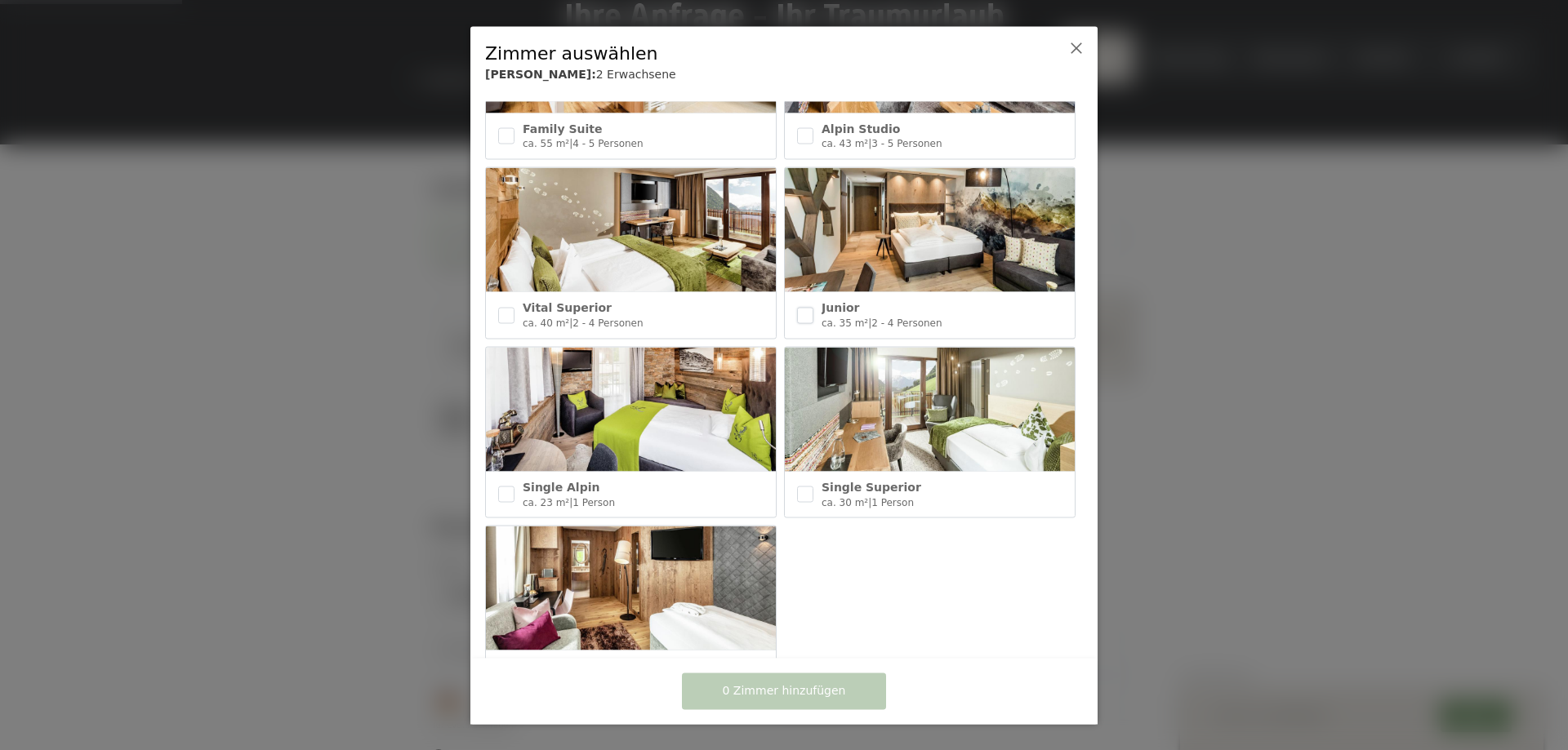
click at [810, 318] on input "checkbox" at bounding box center [805, 315] width 16 height 16
checkbox input "true"
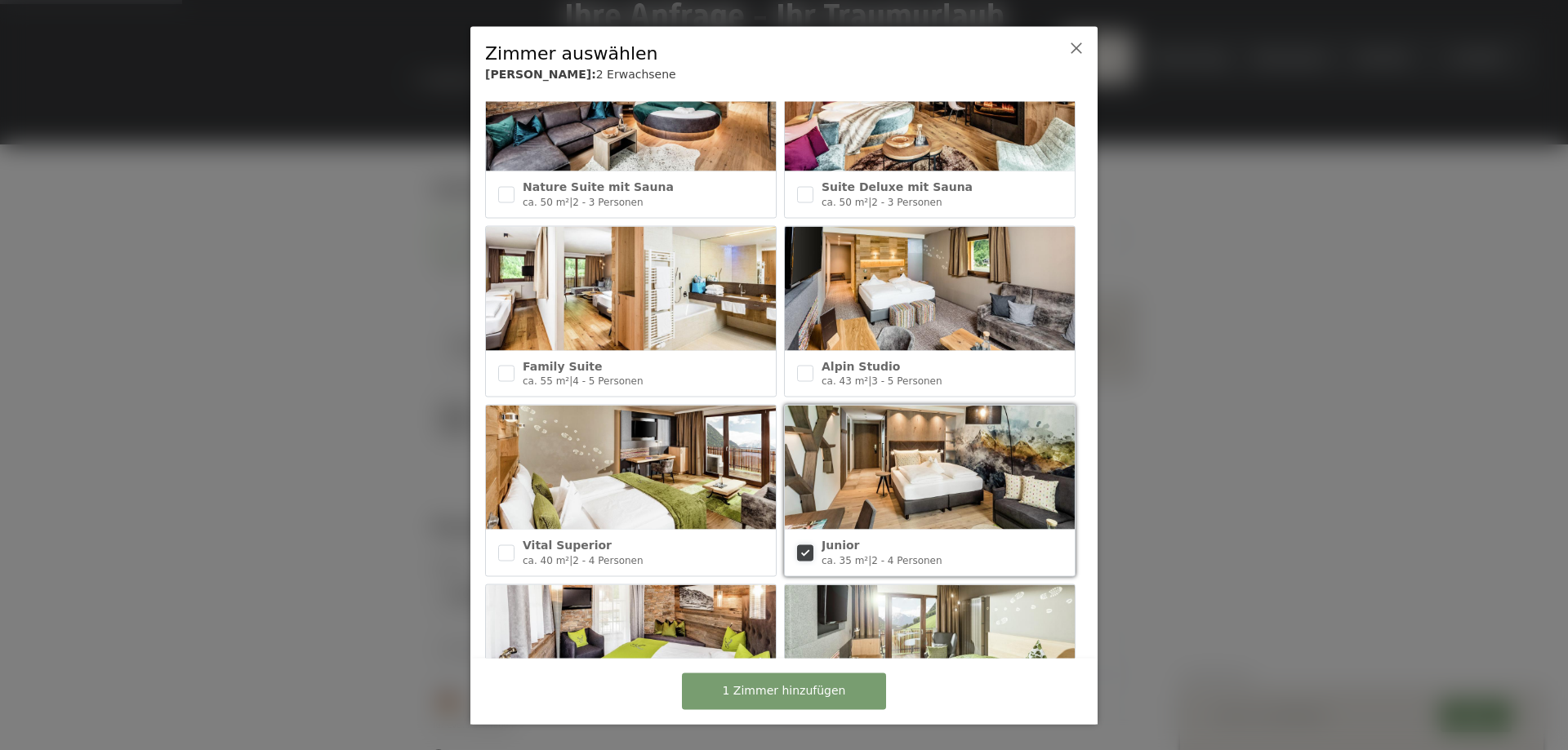
scroll to position [399, 0]
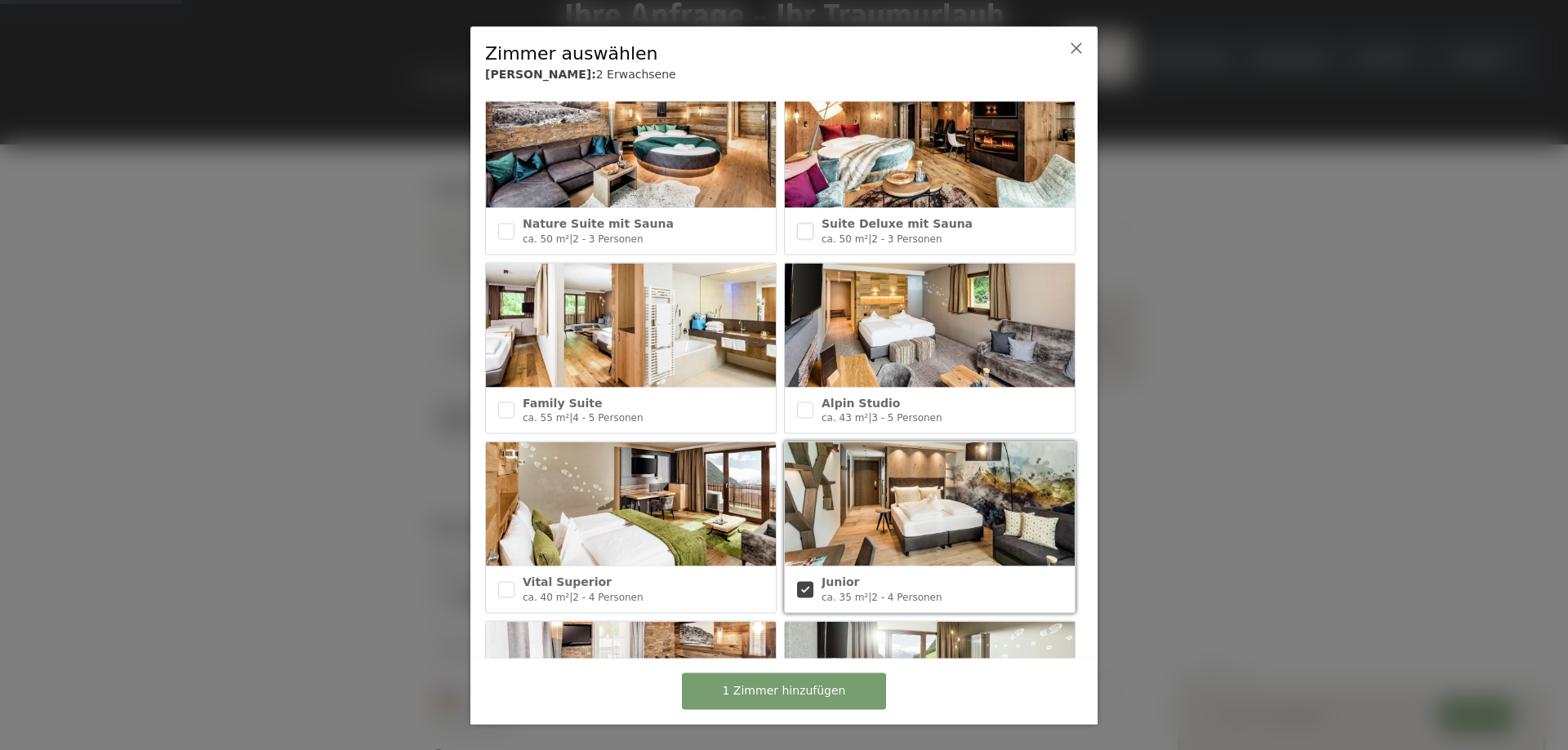
click at [812, 236] on input "checkbox" at bounding box center [805, 231] width 16 height 16
checkbox input "true"
click at [808, 595] on input "checkbox" at bounding box center [805, 589] width 16 height 16
checkbox input "false"
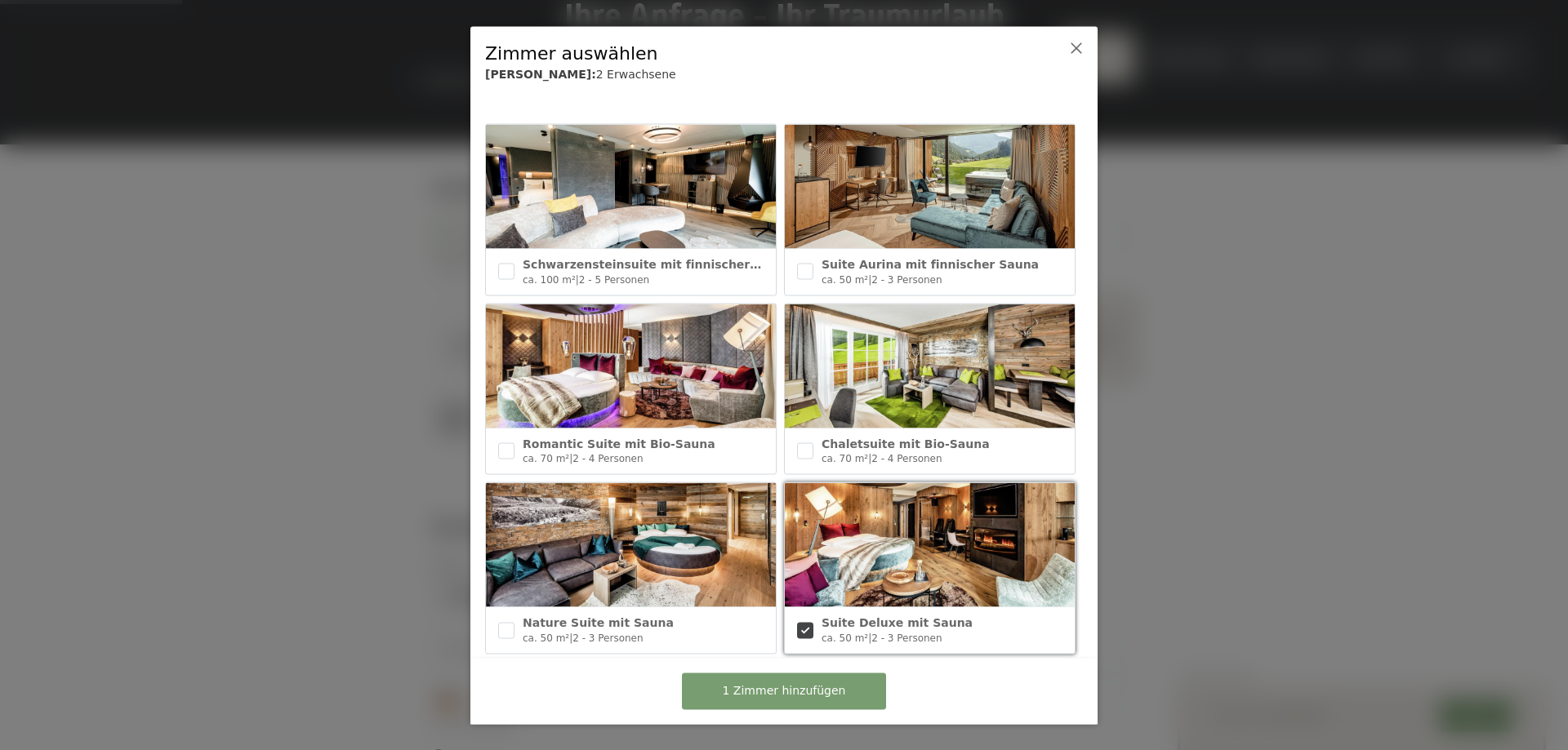
scroll to position [69, 0]
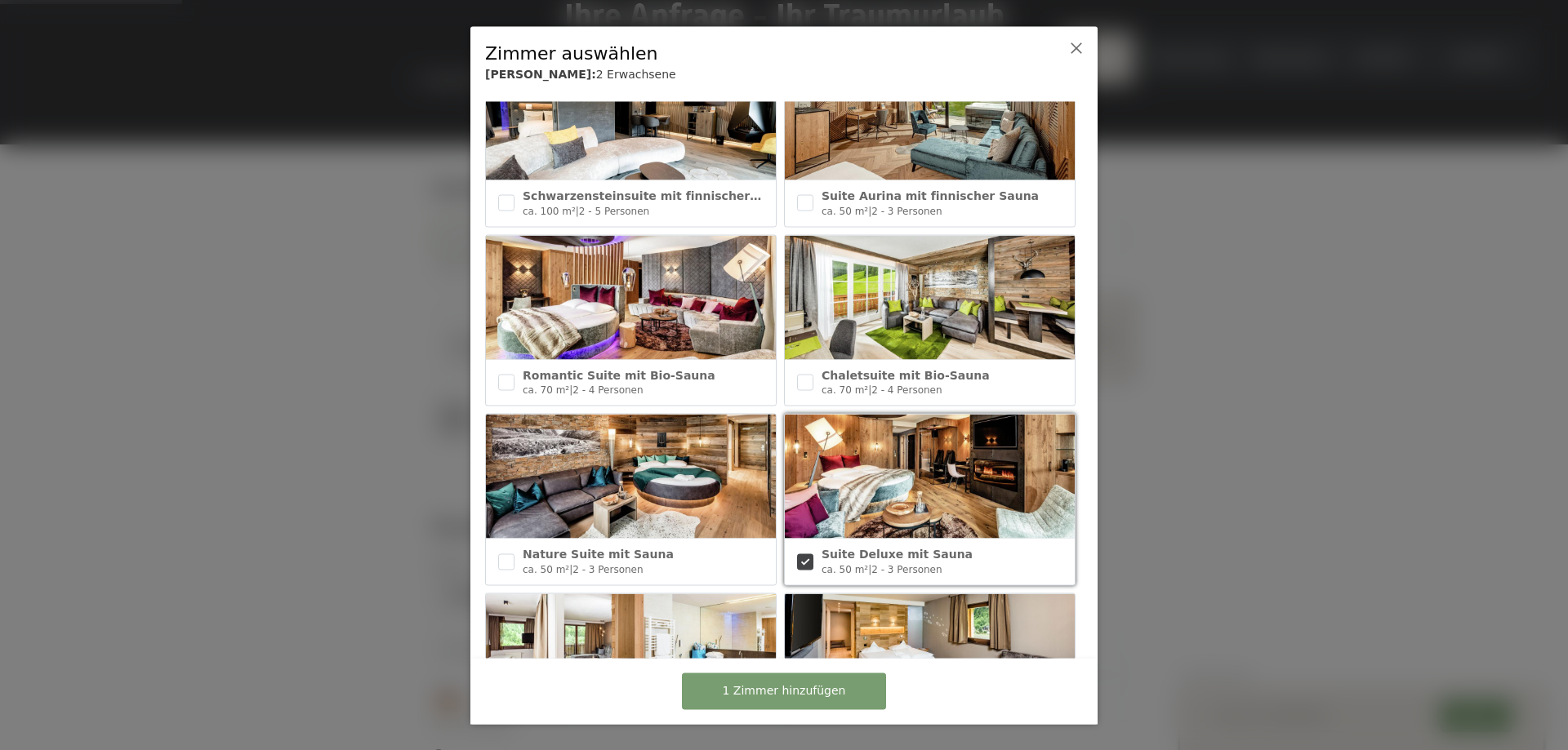
click at [1273, 531] on div at bounding box center [784, 375] width 1568 height 750
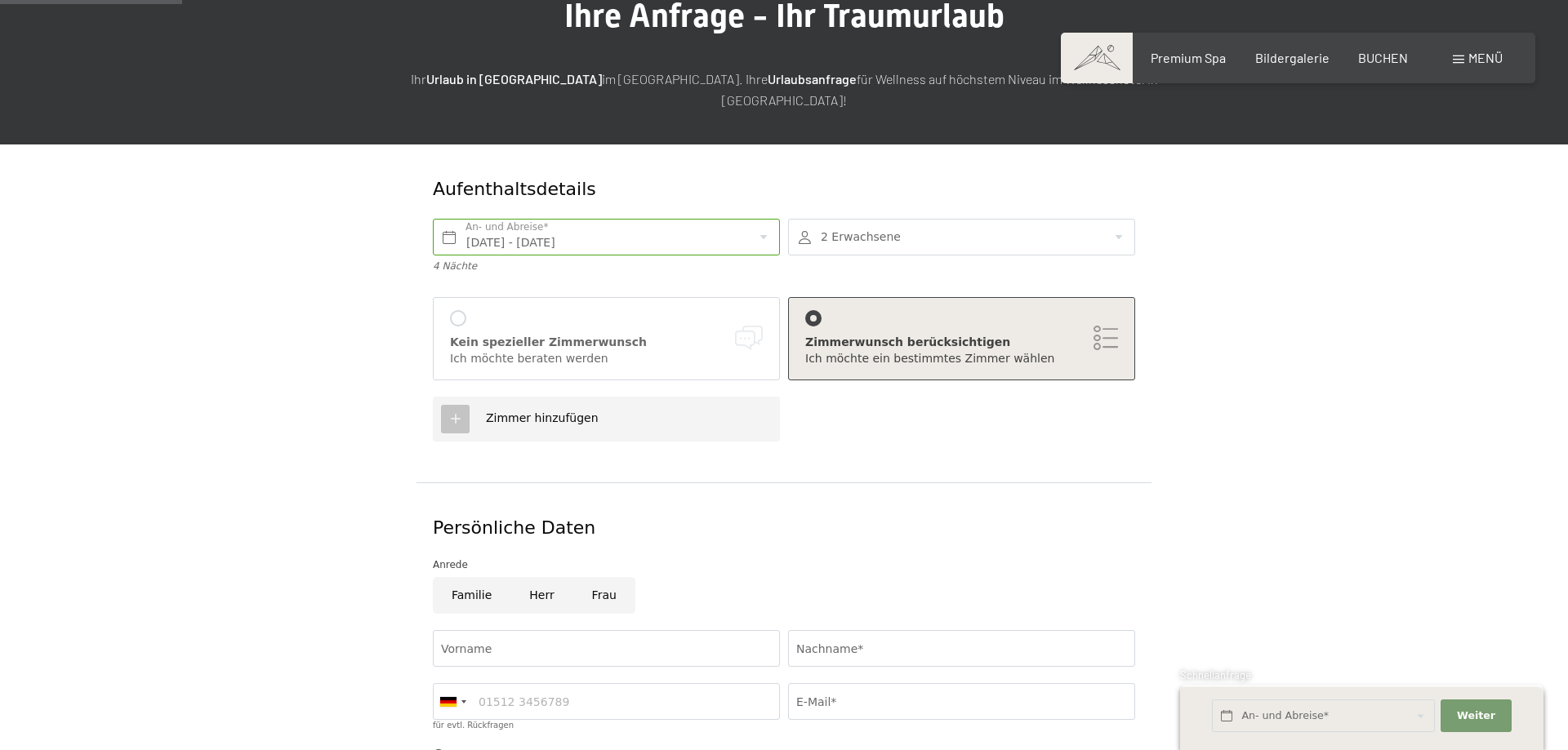
click at [457, 412] on icon at bounding box center [456, 419] width 14 height 14
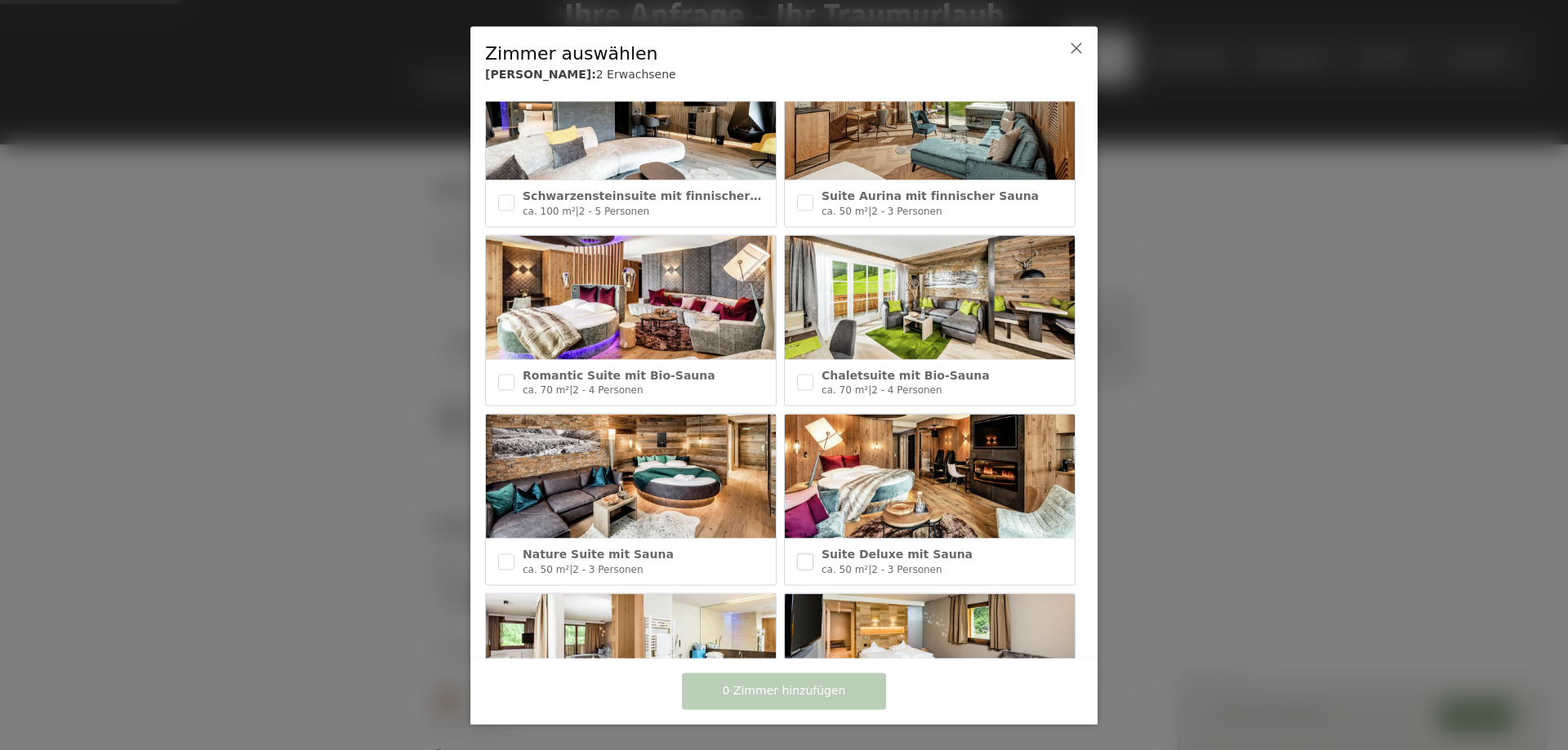
click at [803, 560] on input "checkbox" at bounding box center [805, 561] width 16 height 16
checkbox input "true"
click at [784, 687] on span "1 Zimmer hinzufügen" at bounding box center [784, 691] width 124 height 16
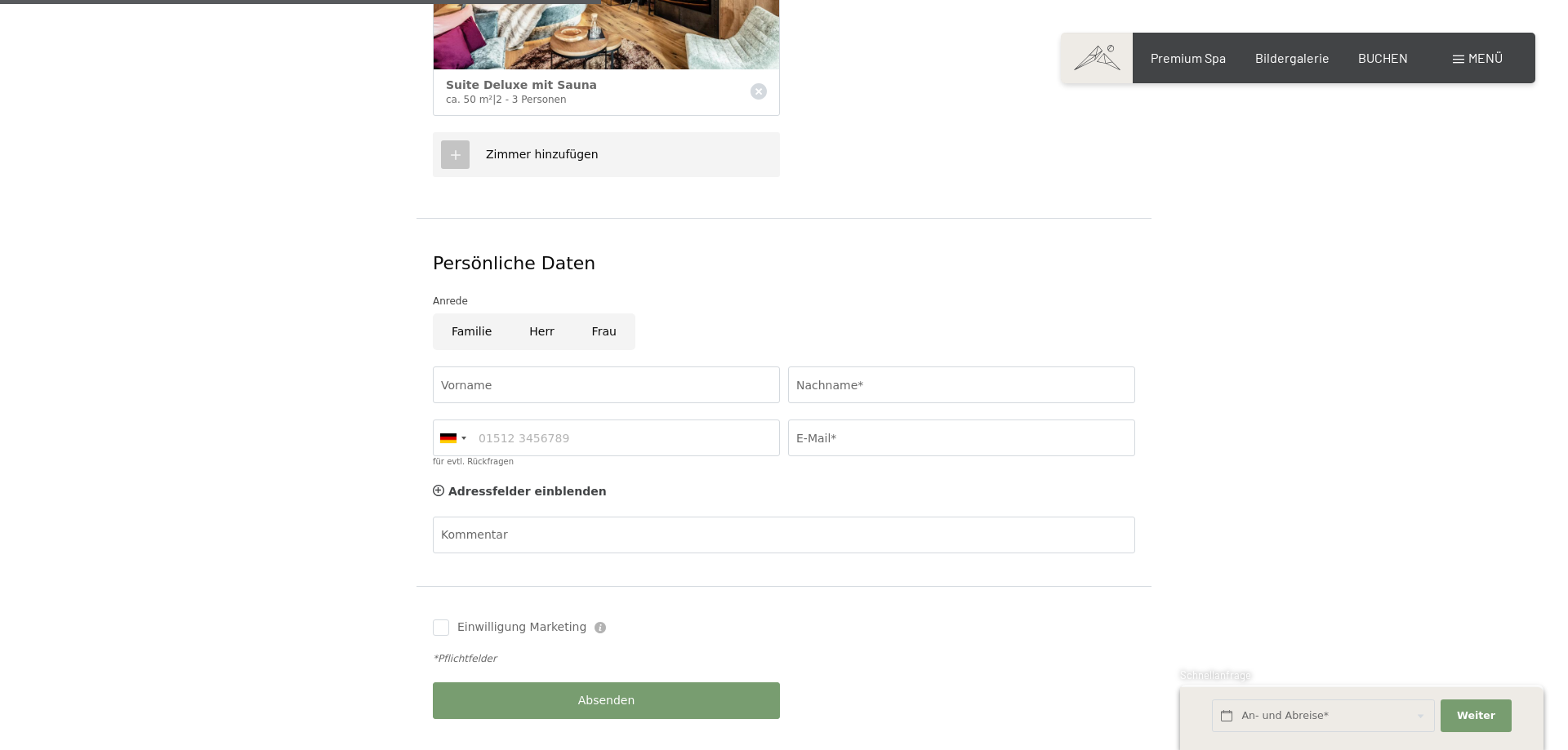
scroll to position [666, 0]
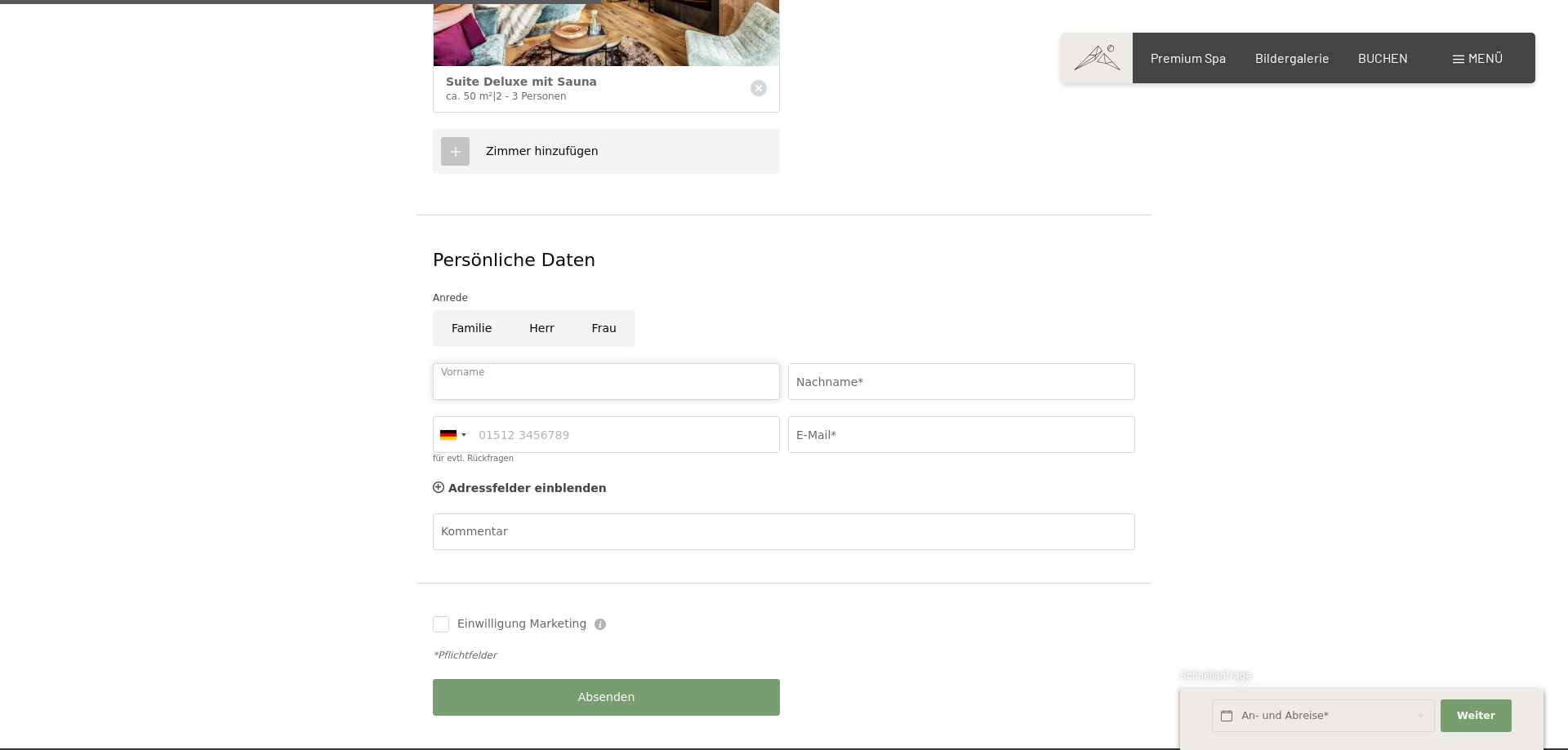
click at [638, 364] on input "Vorname" at bounding box center [606, 382] width 347 height 37
type input "Tobias"
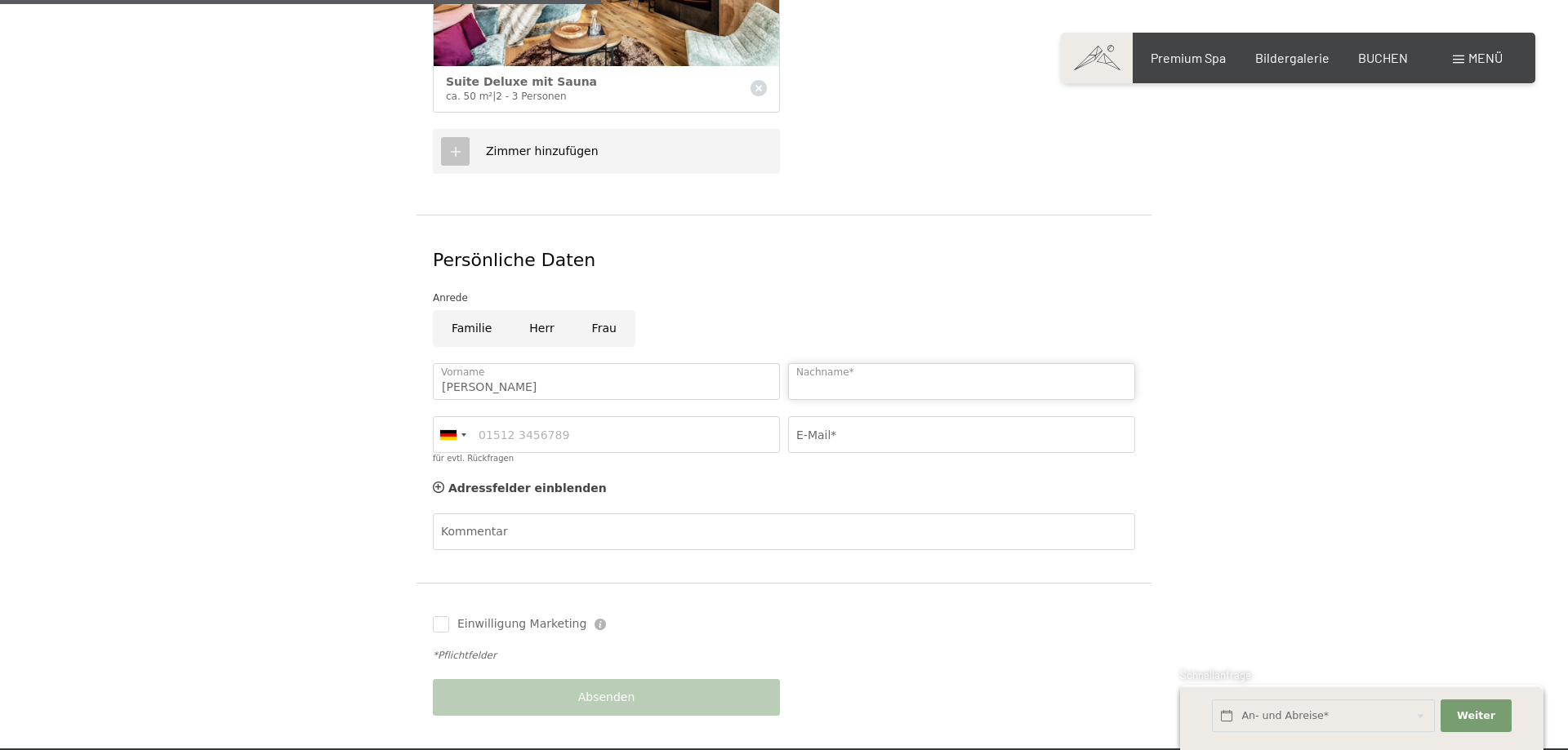
click at [895, 366] on input "Nachname*" at bounding box center [961, 382] width 347 height 37
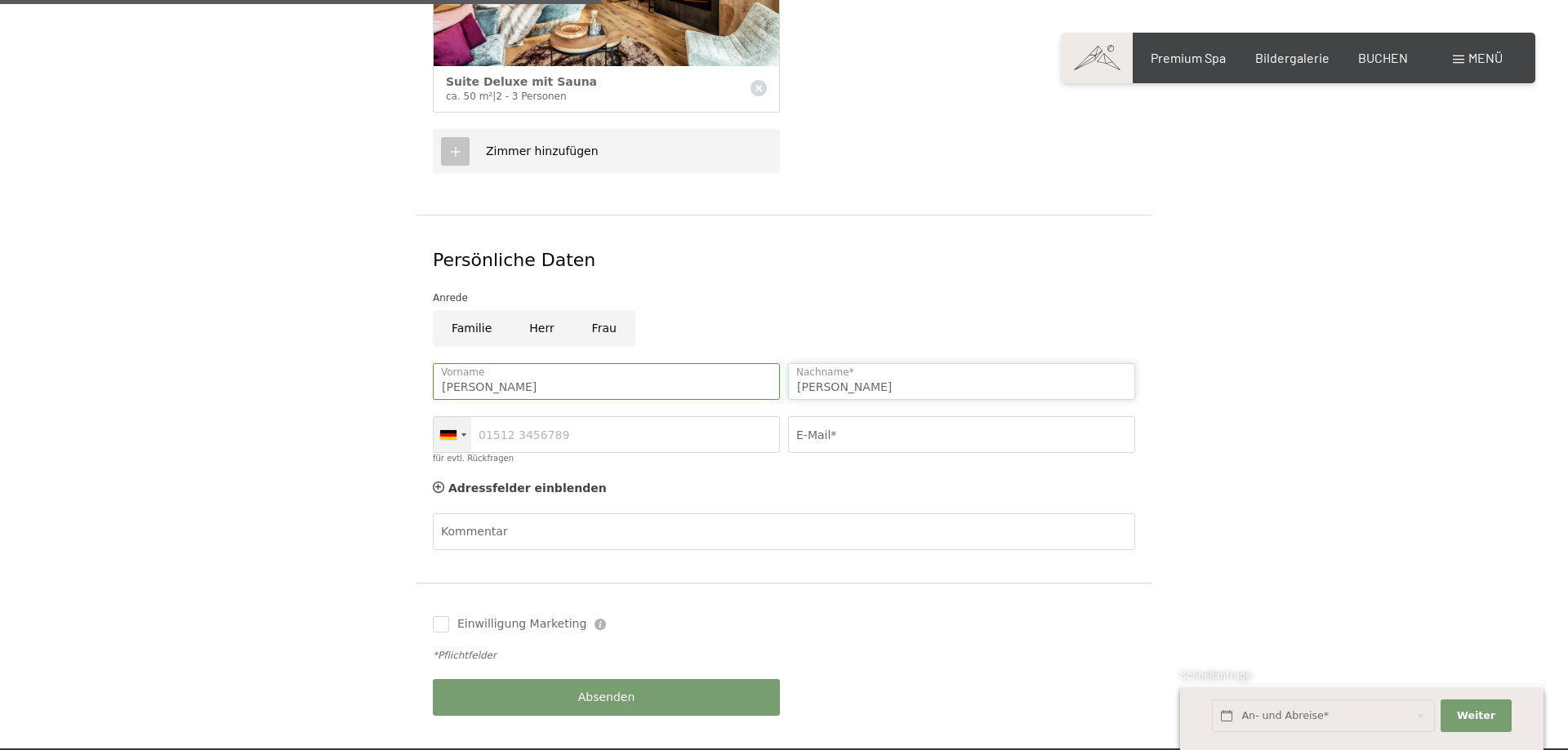
type input "Mair"
click at [451, 431] on div at bounding box center [449, 435] width 16 height 10
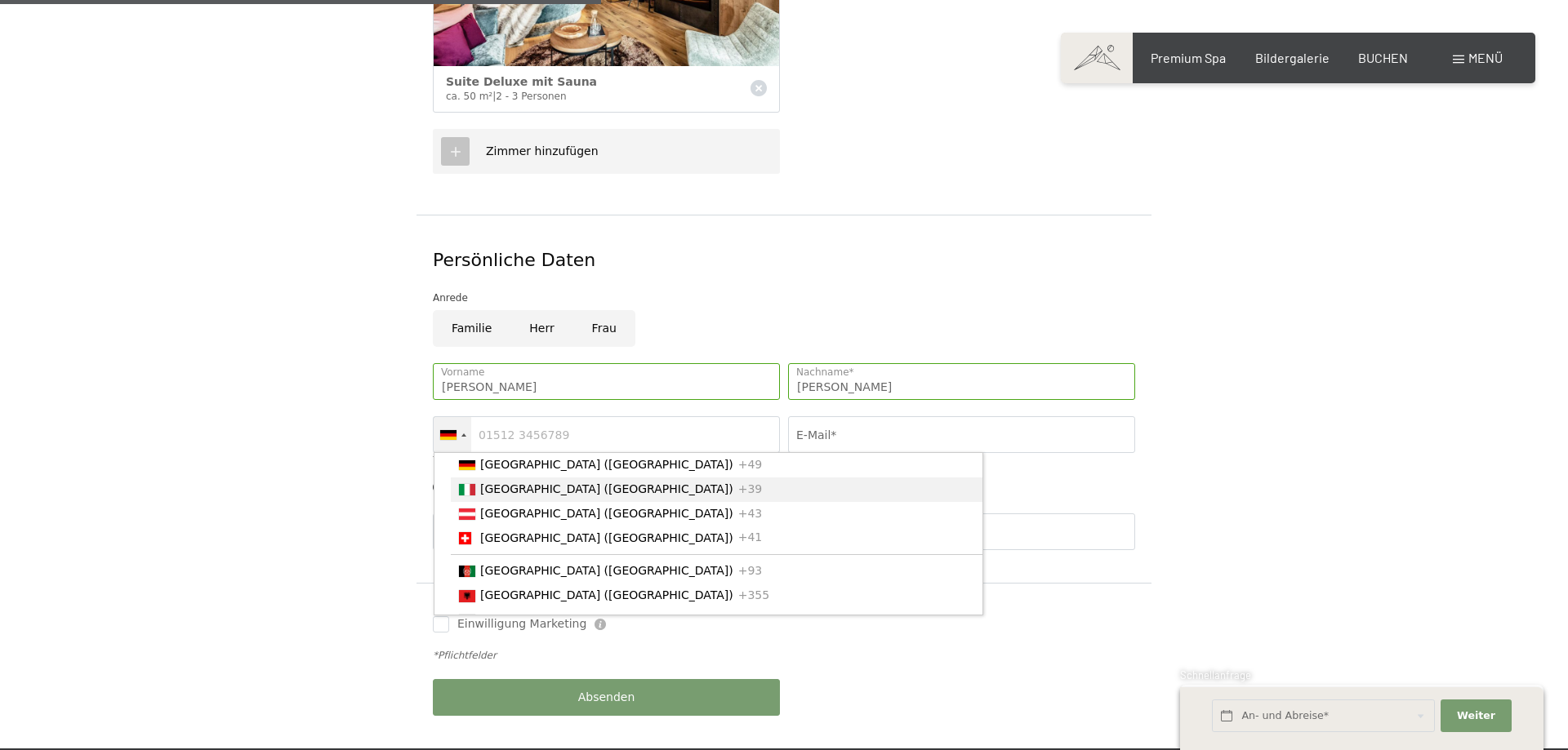
click at [484, 483] on span "[GEOGRAPHIC_DATA] ([GEOGRAPHIC_DATA])" at bounding box center [607, 489] width 253 height 13
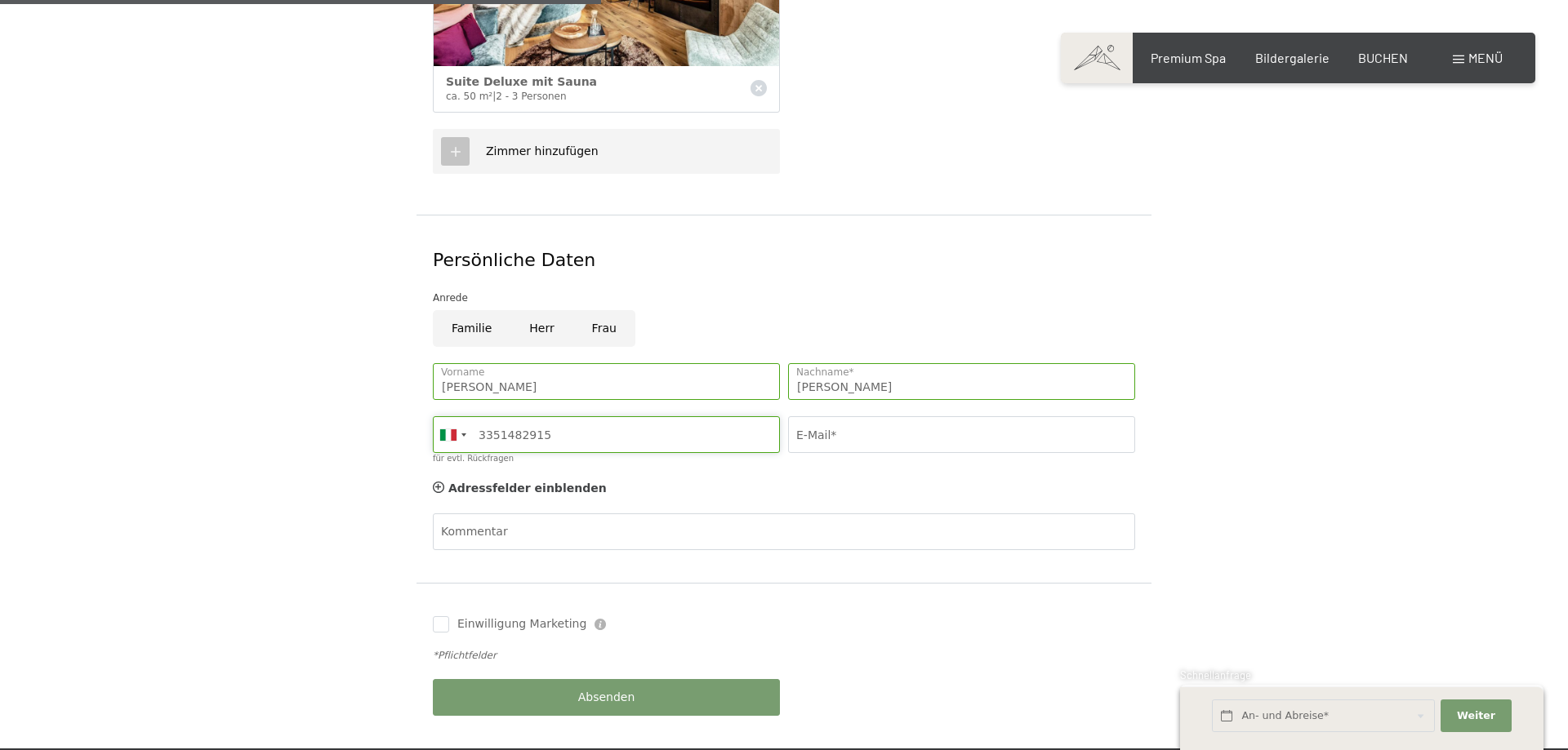
type input "3351482915"
click at [868, 416] on input "E-Mail*" at bounding box center [961, 434] width 347 height 37
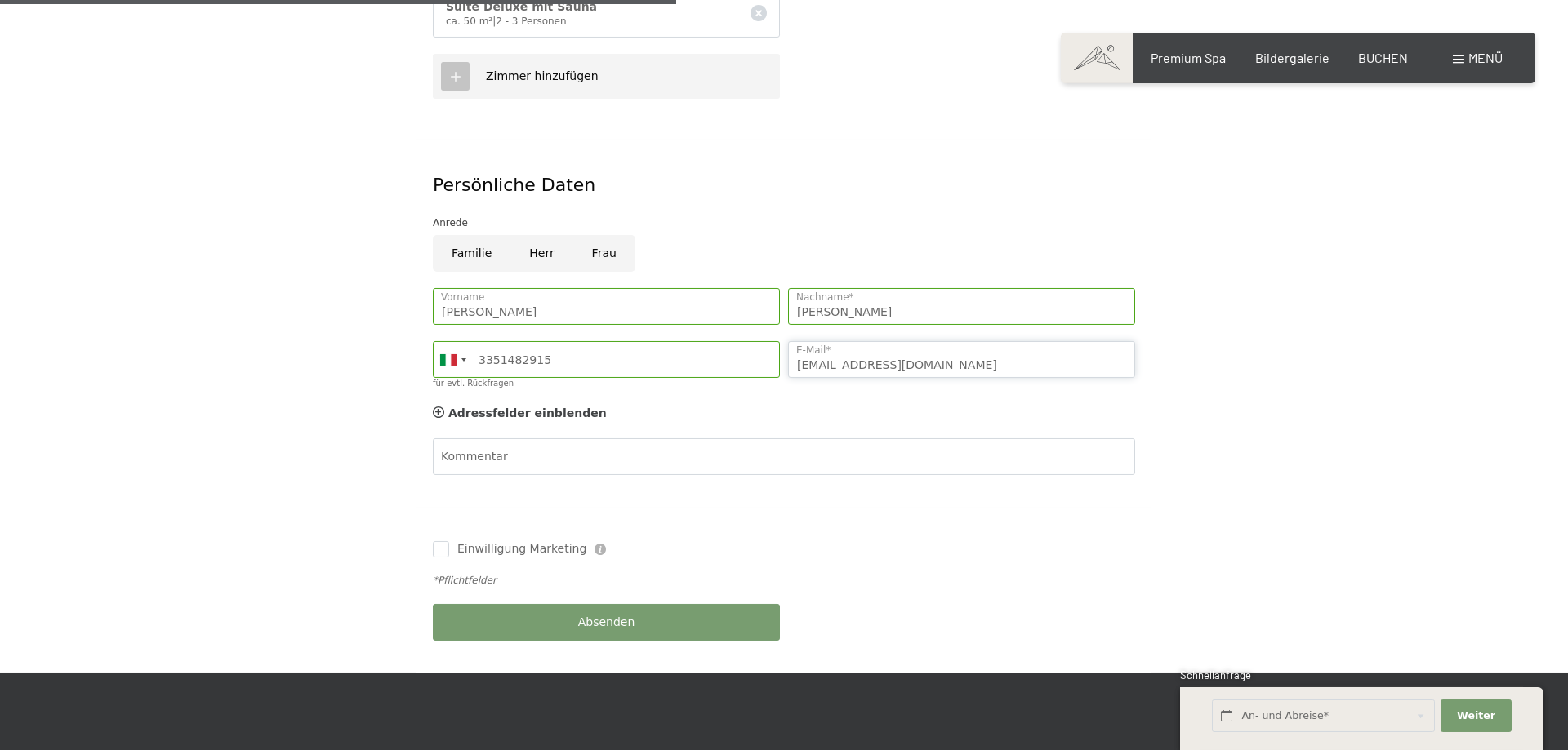
scroll to position [749, 0]
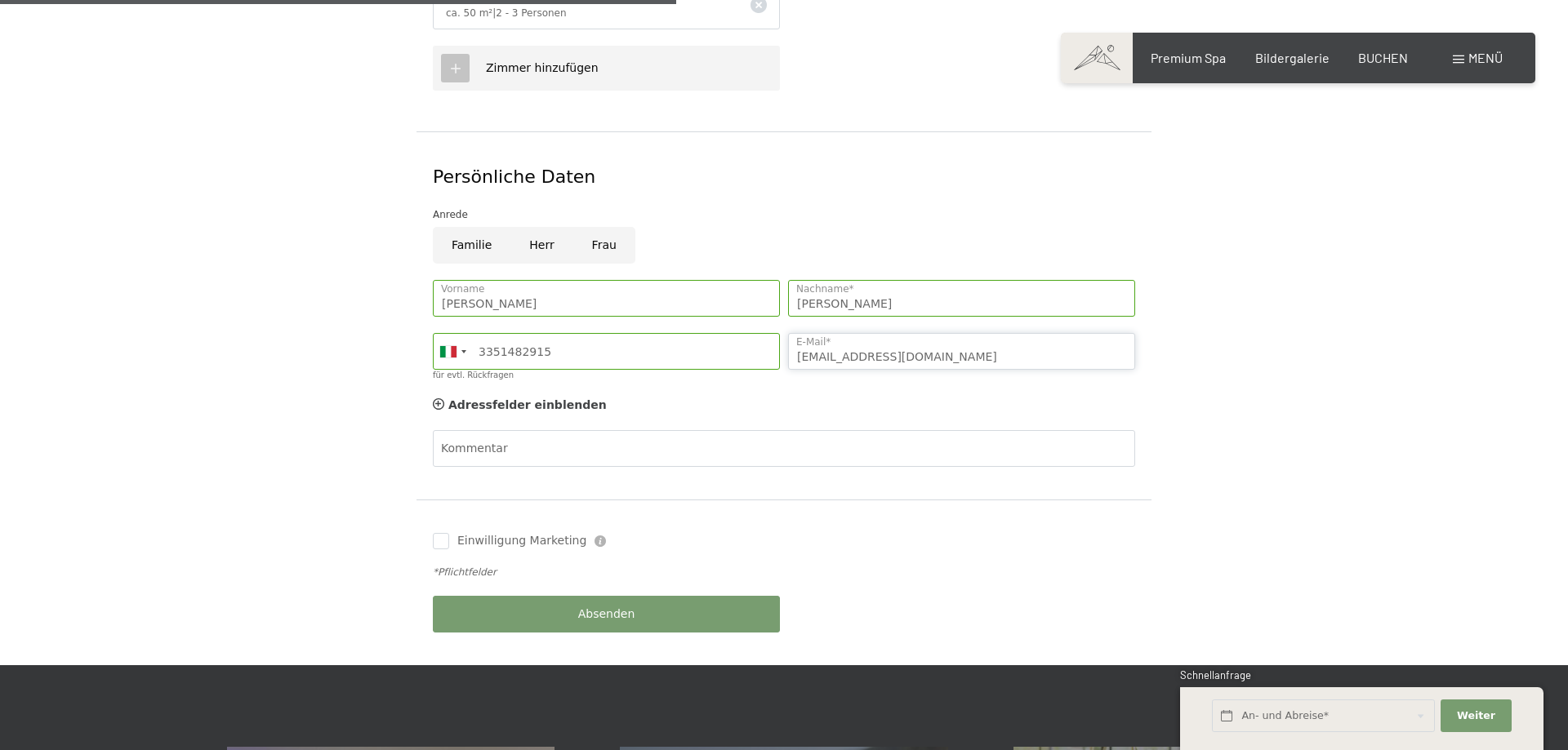
type input "tobemair@gmail.com"
click at [500, 533] on span "Einwilligung Marketing" at bounding box center [522, 542] width 129 height 16
click at [450, 533] on input "Einwilligung Marketing" at bounding box center [441, 542] width 16 height 16
click at [437, 533] on input "Einwilligung Marketing" at bounding box center [441, 542] width 16 height 16
checkbox input "true"
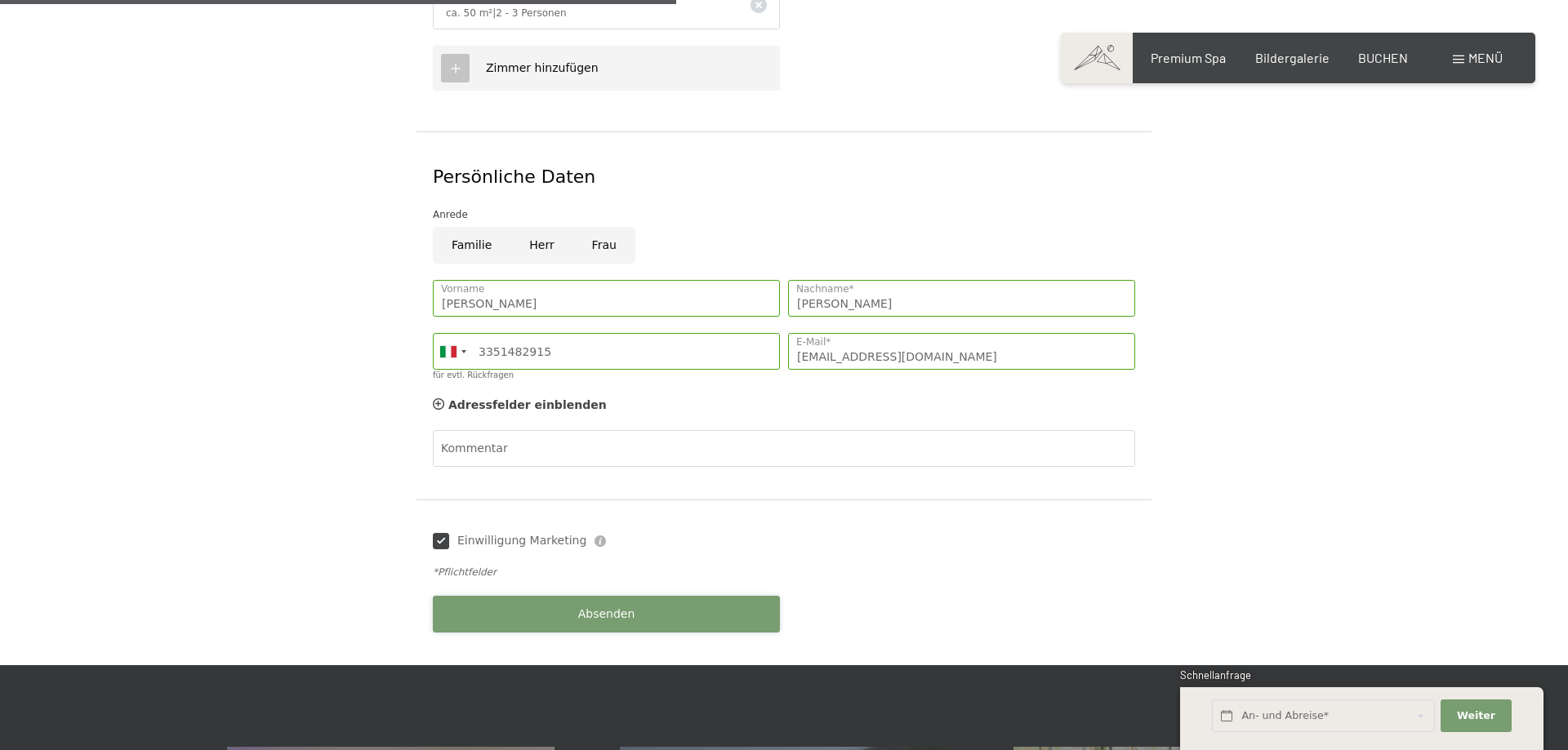
click at [662, 597] on button "Absenden" at bounding box center [606, 614] width 347 height 37
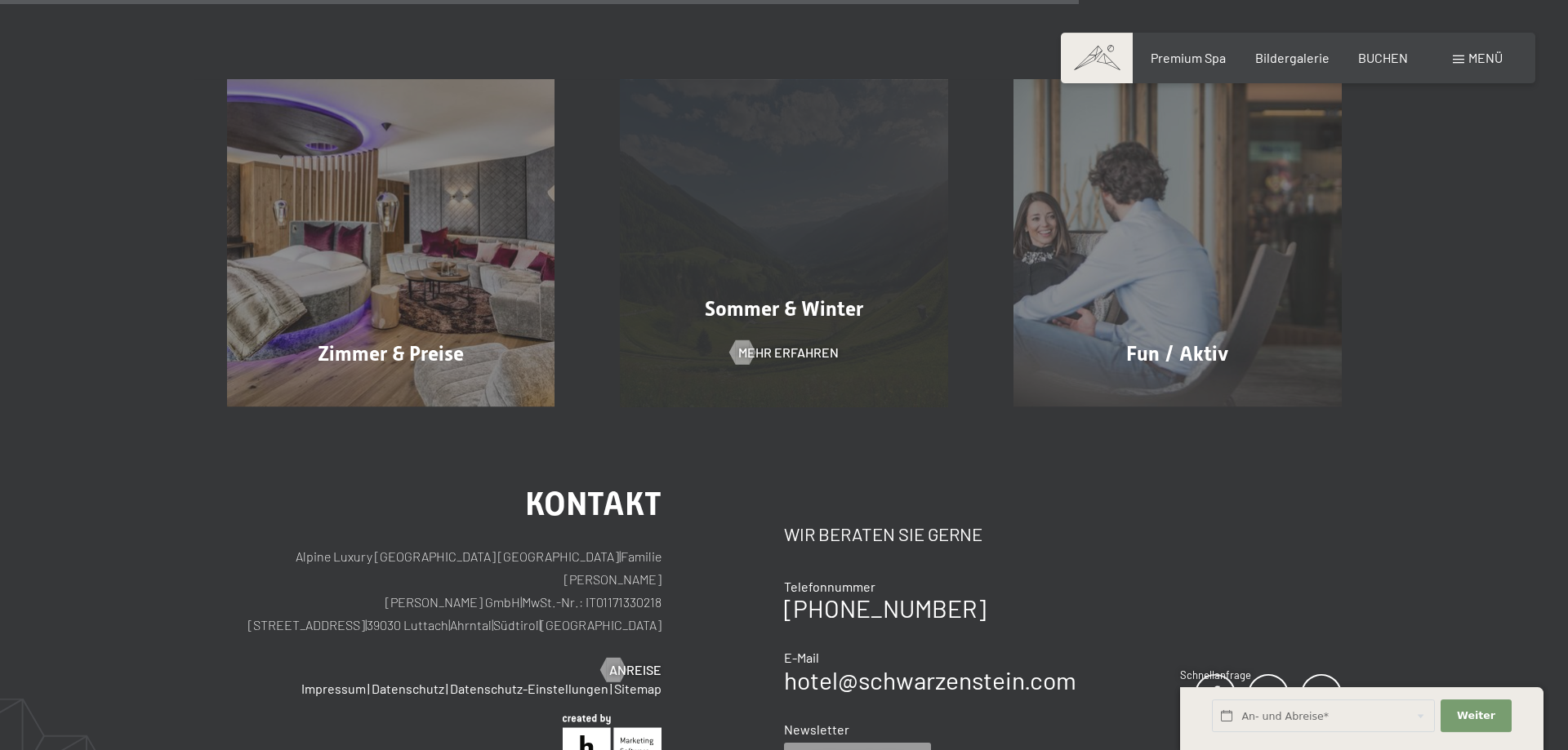
scroll to position [833, 0]
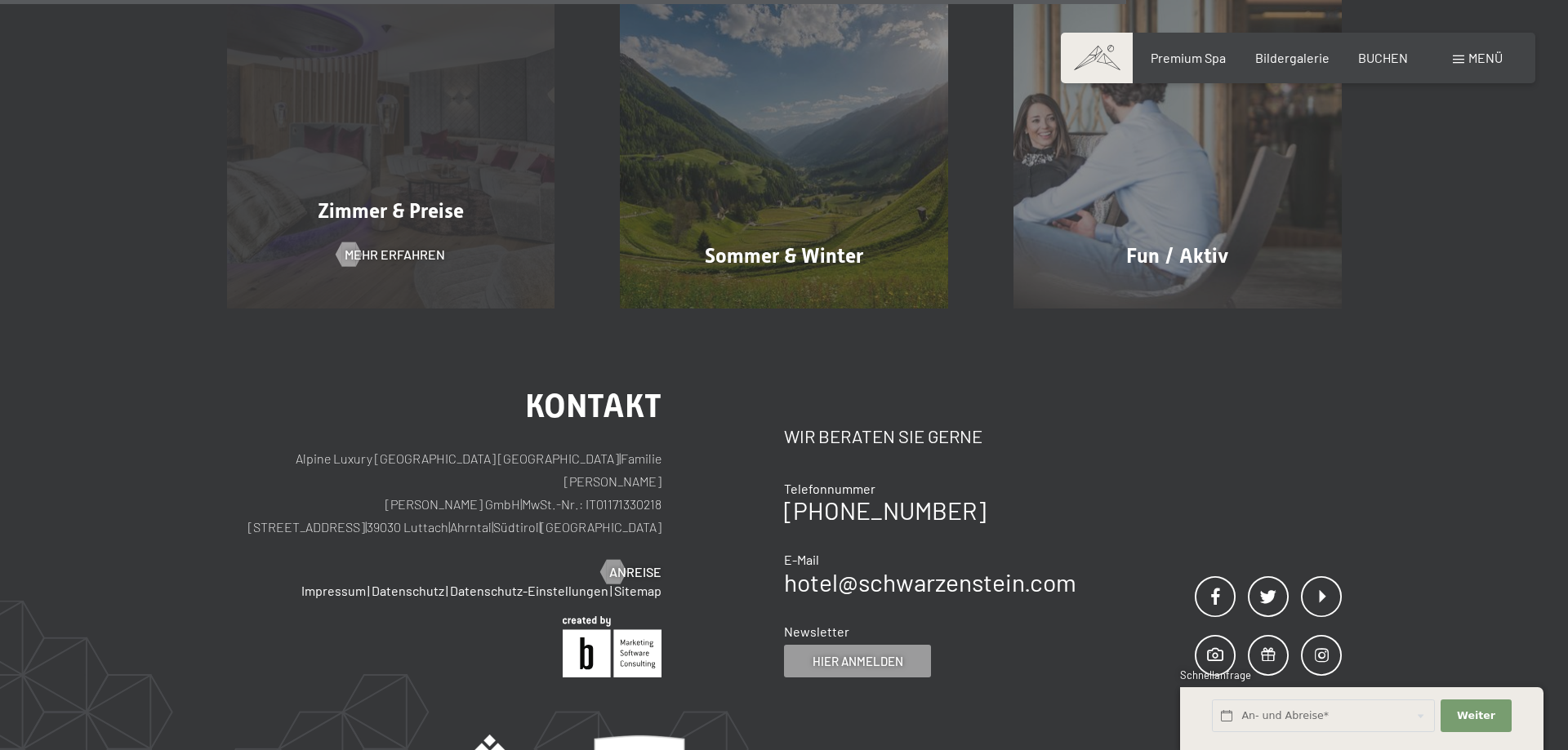
click at [403, 254] on span "Mehr erfahren" at bounding box center [394, 255] width 100 height 18
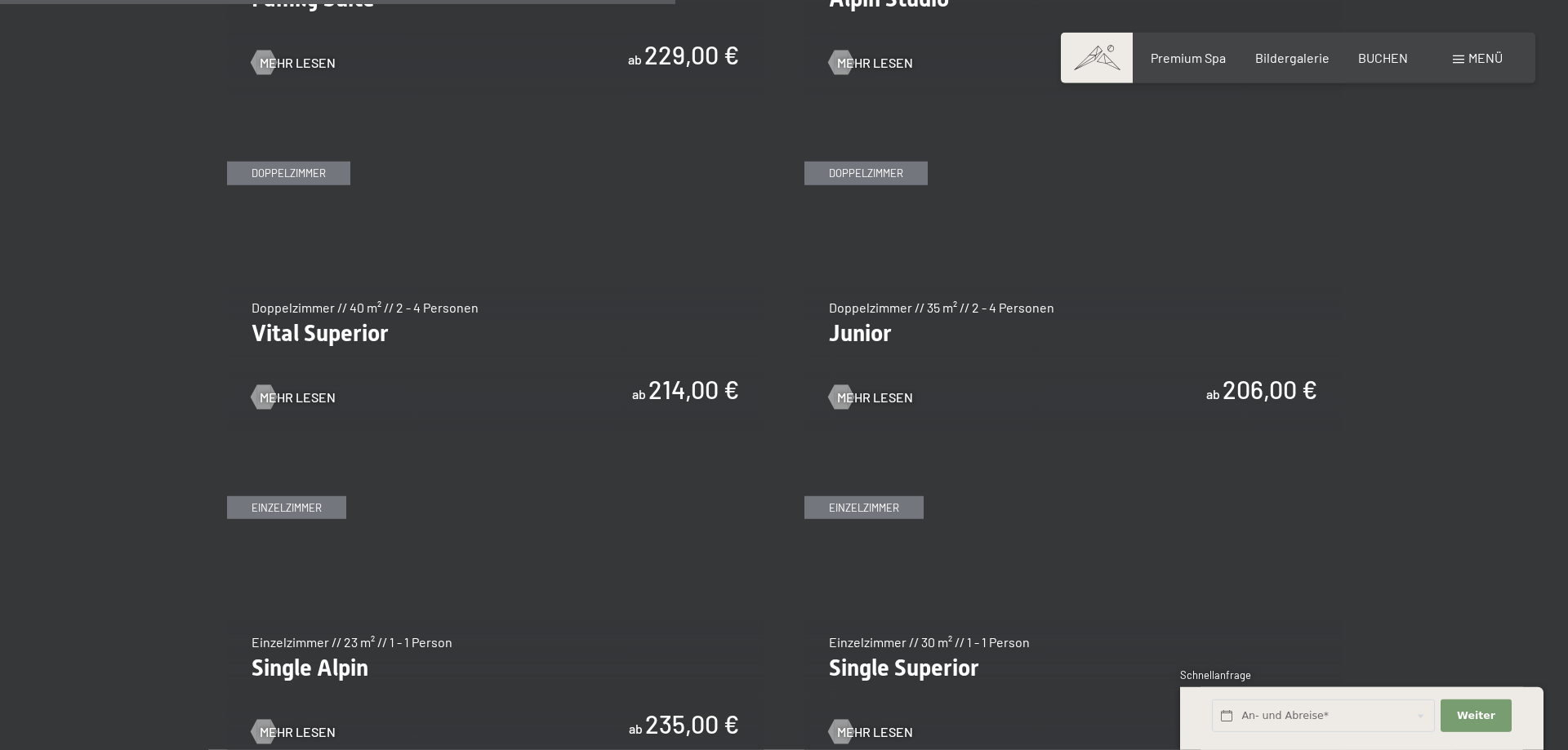
scroll to position [2248, 0]
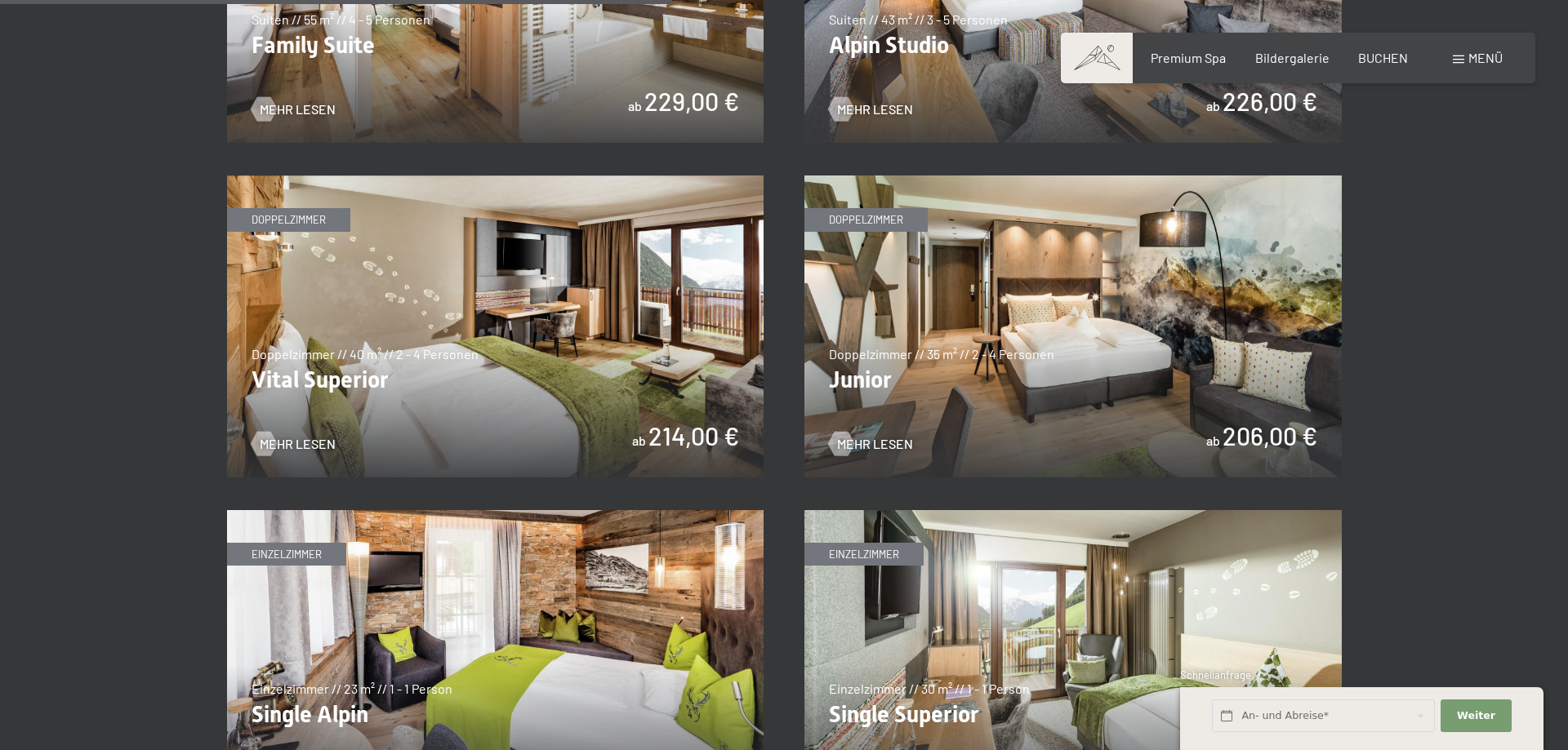
click at [1075, 329] on img at bounding box center [1072, 327] width 537 height 302
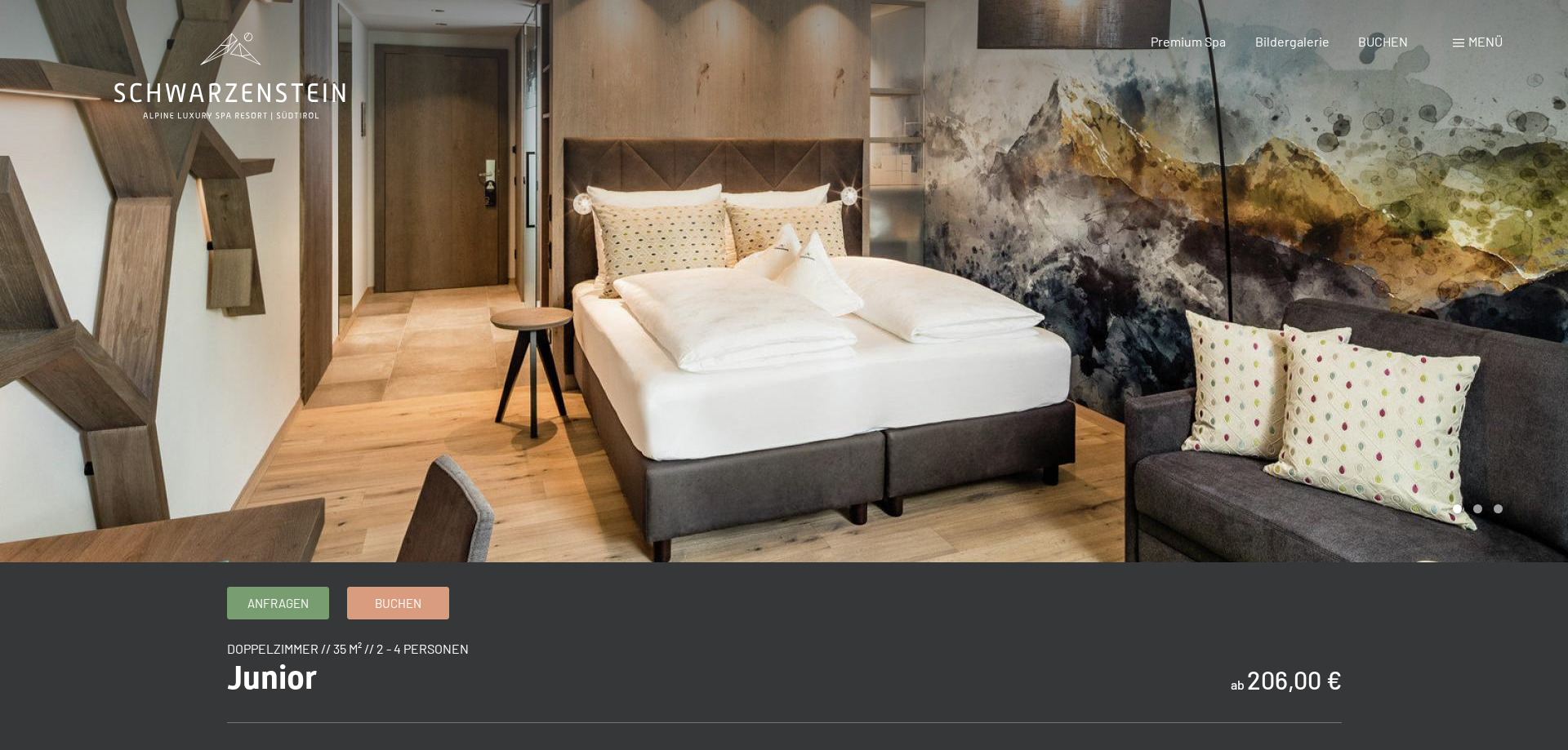
click at [1471, 415] on div at bounding box center [1175, 281] width 784 height 562
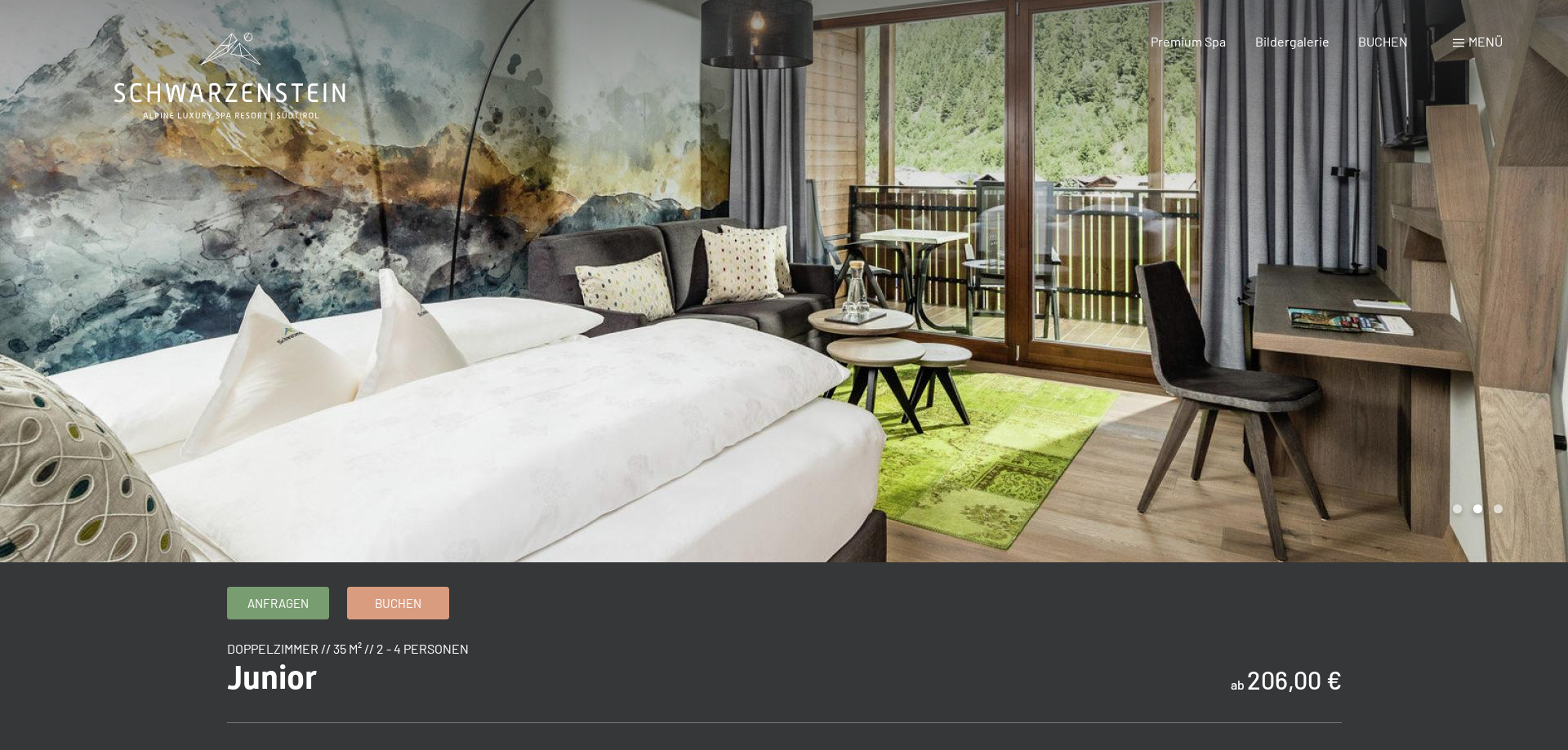
click at [1471, 415] on div at bounding box center [1175, 281] width 784 height 562
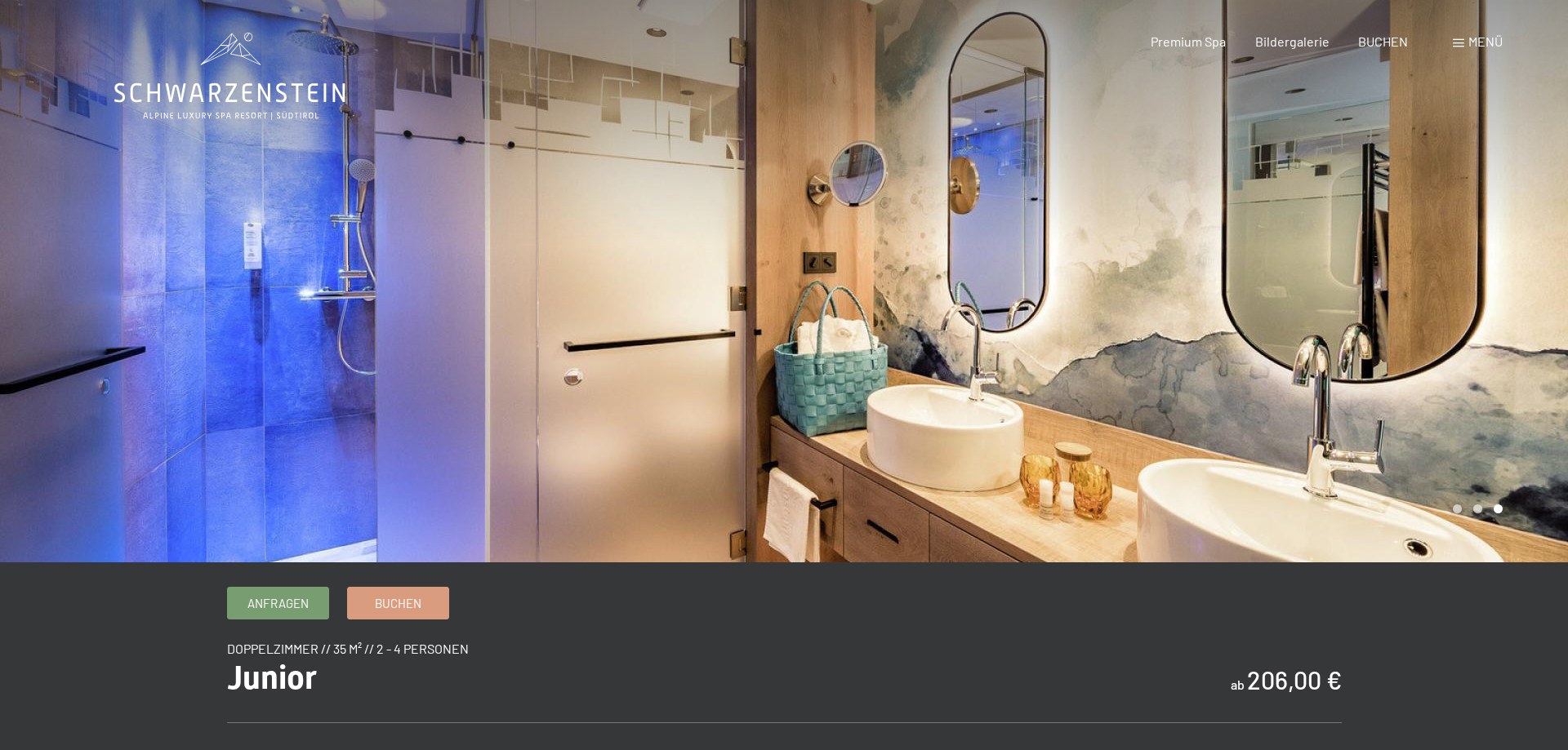
click at [1471, 415] on div at bounding box center [1175, 281] width 784 height 562
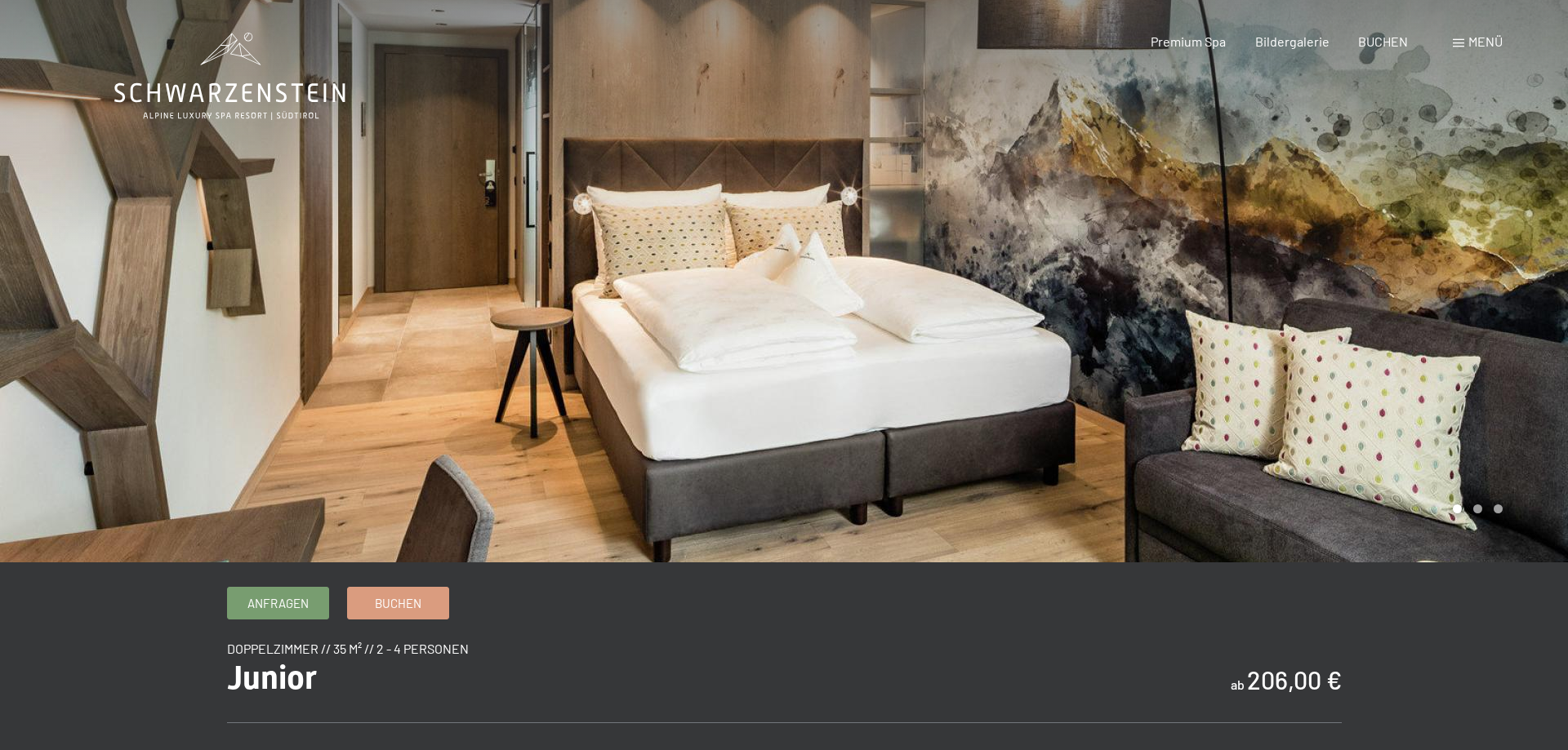
click at [1471, 415] on div at bounding box center [1175, 281] width 784 height 562
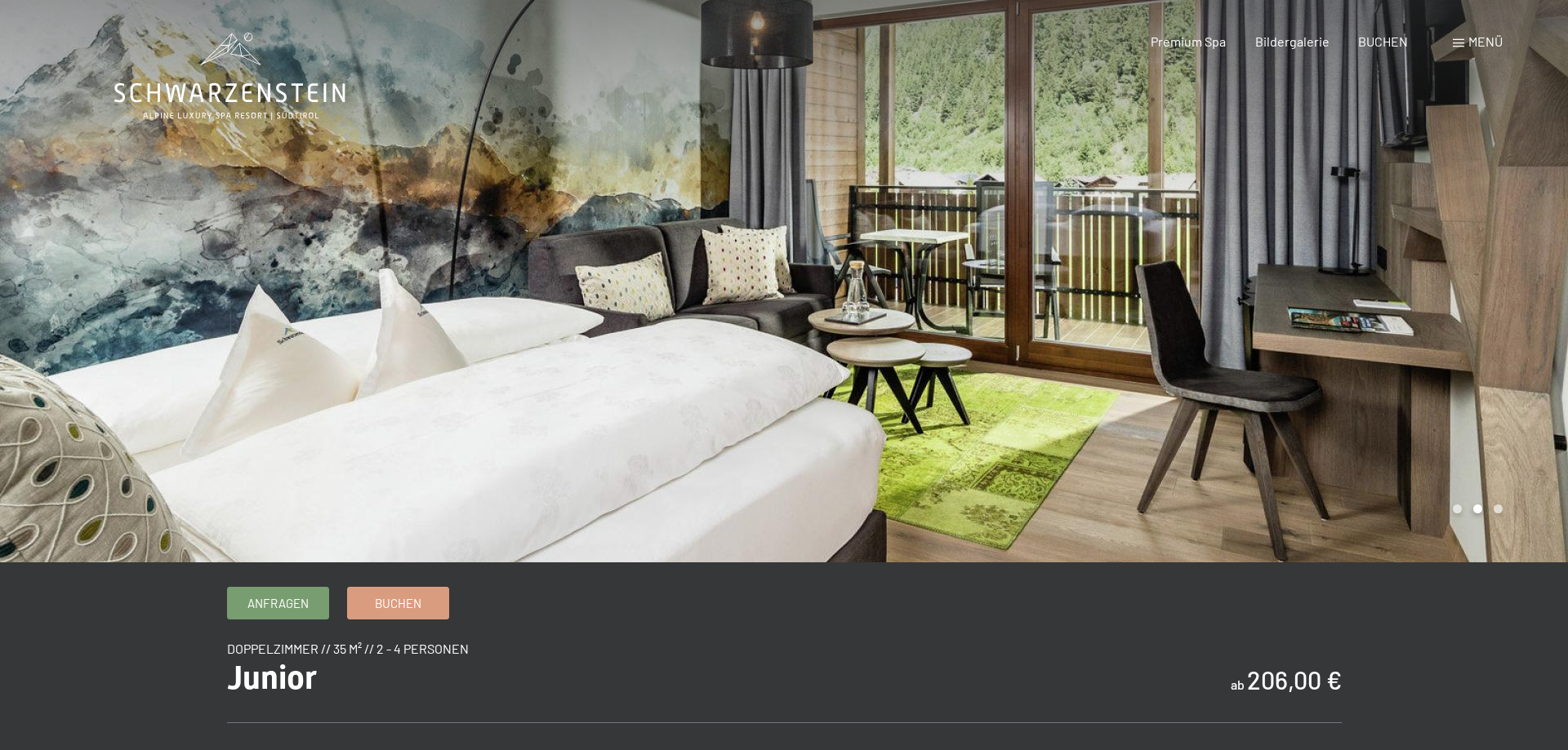
click at [1471, 415] on div at bounding box center [1175, 281] width 784 height 562
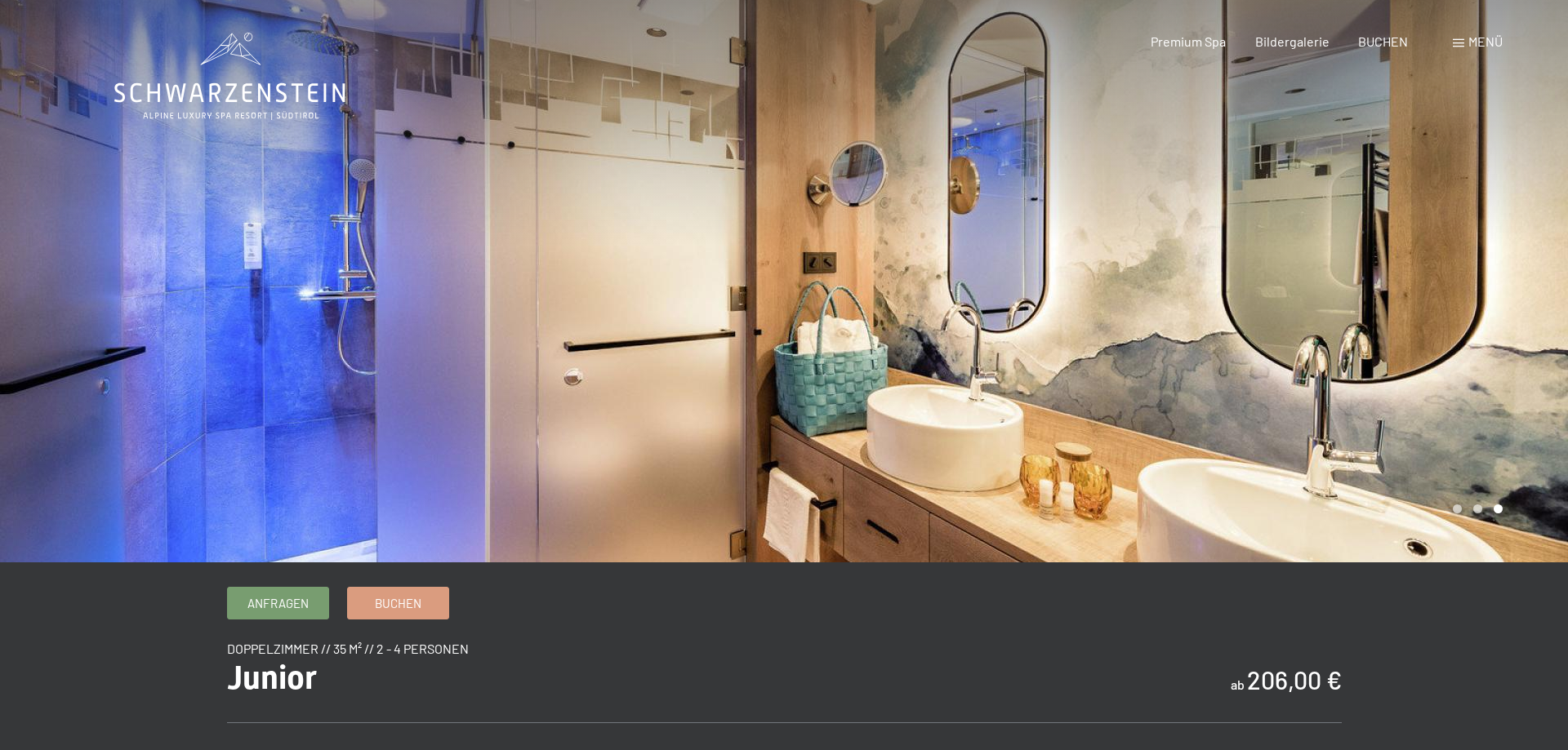
click at [1471, 415] on div at bounding box center [1175, 281] width 784 height 562
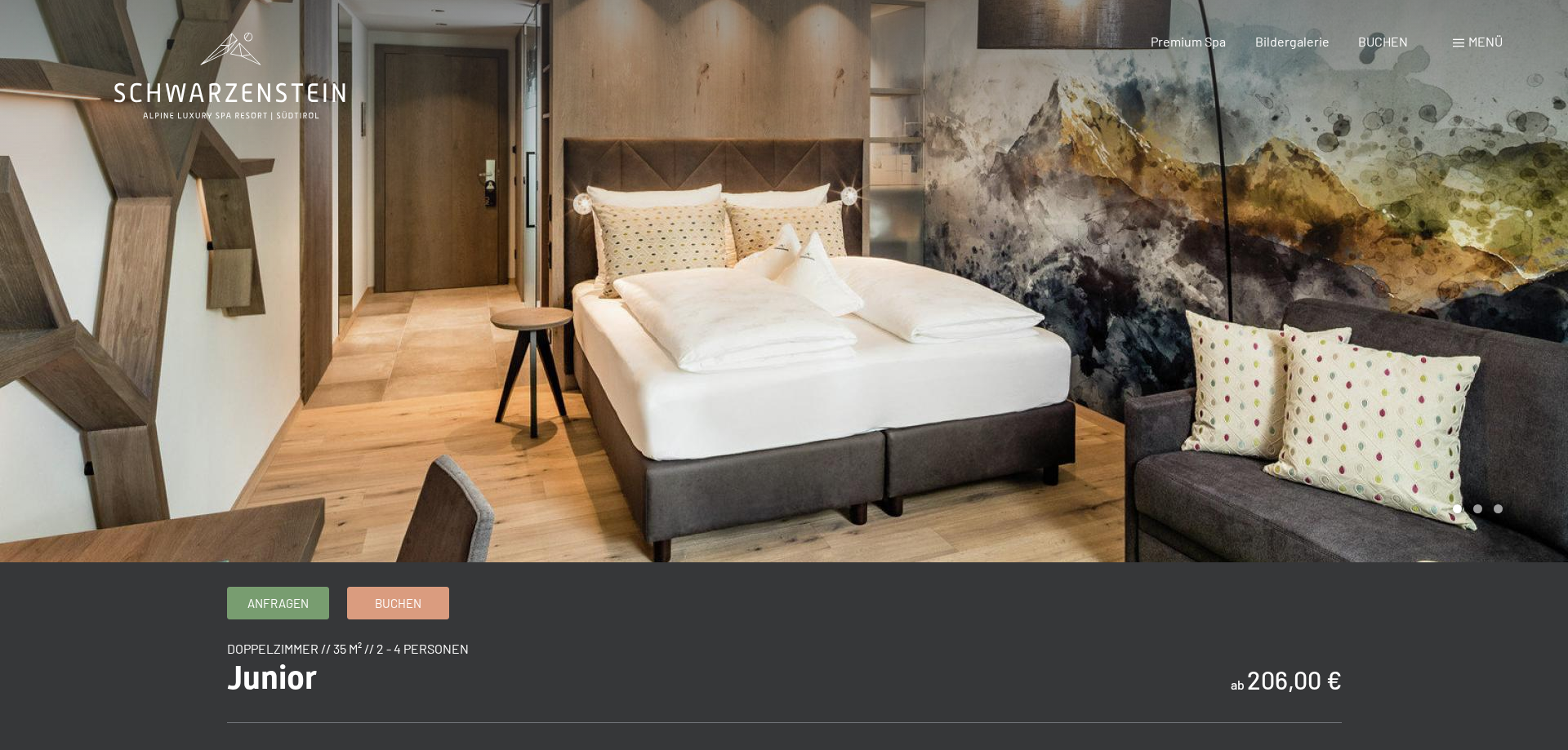
click at [1471, 415] on div at bounding box center [1175, 281] width 784 height 562
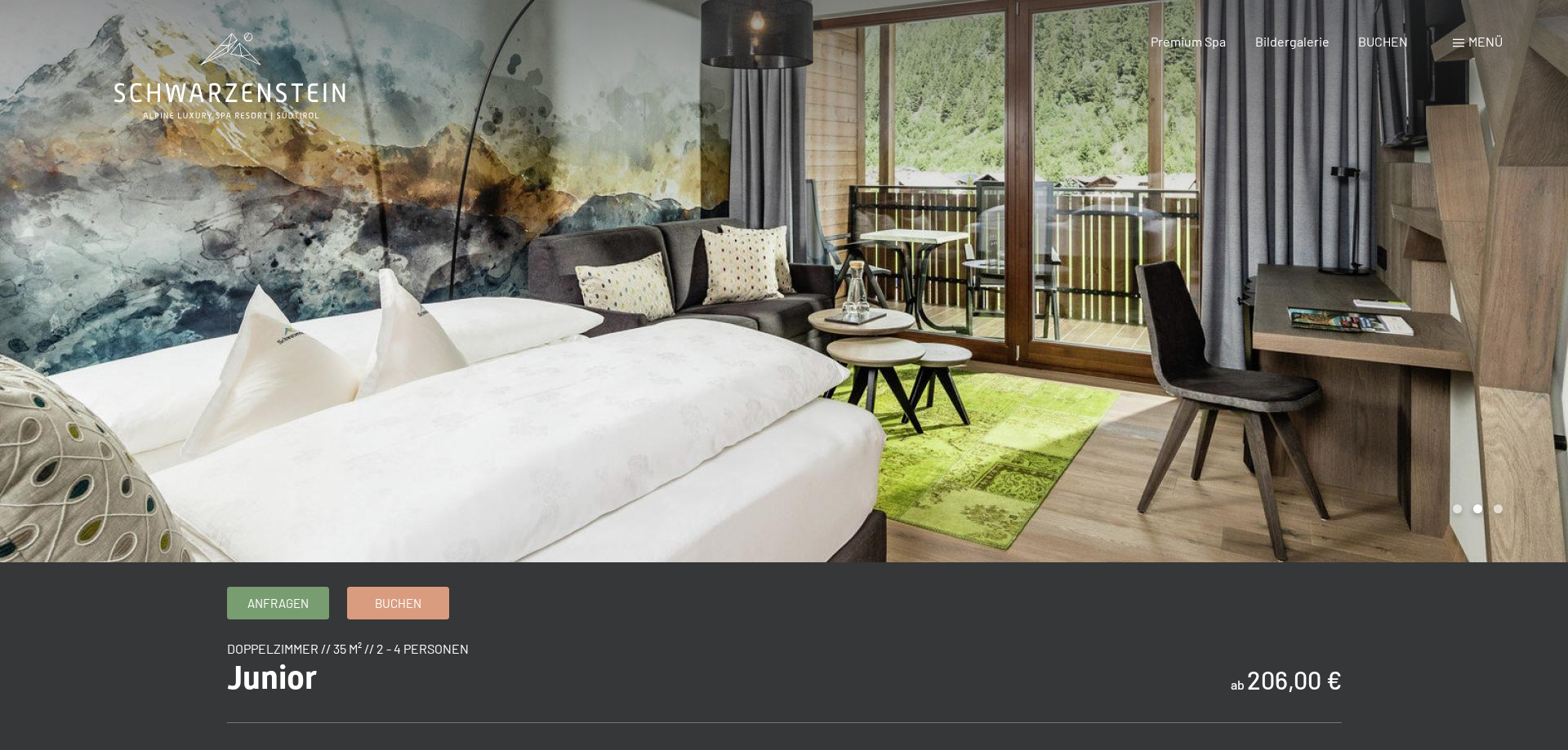
click at [1471, 415] on div at bounding box center [1175, 281] width 784 height 562
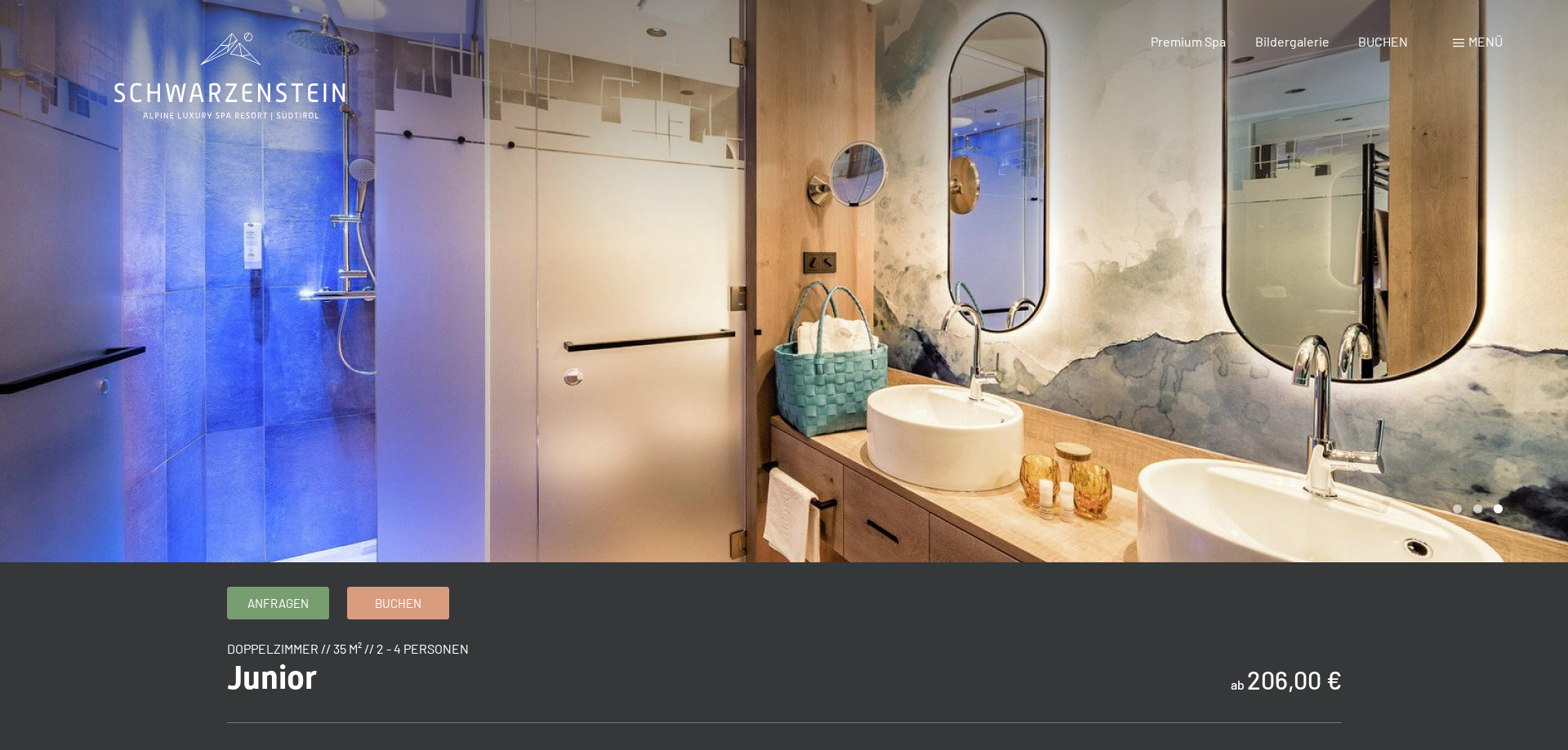
click at [1471, 415] on div at bounding box center [1175, 281] width 784 height 562
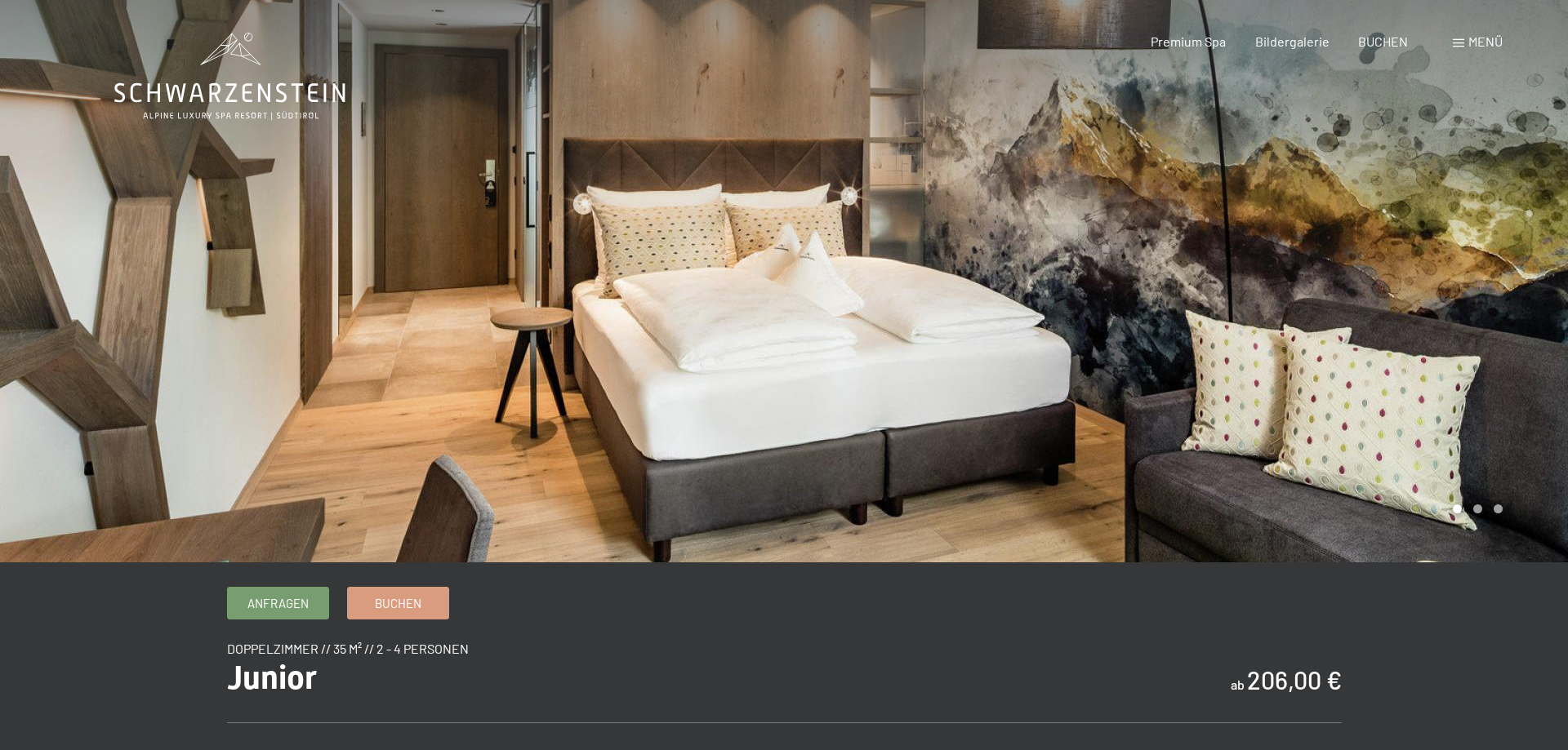
click at [1471, 415] on div at bounding box center [1175, 281] width 784 height 562
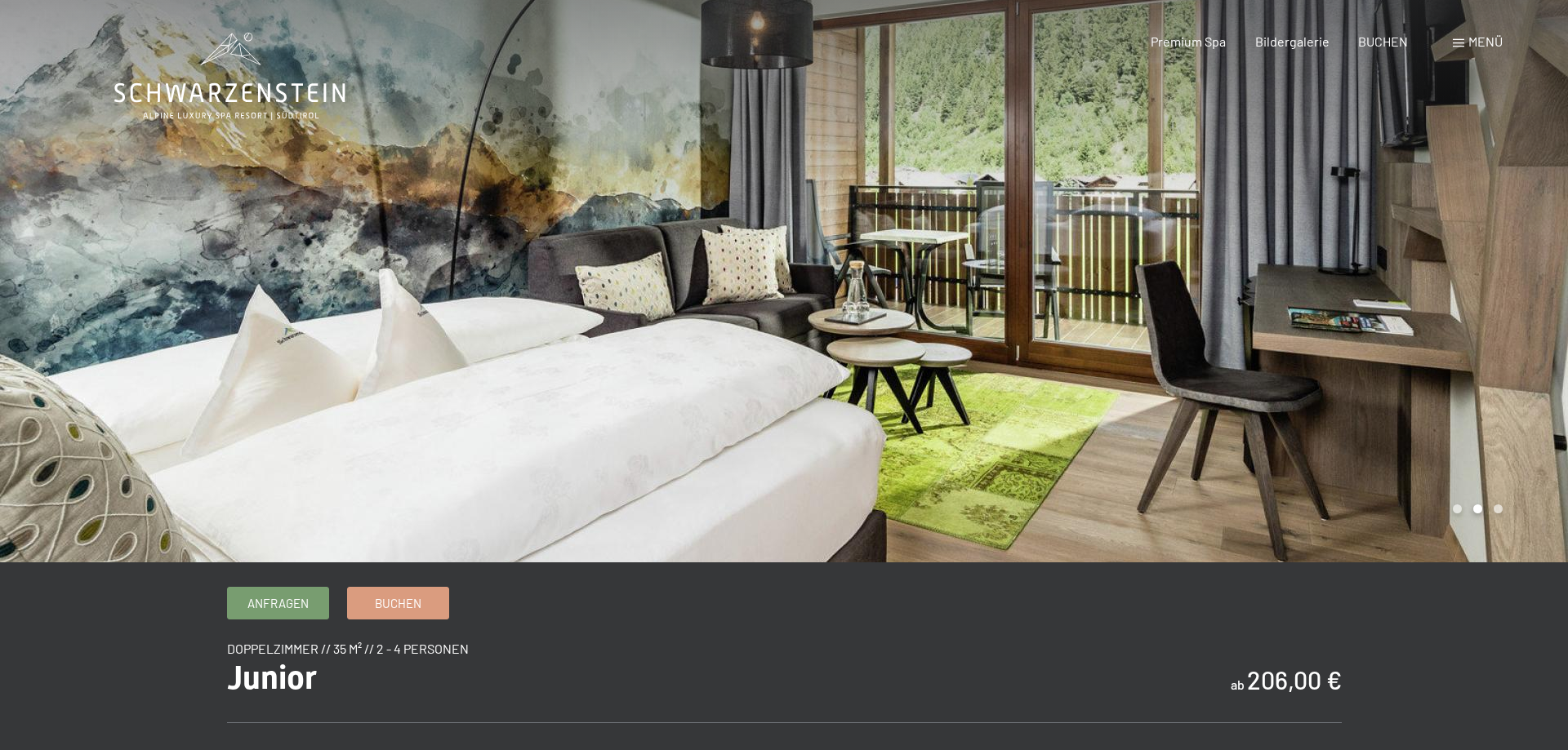
click at [1471, 416] on div at bounding box center [1175, 281] width 784 height 562
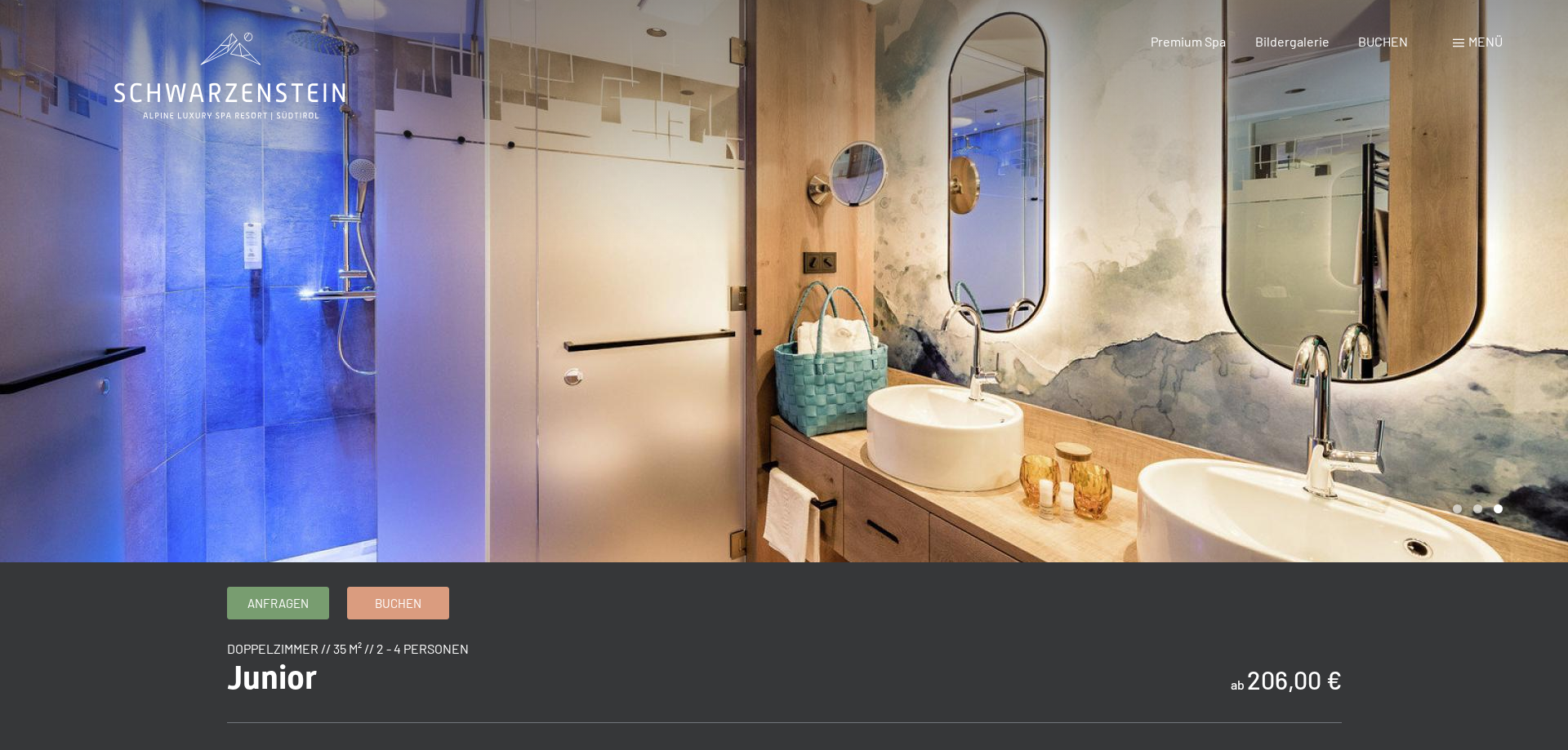
click at [1471, 418] on div at bounding box center [1175, 281] width 784 height 562
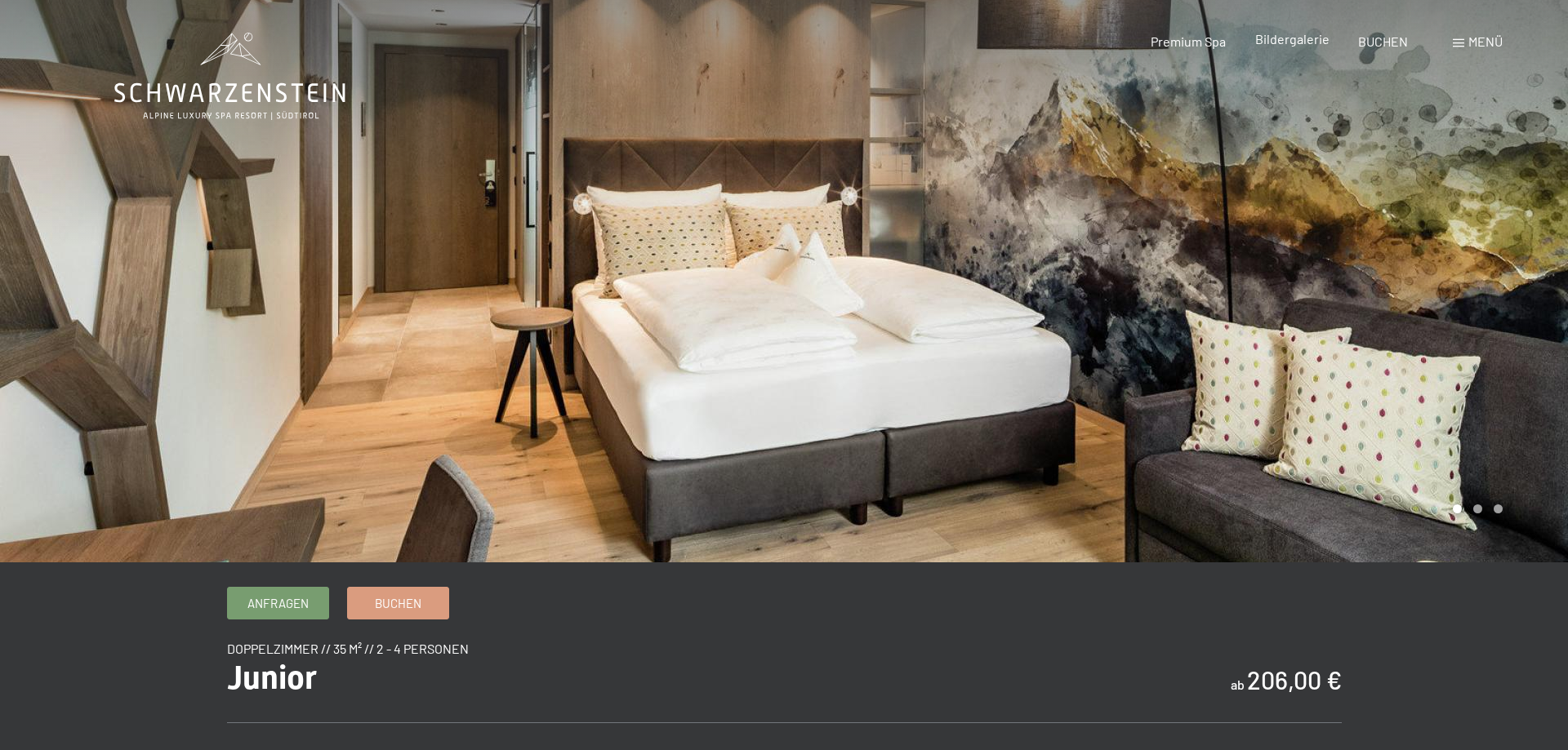
click at [1289, 44] on span "Bildergalerie" at bounding box center [1292, 38] width 74 height 15
